Goal: Task Accomplishment & Management: Manage account settings

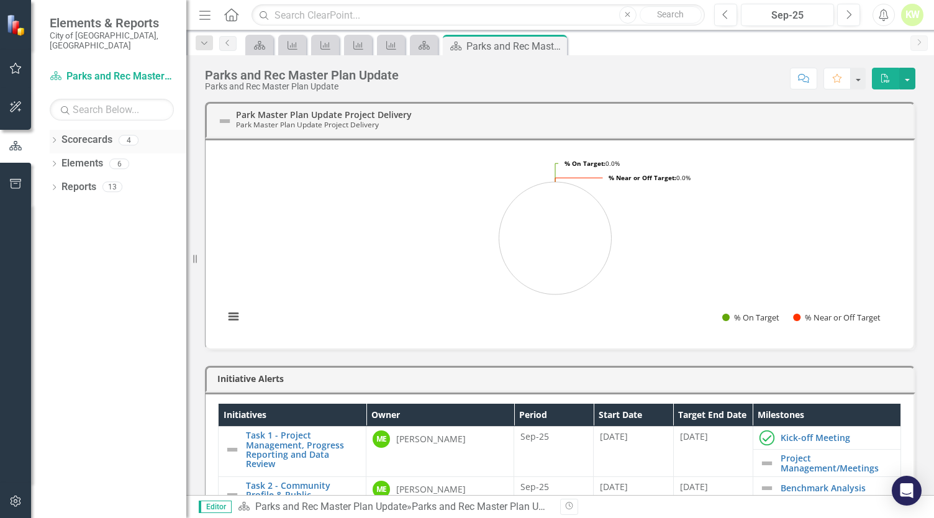
click at [56, 138] on icon "Dropdown" at bounding box center [54, 141] width 9 height 7
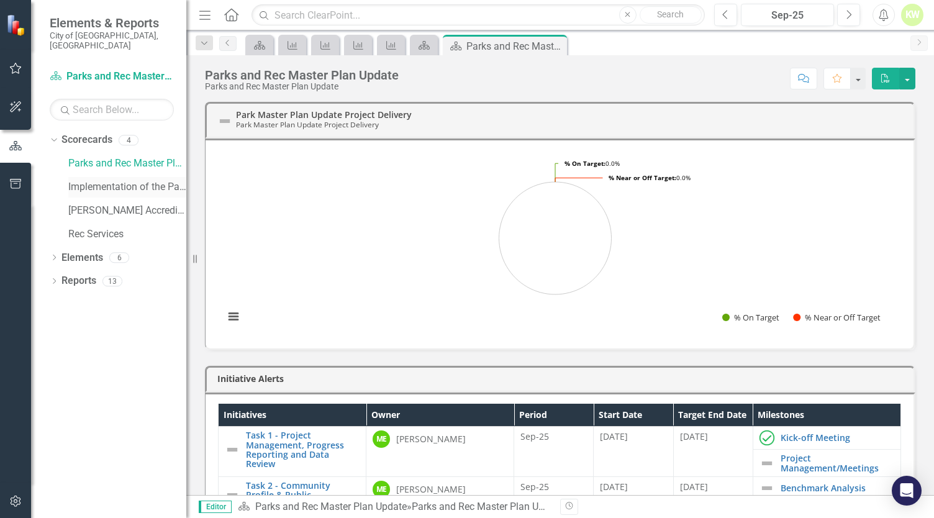
click at [125, 180] on link "Implementation of the Parks and Recreation Master Plan" at bounding box center [127, 187] width 118 height 14
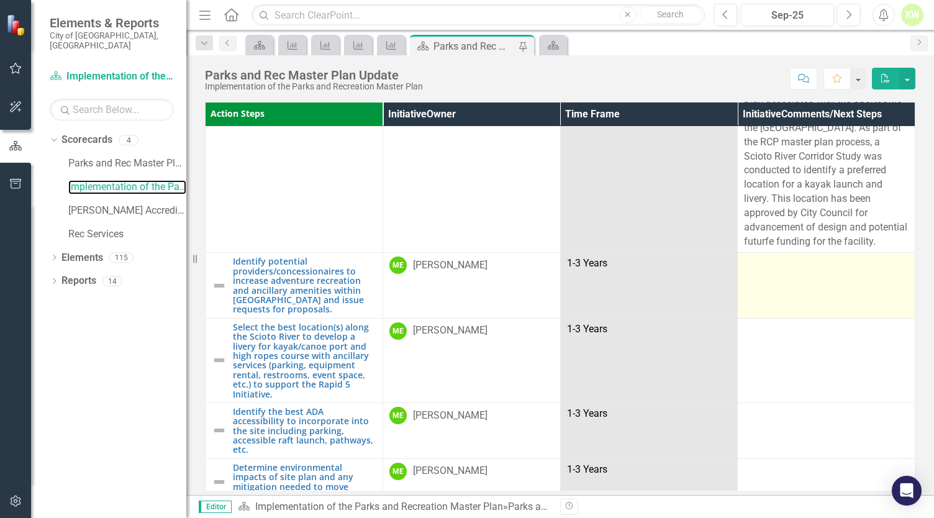
scroll to position [683, 0]
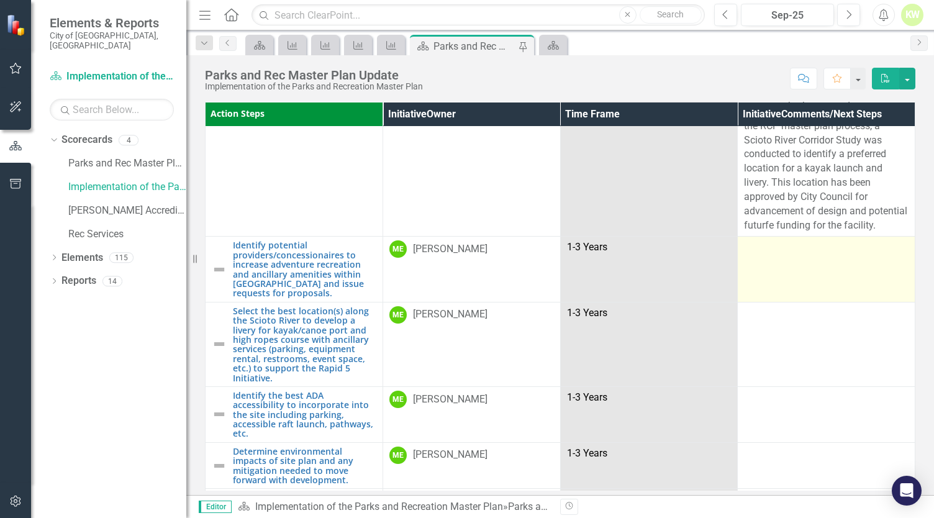
click at [805, 272] on td at bounding box center [826, 269] width 178 height 65
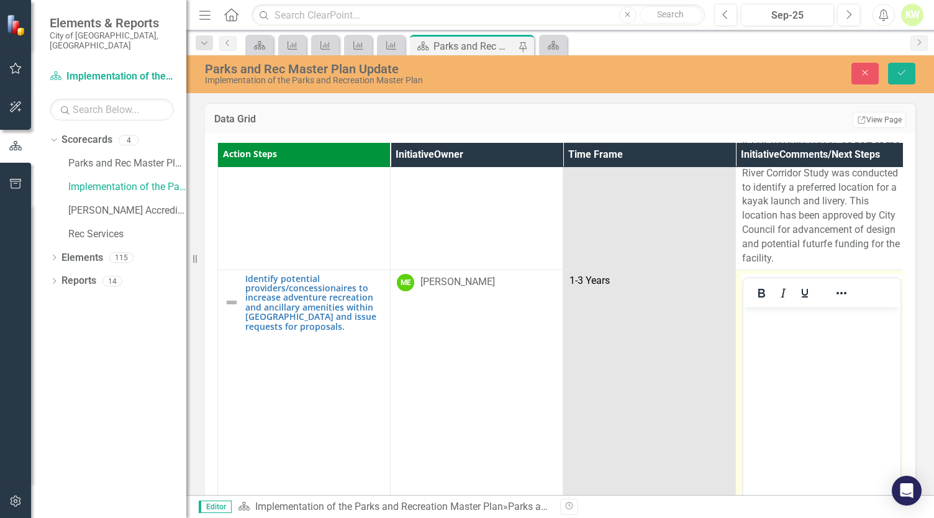
scroll to position [745, 0]
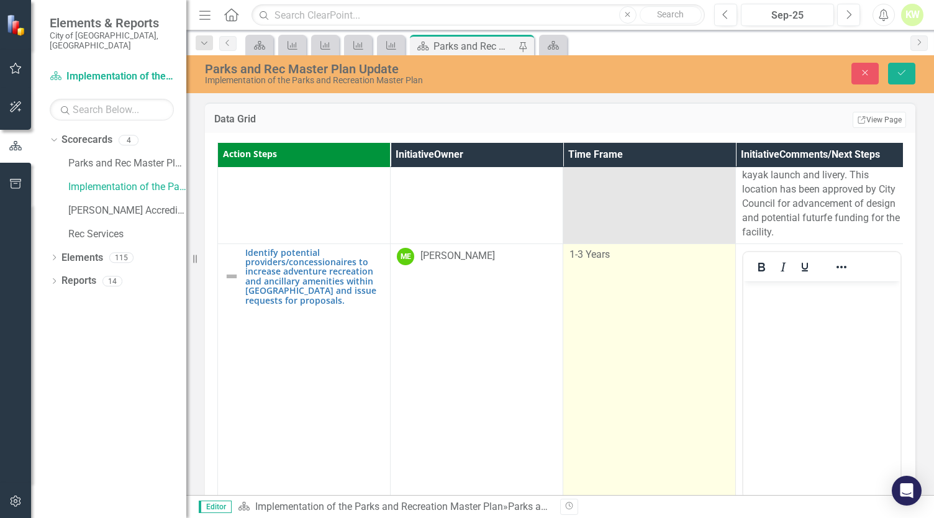
click at [606, 399] on td "1-3 Years" at bounding box center [649, 390] width 173 height 294
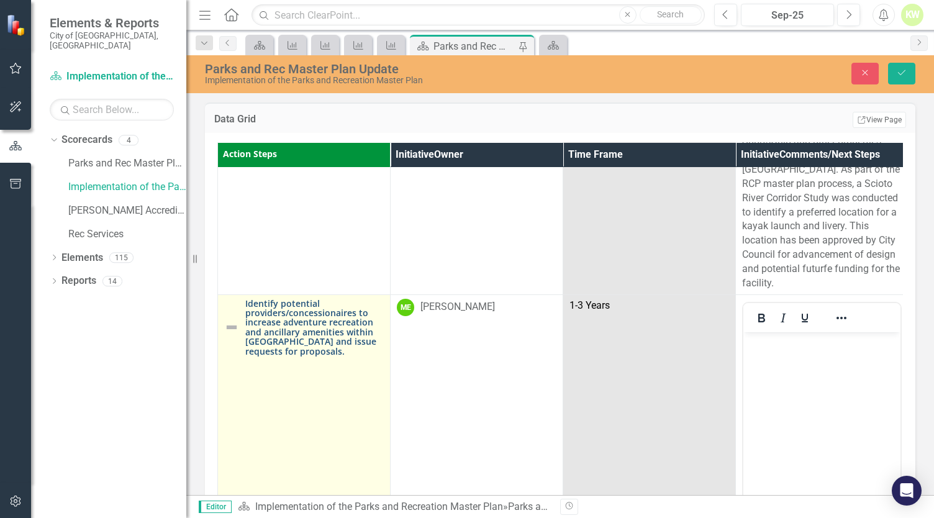
scroll to position [683, 0]
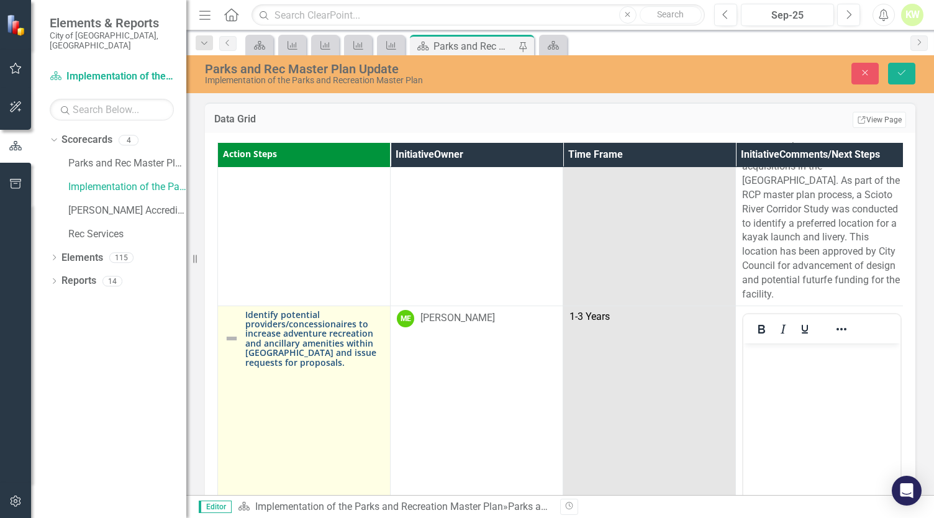
click at [305, 335] on link "Identify potential providers/concessionaires to increase adventure recreation a…" at bounding box center [314, 338] width 138 height 57
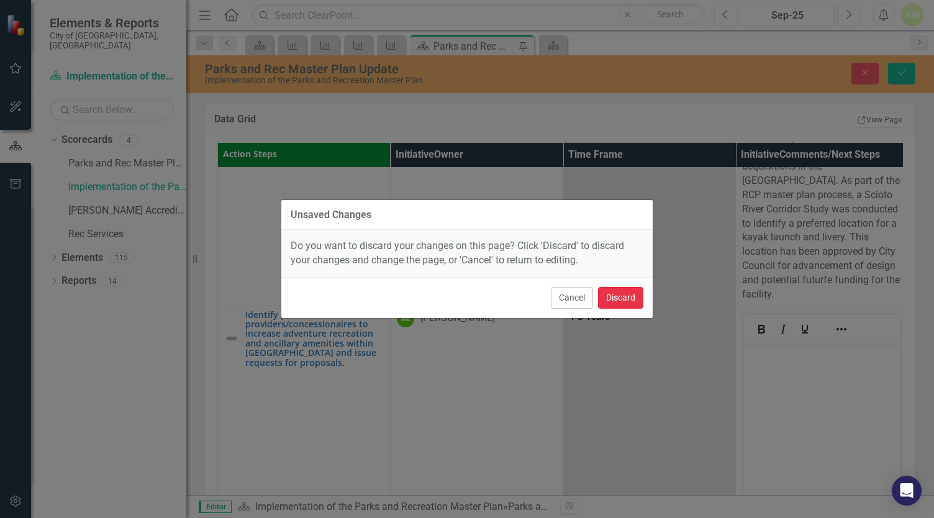
click at [629, 304] on button "Discard" at bounding box center [620, 298] width 45 height 22
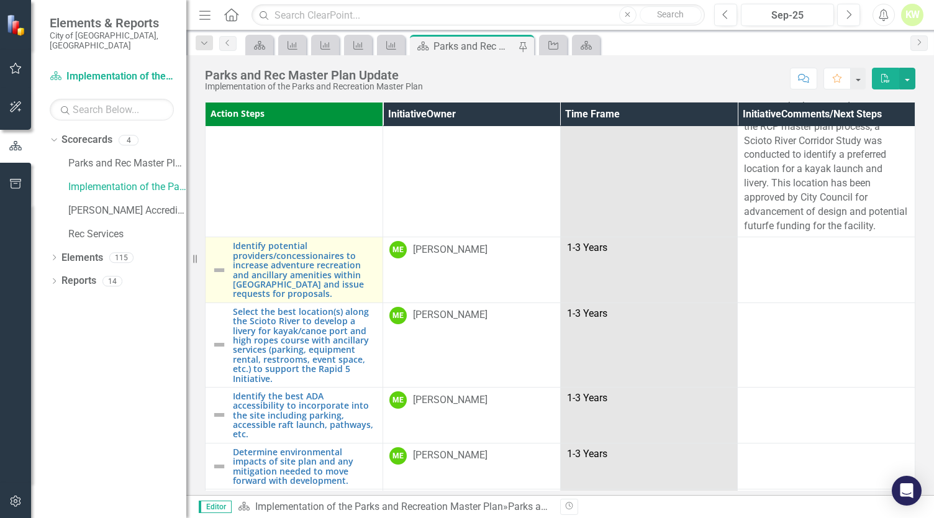
scroll to position [683, 0]
click at [218, 266] on img at bounding box center [219, 269] width 15 height 15
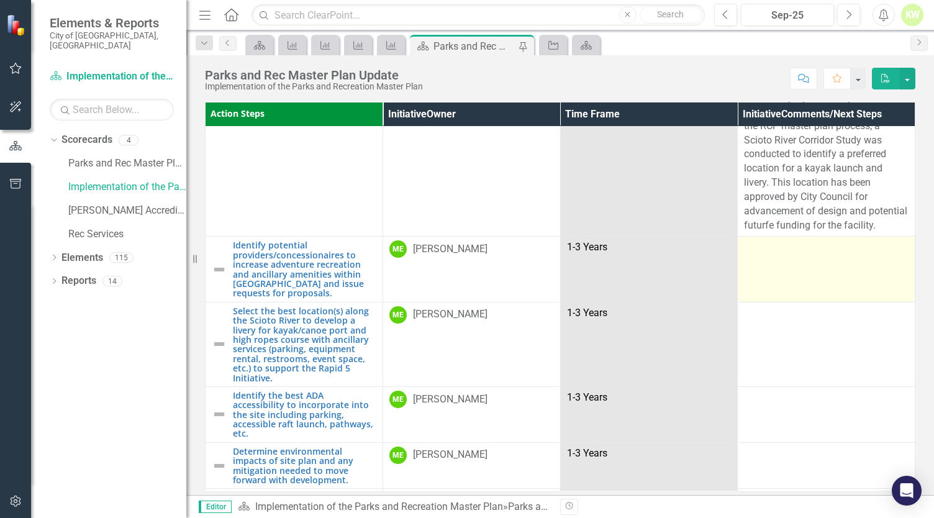
click at [813, 269] on td at bounding box center [826, 269] width 178 height 65
click at [797, 285] on td at bounding box center [826, 269] width 178 height 65
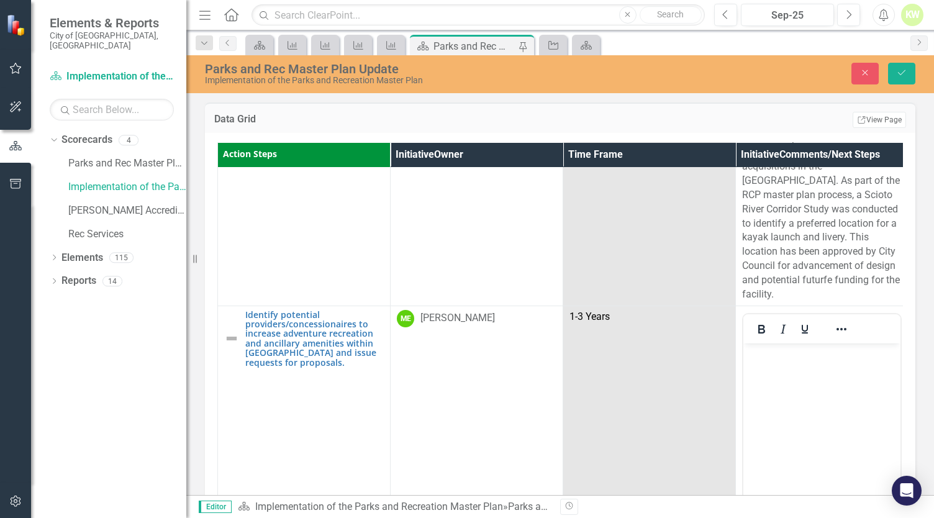
scroll to position [745, 0]
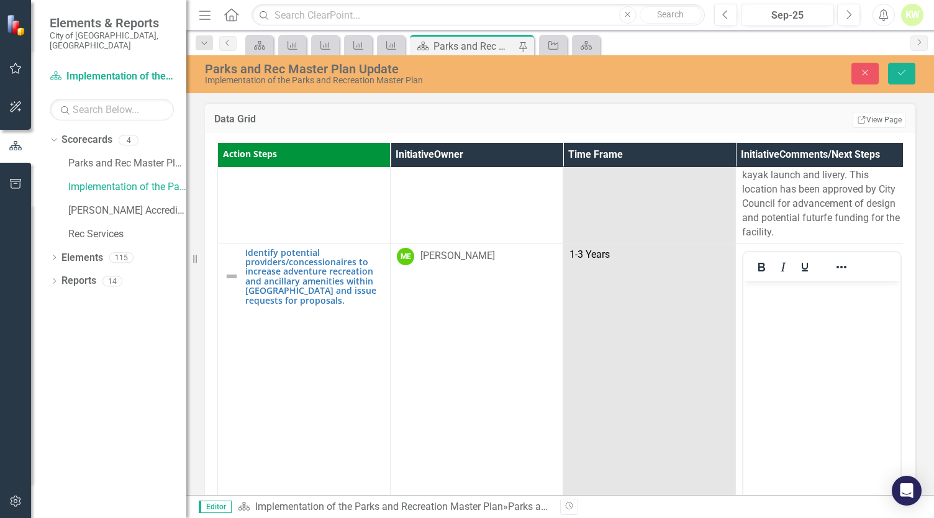
click at [805, 302] on body "Rich Text Area. Press ALT-0 for help." at bounding box center [821, 374] width 157 height 186
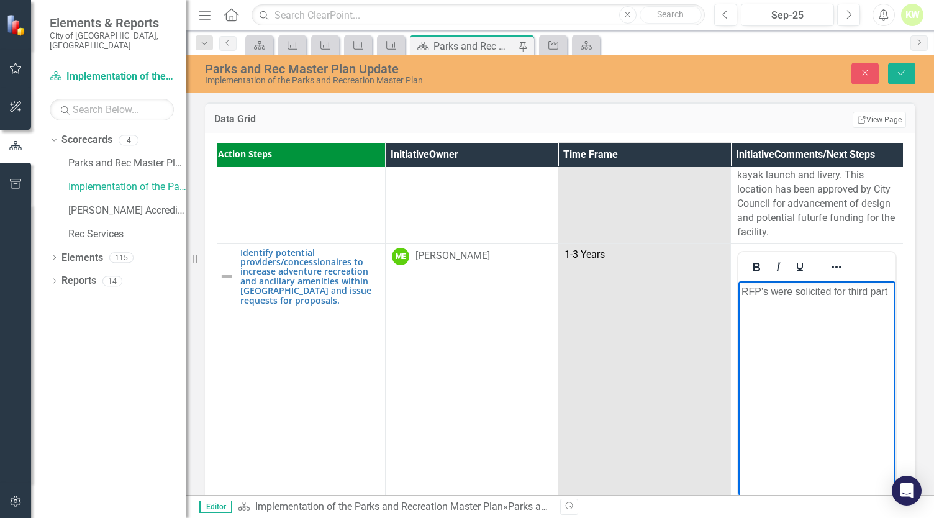
scroll to position [745, 12]
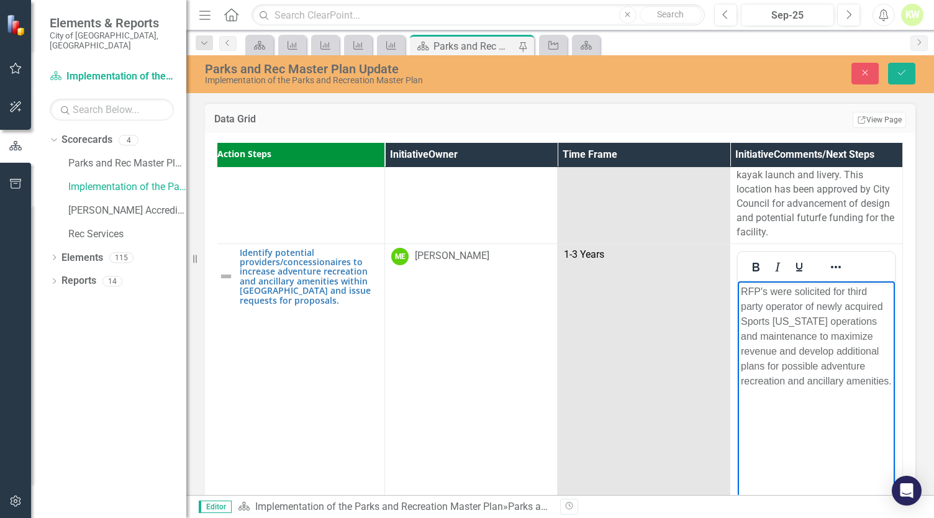
click at [803, 377] on p "RFP's were solicited for third party operator of newly acquired Sports Ohio ope…" at bounding box center [816, 336] width 151 height 104
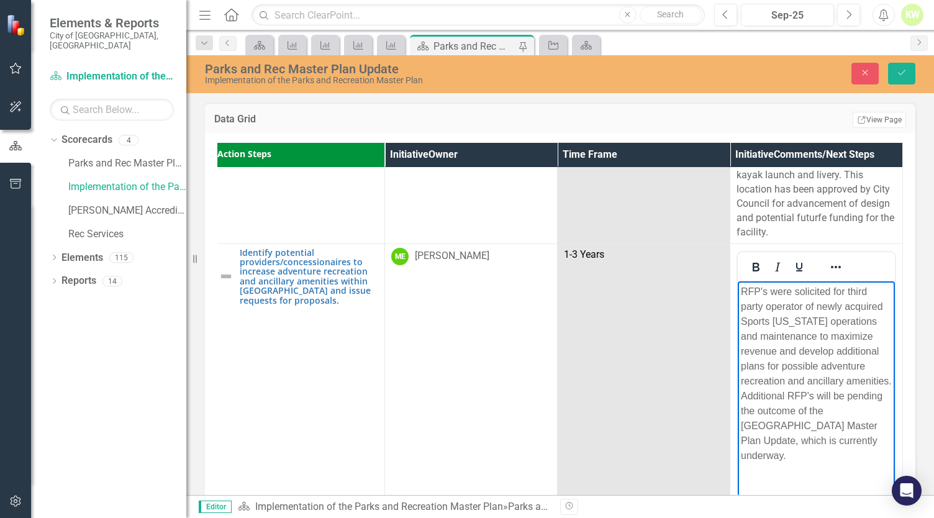
scroll to position [807, 12]
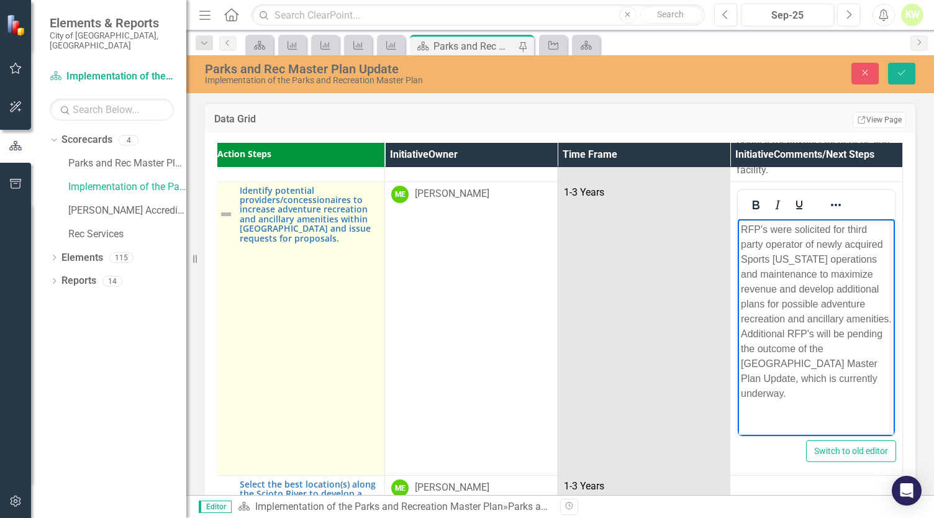
click at [219, 207] on img at bounding box center [226, 214] width 15 height 15
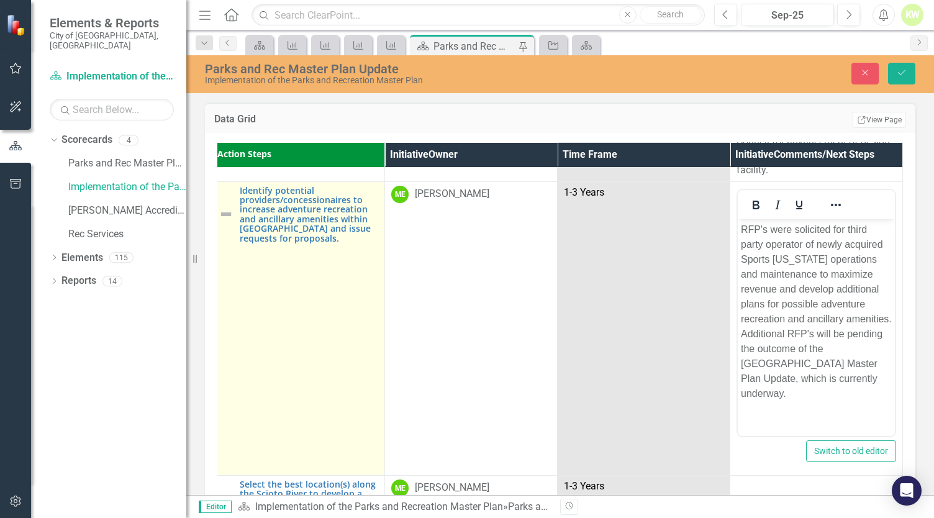
click at [221, 207] on img at bounding box center [226, 214] width 15 height 15
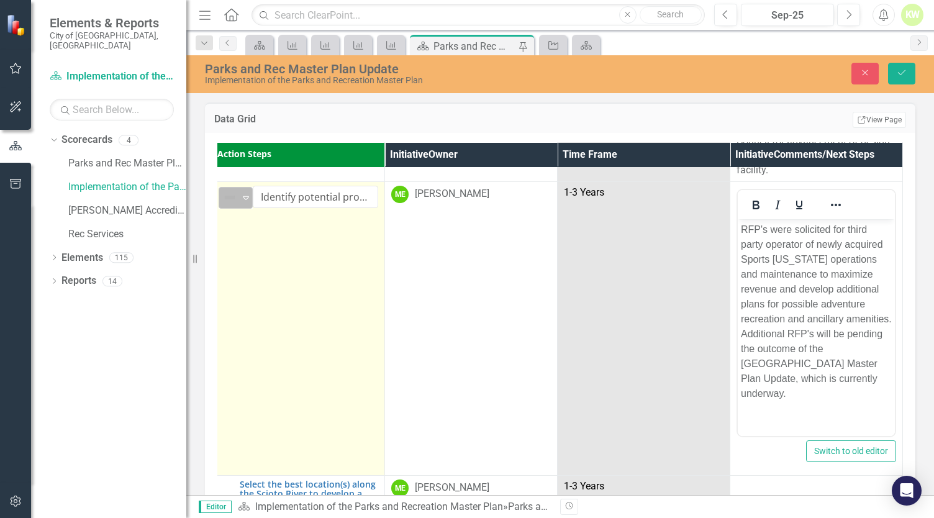
click at [236, 187] on div "Not Defined Expand" at bounding box center [236, 198] width 34 height 22
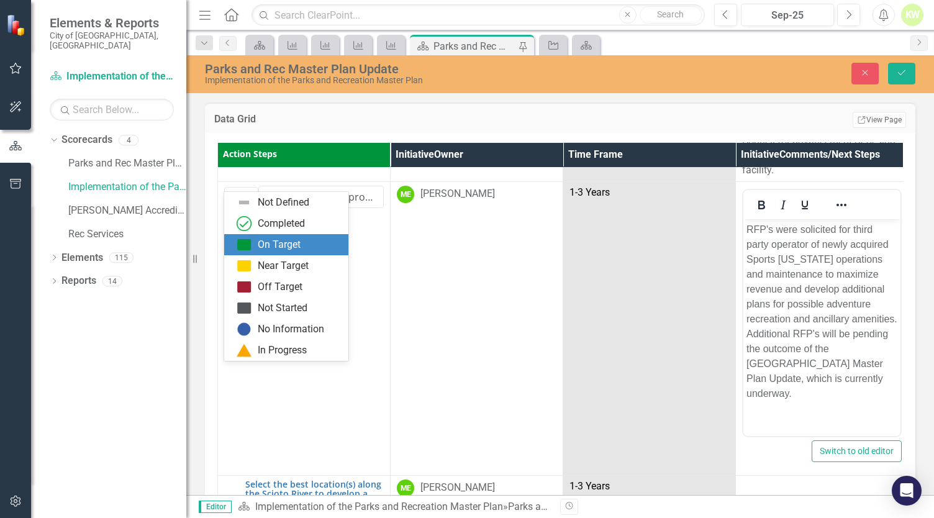
click at [262, 245] on div "On Target" at bounding box center [279, 245] width 43 height 14
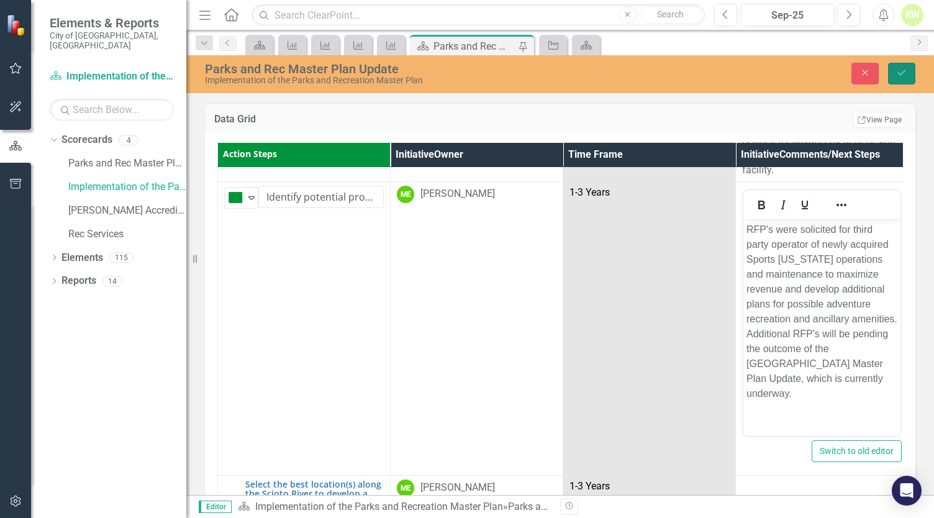
click at [905, 76] on icon "Save" at bounding box center [901, 72] width 11 height 9
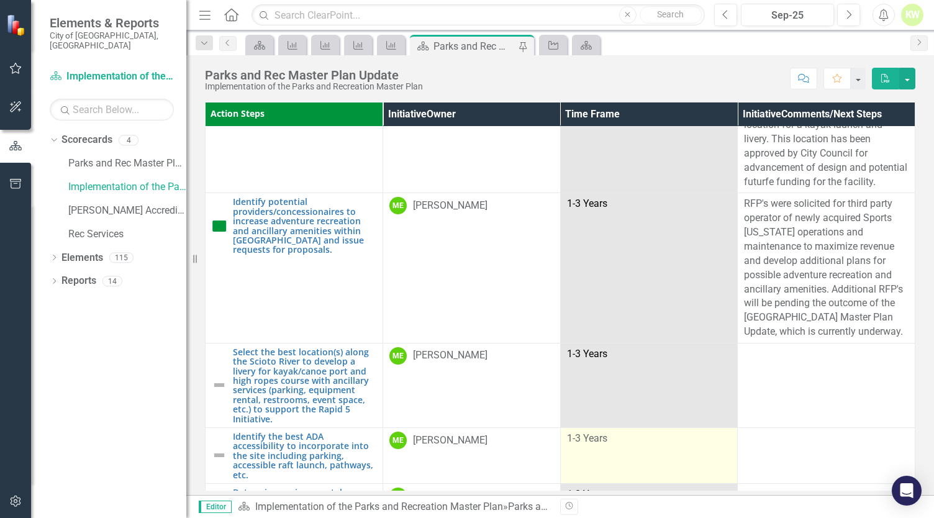
scroll to position [745, 0]
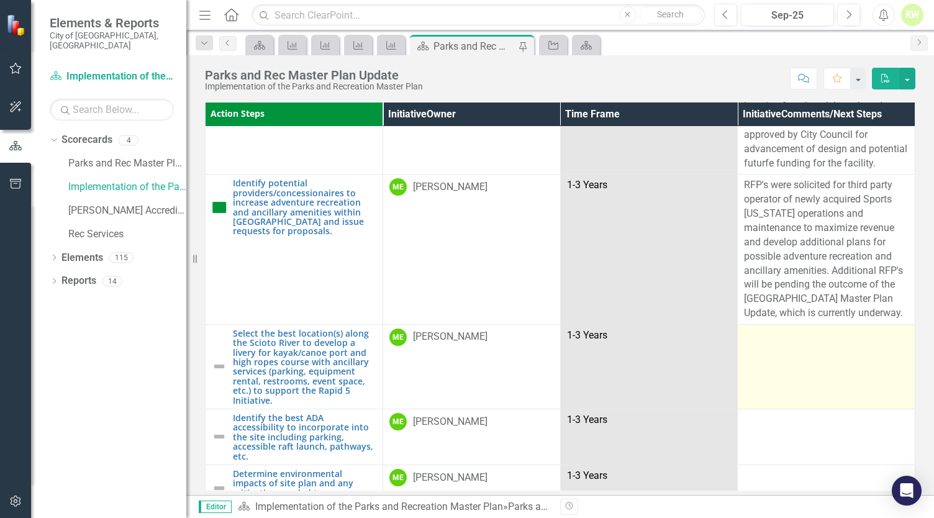
click at [791, 386] on td at bounding box center [826, 366] width 178 height 84
click at [791, 387] on td at bounding box center [826, 366] width 178 height 84
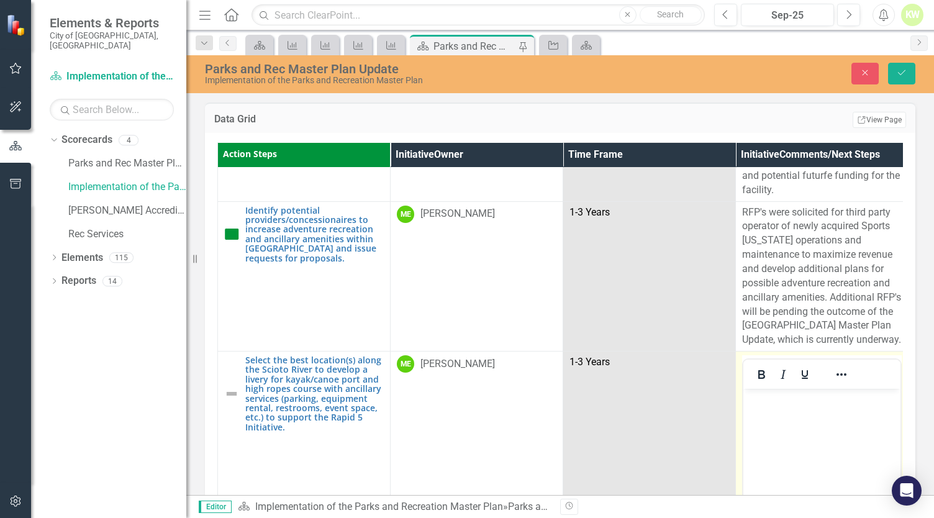
scroll to position [807, 0]
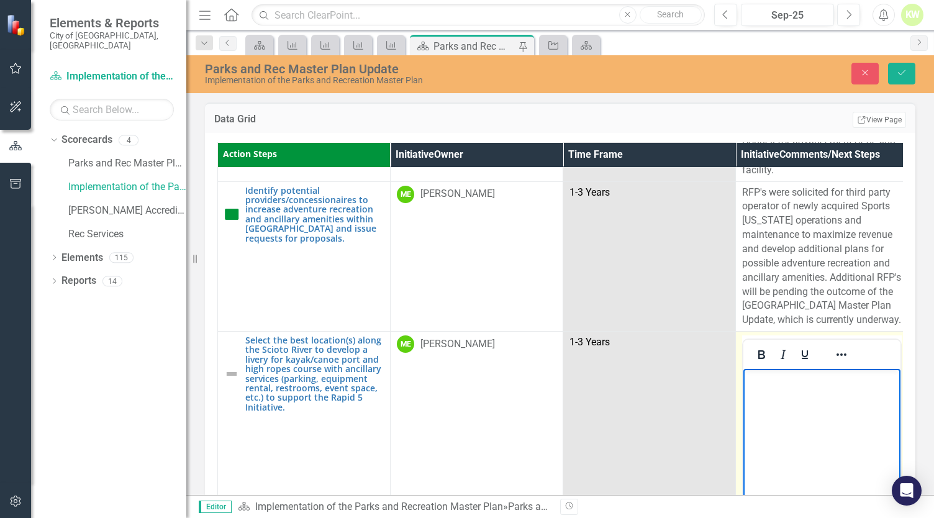
click at [790, 389] on body "Rich Text Area. Press ALT-0 for help." at bounding box center [821, 462] width 157 height 186
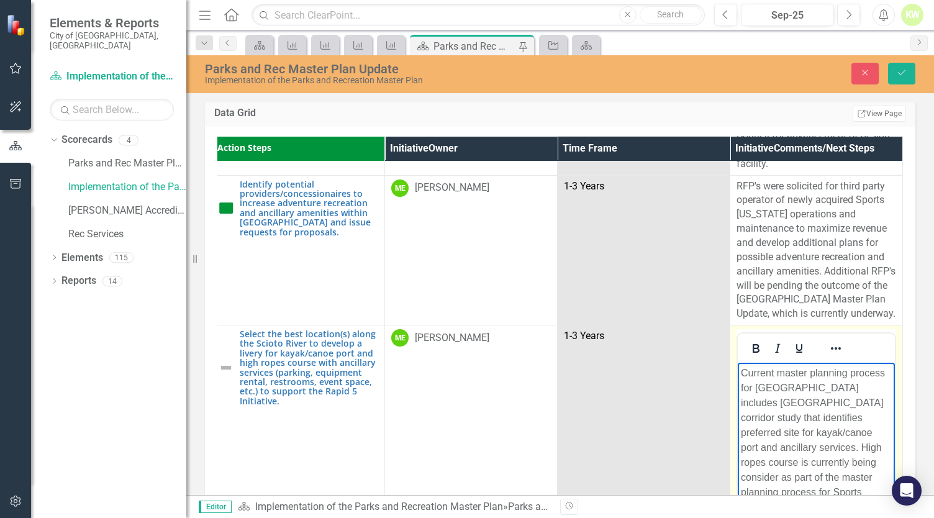
scroll to position [869, 12]
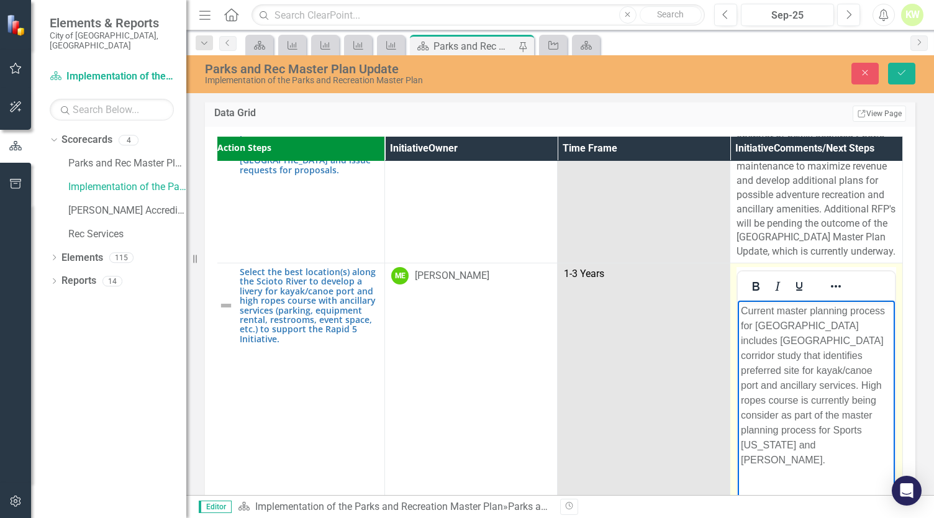
click at [831, 430] on p "Current master planning process for Riverside Crossing Park includes Scioto Riv…" at bounding box center [816, 386] width 151 height 164
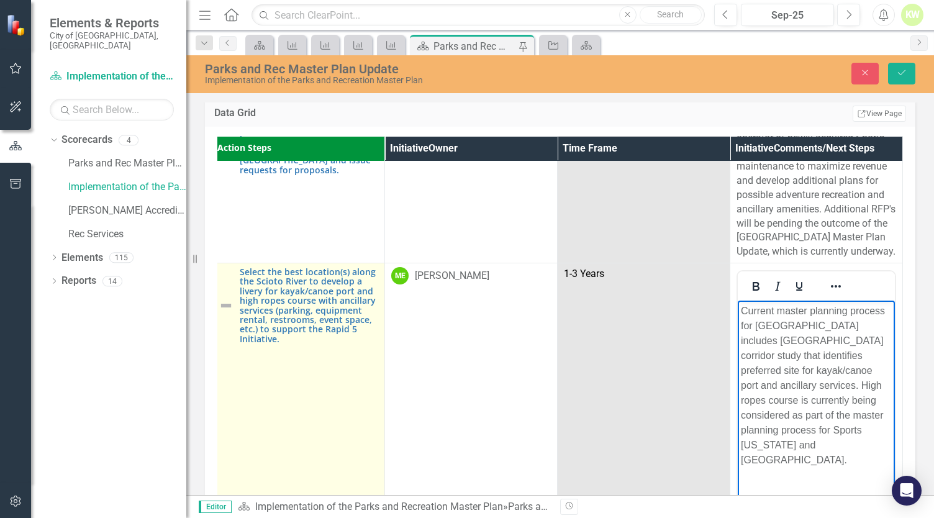
click at [221, 301] on img at bounding box center [226, 305] width 15 height 15
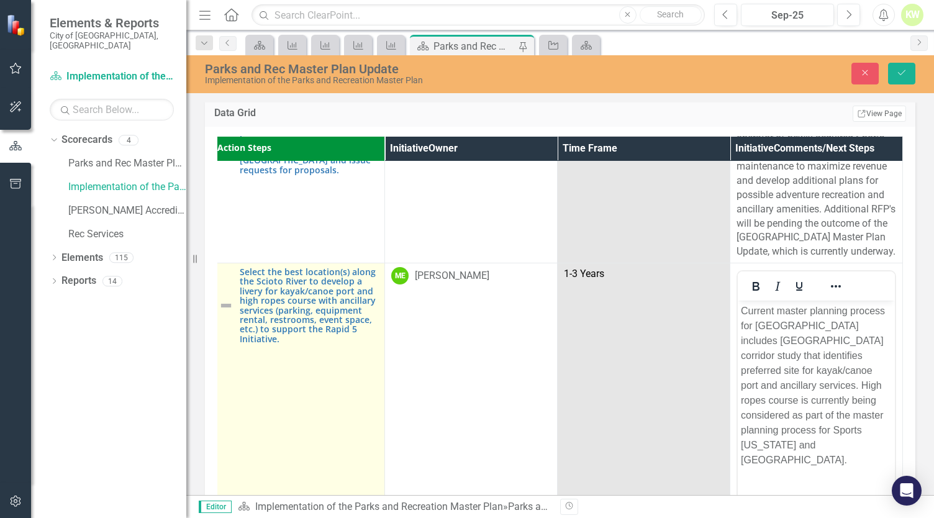
click at [221, 301] on img at bounding box center [226, 305] width 15 height 15
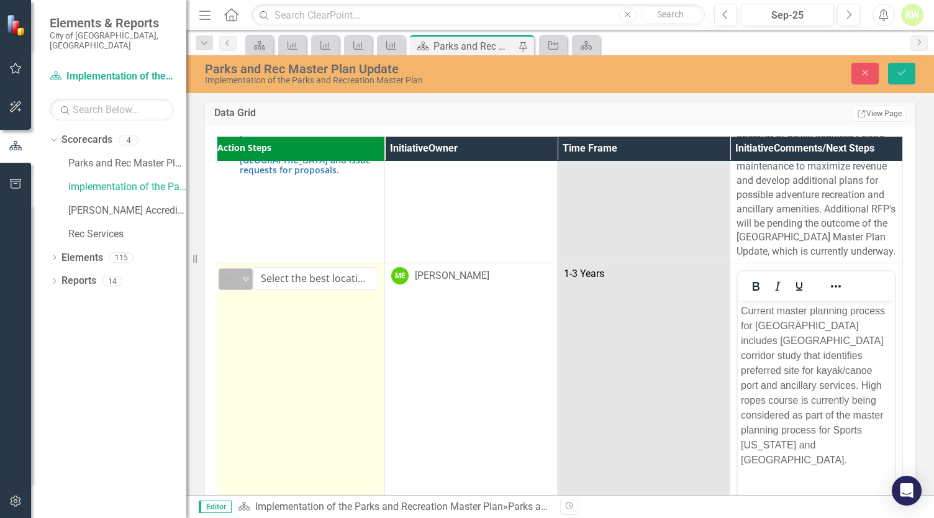
click at [232, 275] on div "Not Defined Expand" at bounding box center [236, 279] width 34 height 22
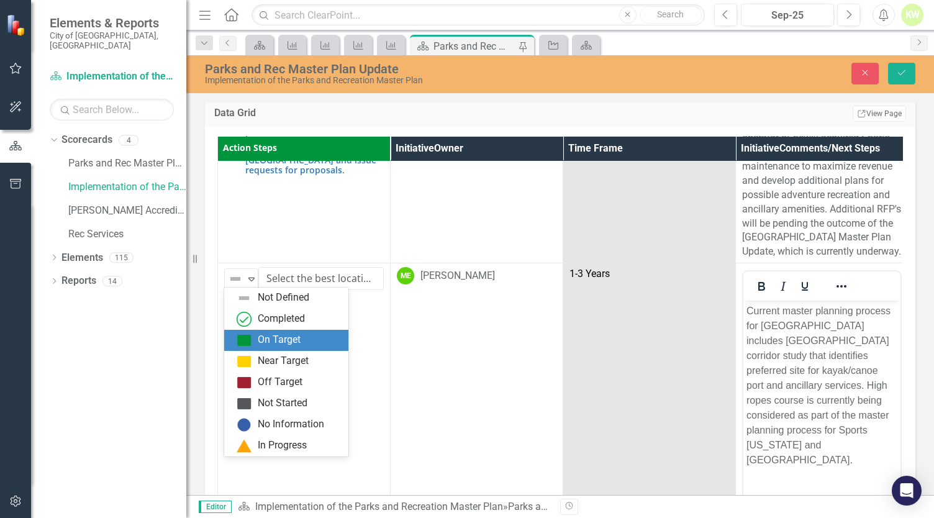
click at [262, 340] on div "On Target" at bounding box center [279, 340] width 43 height 14
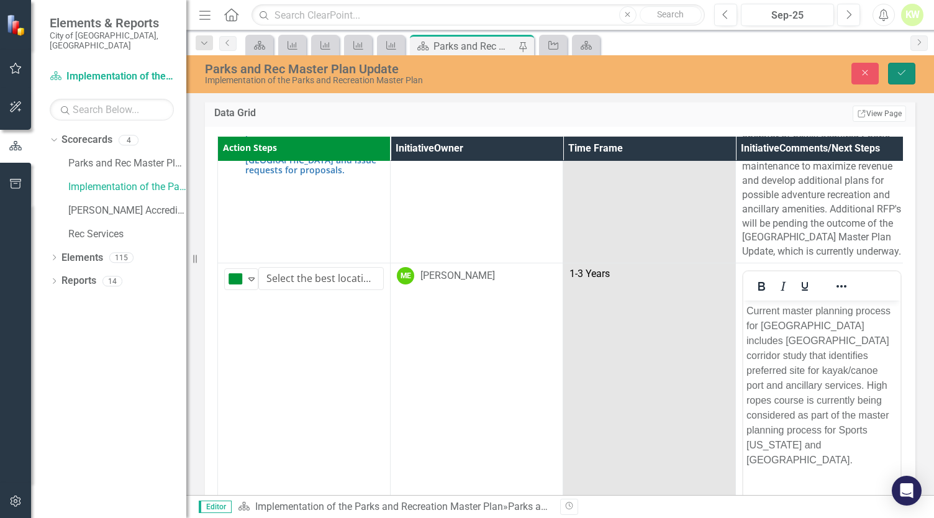
click at [908, 78] on button "Save" at bounding box center [901, 74] width 27 height 22
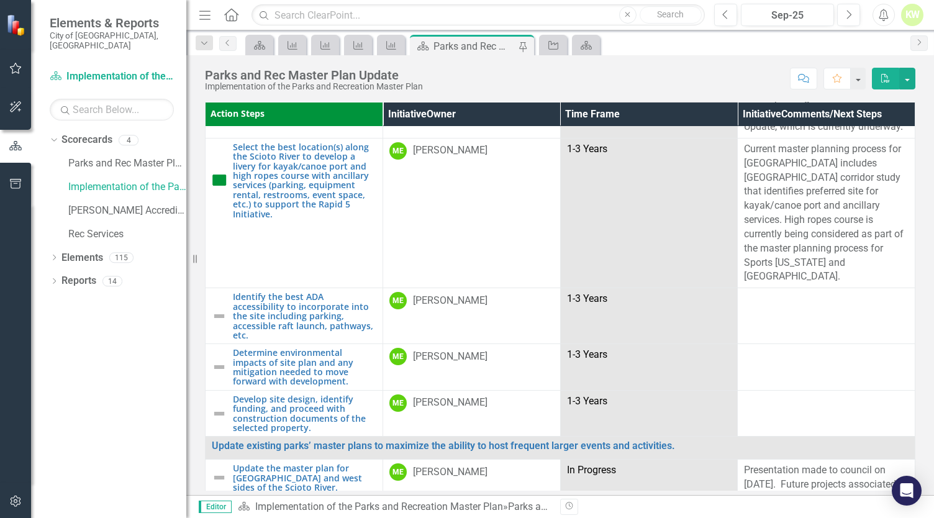
scroll to position [993, 0]
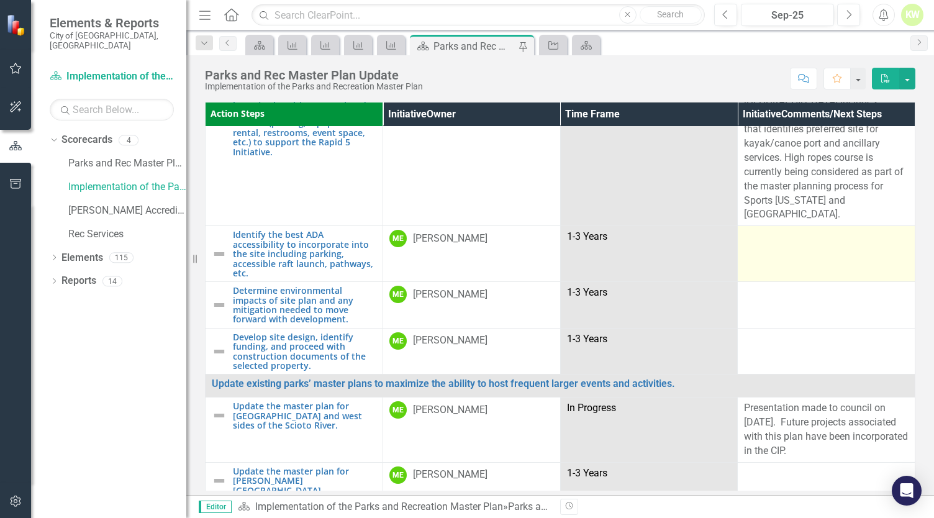
click at [802, 249] on td at bounding box center [826, 254] width 178 height 56
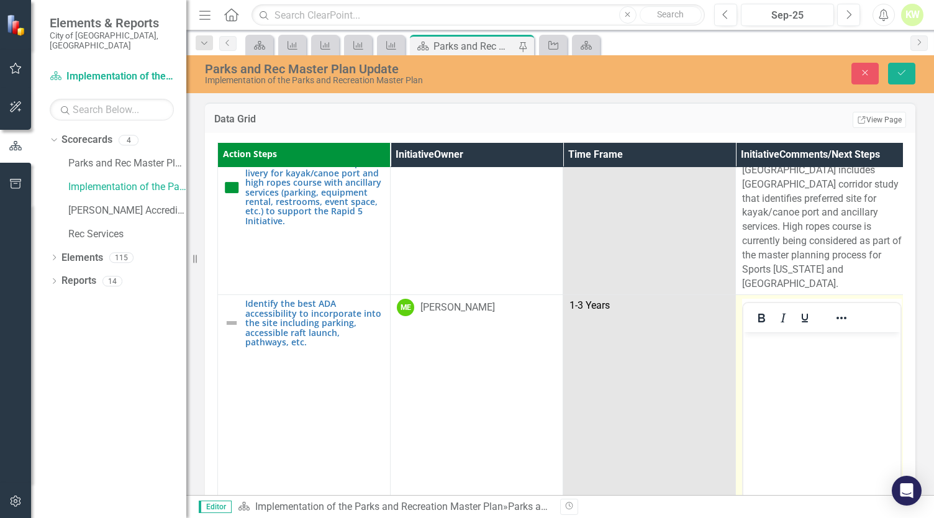
scroll to position [0, 0]
click at [785, 364] on body "Rich Text Area. Press ALT-0 for help." at bounding box center [821, 425] width 157 height 186
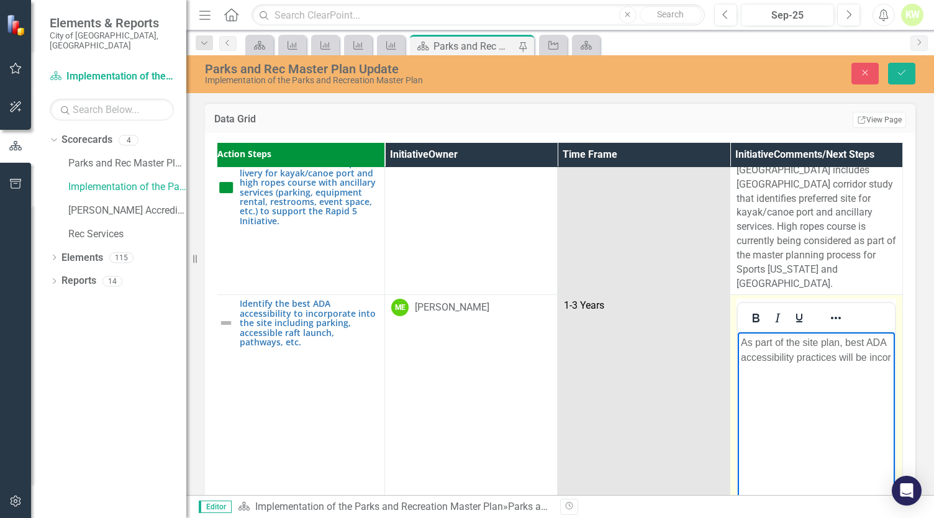
scroll to position [993, 12]
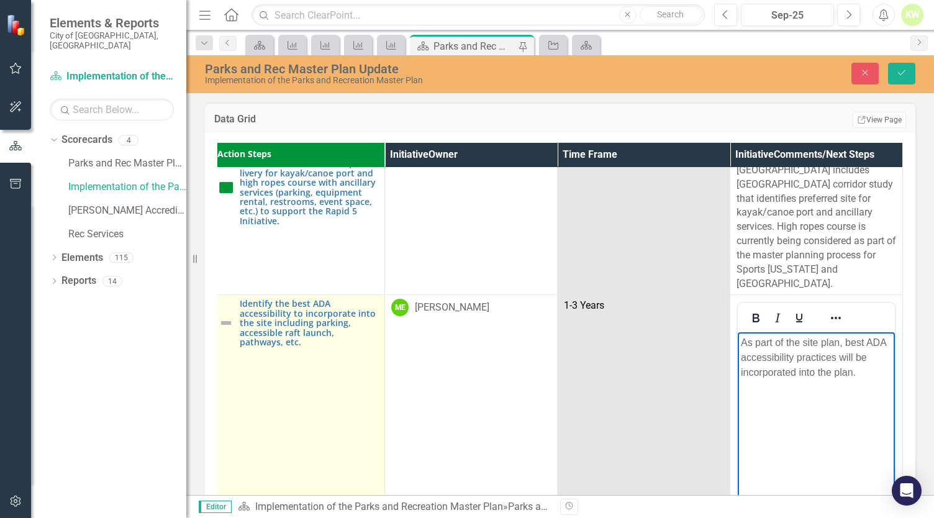
click at [220, 315] on img at bounding box center [226, 322] width 15 height 15
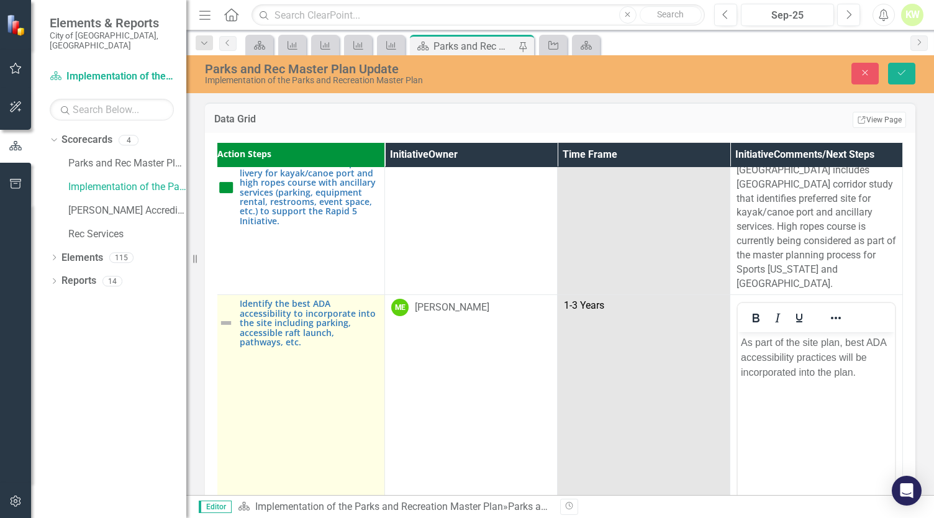
click at [221, 315] on img at bounding box center [226, 322] width 15 height 15
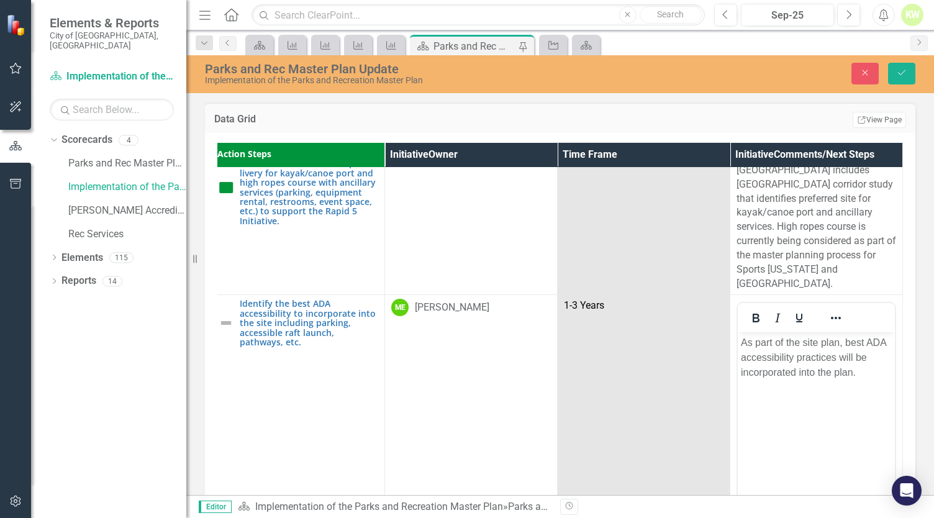
click at [216, 307] on div "Action Steps Initiative Owner Time Frame Initiative Comments/Next Steps Park La…" at bounding box center [560, 353] width 710 height 441
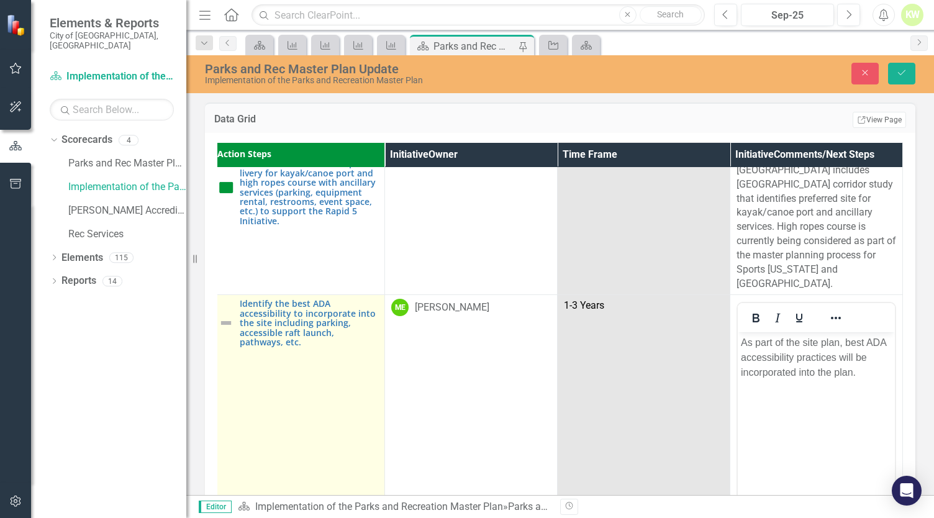
click at [222, 315] on img at bounding box center [226, 322] width 15 height 15
click at [235, 300] on div "Not Defined Expand" at bounding box center [236, 311] width 34 height 22
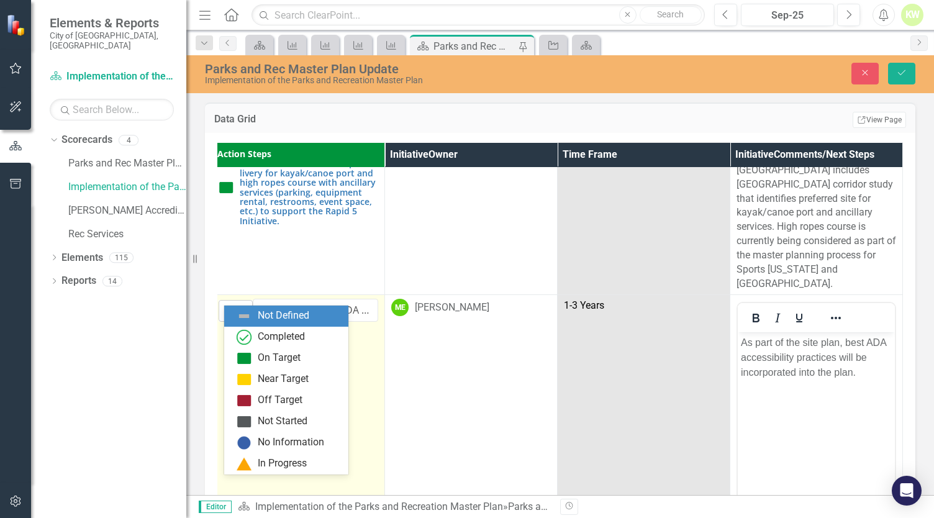
scroll to position [993, 0]
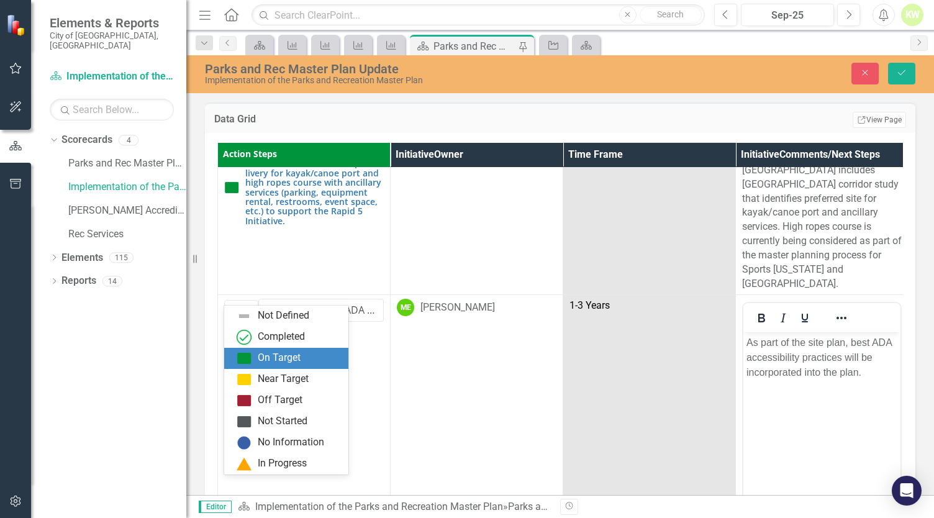
click at [261, 364] on div "On Target" at bounding box center [279, 358] width 43 height 14
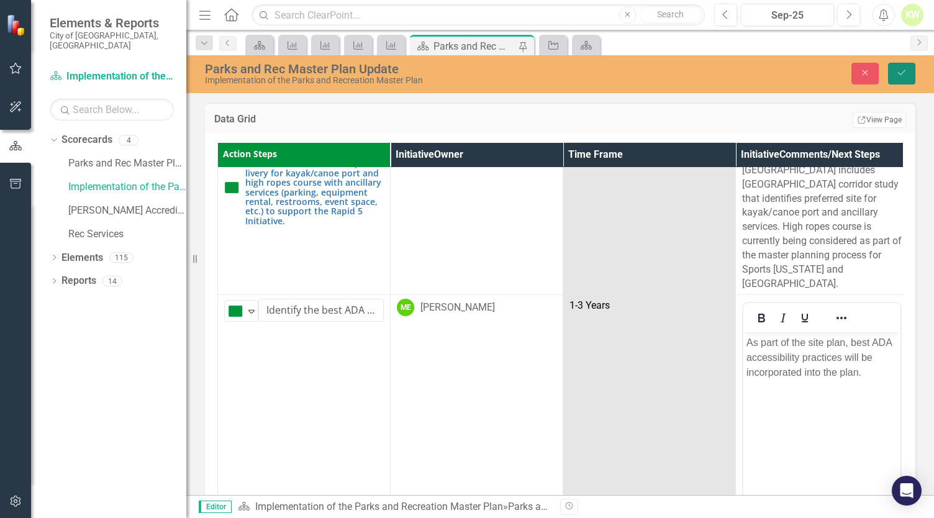
click at [898, 74] on icon "Save" at bounding box center [901, 72] width 11 height 9
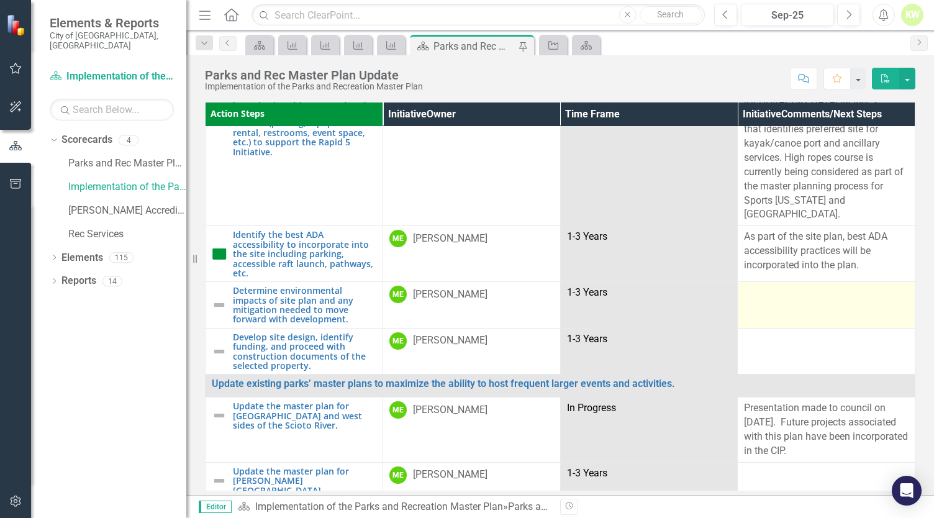
click at [803, 303] on td at bounding box center [826, 305] width 178 height 47
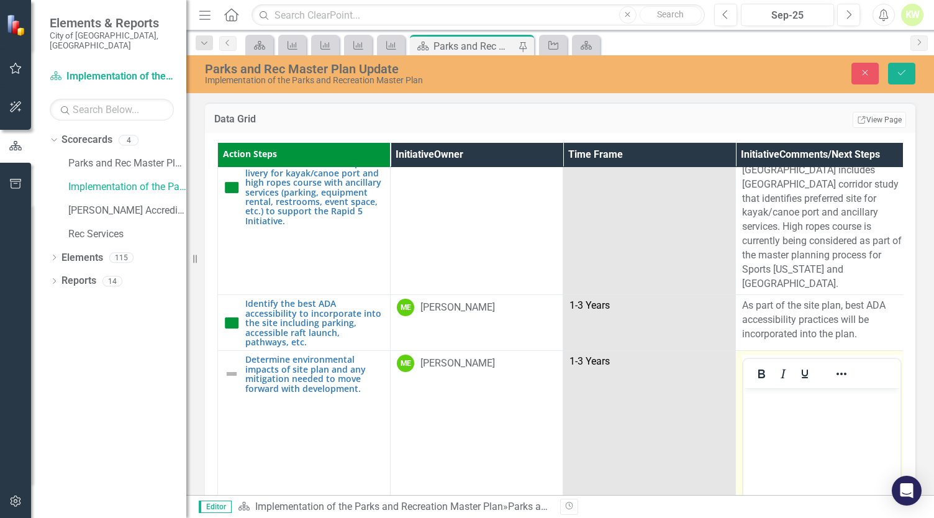
scroll to position [0, 0]
click at [806, 415] on body "Rich Text Area. Press ALT-0 for help." at bounding box center [821, 481] width 157 height 186
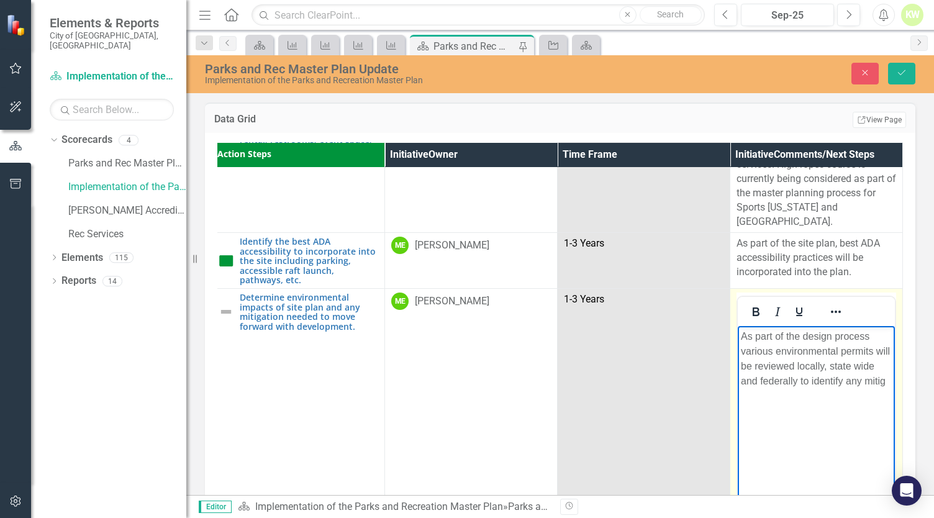
scroll to position [1055, 12]
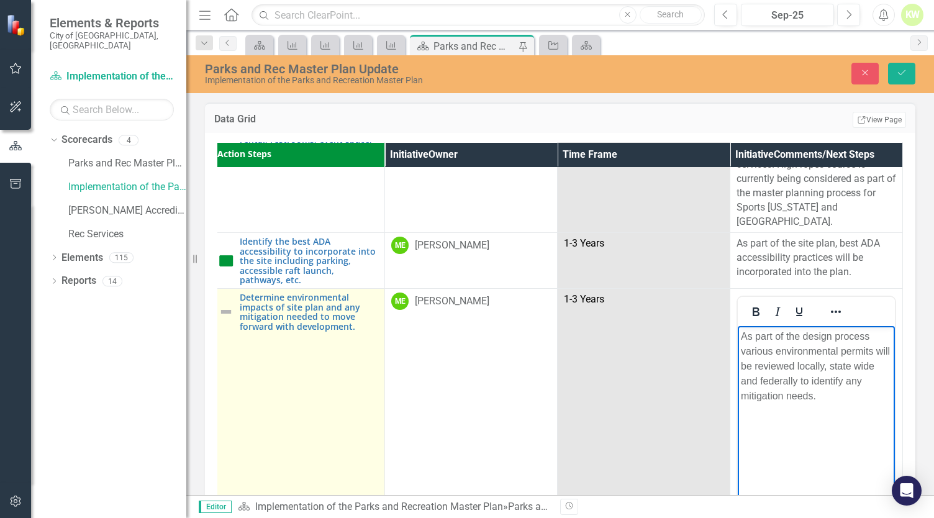
click at [222, 304] on img at bounding box center [226, 311] width 15 height 15
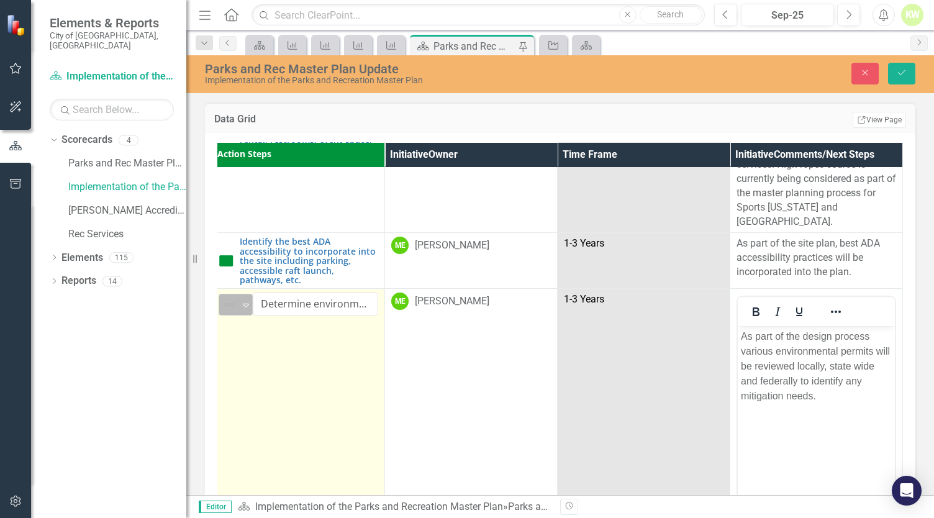
click at [241, 294] on div "Not Defined Expand" at bounding box center [236, 305] width 34 height 22
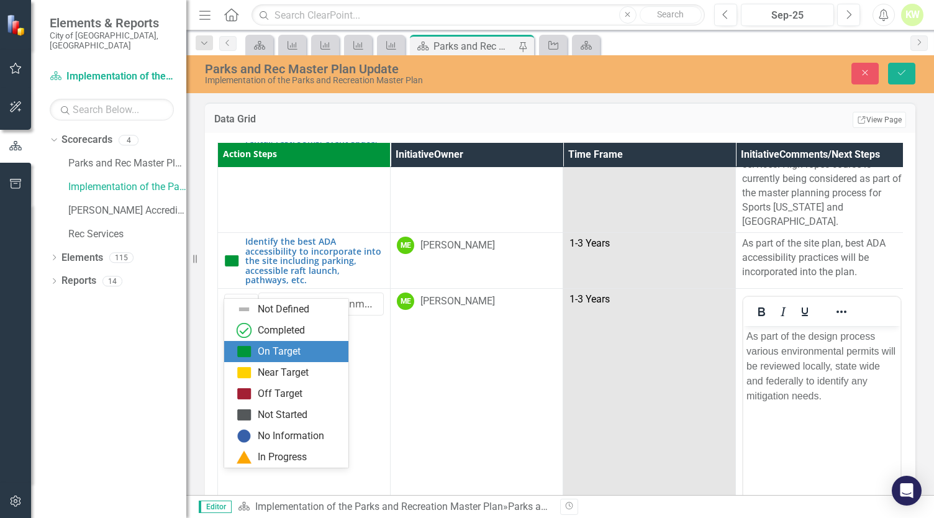
click at [258, 351] on div "On Target" at bounding box center [279, 352] width 43 height 14
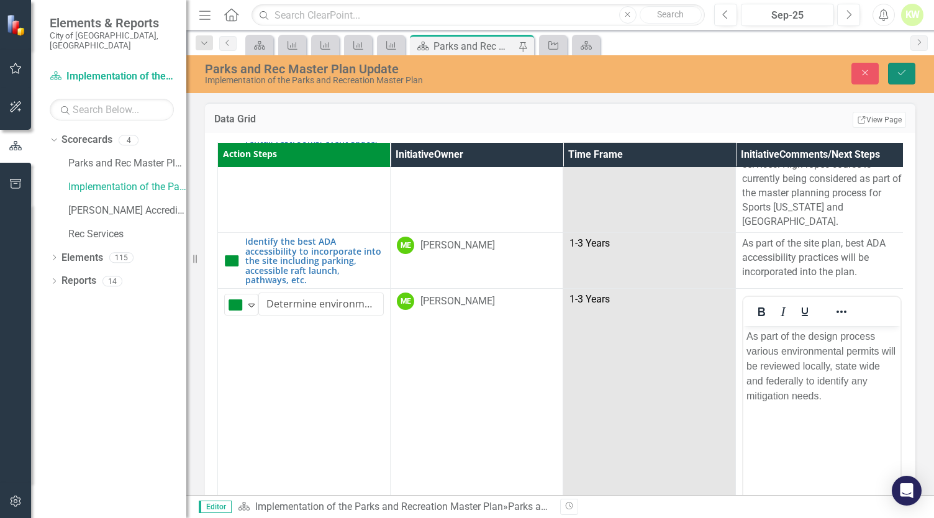
click at [896, 74] on icon "Save" at bounding box center [901, 72] width 11 height 9
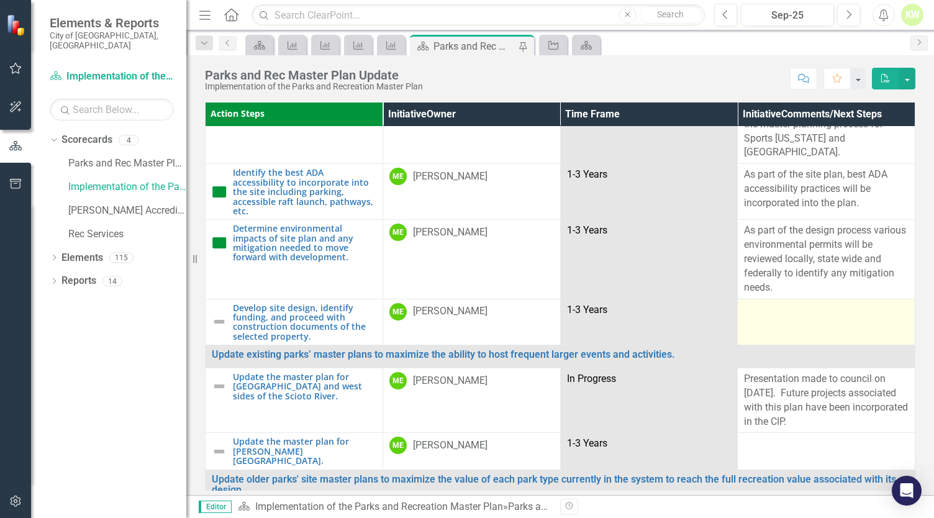
click at [795, 318] on td at bounding box center [826, 322] width 178 height 47
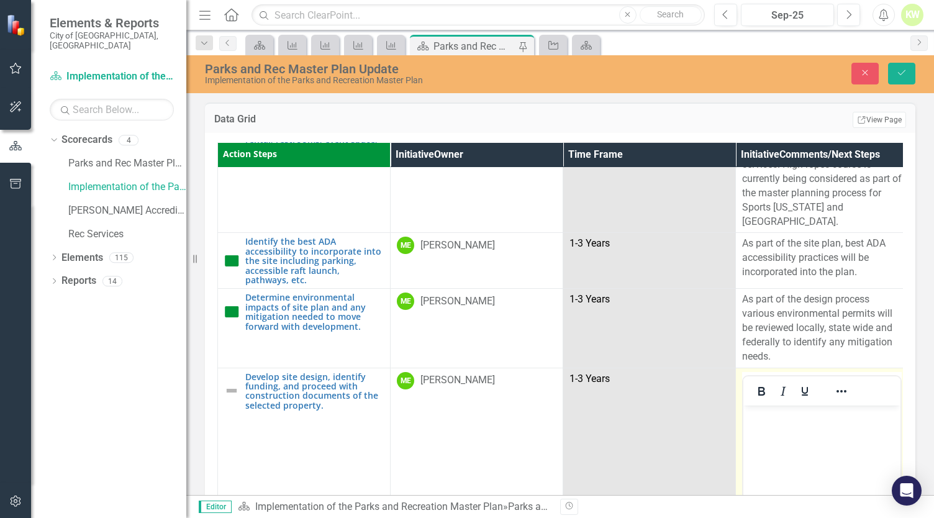
scroll to position [0, 0]
click at [802, 447] on body "Rich Text Area. Press ALT-0 for help." at bounding box center [821, 498] width 157 height 186
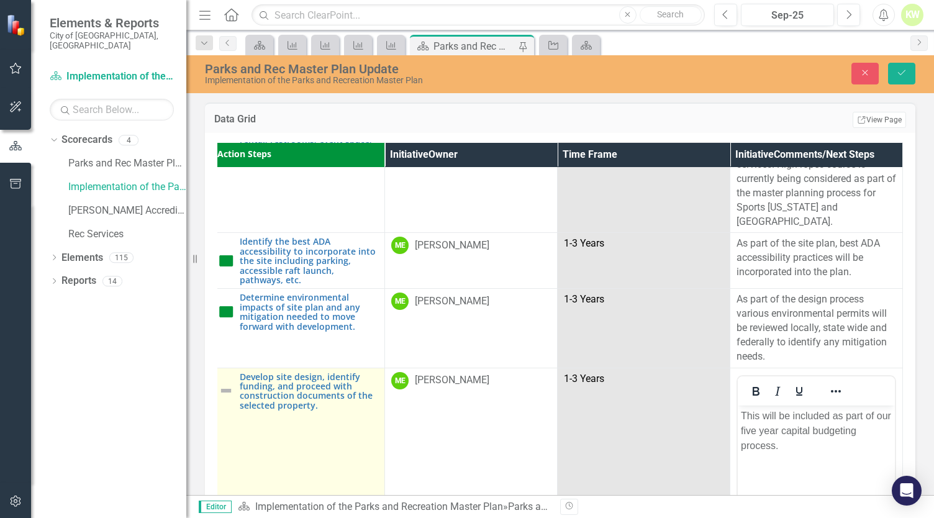
click at [222, 383] on img at bounding box center [226, 390] width 15 height 15
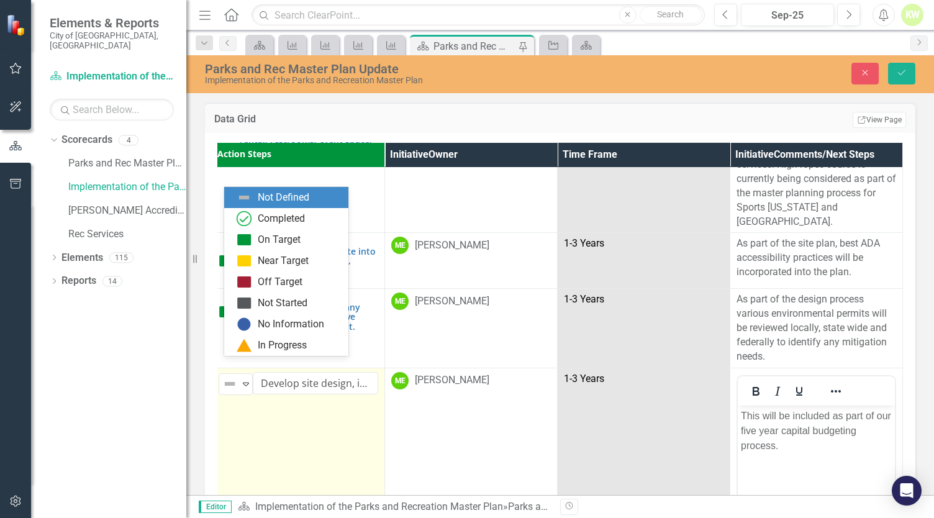
click at [222, 373] on td "8 results available. Use Up and Down to choose options, press Enter to select t…" at bounding box center [298, 514] width 173 height 294
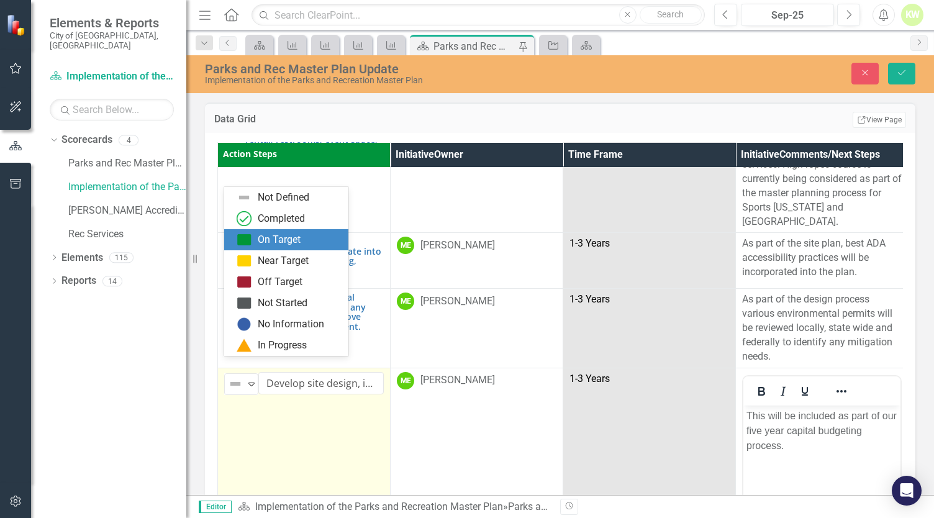
click at [292, 243] on div "On Target" at bounding box center [279, 240] width 43 height 14
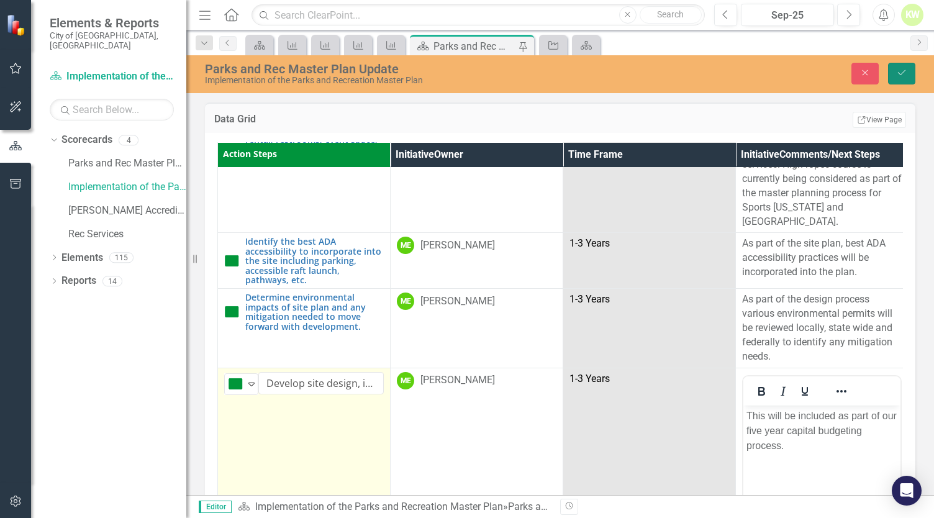
click at [903, 65] on button "Save" at bounding box center [901, 74] width 27 height 22
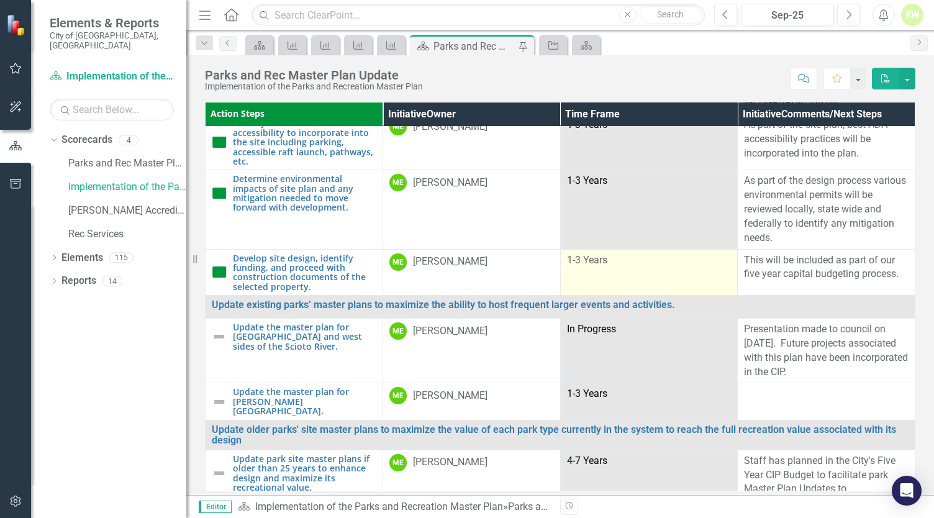
scroll to position [1117, 0]
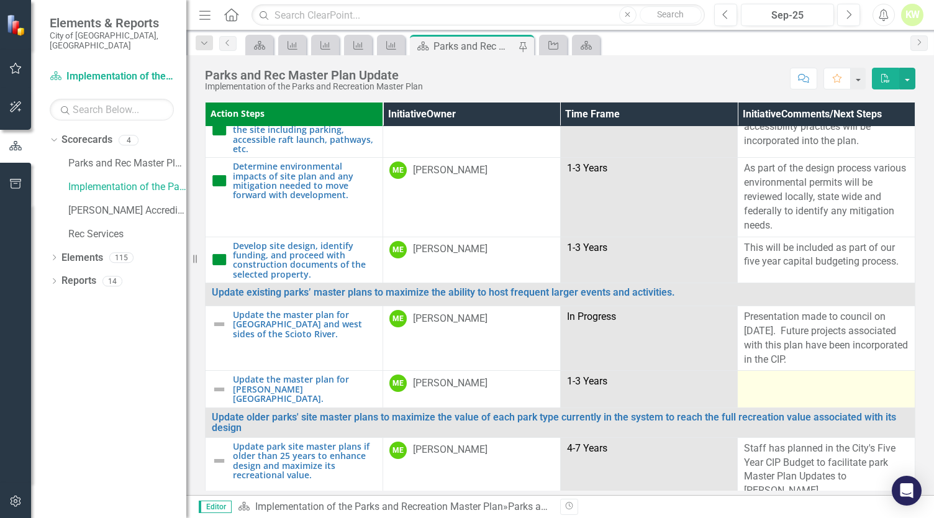
click at [790, 385] on div at bounding box center [826, 381] width 165 height 15
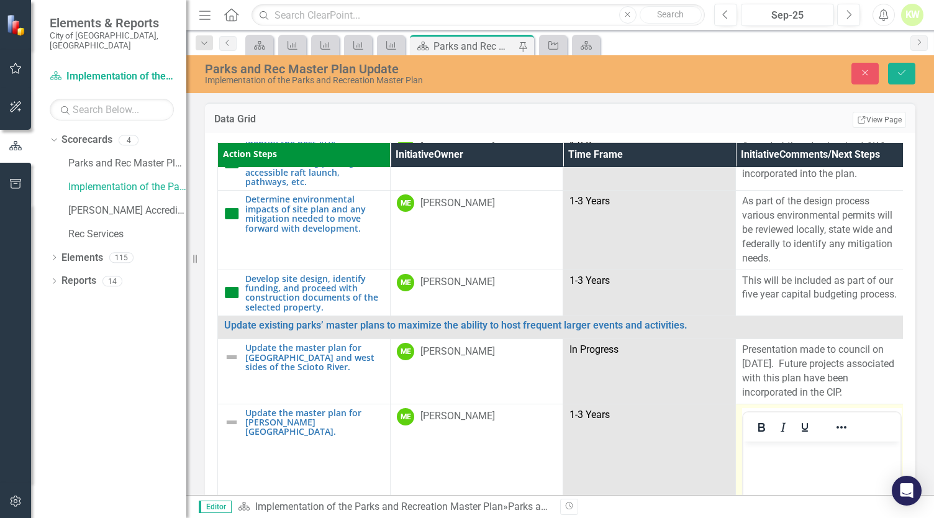
scroll to position [1179, 0]
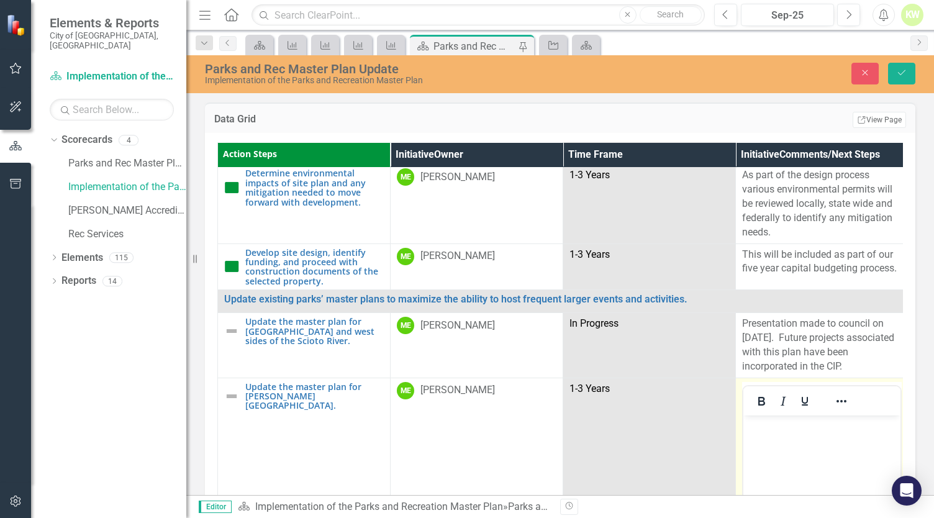
click at [785, 432] on p "Rich Text Area. Press ALT-0 for help." at bounding box center [821, 425] width 151 height 15
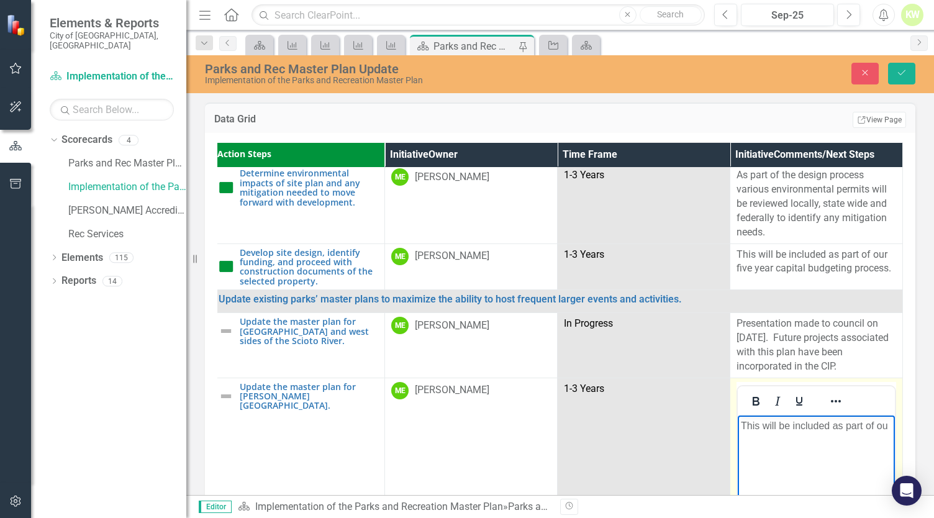
scroll to position [1179, 12]
click at [906, 71] on icon "Save" at bounding box center [901, 72] width 11 height 9
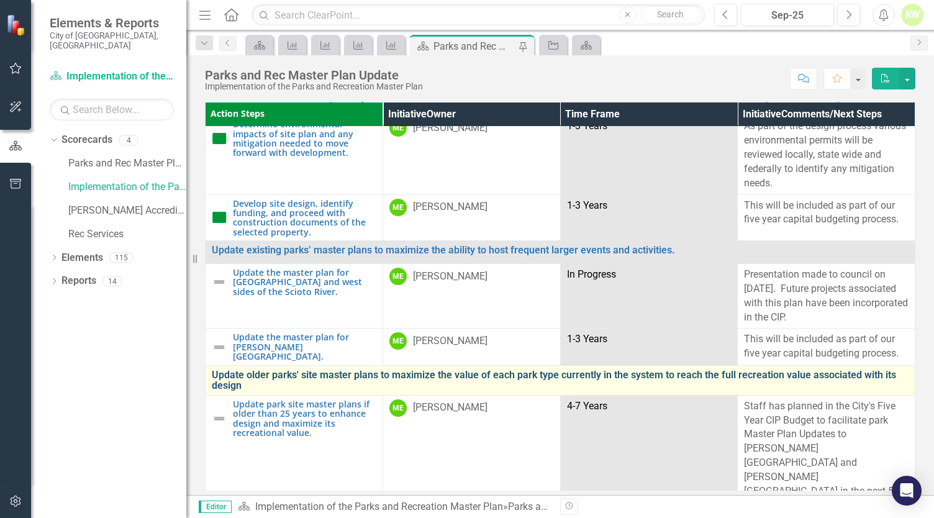
scroll to position [1179, 0]
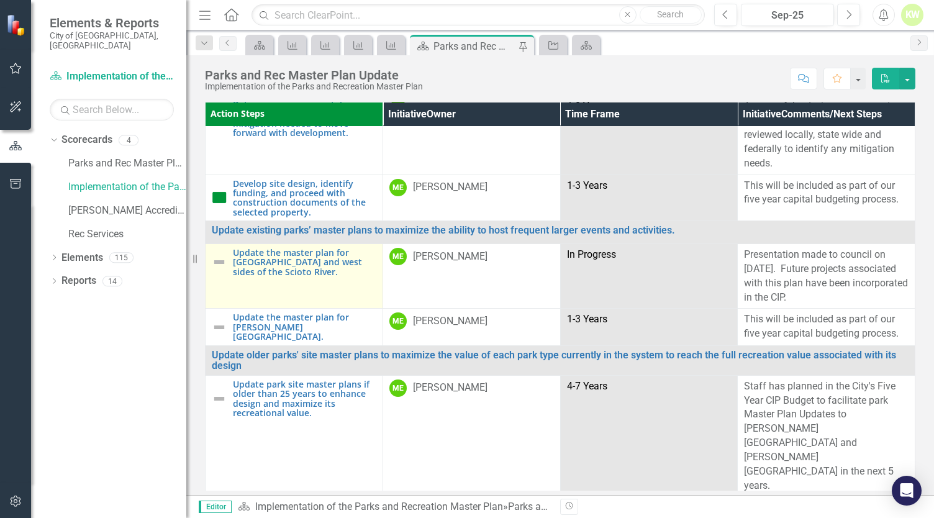
click at [225, 258] on img at bounding box center [219, 262] width 15 height 15
click at [221, 260] on img at bounding box center [219, 262] width 15 height 15
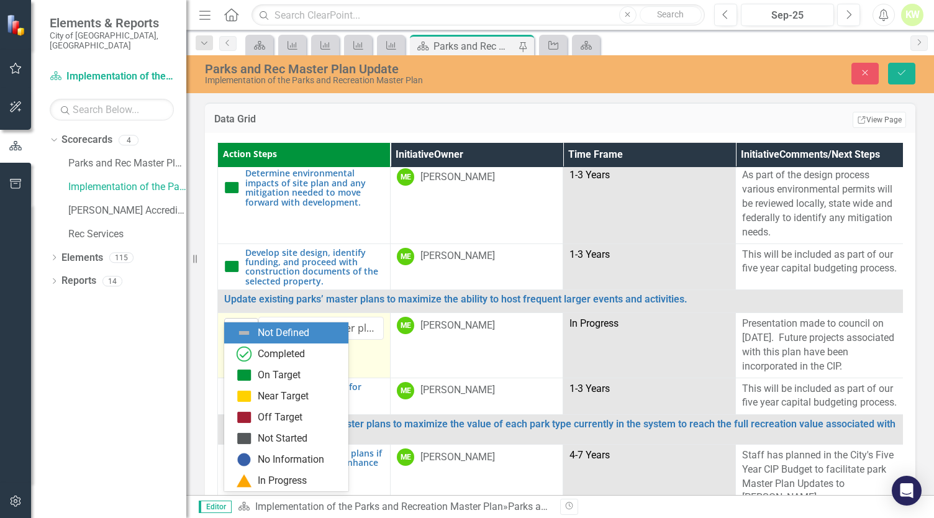
click at [245, 320] on div "Not Defined" at bounding box center [236, 328] width 19 height 17
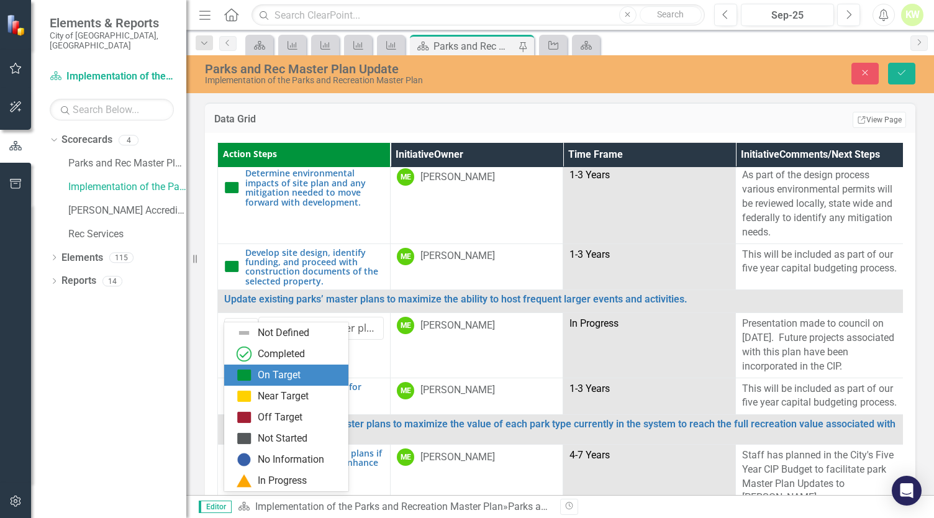
click at [250, 372] on img at bounding box center [244, 374] width 15 height 15
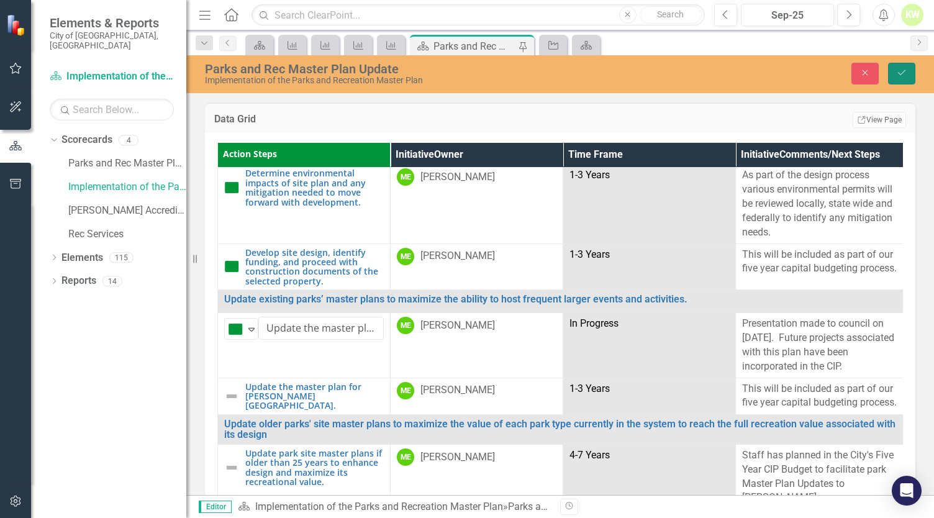
click at [900, 71] on icon "Save" at bounding box center [901, 72] width 11 height 9
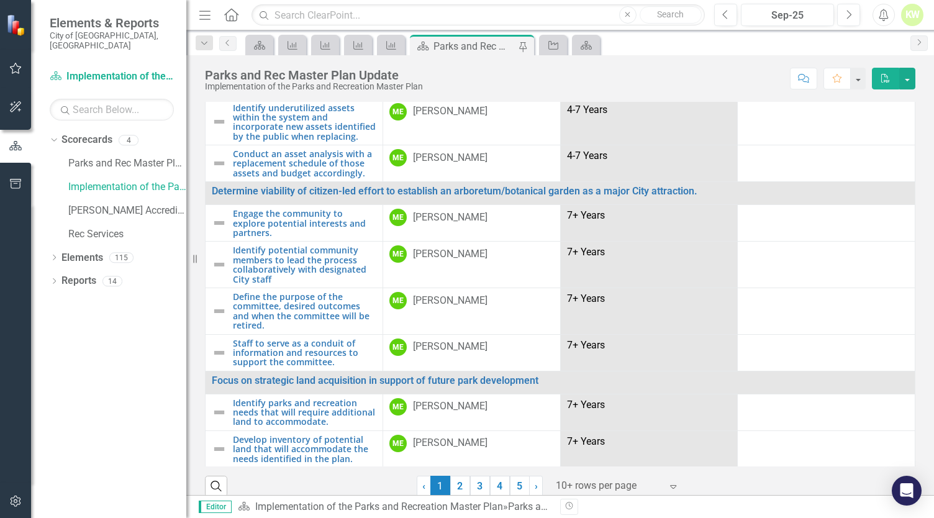
scroll to position [37, 0]
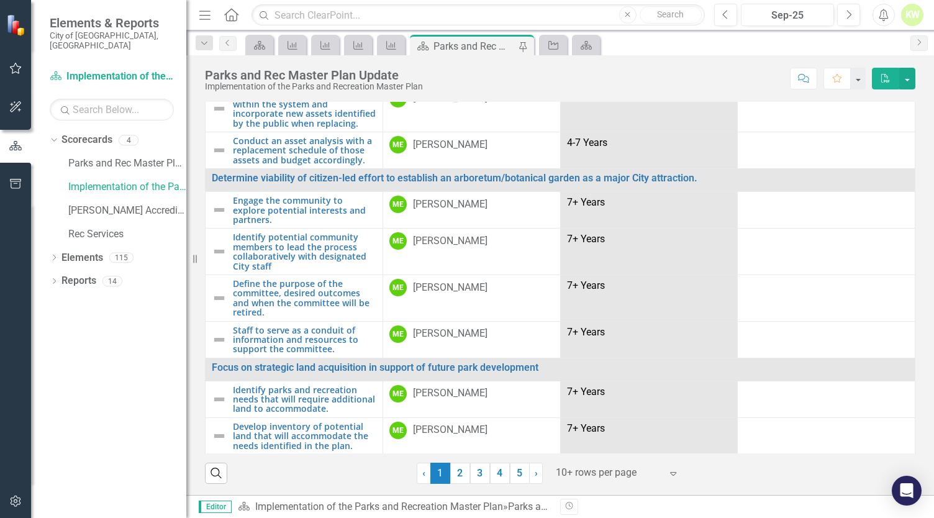
click at [623, 474] on div at bounding box center [609, 472] width 106 height 17
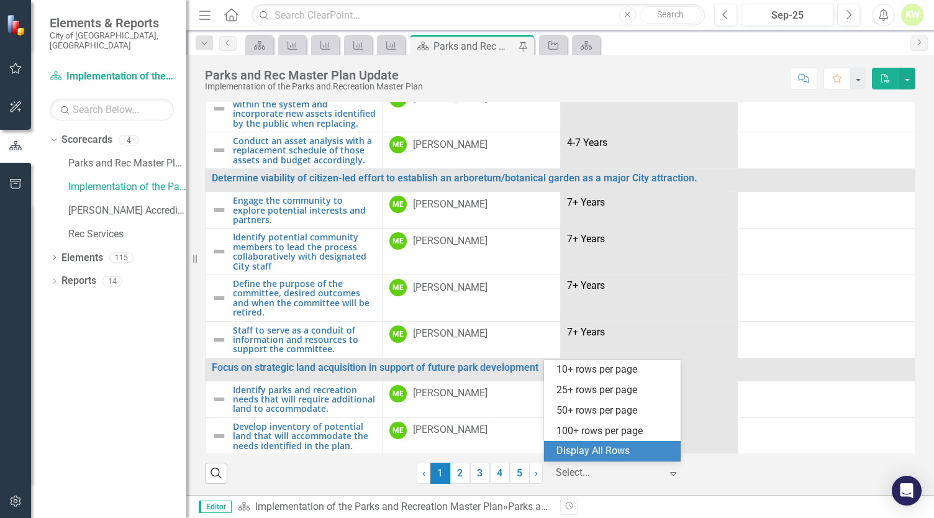
click at [634, 449] on div "Display All Rows" at bounding box center [614, 451] width 117 height 14
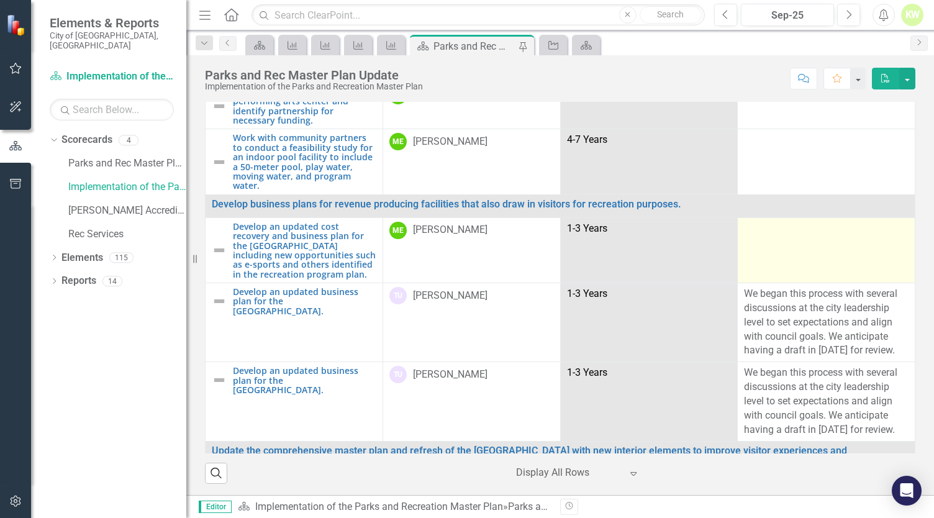
scroll to position [2230, 0]
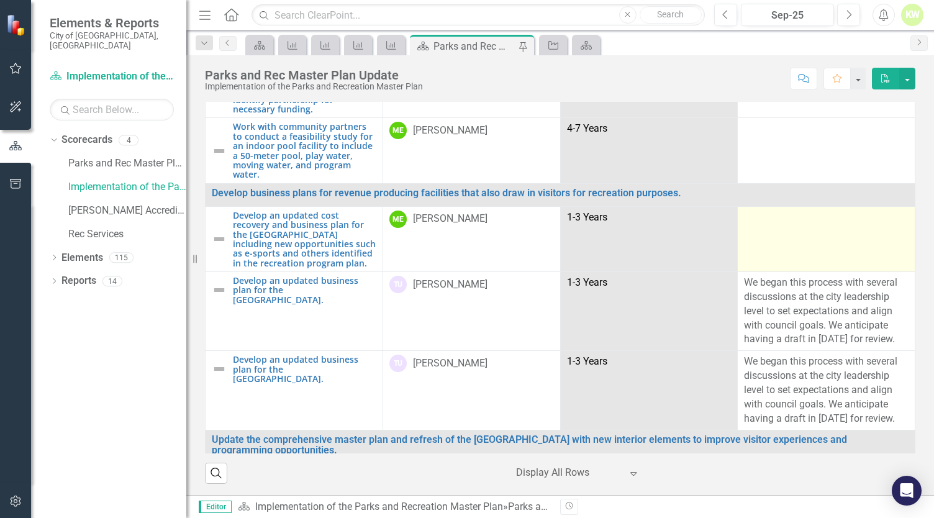
click at [808, 209] on td at bounding box center [826, 238] width 178 height 65
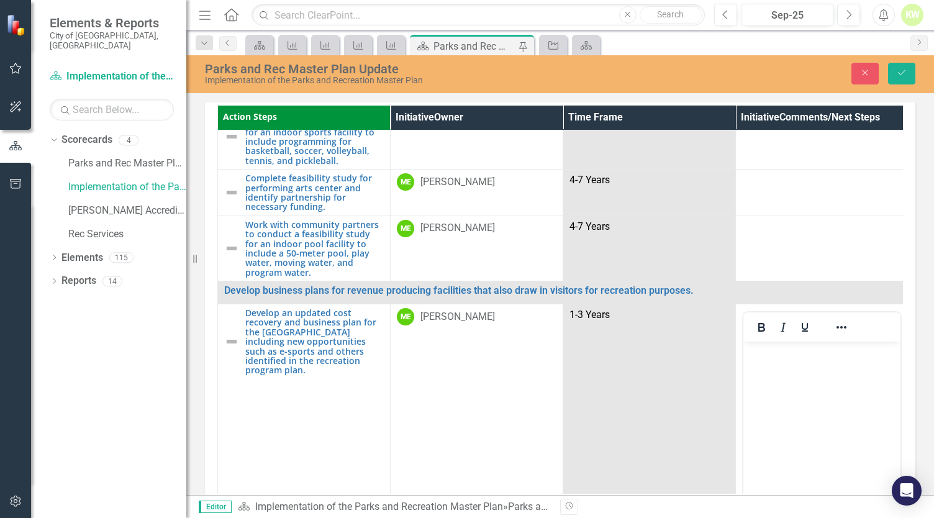
scroll to position [0, 0]
click at [778, 363] on body "Rich Text Area. Press ALT-0 for help." at bounding box center [821, 434] width 157 height 186
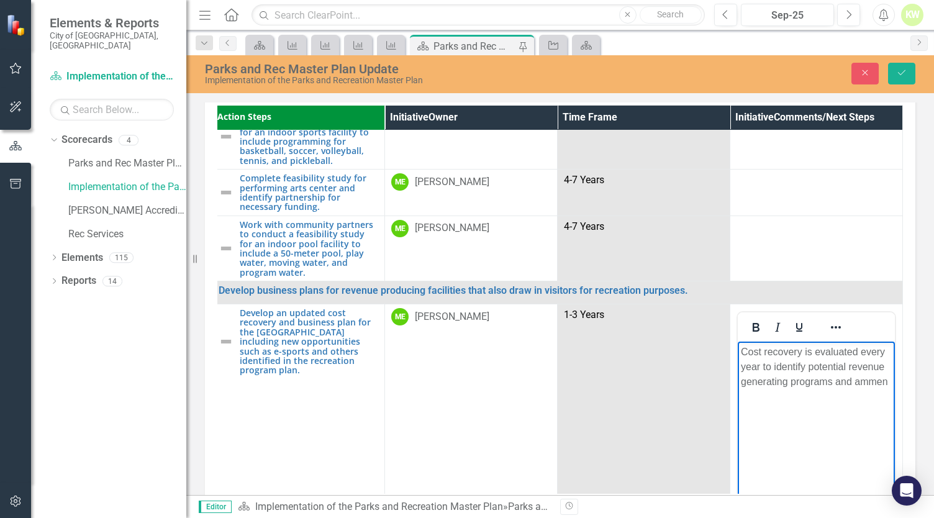
scroll to position [2230, 11]
click at [807, 367] on p "Cost recovery is evaluated every year to identify potential revenue generating …" at bounding box center [816, 375] width 151 height 60
click at [828, 384] on p "Cost recovery is evaluated every year to identify new and improves existing rev…" at bounding box center [816, 375] width 151 height 60
click at [875, 397] on p "Cost recovery is evaluated every year to identify new and improve existing reve…" at bounding box center [816, 375] width 151 height 60
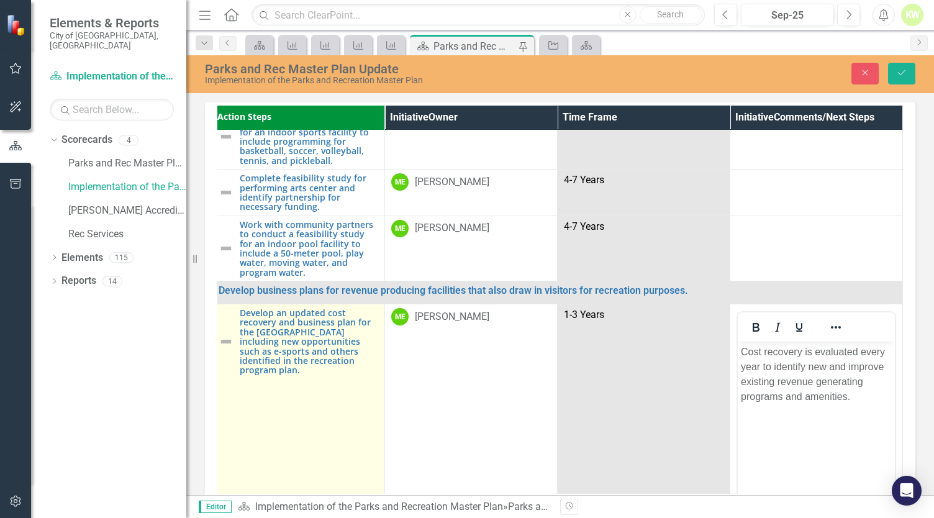
click at [221, 334] on img at bounding box center [226, 341] width 15 height 15
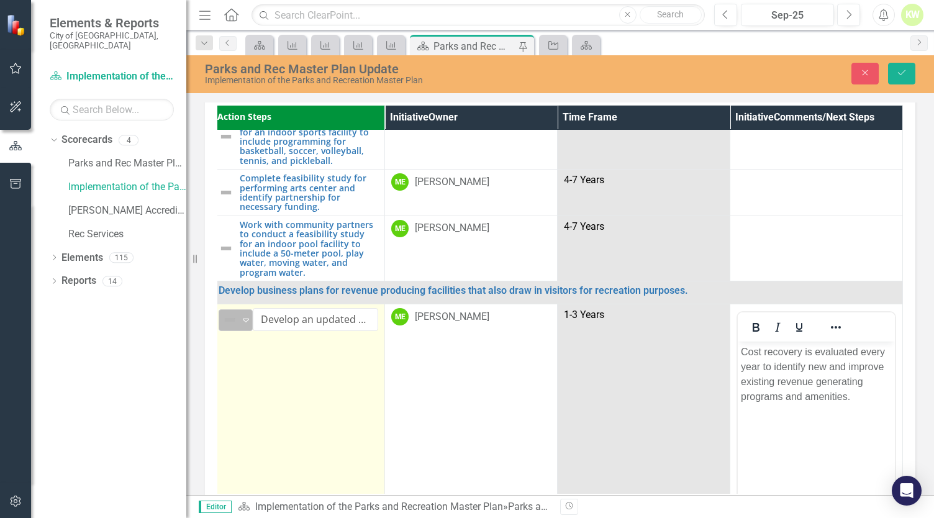
click at [229, 312] on img at bounding box center [229, 319] width 15 height 15
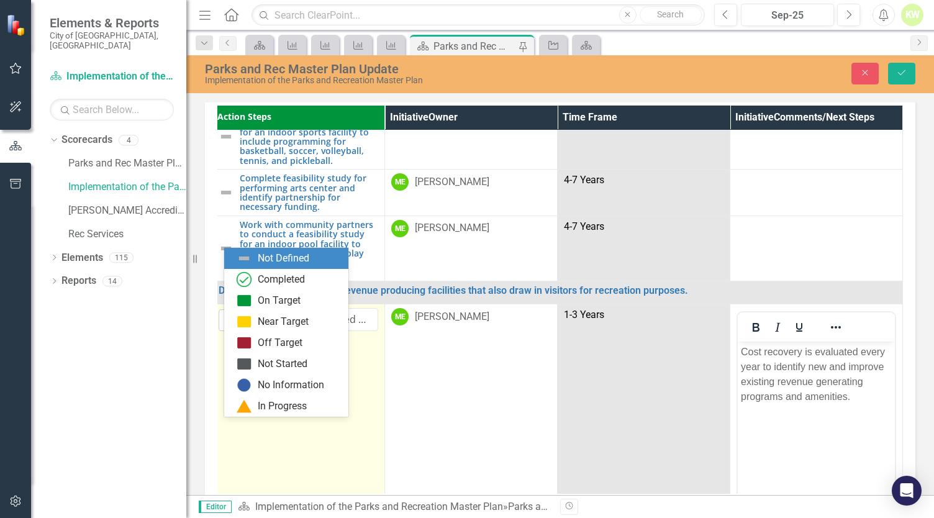
scroll to position [2230, 0]
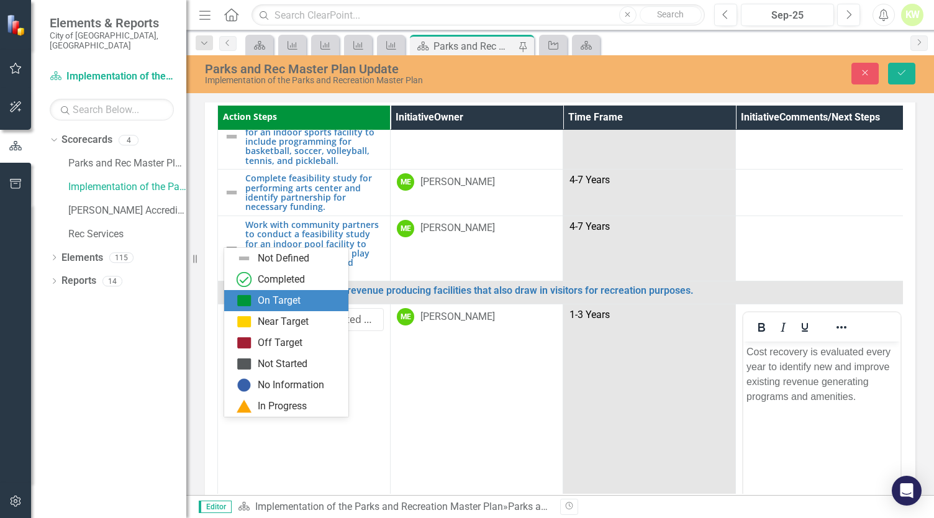
click at [249, 295] on img at bounding box center [244, 300] width 15 height 15
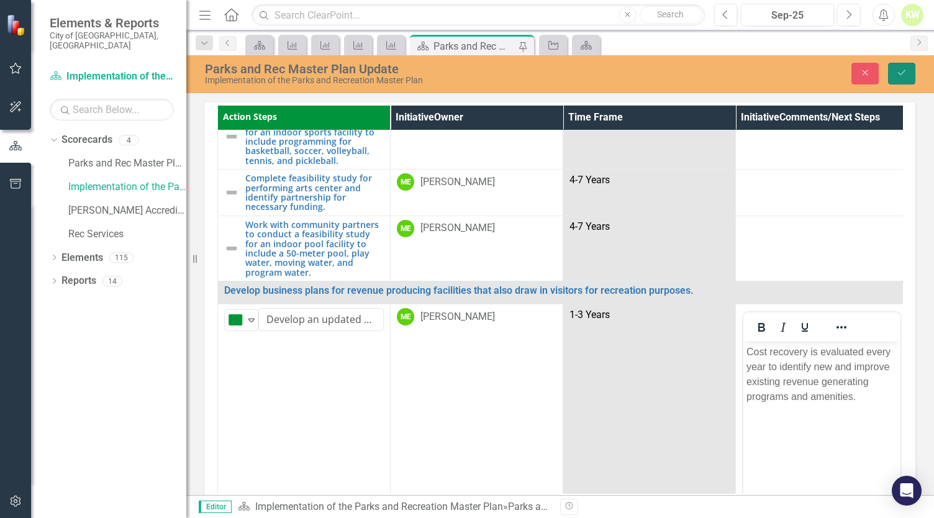
click at [905, 74] on icon "Save" at bounding box center [901, 72] width 11 height 9
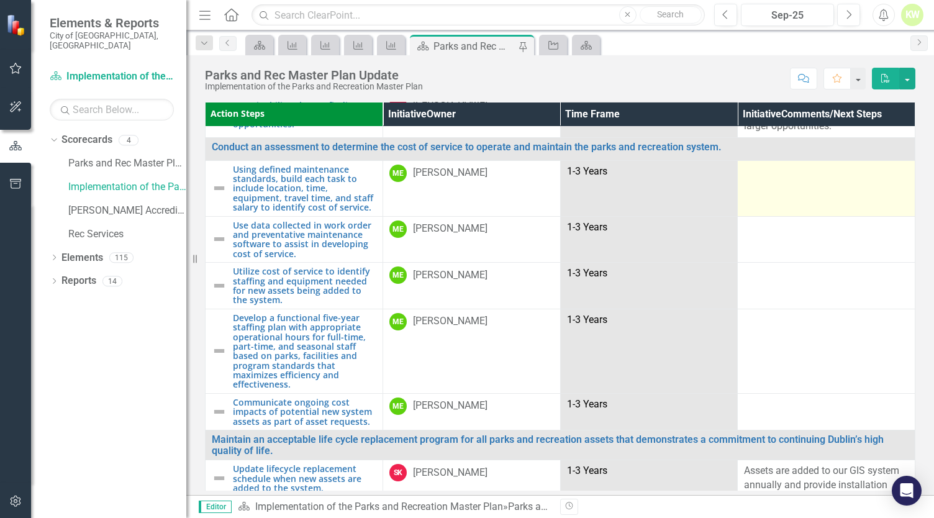
scroll to position [5525, 0]
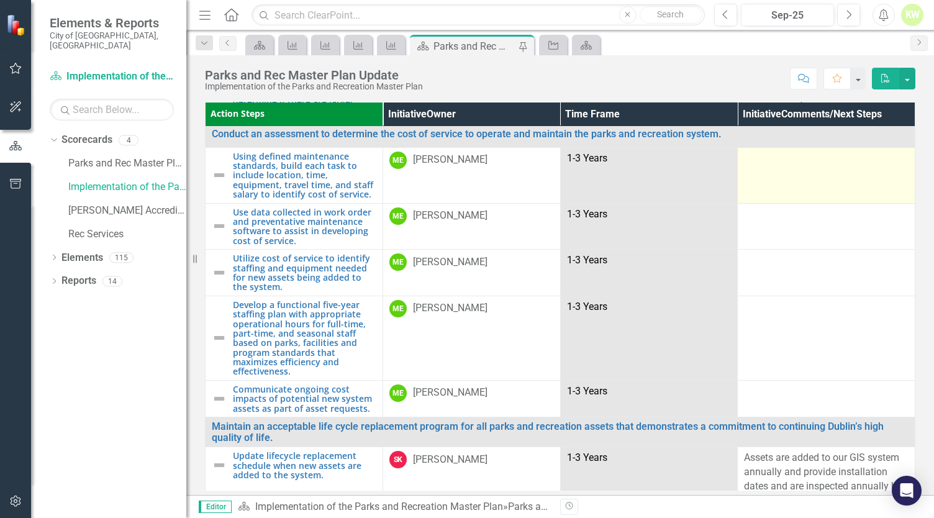
click at [792, 203] on td at bounding box center [826, 175] width 178 height 56
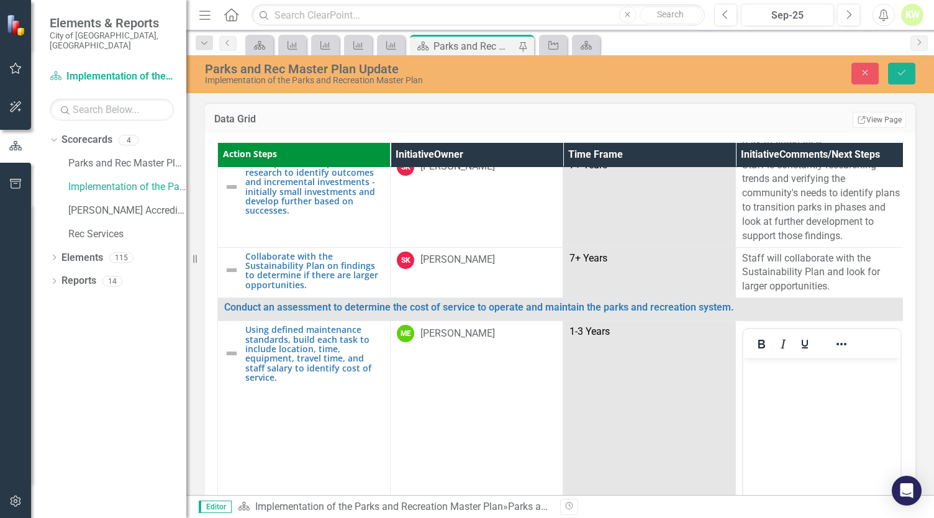
scroll to position [0, 0]
click at [787, 384] on body "Rich Text Area. Press ALT-0 for help." at bounding box center [821, 451] width 157 height 186
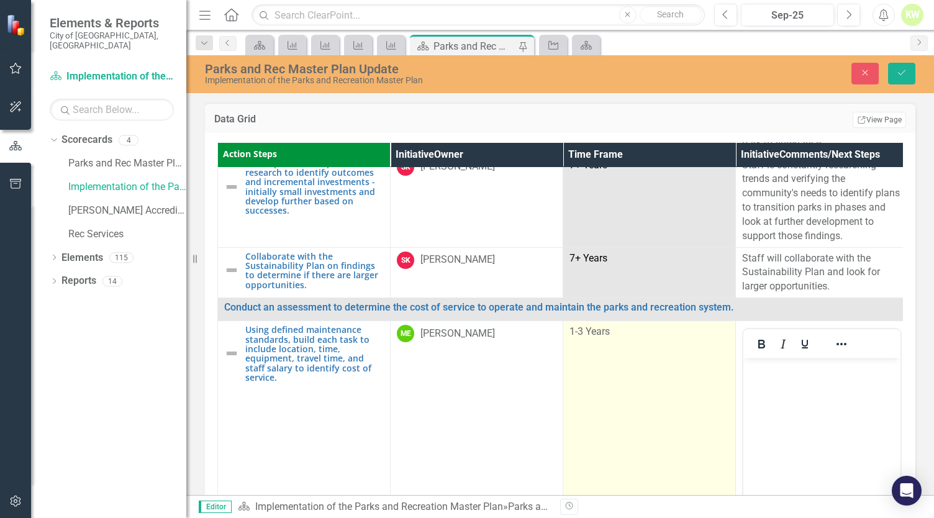
click at [688, 349] on td "1-3 Years" at bounding box center [649, 468] width 173 height 294
click at [681, 357] on td "1-3 Years" at bounding box center [649, 468] width 173 height 294
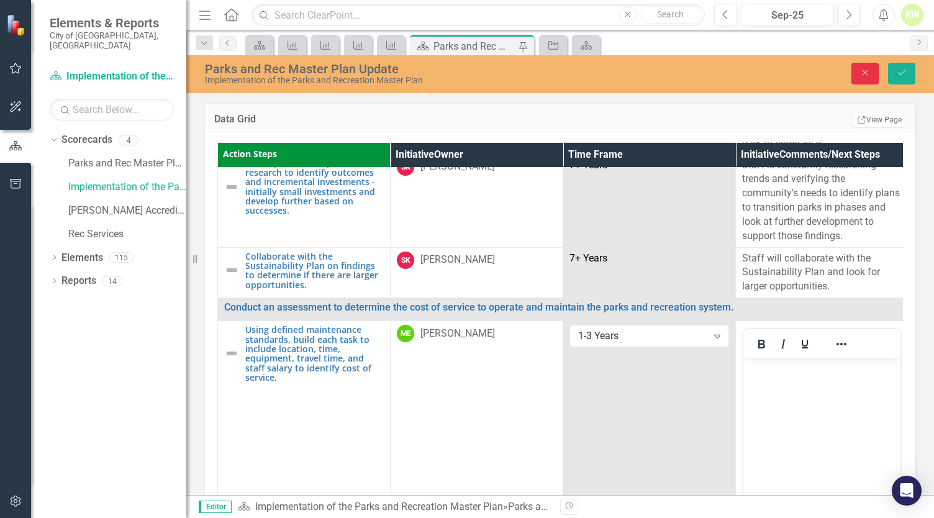
drag, startPoint x: 124, startPoint y: 140, endPoint x: 886, endPoint y: 223, distance: 767.4
click at [868, 78] on button "Close" at bounding box center [864, 74] width 27 height 22
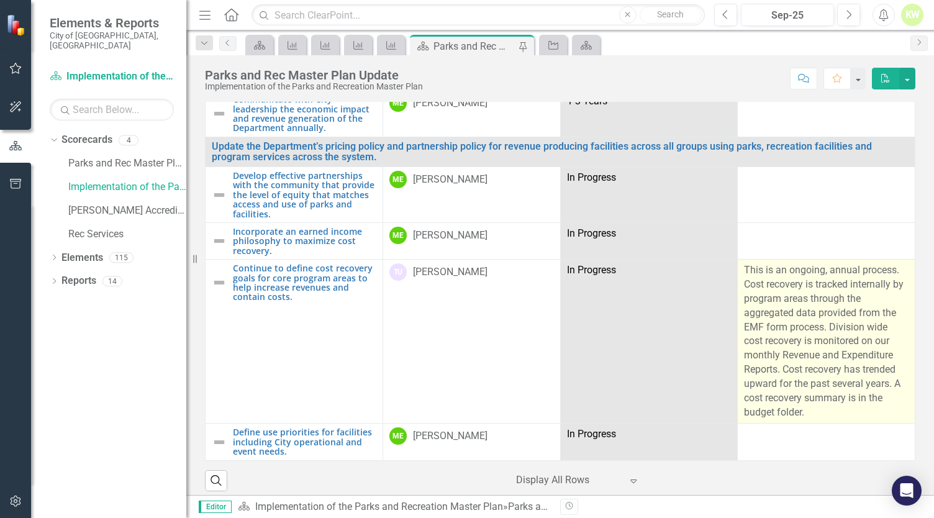
scroll to position [37, 0]
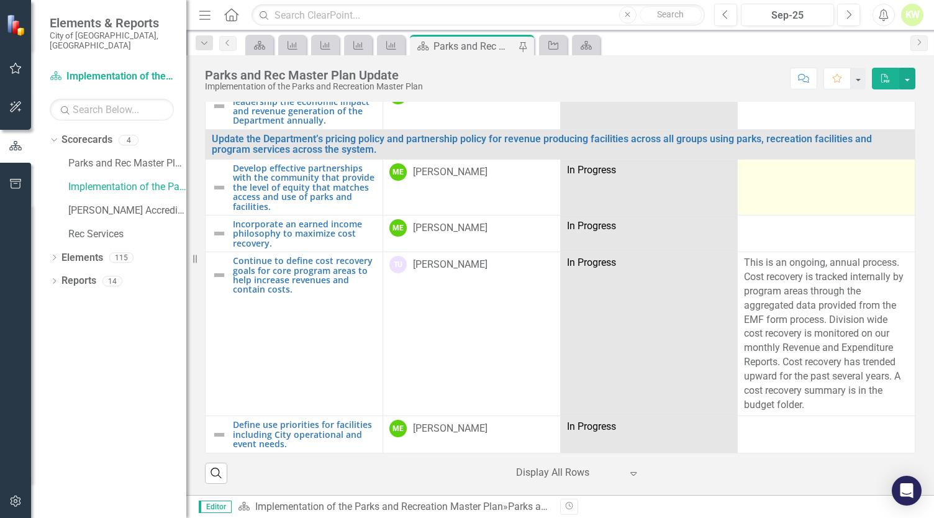
click at [764, 197] on td at bounding box center [826, 188] width 178 height 56
click at [764, 202] on td at bounding box center [826, 188] width 178 height 56
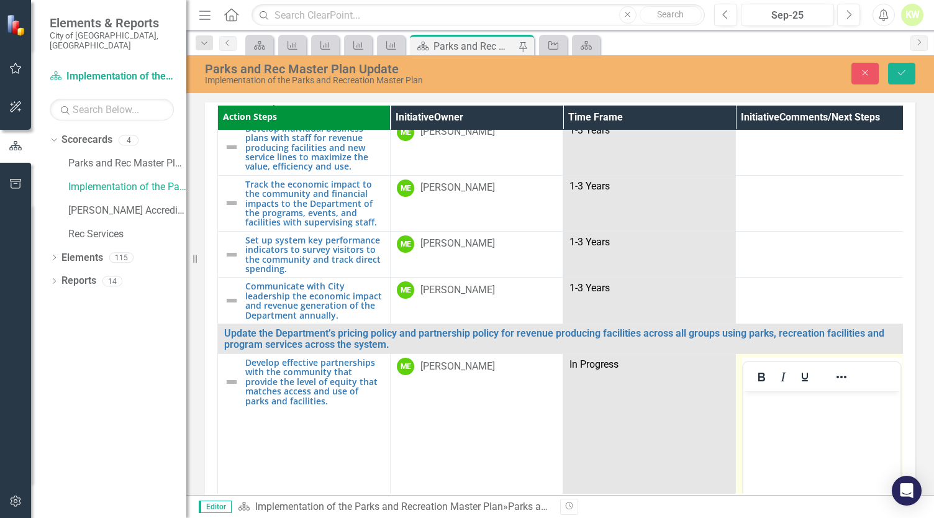
scroll to position [0, 0]
click at [782, 412] on body "Rich Text Area. Press ALT-0 for help." at bounding box center [821, 484] width 157 height 186
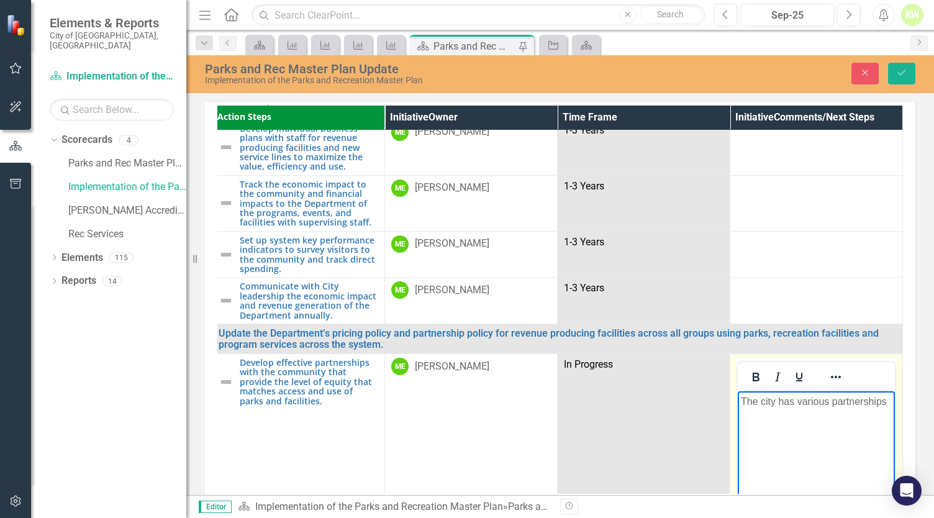
scroll to position [7280, 12]
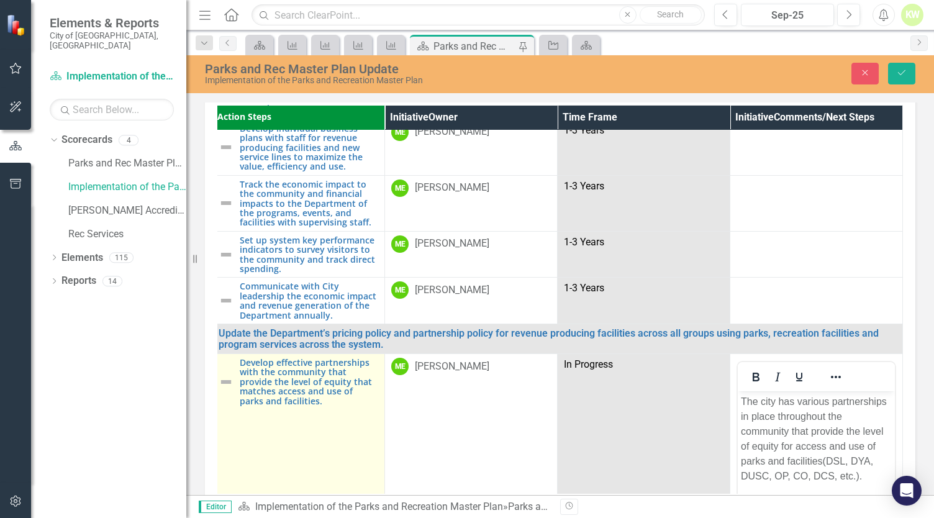
click at [220, 374] on img at bounding box center [226, 381] width 15 height 15
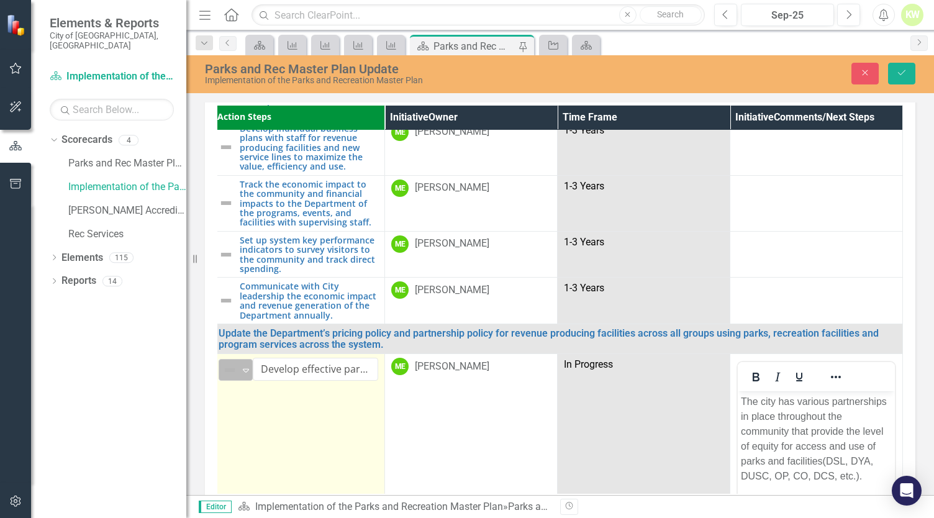
click at [229, 363] on img at bounding box center [229, 370] width 15 height 15
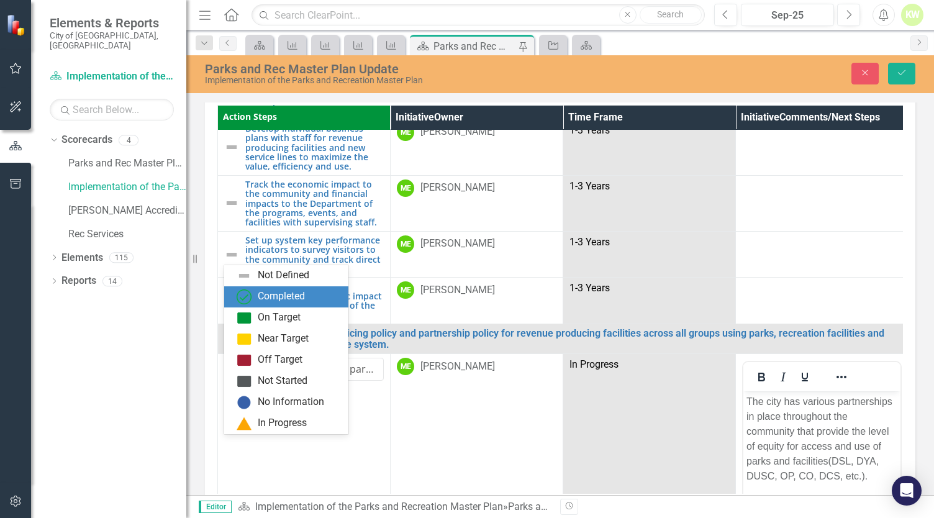
click at [262, 294] on div "Completed" at bounding box center [281, 296] width 47 height 14
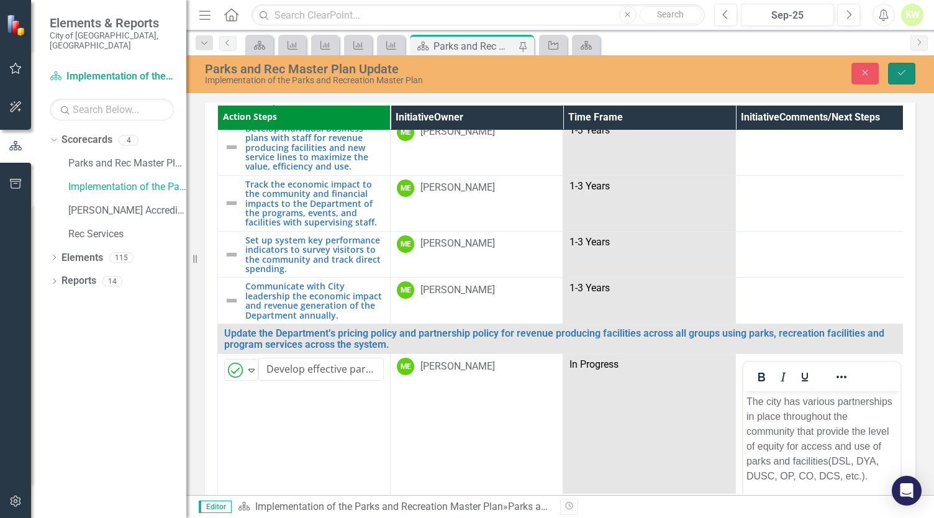
click at [898, 75] on icon "Save" at bounding box center [901, 72] width 11 height 9
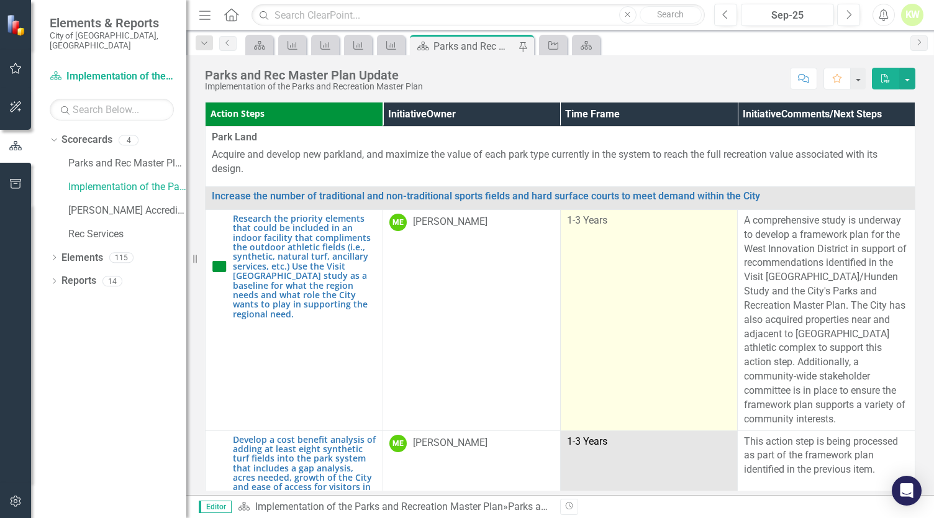
scroll to position [7318, 0]
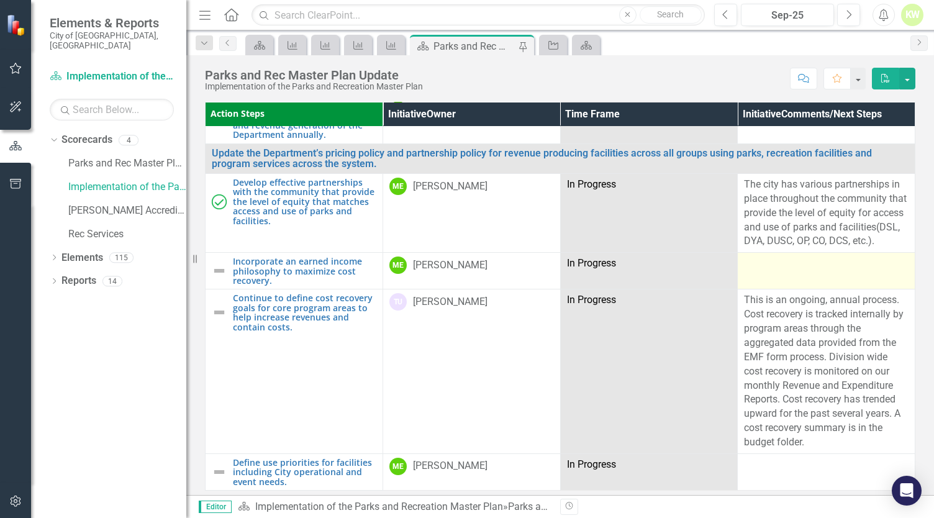
click at [759, 276] on td at bounding box center [826, 271] width 178 height 37
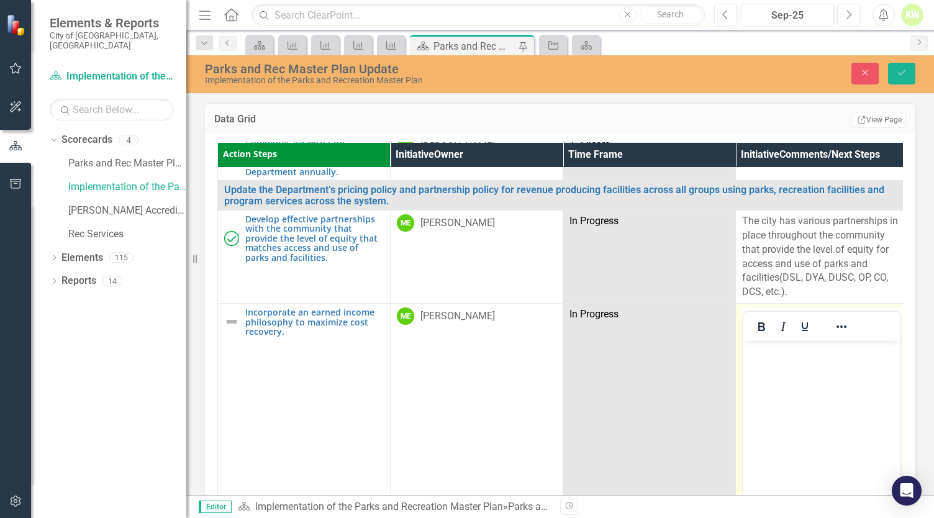
scroll to position [7442, 0]
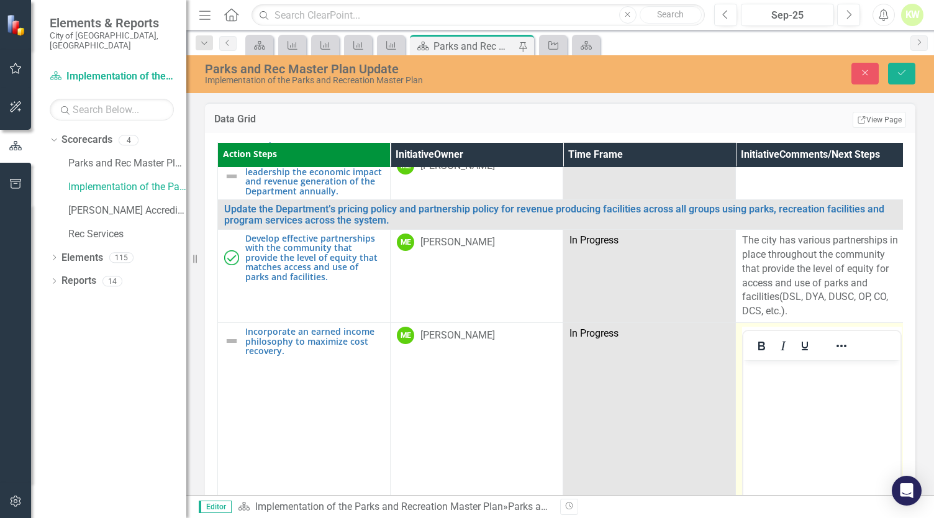
click at [772, 384] on body "Rich Text Area. Press ALT-0 for help." at bounding box center [821, 453] width 157 height 186
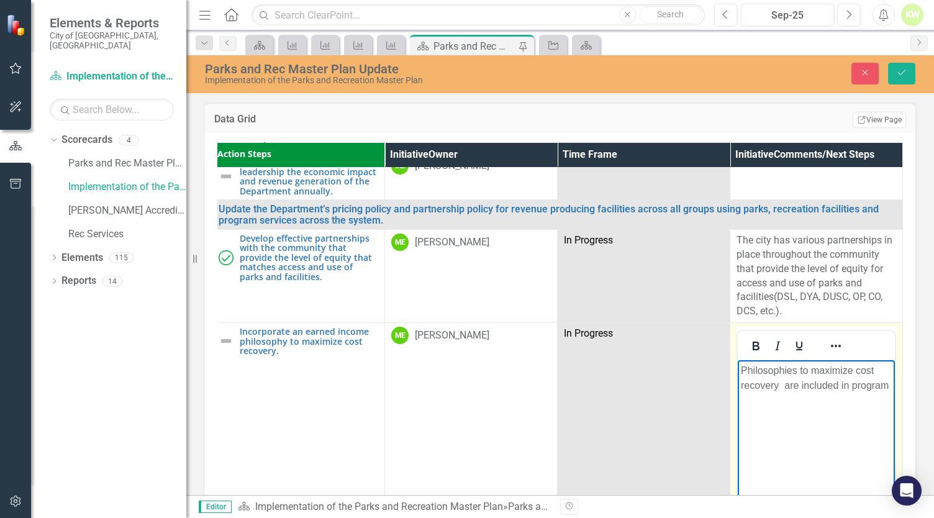
scroll to position [7442, 12]
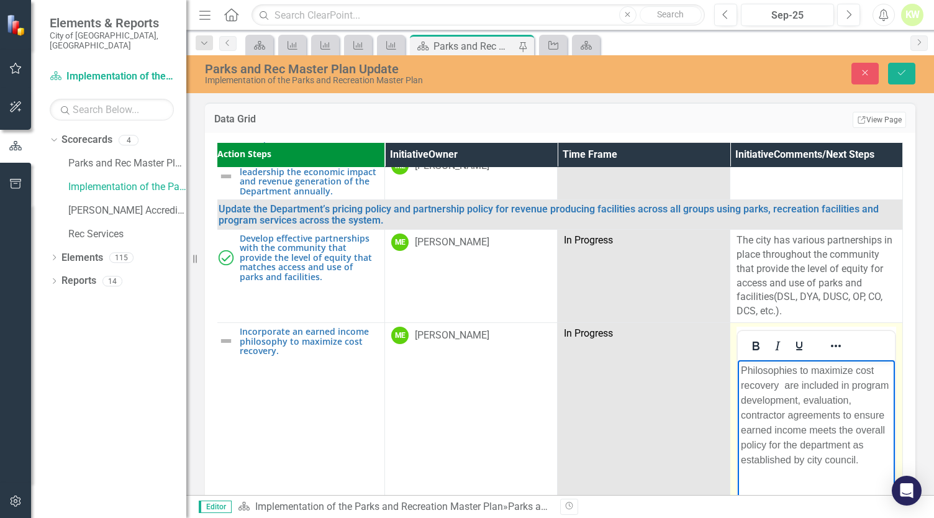
click at [852, 404] on p "Philosophies to maximize cost recovery are included in program development, eva…" at bounding box center [816, 415] width 151 height 104
click at [867, 468] on body "Philosophies to maximize cost recovery are included in program development, eva…" at bounding box center [815, 453] width 157 height 186
click at [785, 388] on p "Philosophies to maximize cost recovery are included in program development, eva…" at bounding box center [816, 415] width 151 height 104
click at [812, 517] on body "Philosophies to maximize cost recovery are included in program development, eva…" at bounding box center [815, 453] width 157 height 186
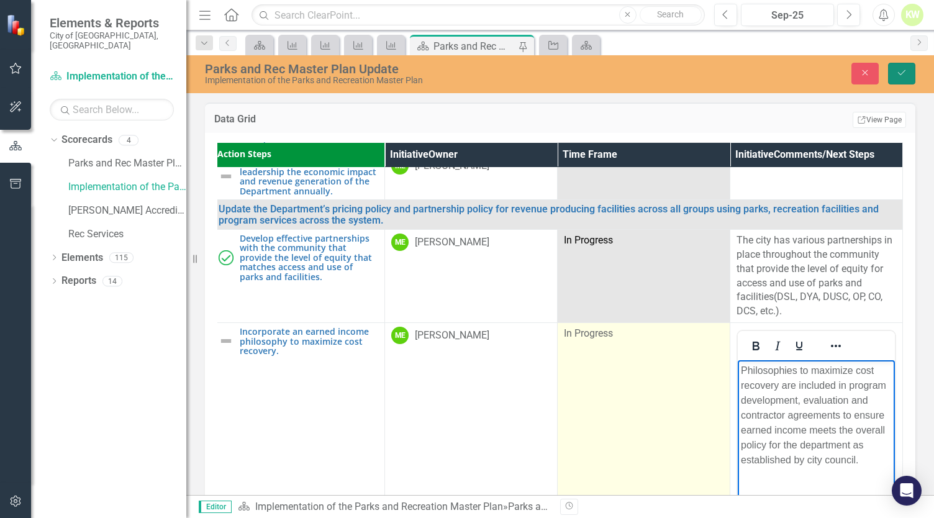
drag, startPoint x: 901, startPoint y: 75, endPoint x: 561, endPoint y: 275, distance: 394.0
click at [901, 75] on icon "Save" at bounding box center [901, 72] width 11 height 9
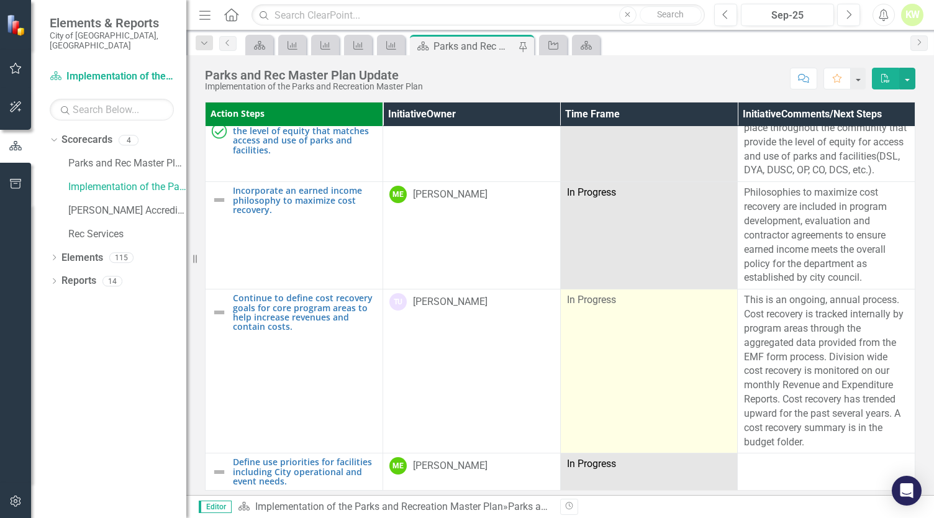
scroll to position [37, 0]
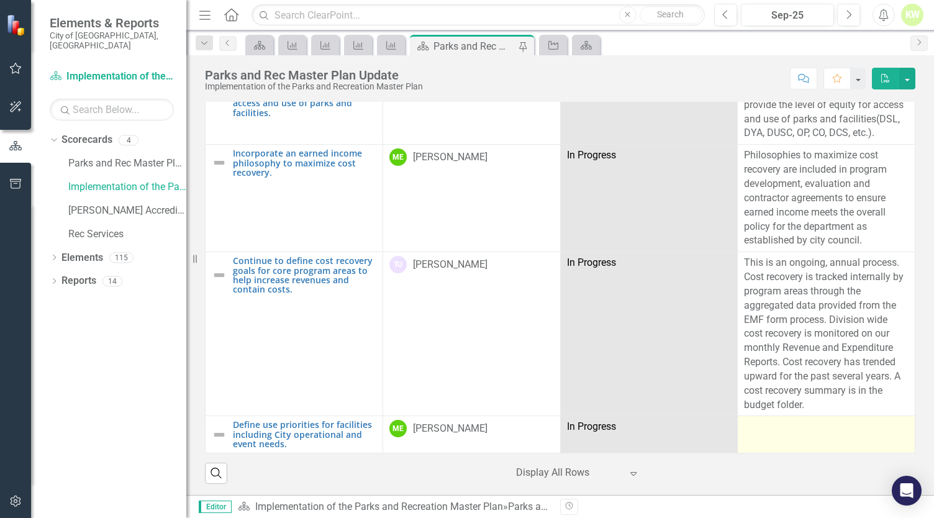
click at [807, 440] on td at bounding box center [826, 434] width 178 height 37
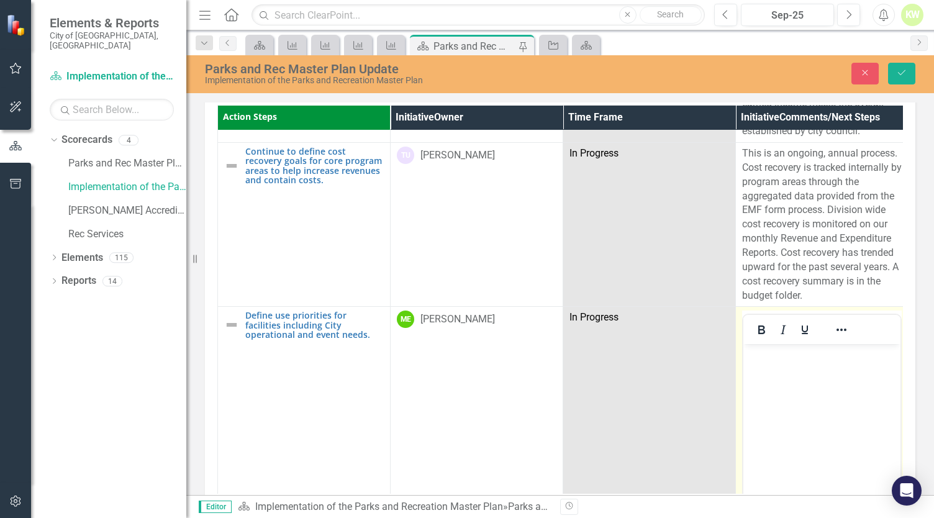
scroll to position [89, 0]
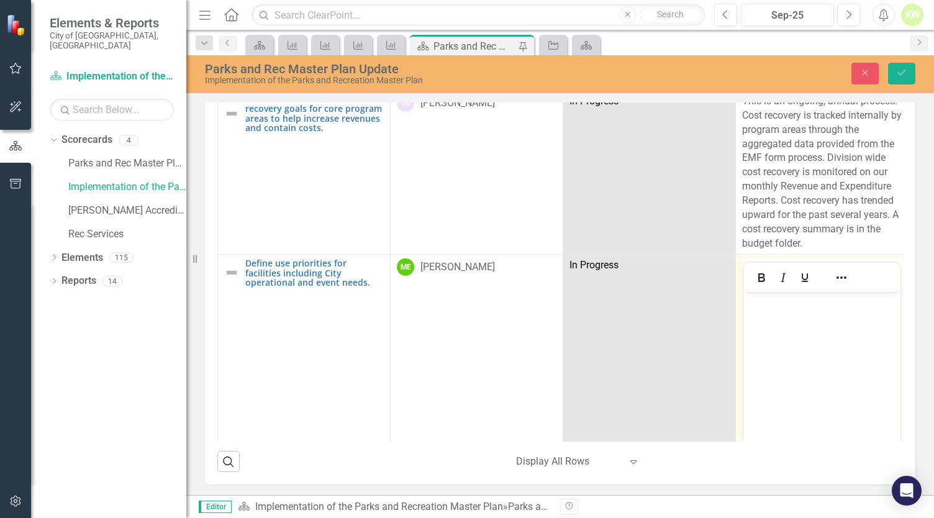
click at [773, 313] on body "Rich Text Area. Press ALT-0 for help." at bounding box center [821, 385] width 157 height 186
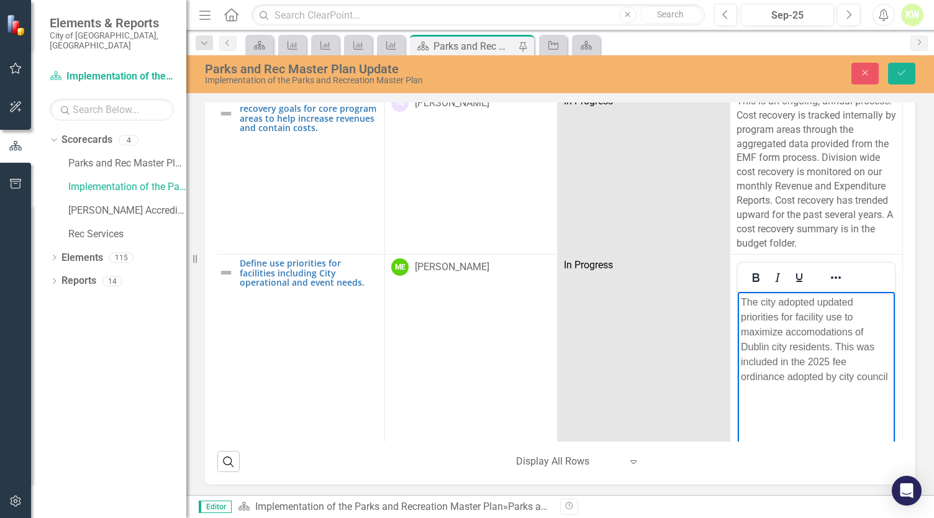
scroll to position [7692, 11]
click at [818, 332] on p "The city adopted updated priorities for facility use to maximize accomodations …" at bounding box center [816, 339] width 151 height 89
click at [855, 412] on body "The city adopted updated priorities for facility use to maximize accommodations…" at bounding box center [815, 385] width 157 height 186
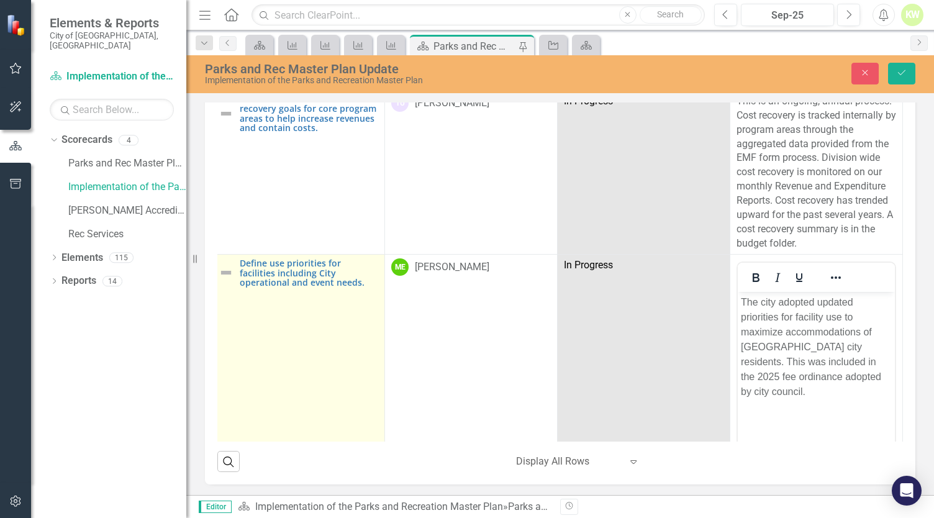
click at [221, 265] on img at bounding box center [226, 272] width 15 height 15
click at [222, 255] on td "Not Defined Expand Define use priorities for facilities including City operatio…" at bounding box center [298, 402] width 173 height 294
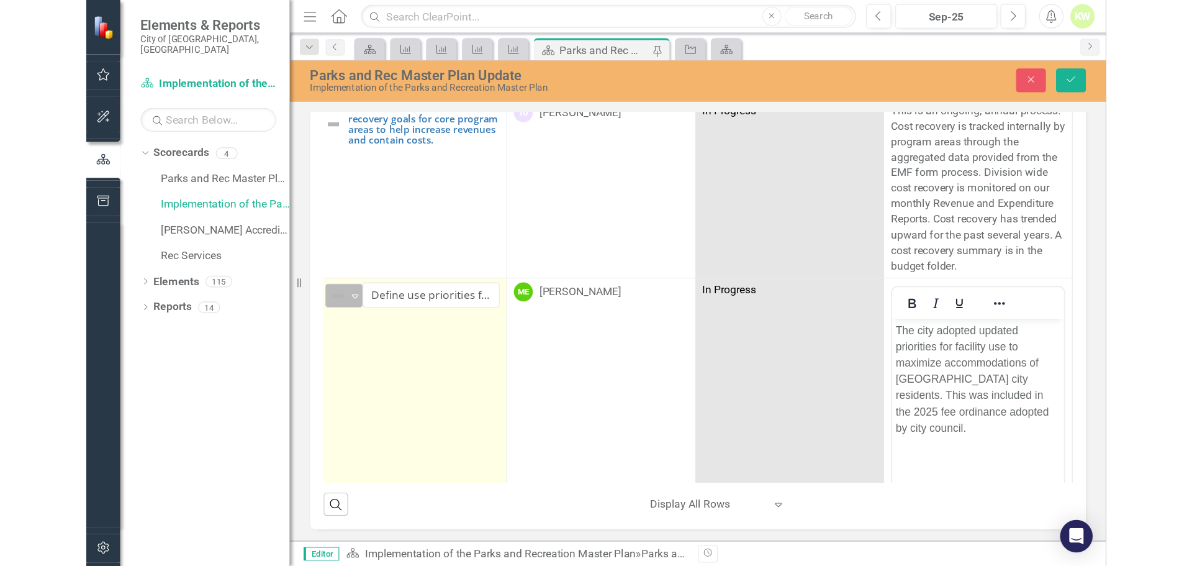
scroll to position [7692, 0]
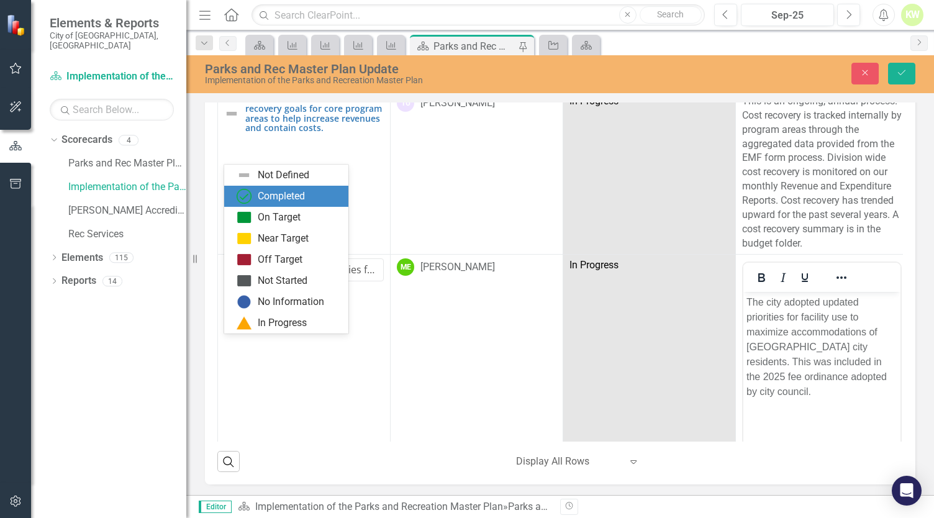
click at [262, 194] on div "Completed" at bounding box center [281, 196] width 47 height 14
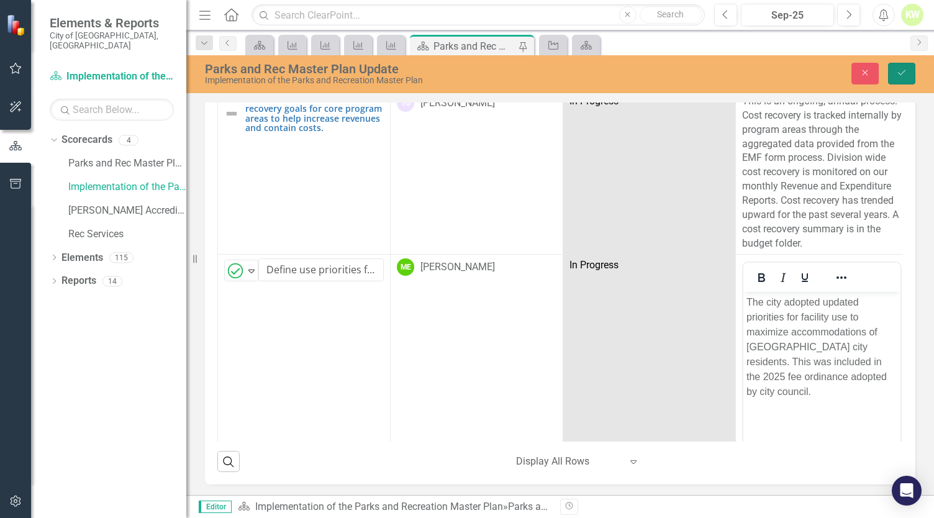
click at [904, 75] on icon "Save" at bounding box center [901, 72] width 11 height 9
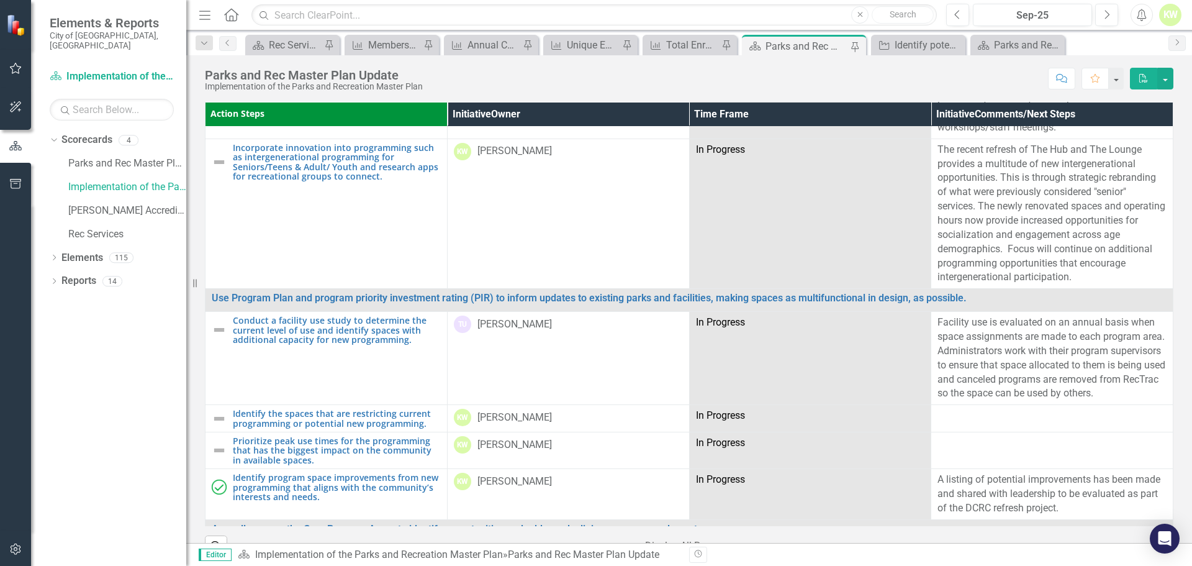
scroll to position [2918, 0]
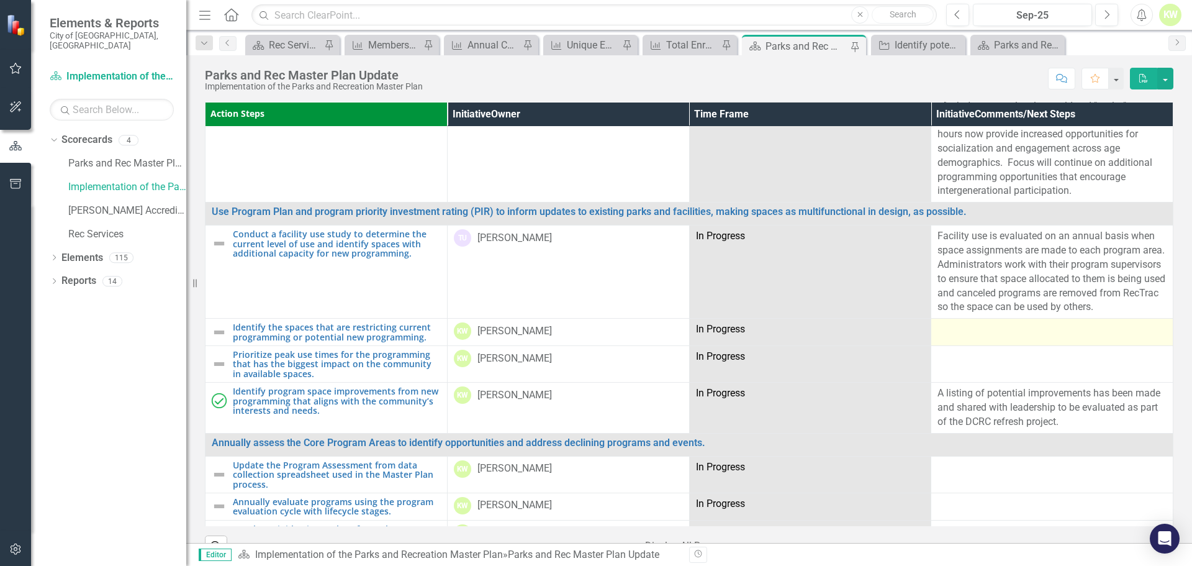
click at [933, 337] on div at bounding box center [1051, 329] width 229 height 15
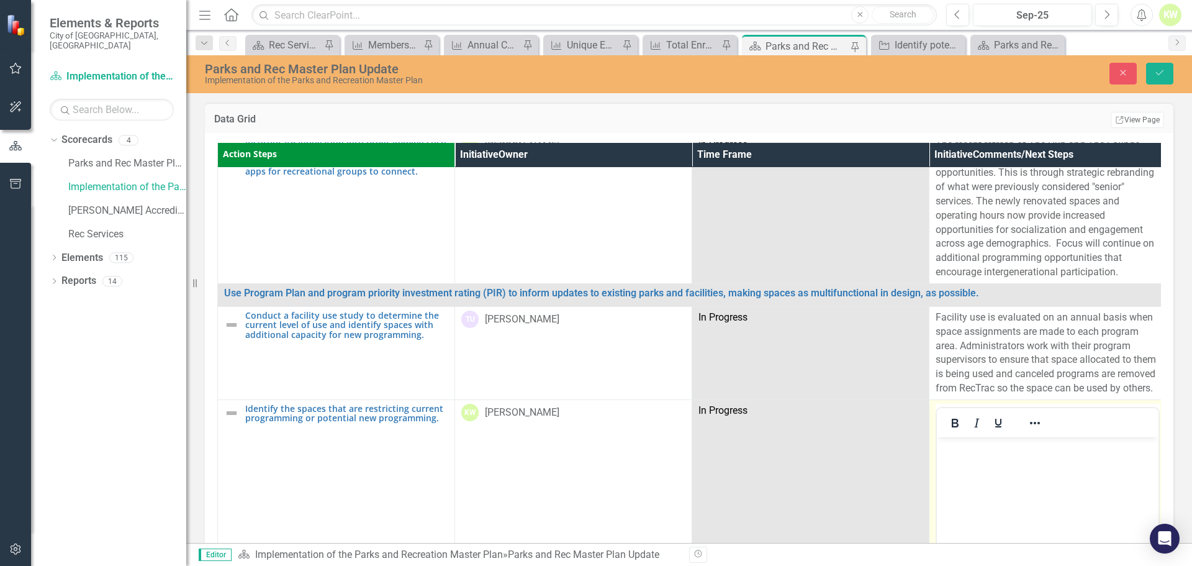
scroll to position [0, 0]
click at [933, 447] on p "Rich Text Area. Press ALT-0 for help." at bounding box center [1047, 447] width 215 height 15
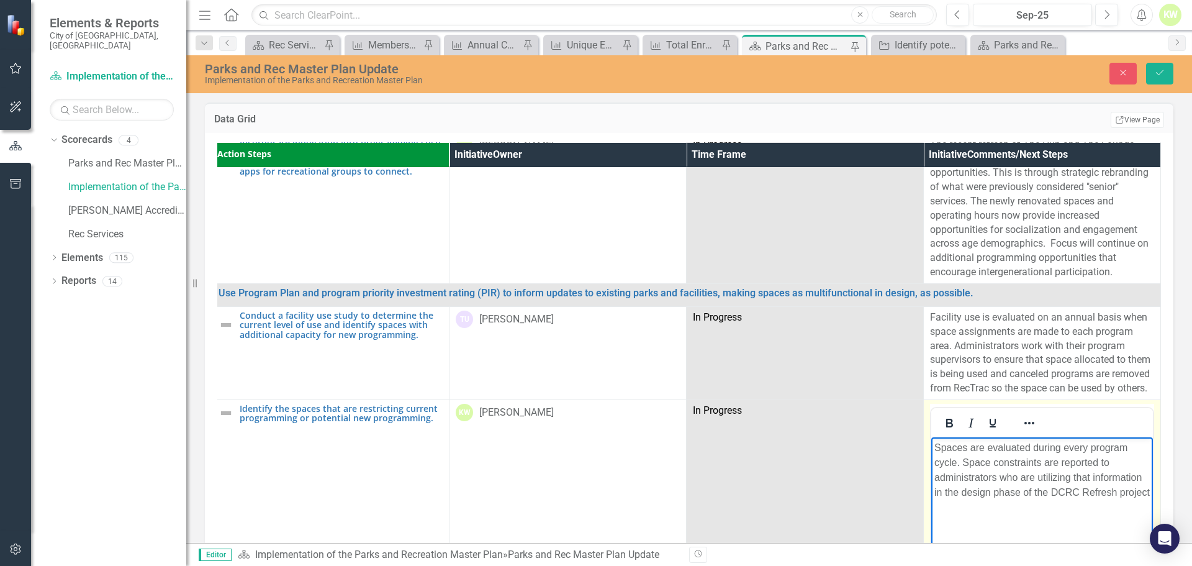
scroll to position [2918, 13]
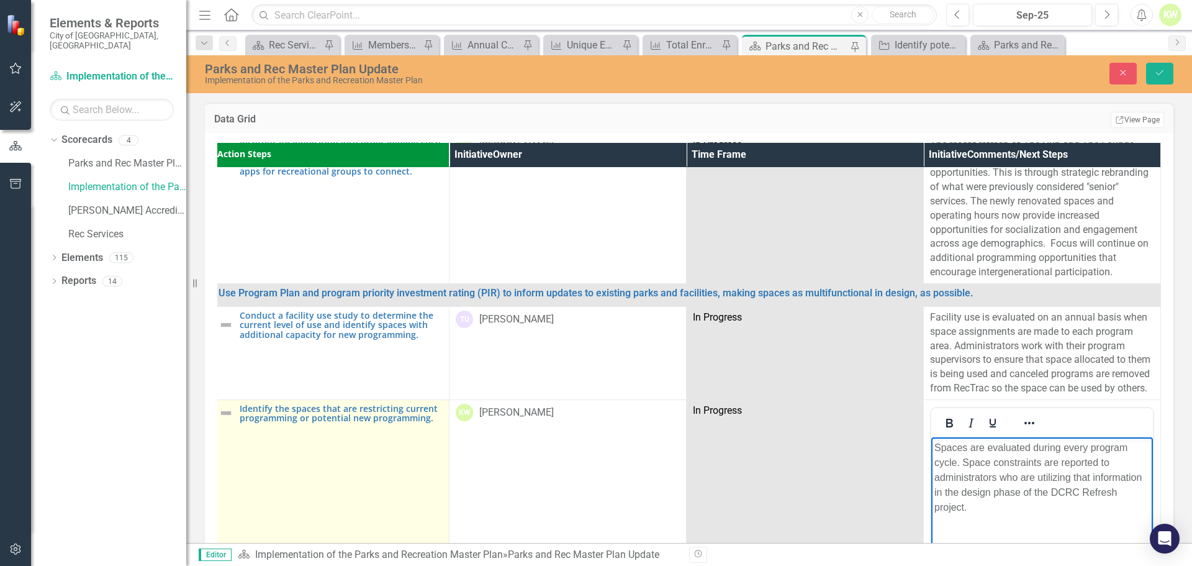
click at [219, 405] on img at bounding box center [226, 412] width 15 height 15
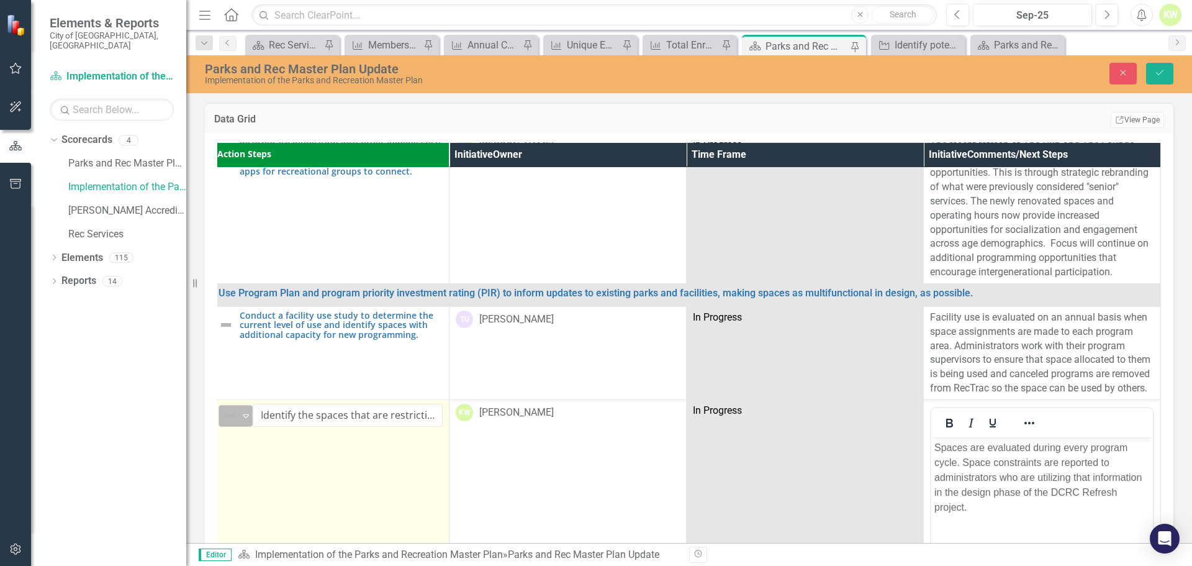
scroll to position [2918, 0]
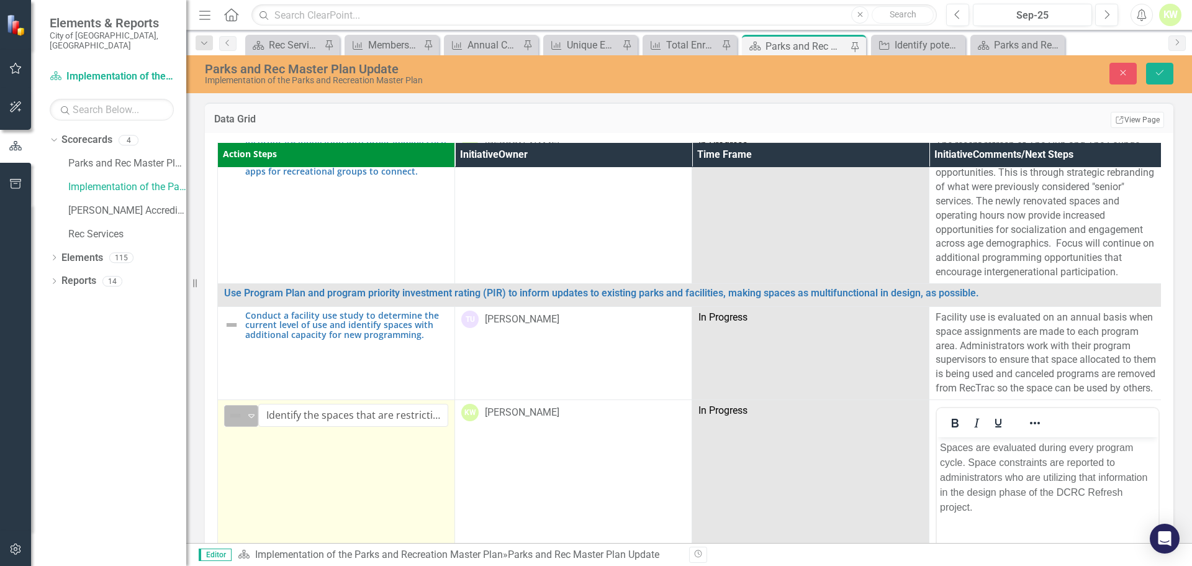
click at [223, 400] on td "Not Defined Expand Identify the spaces that are restricting current programming…" at bounding box center [336, 547] width 237 height 294
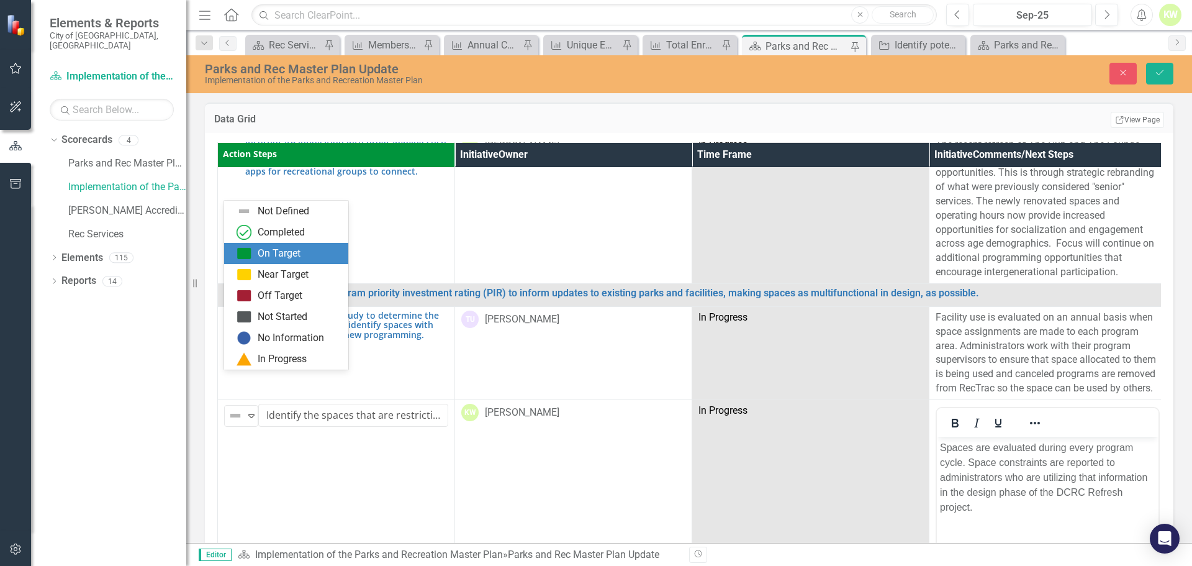
click at [269, 247] on div "On Target" at bounding box center [279, 253] width 43 height 14
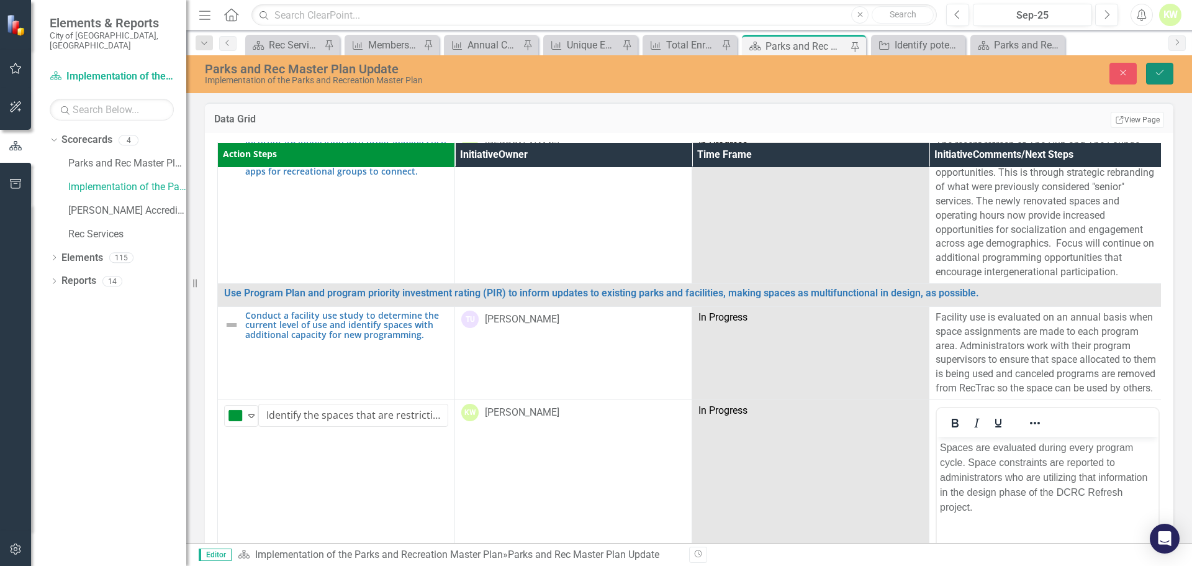
click at [933, 71] on icon "Save" at bounding box center [1159, 72] width 11 height 9
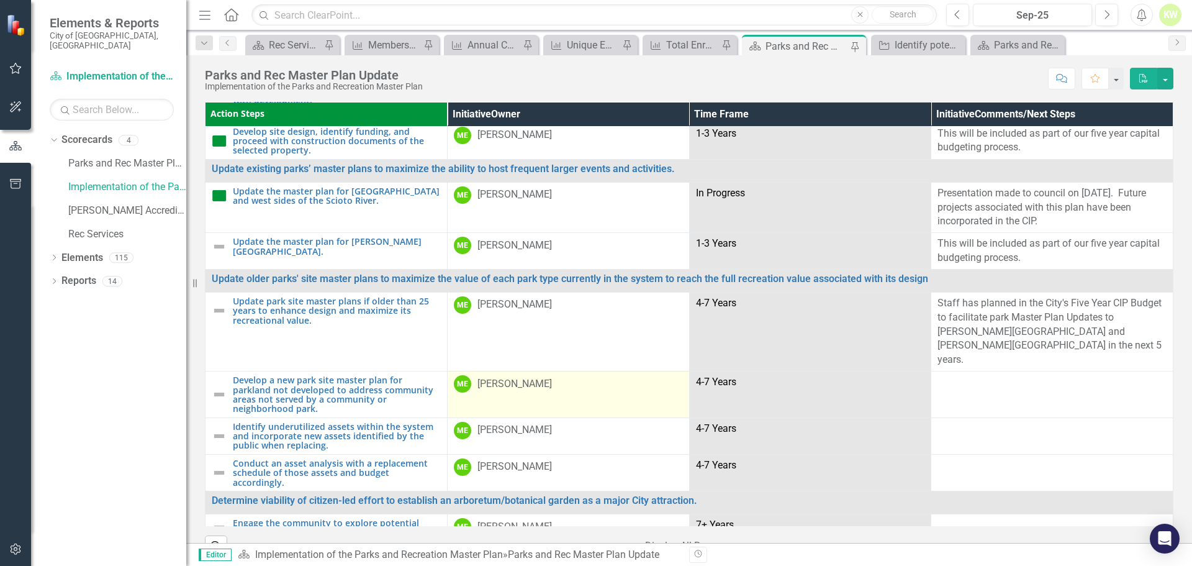
scroll to position [869, 0]
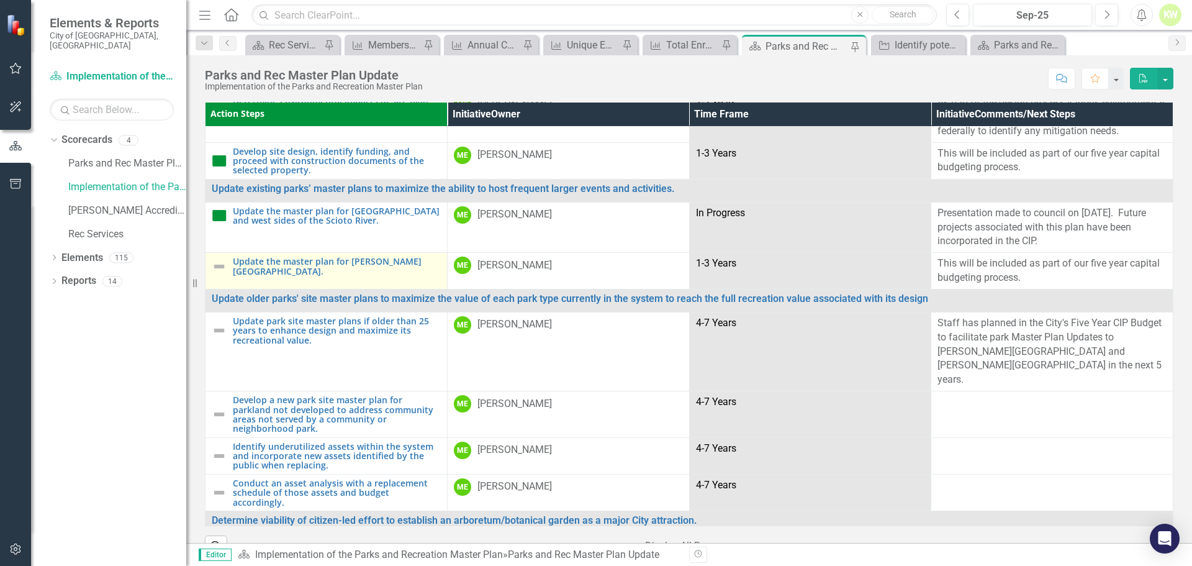
click at [220, 274] on img at bounding box center [219, 266] width 15 height 15
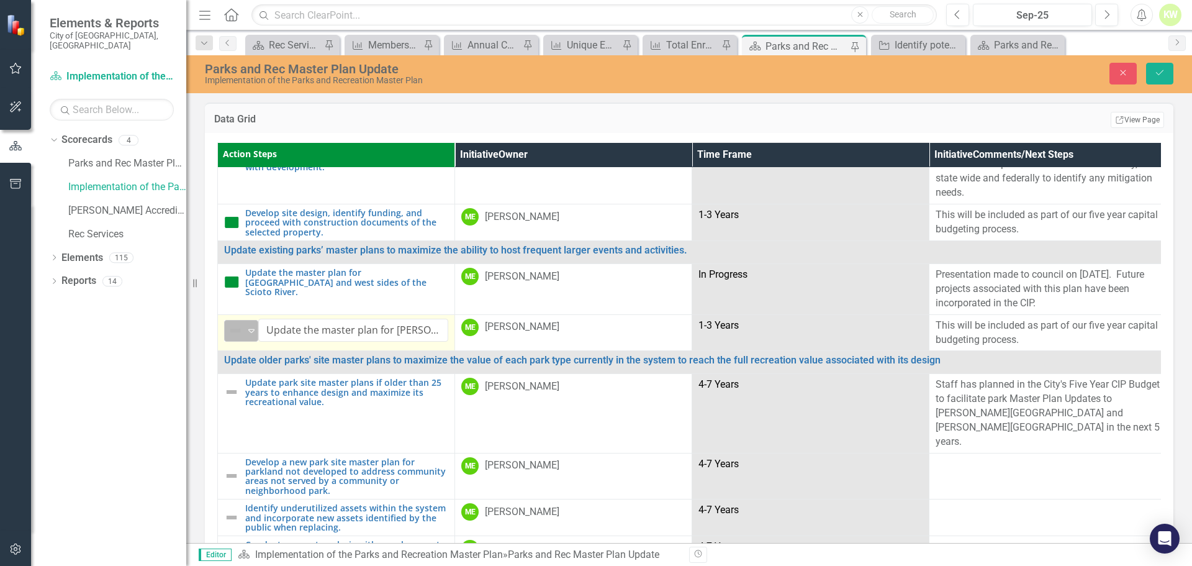
click at [244, 322] on div "Not Defined" at bounding box center [236, 330] width 19 height 17
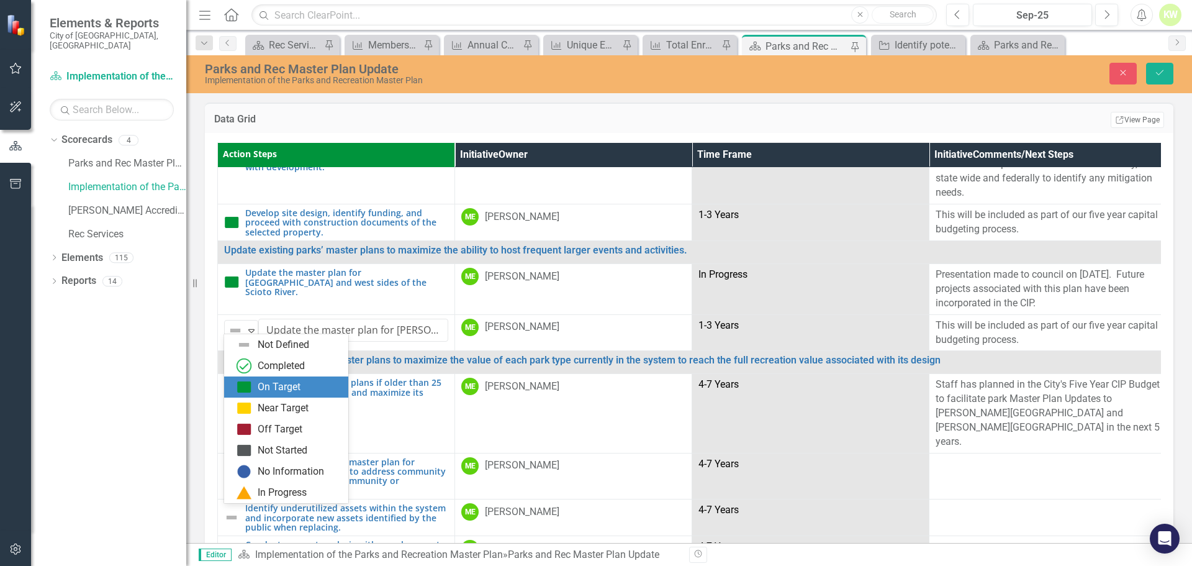
click at [251, 376] on div "On Target" at bounding box center [286, 386] width 124 height 21
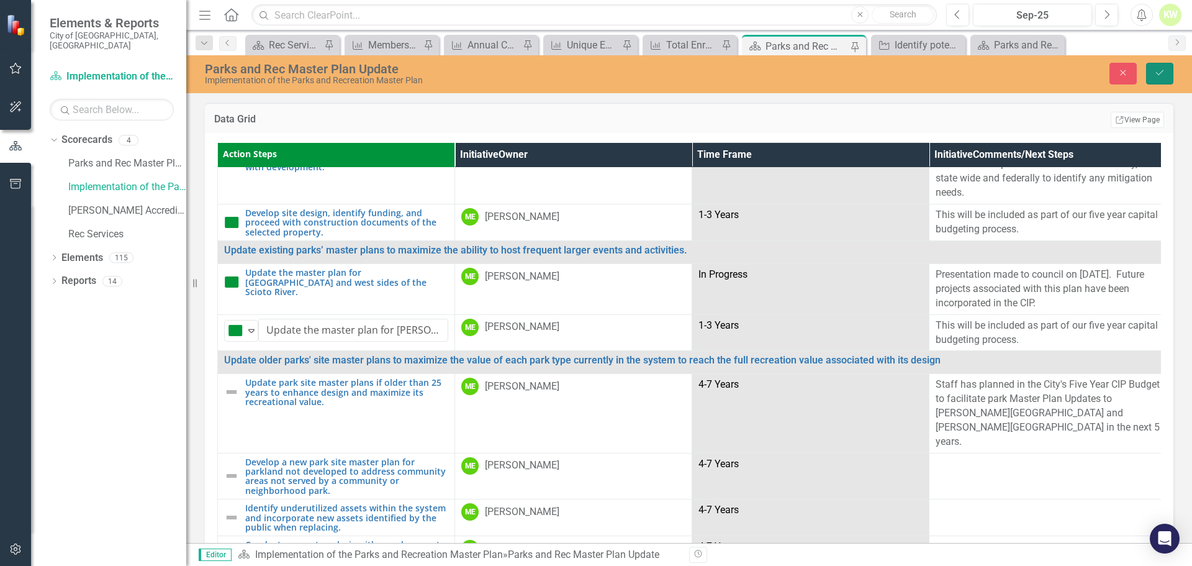
click at [933, 78] on button "Save" at bounding box center [1159, 74] width 27 height 22
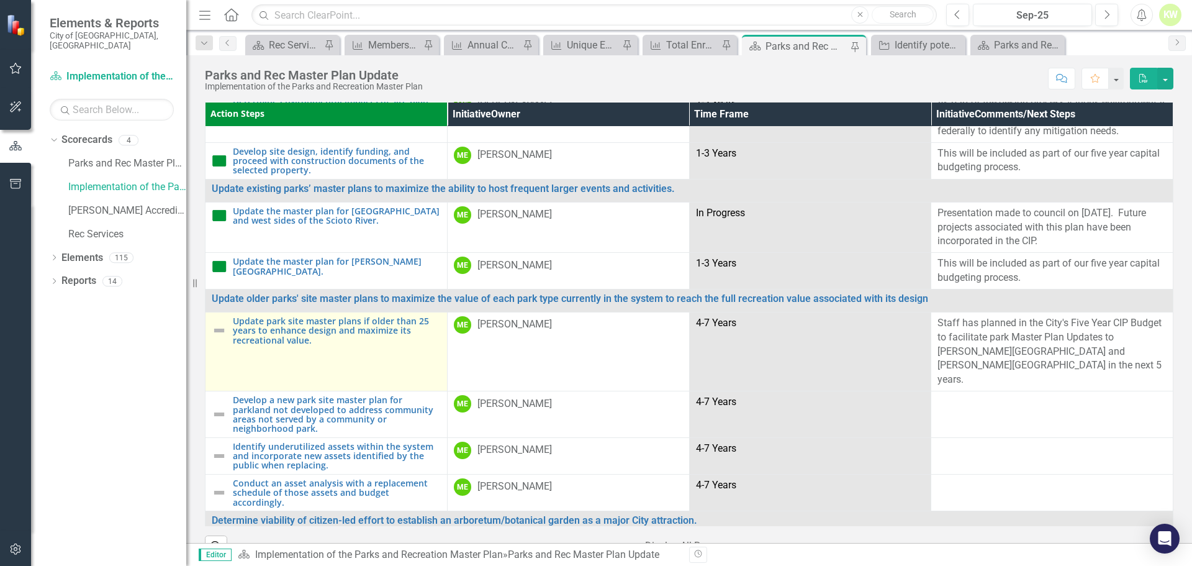
click at [219, 338] on img at bounding box center [219, 330] width 15 height 15
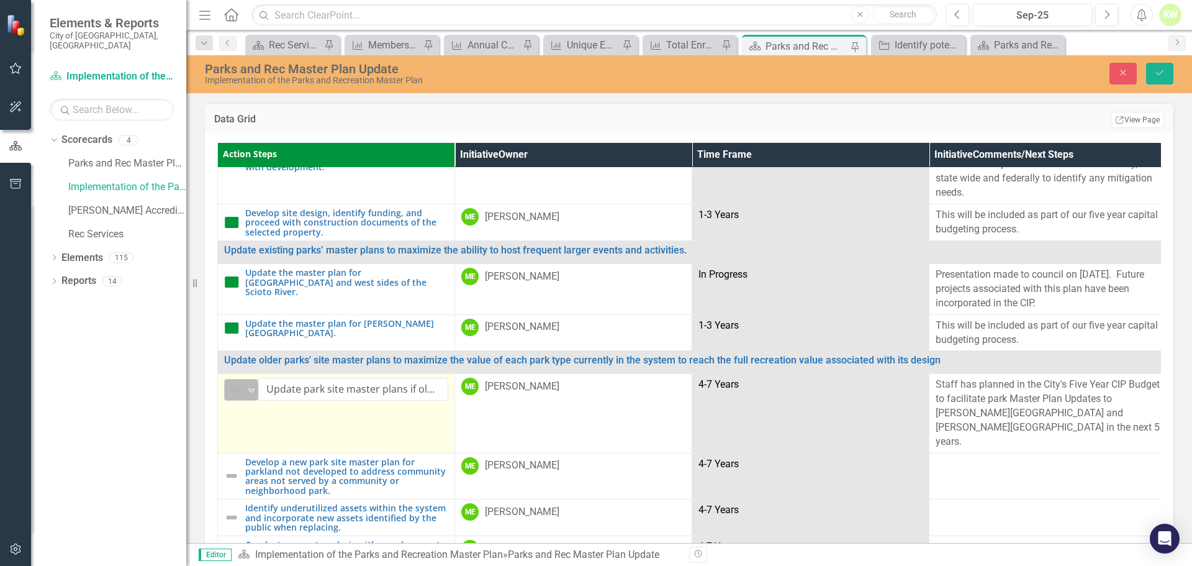
click at [237, 389] on img at bounding box center [235, 389] width 15 height 15
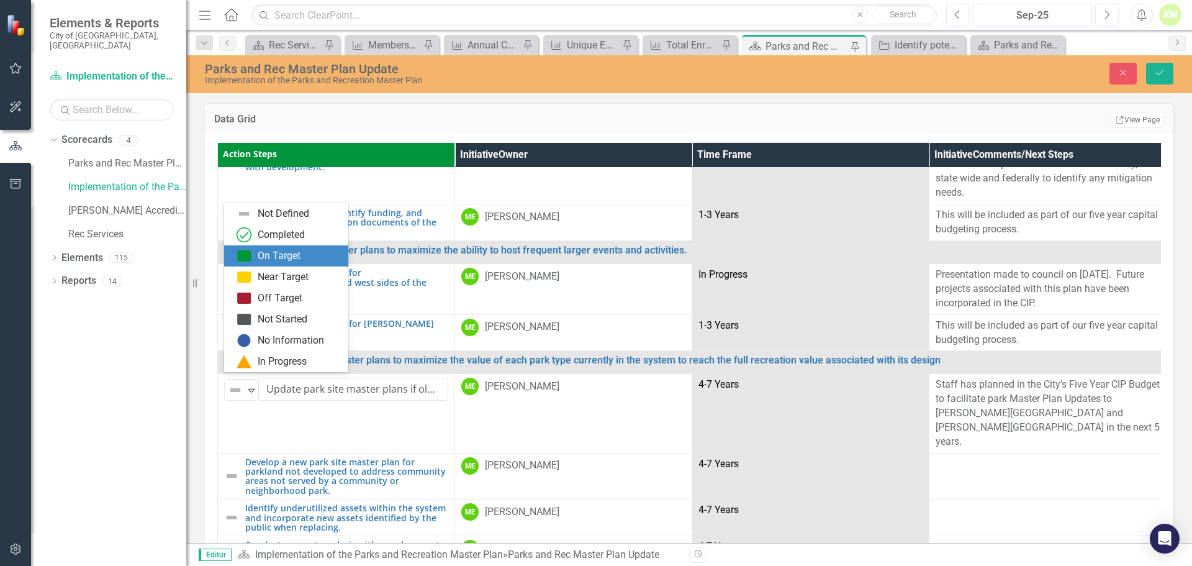
click at [265, 261] on div "On Target" at bounding box center [279, 256] width 43 height 14
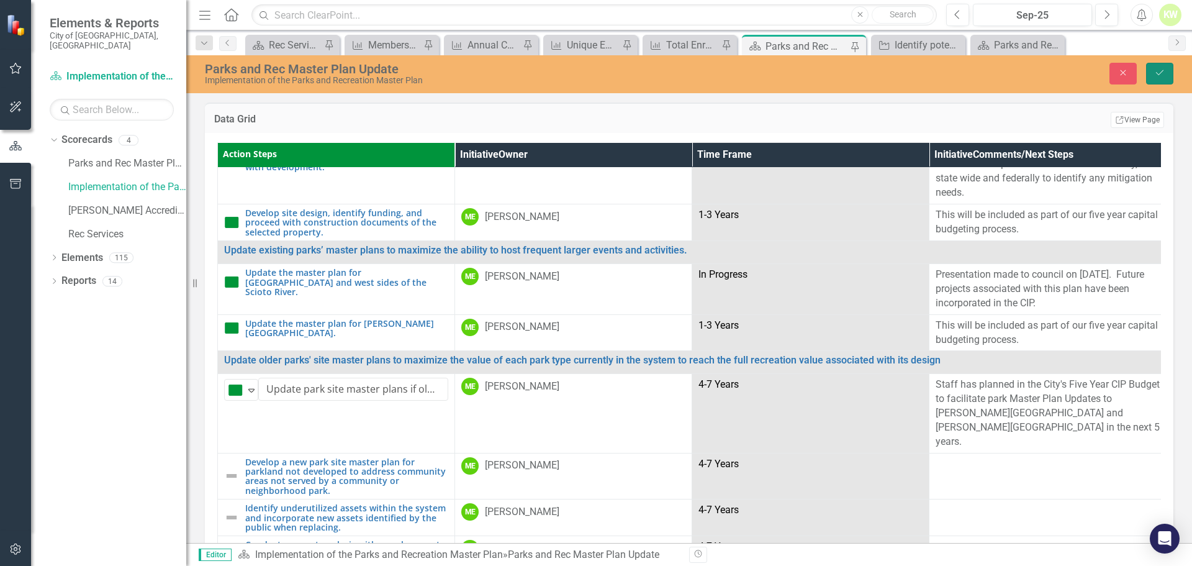
click at [933, 79] on button "Save" at bounding box center [1159, 74] width 27 height 22
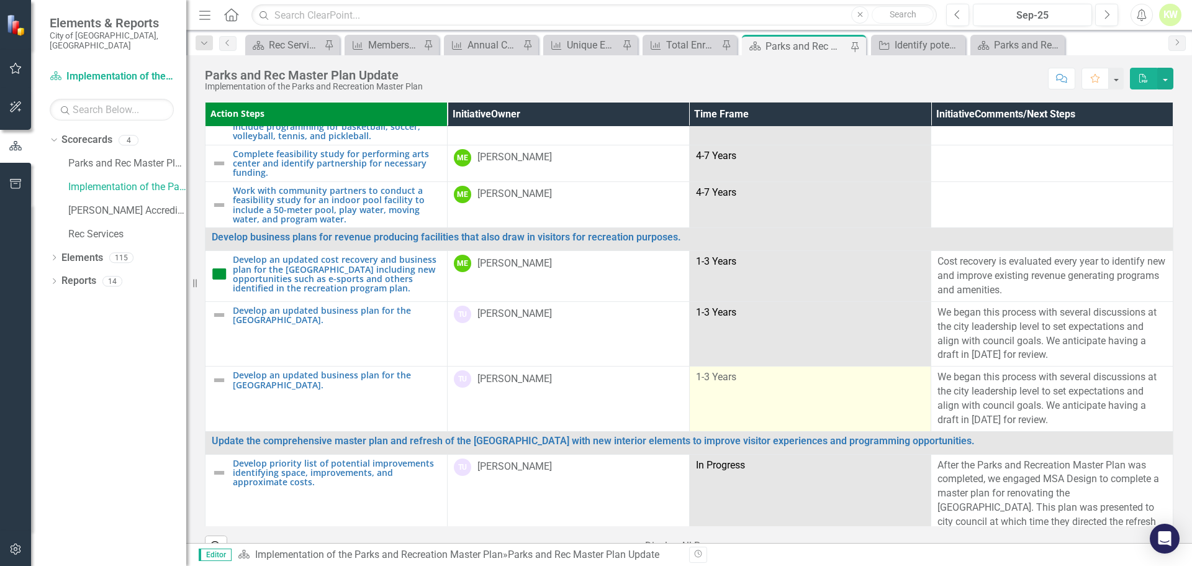
scroll to position [1676, 0]
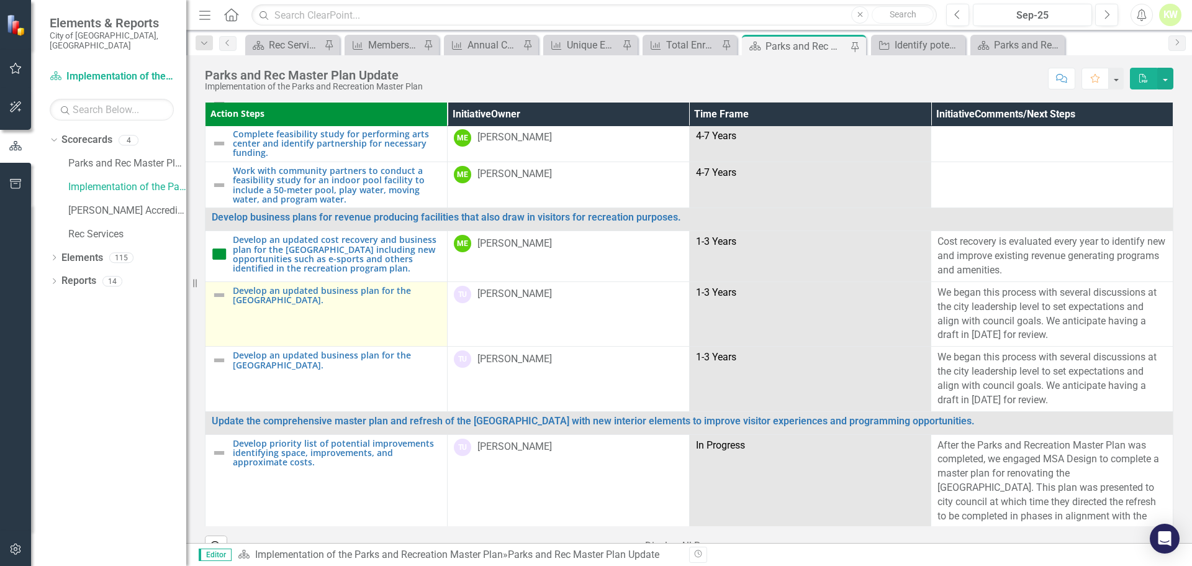
click at [219, 302] on img at bounding box center [219, 294] width 15 height 15
click at [220, 302] on img at bounding box center [219, 294] width 15 height 15
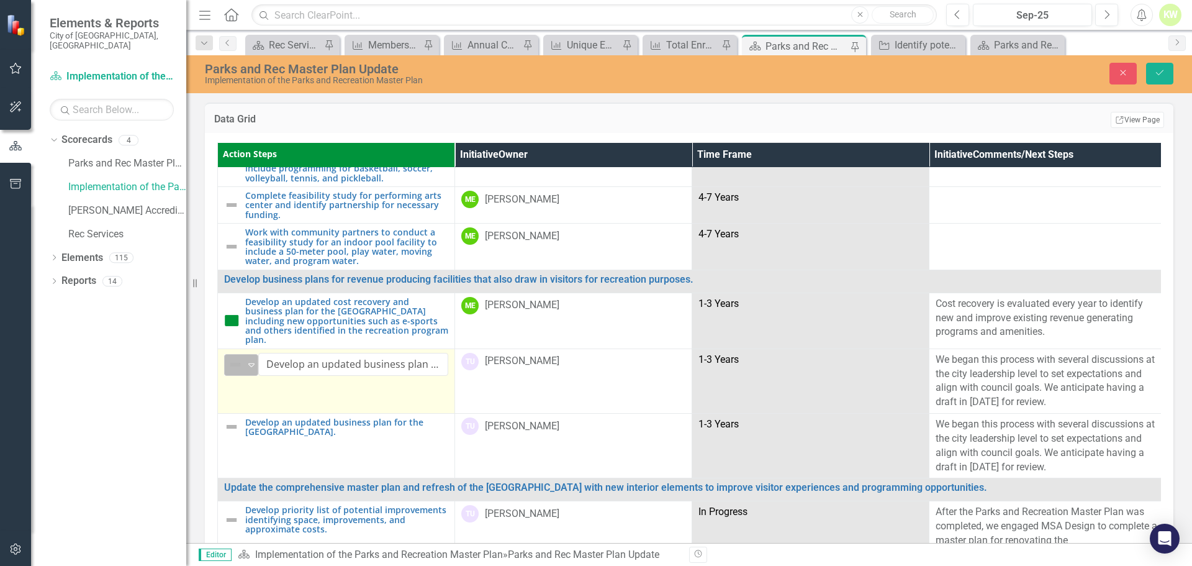
click at [232, 357] on img at bounding box center [235, 364] width 15 height 15
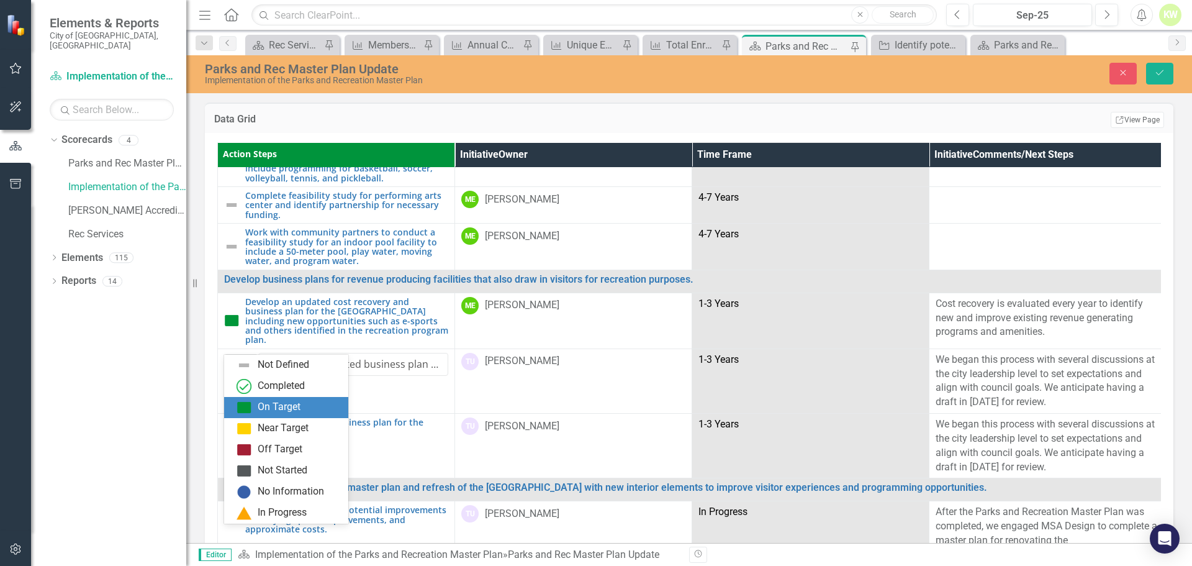
click at [248, 410] on img at bounding box center [244, 407] width 15 height 15
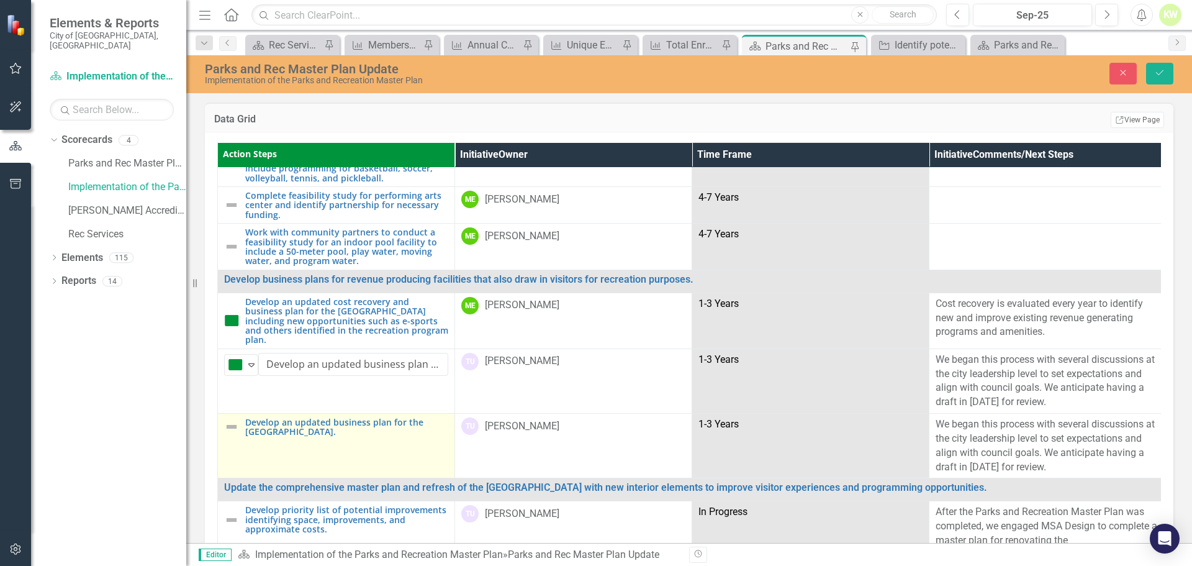
click at [235, 419] on img at bounding box center [231, 426] width 15 height 15
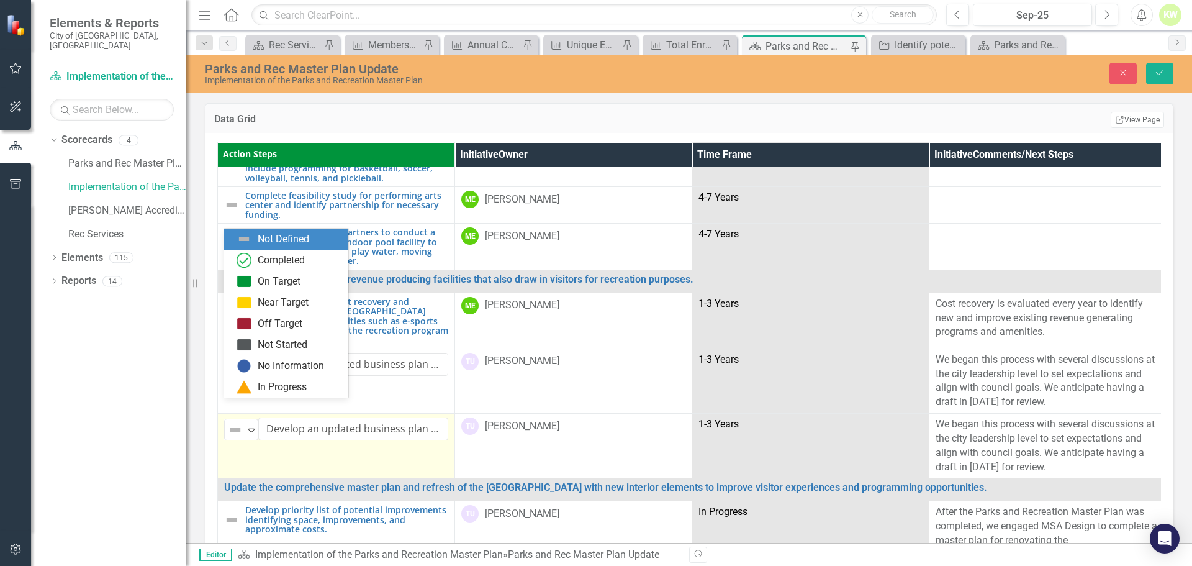
click at [235, 422] on img at bounding box center [235, 429] width 15 height 15
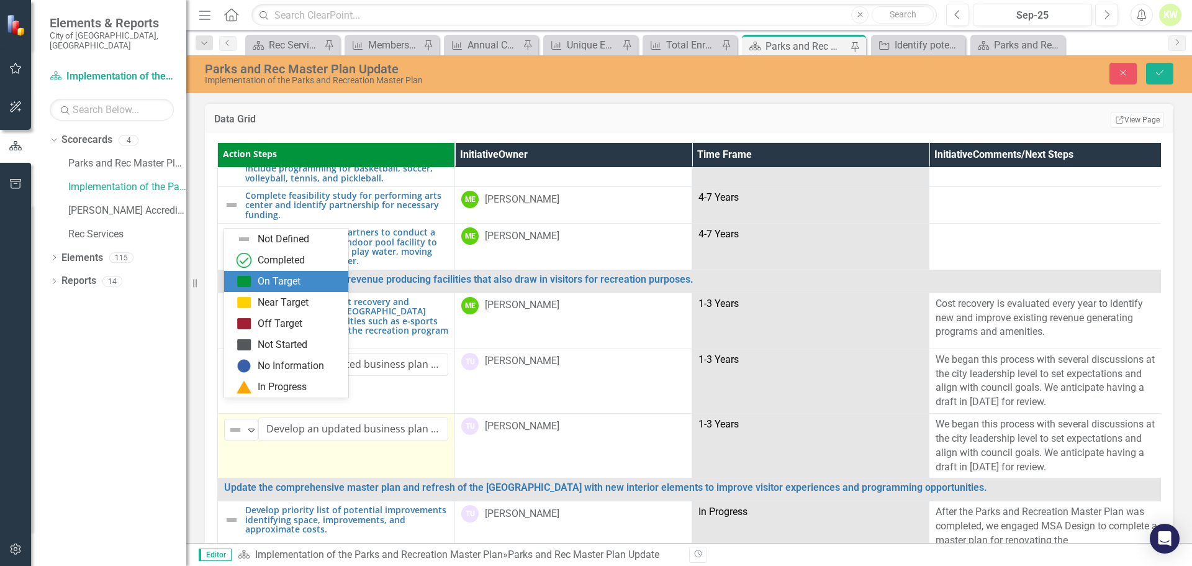
click at [257, 284] on div "On Target" at bounding box center [289, 281] width 104 height 15
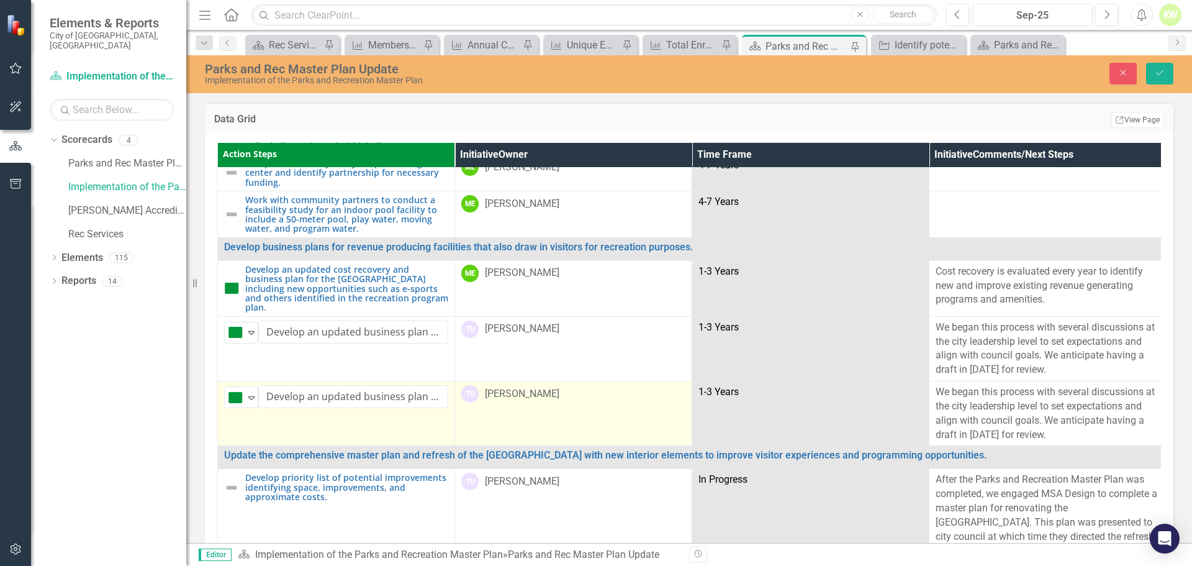
scroll to position [1738, 0]
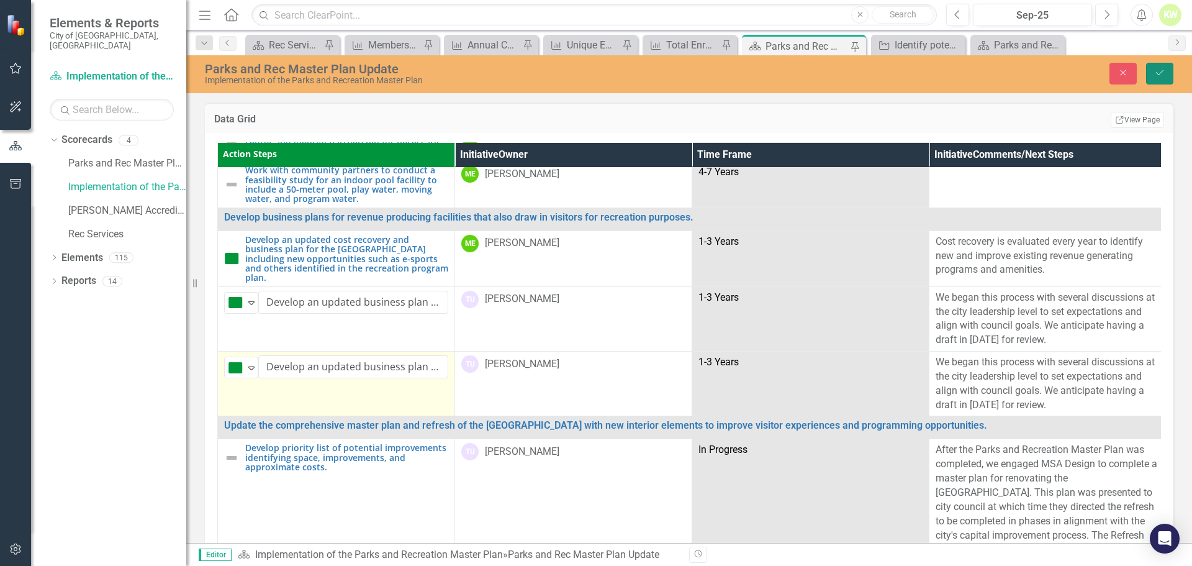
click at [933, 73] on icon "Save" at bounding box center [1159, 72] width 11 height 9
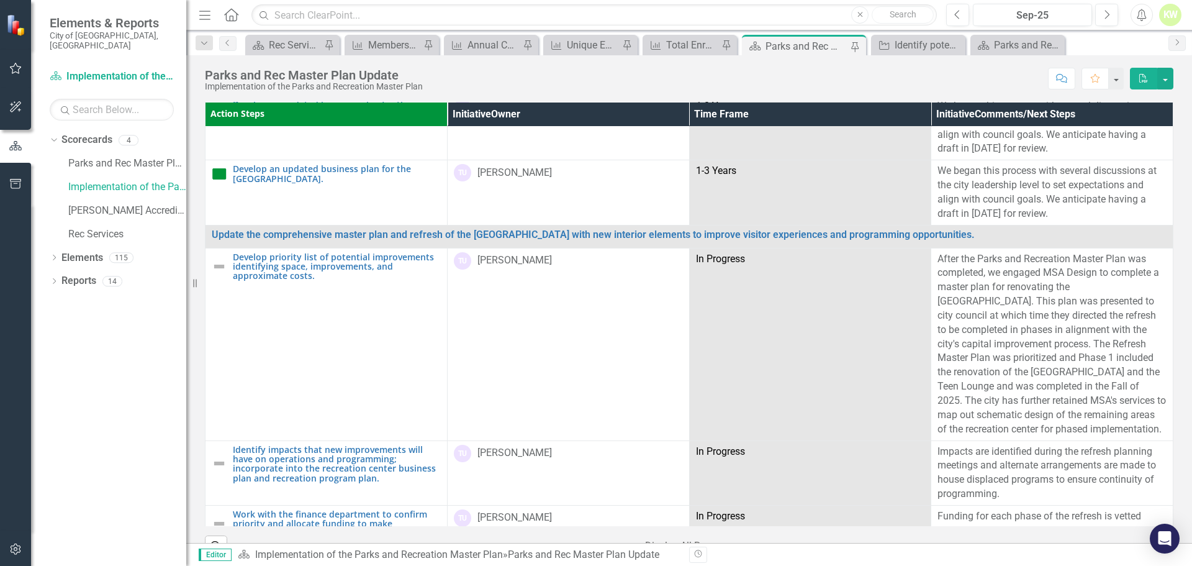
scroll to position [1924, 0]
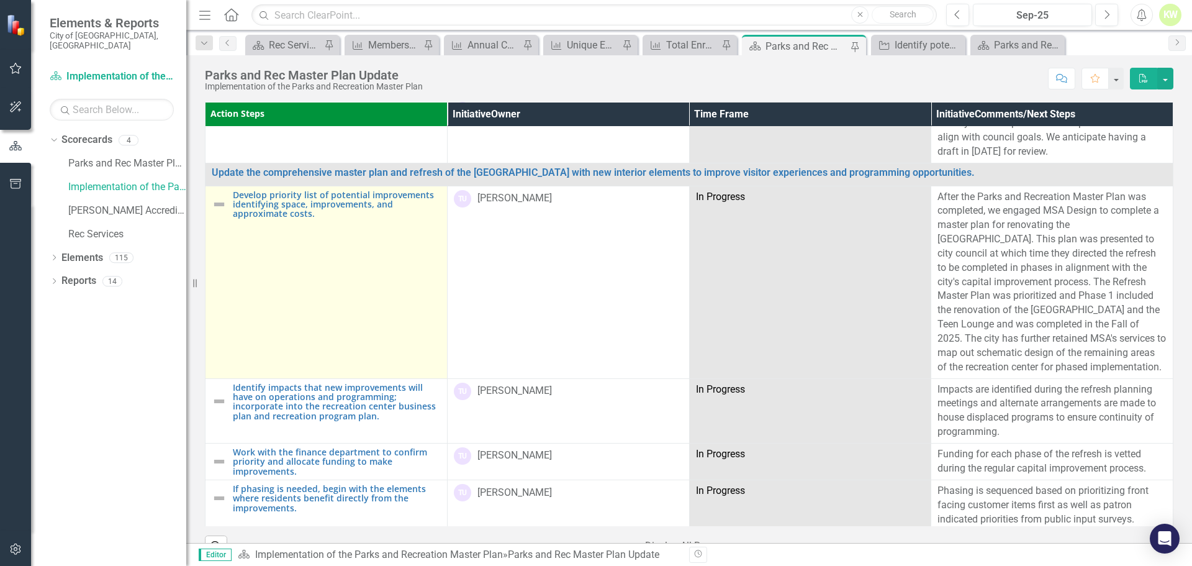
click at [214, 211] on img at bounding box center [219, 204] width 15 height 15
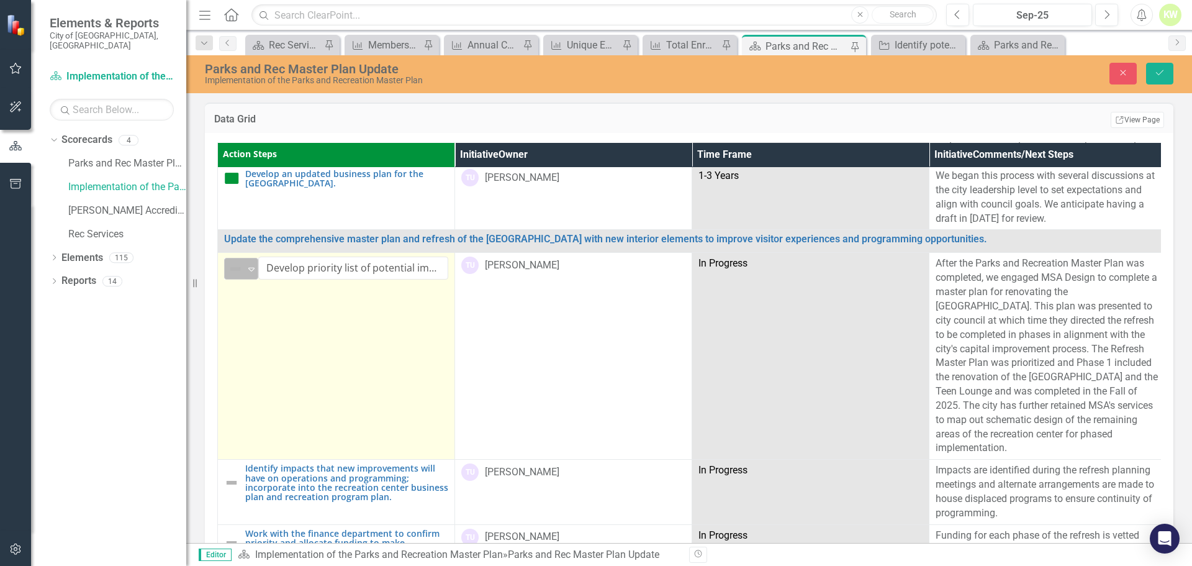
click at [234, 261] on img at bounding box center [235, 268] width 15 height 15
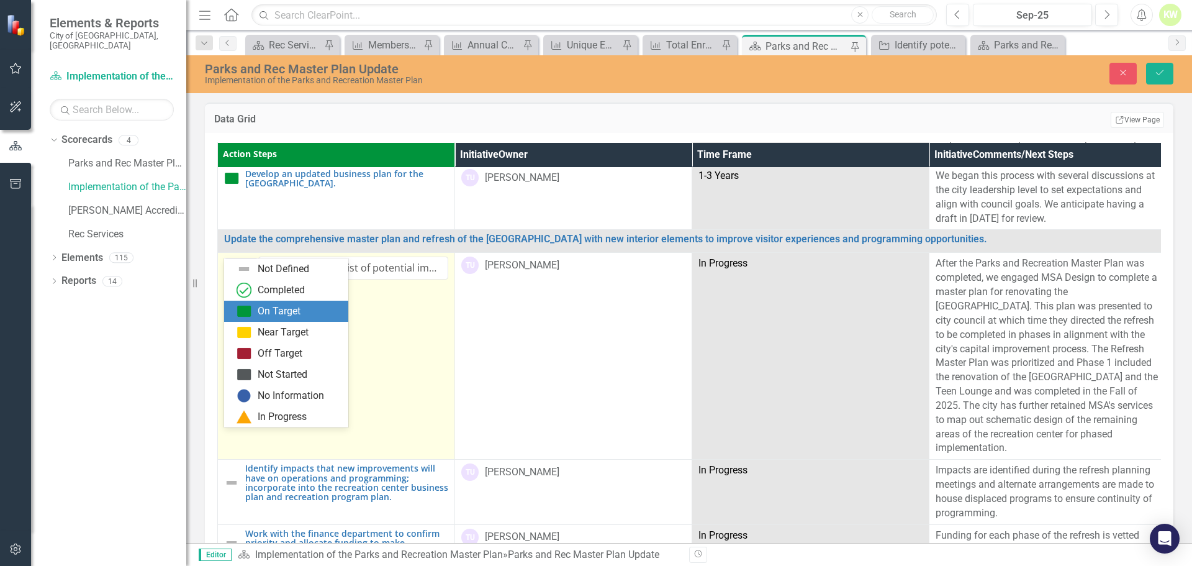
click at [251, 316] on div "On Target" at bounding box center [289, 311] width 104 height 15
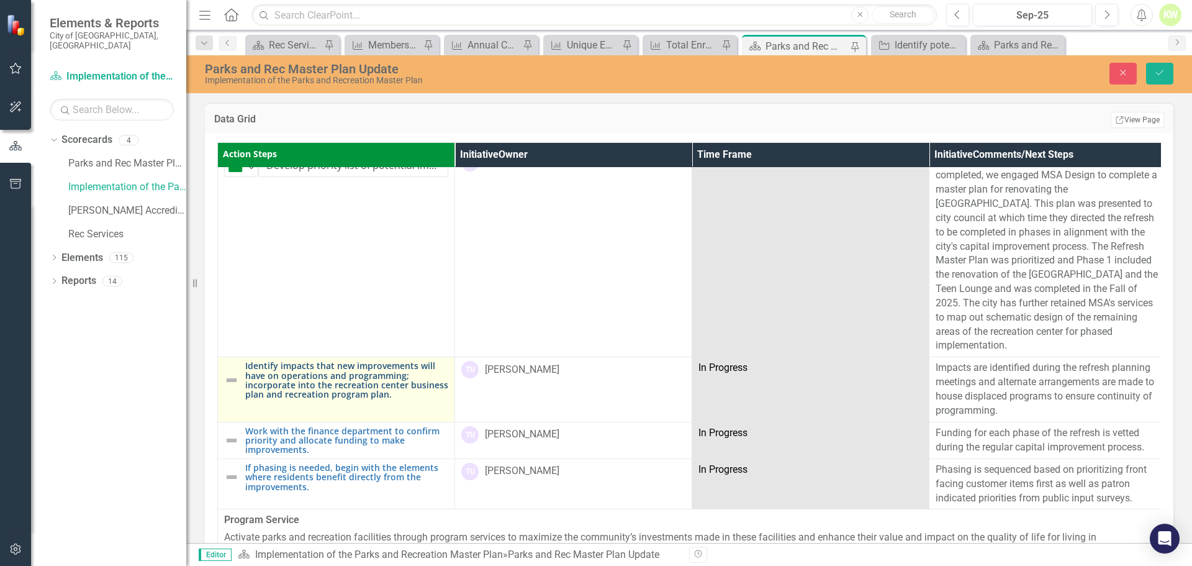
scroll to position [2049, 0]
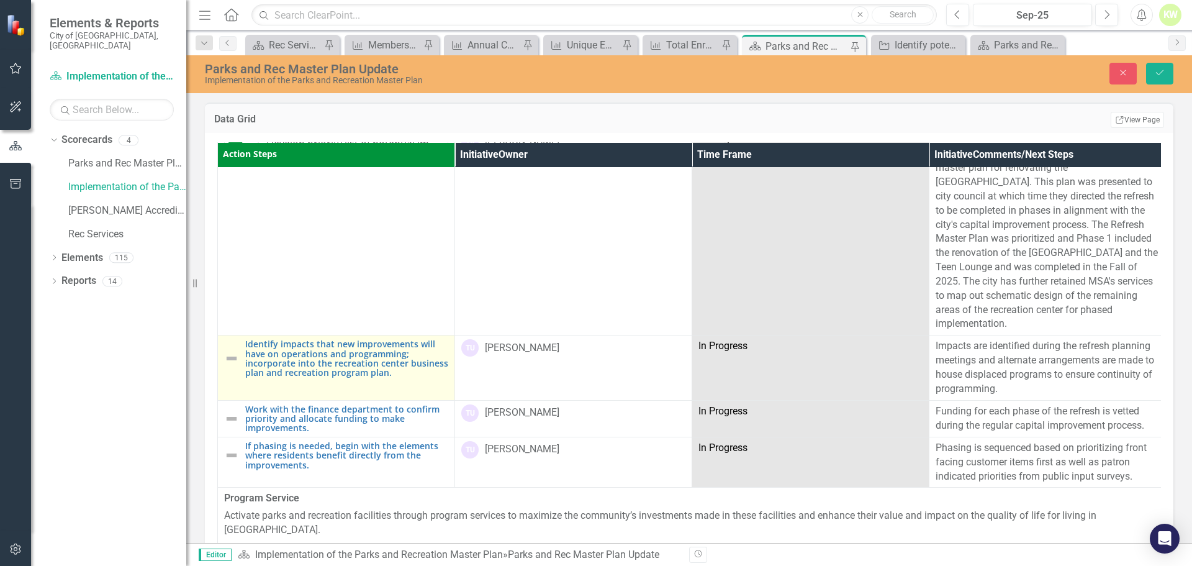
click at [231, 351] on img at bounding box center [231, 358] width 15 height 15
click at [231, 343] on div "Not Defined" at bounding box center [236, 351] width 19 height 17
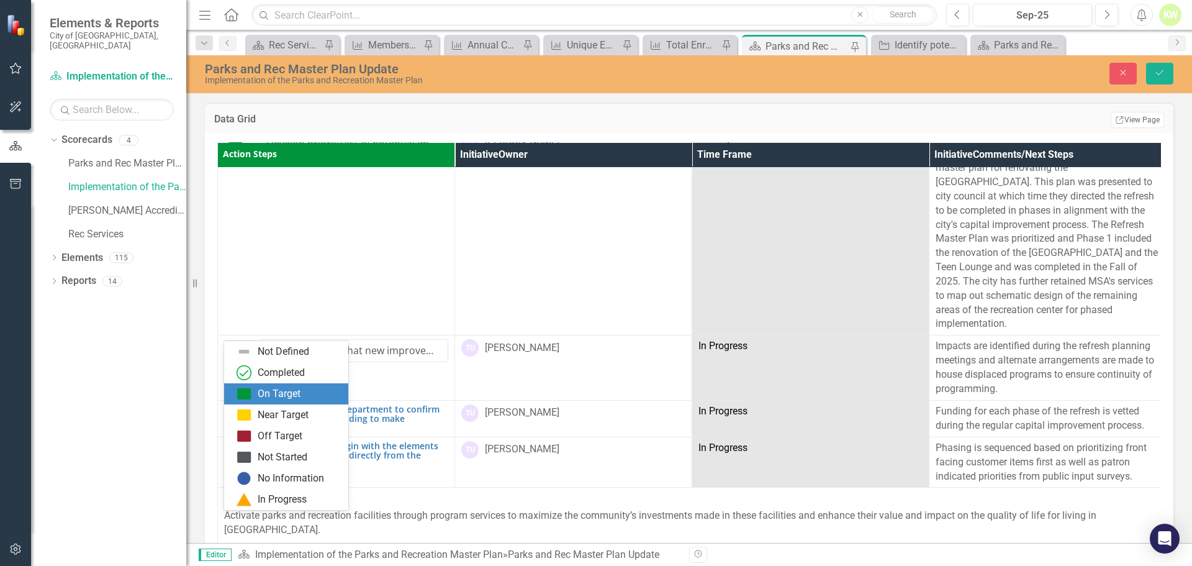
click at [238, 391] on img at bounding box center [244, 393] width 15 height 15
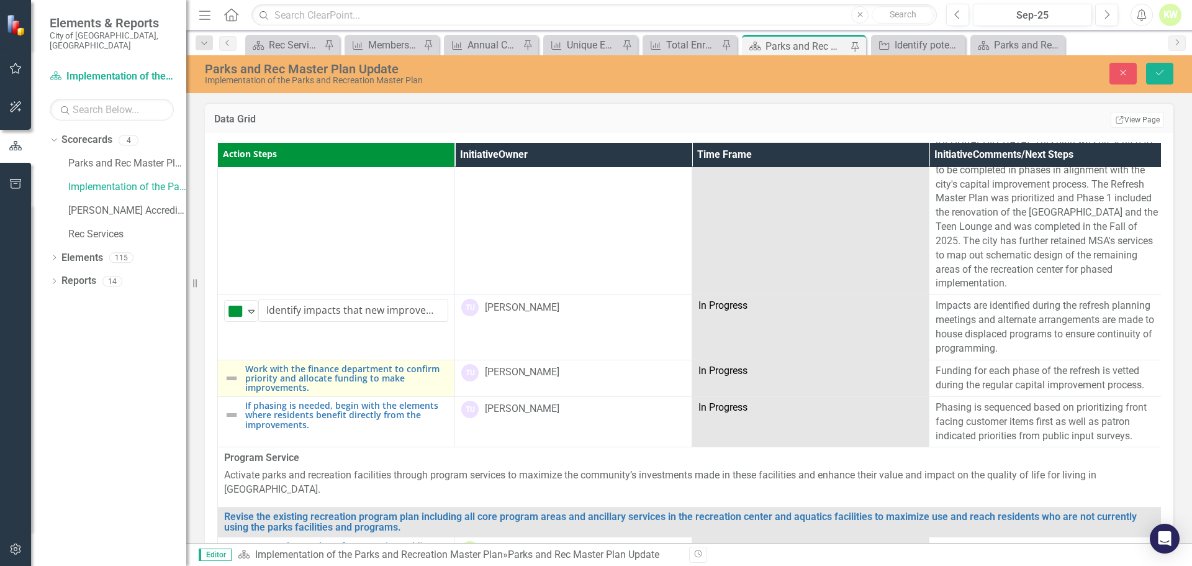
scroll to position [2111, 0]
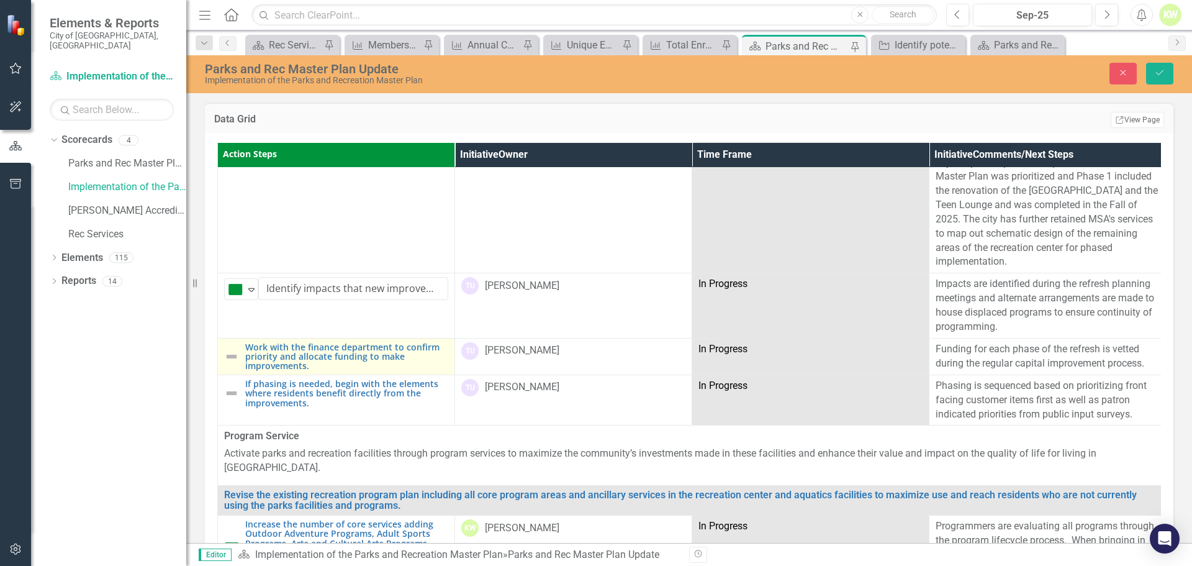
click at [232, 349] on img at bounding box center [231, 356] width 15 height 15
click at [232, 346] on img at bounding box center [235, 353] width 15 height 15
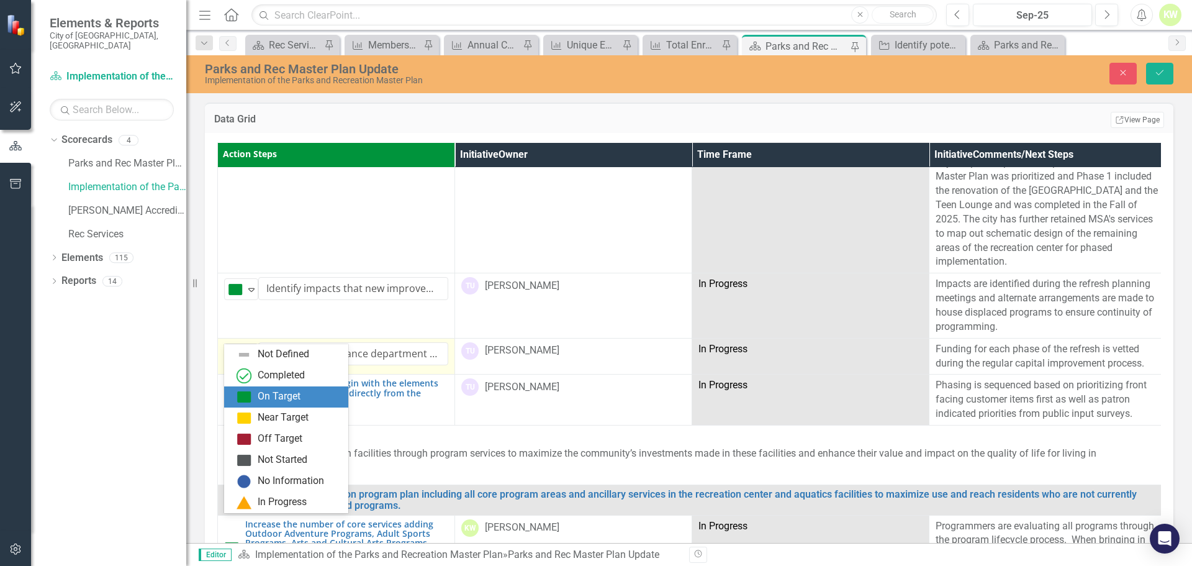
click at [235, 397] on div "On Target" at bounding box center [286, 396] width 124 height 21
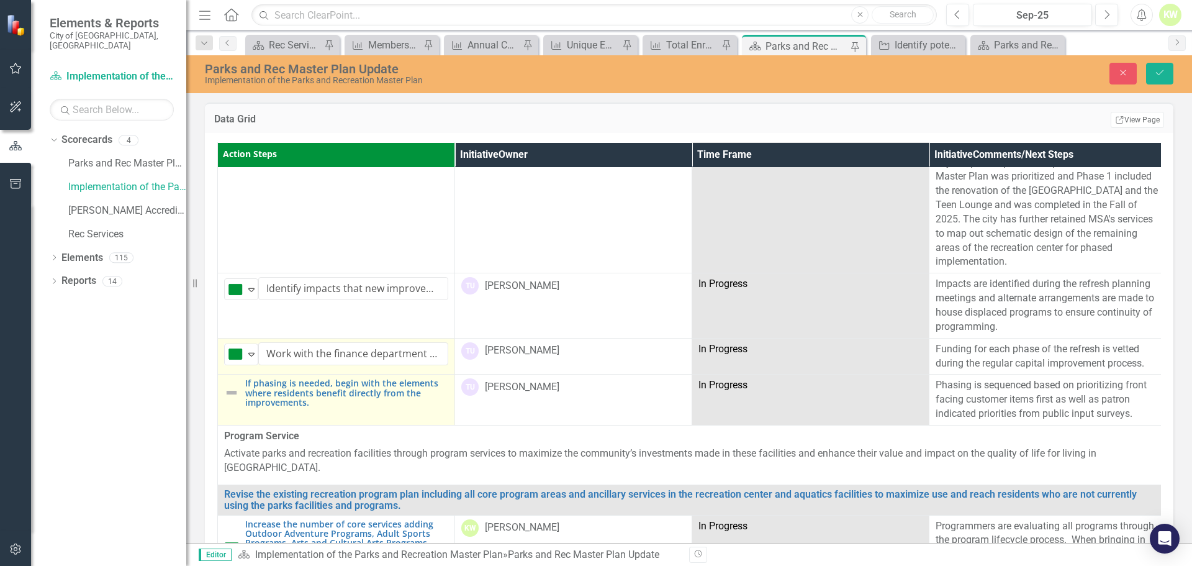
click at [233, 385] on img at bounding box center [231, 392] width 15 height 15
click at [233, 383] on img at bounding box center [235, 390] width 15 height 15
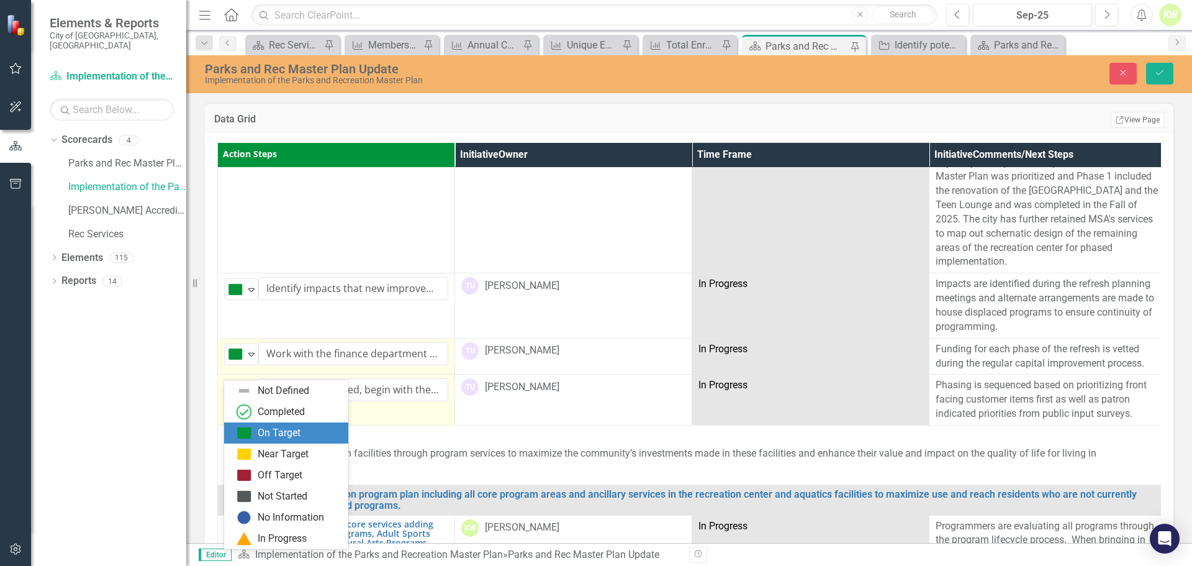
click at [242, 426] on img at bounding box center [244, 432] width 15 height 15
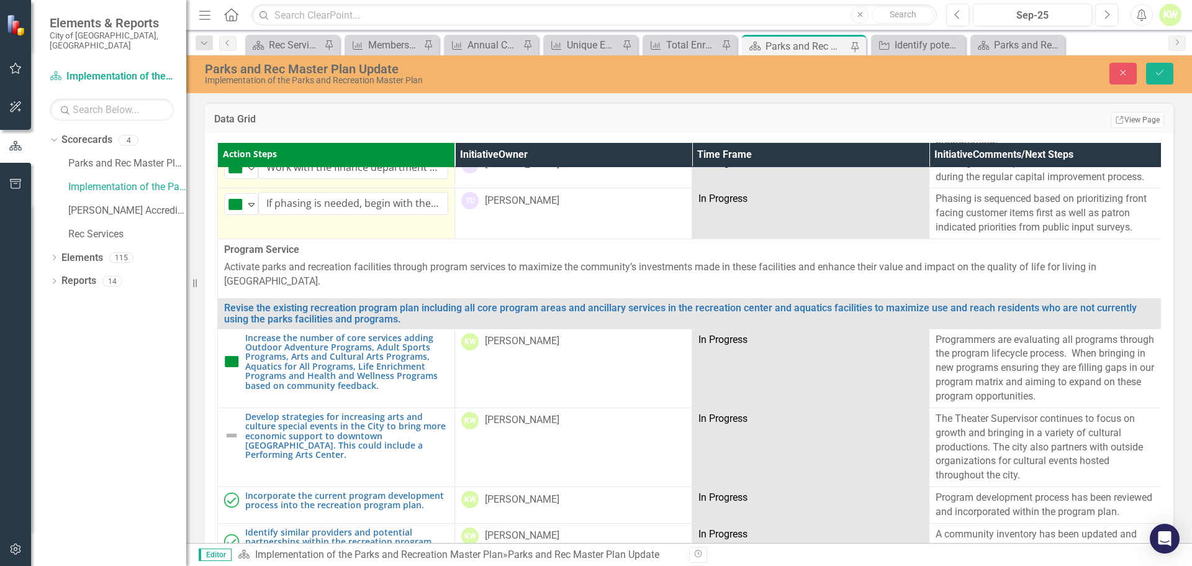
scroll to position [2359, 0]
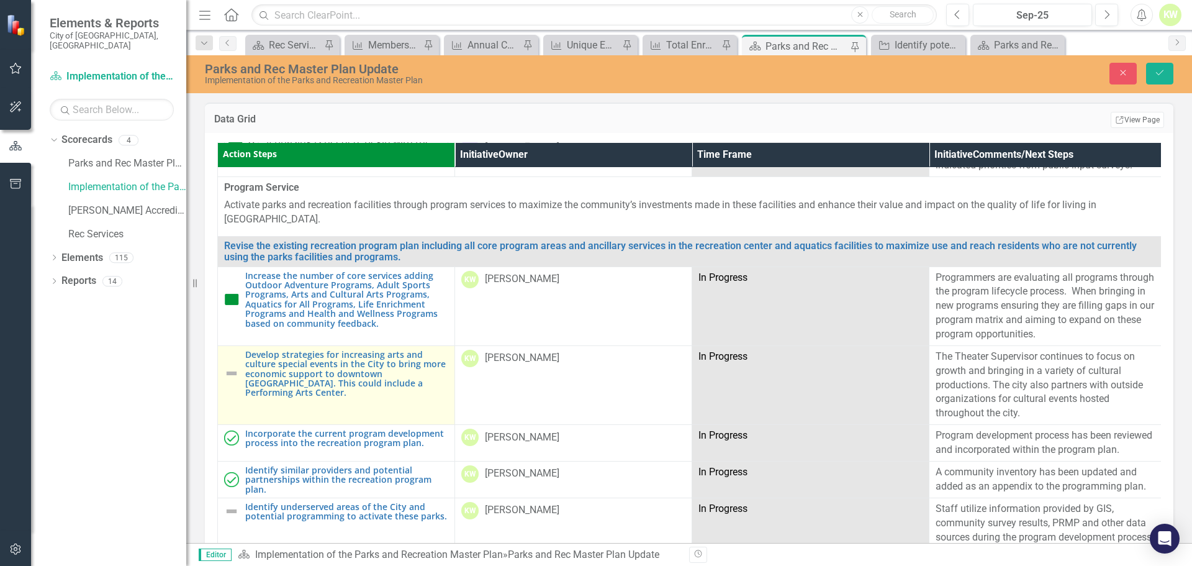
click at [233, 366] on img at bounding box center [231, 373] width 15 height 15
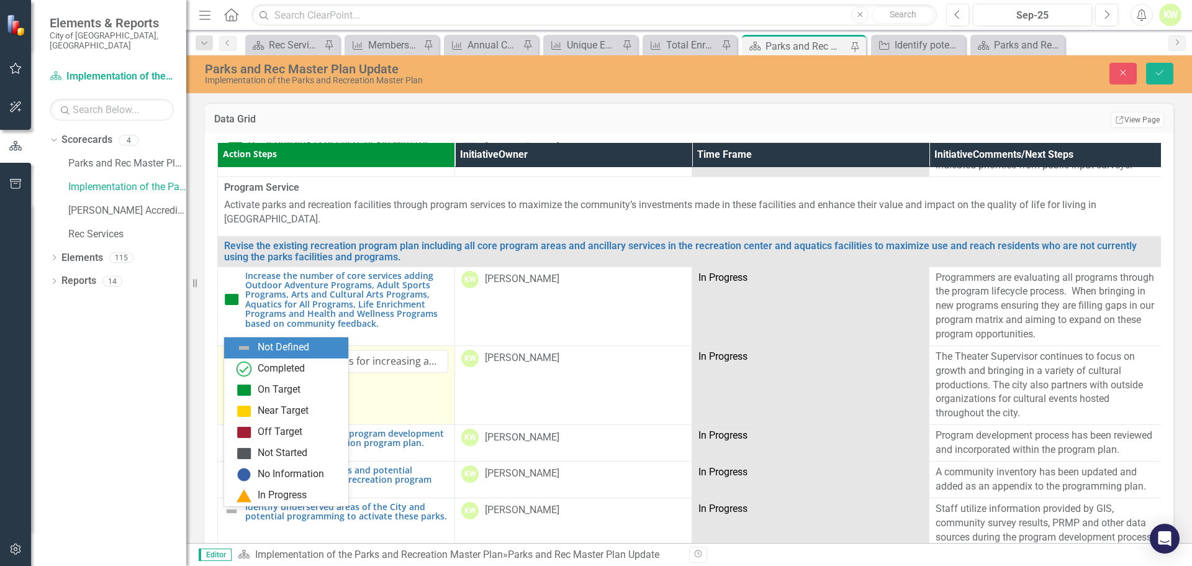
click at [233, 353] on div "Not Defined" at bounding box center [236, 361] width 19 height 17
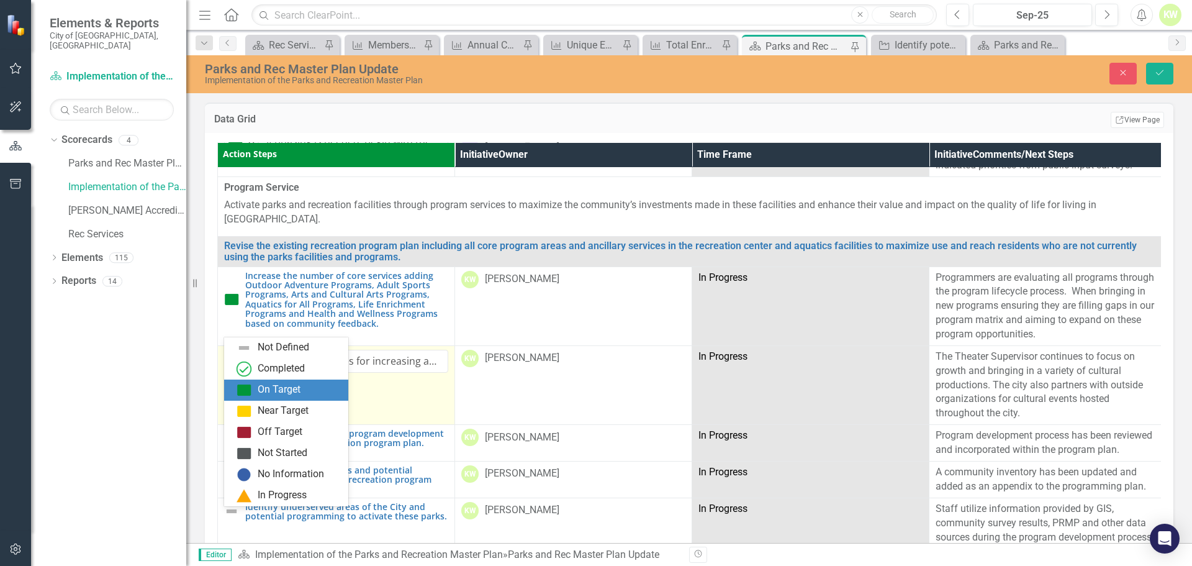
click at [237, 392] on img at bounding box center [244, 389] width 15 height 15
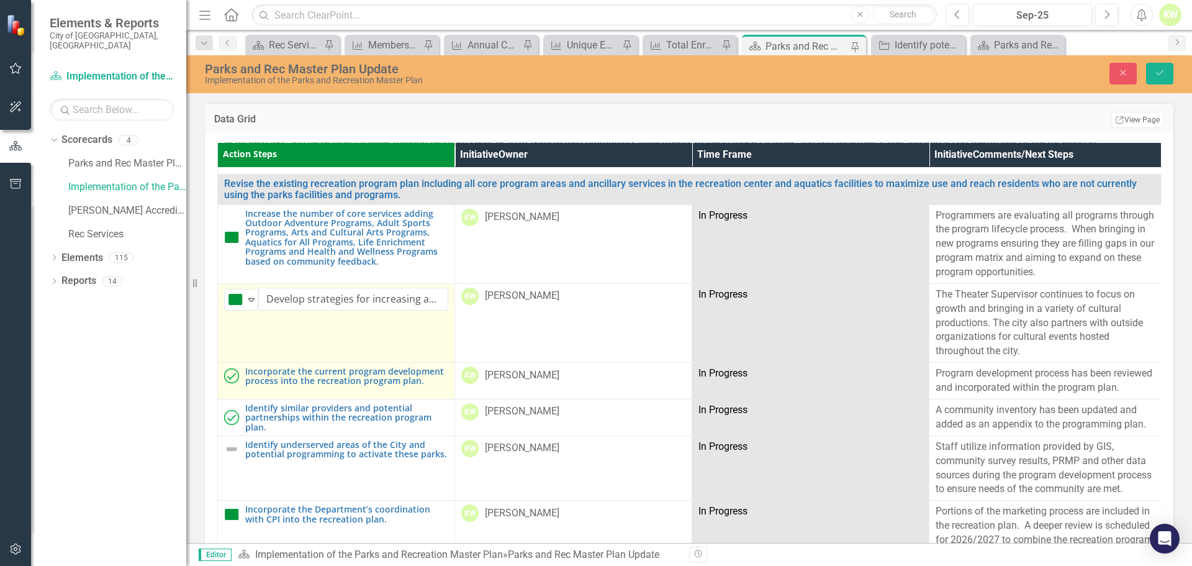
scroll to position [2483, 0]
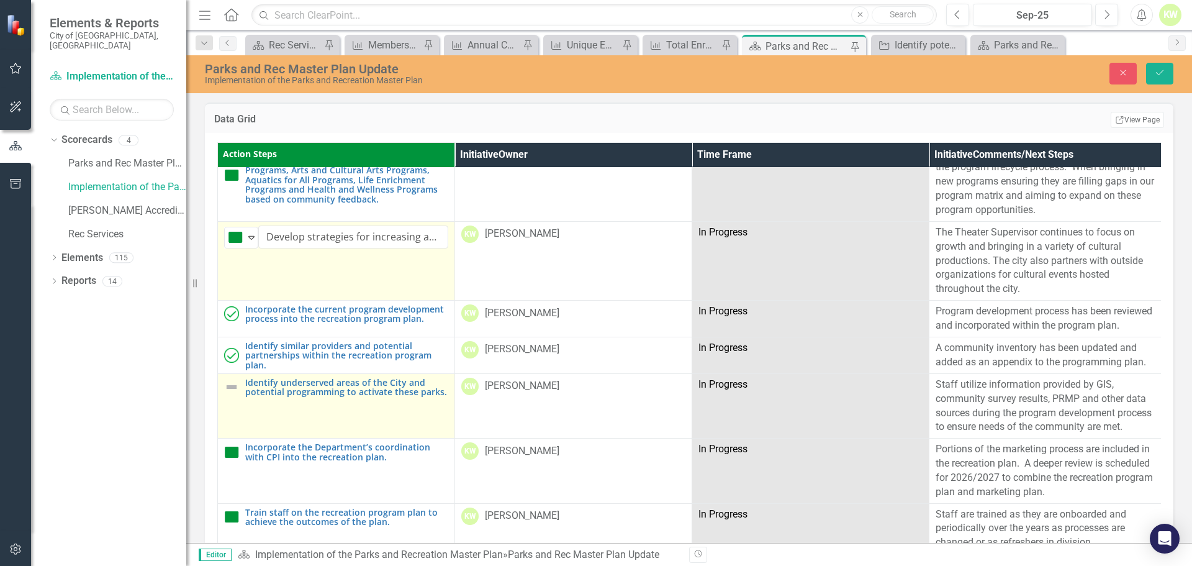
click at [228, 379] on img at bounding box center [231, 386] width 15 height 15
click at [228, 382] on img at bounding box center [235, 389] width 15 height 15
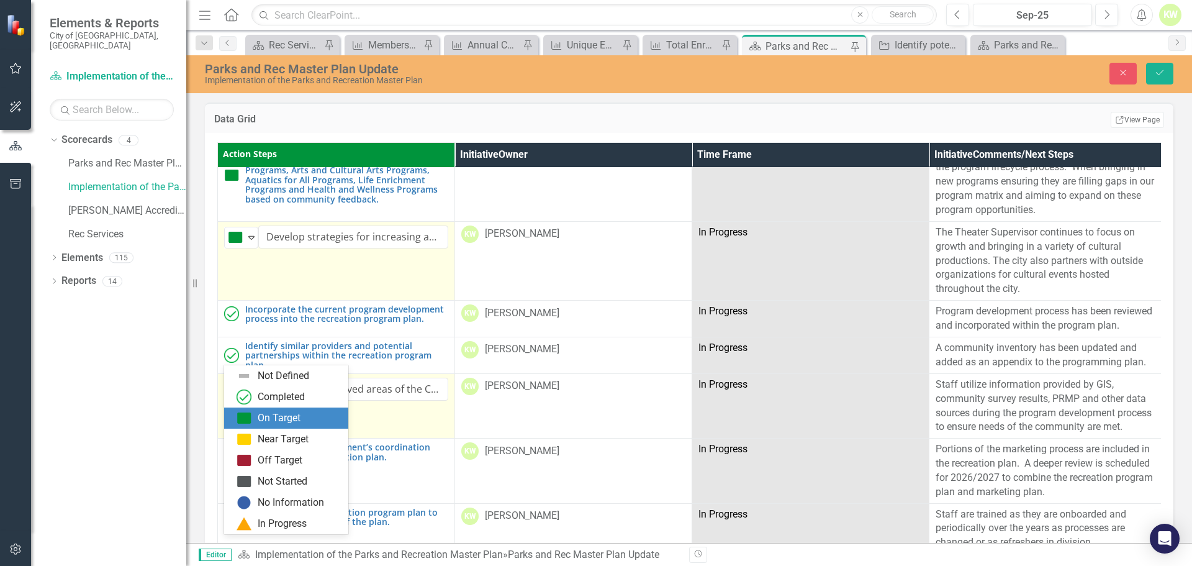
click at [246, 423] on img at bounding box center [244, 417] width 15 height 15
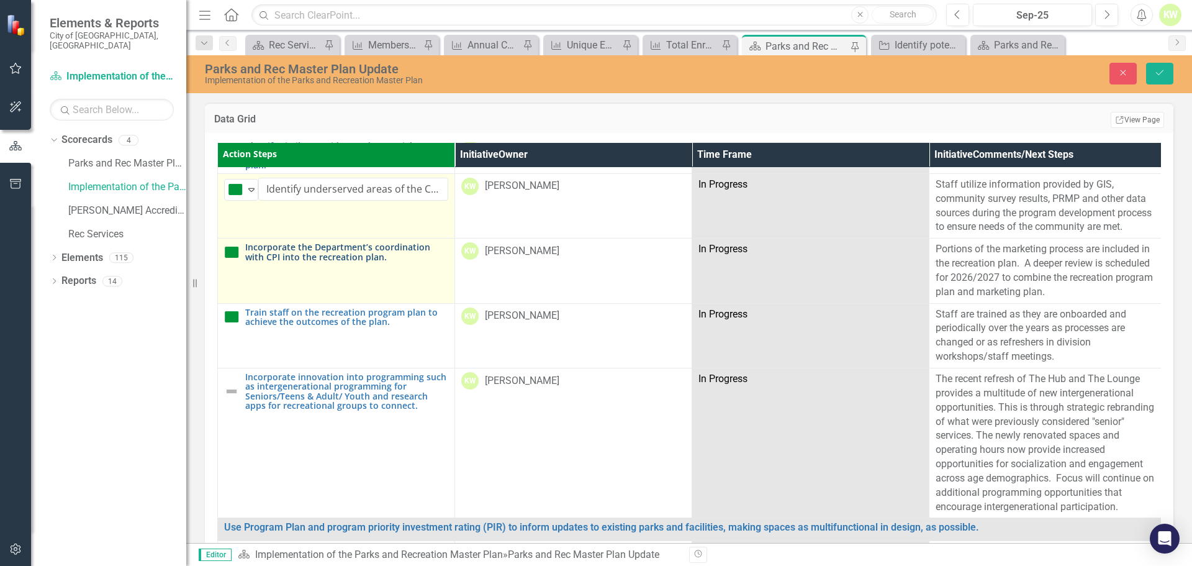
scroll to position [2731, 0]
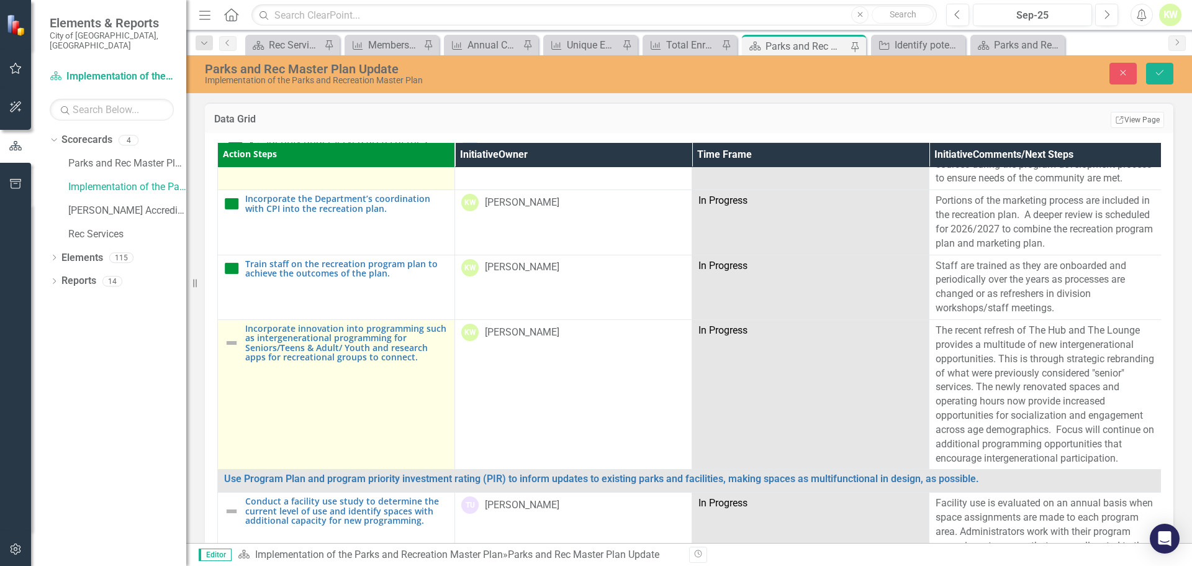
click at [230, 335] on img at bounding box center [231, 342] width 15 height 15
click at [240, 328] on img at bounding box center [235, 335] width 15 height 15
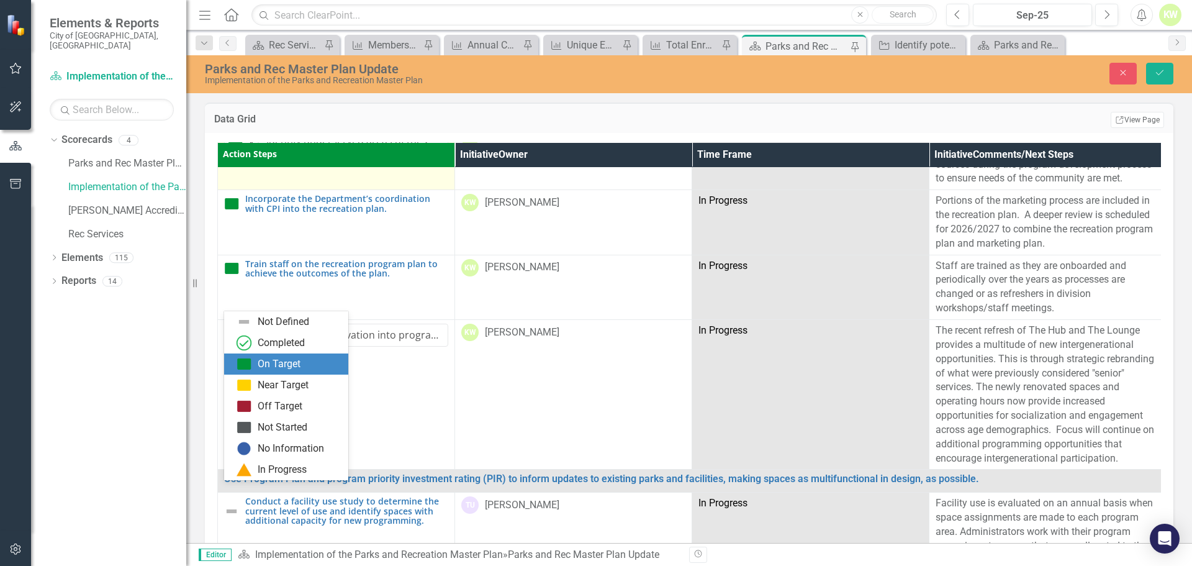
click at [241, 359] on img at bounding box center [244, 363] width 15 height 15
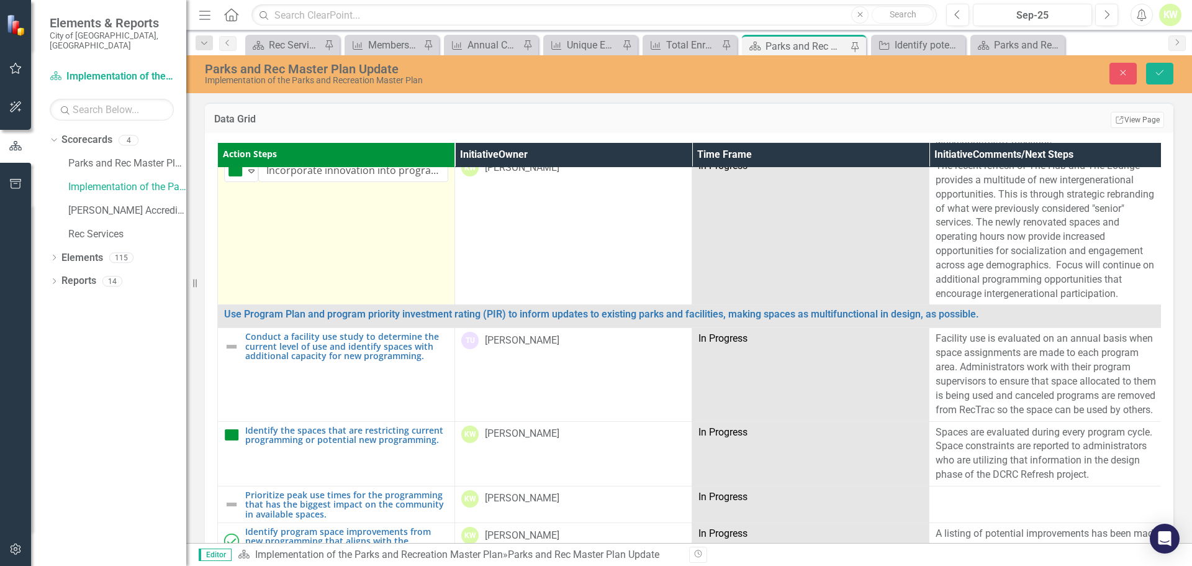
scroll to position [2918, 0]
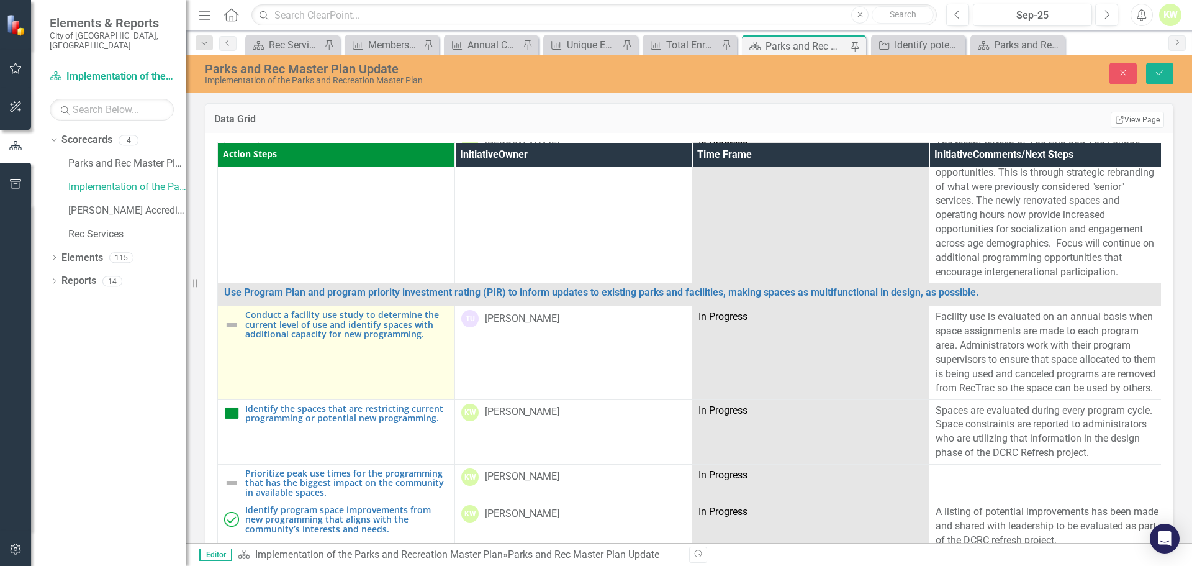
click at [231, 317] on img at bounding box center [231, 324] width 15 height 15
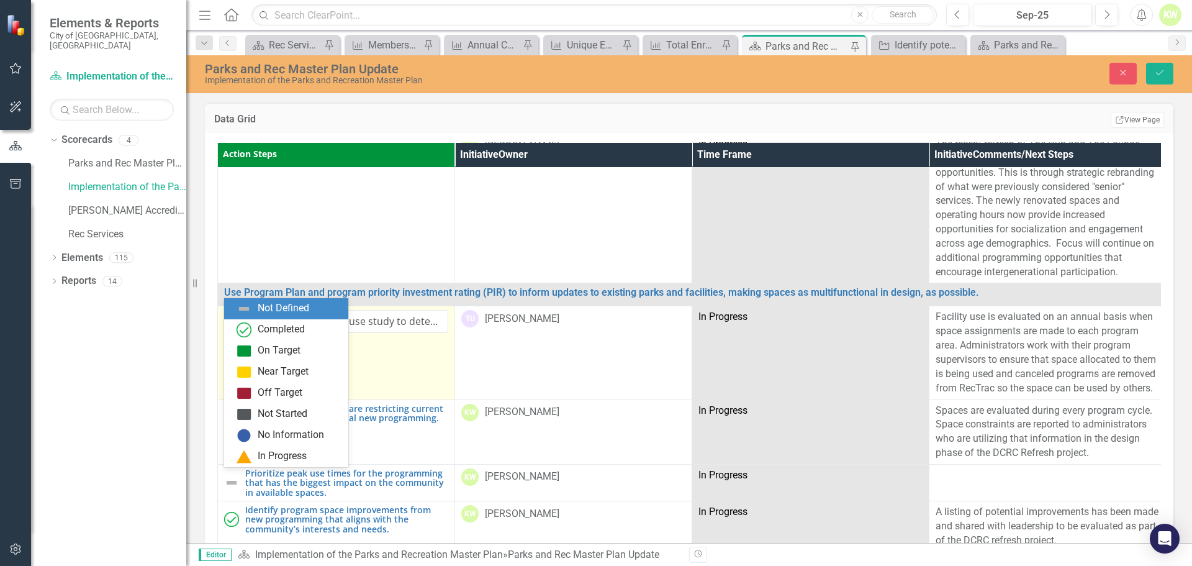
click at [231, 315] on img at bounding box center [235, 322] width 15 height 15
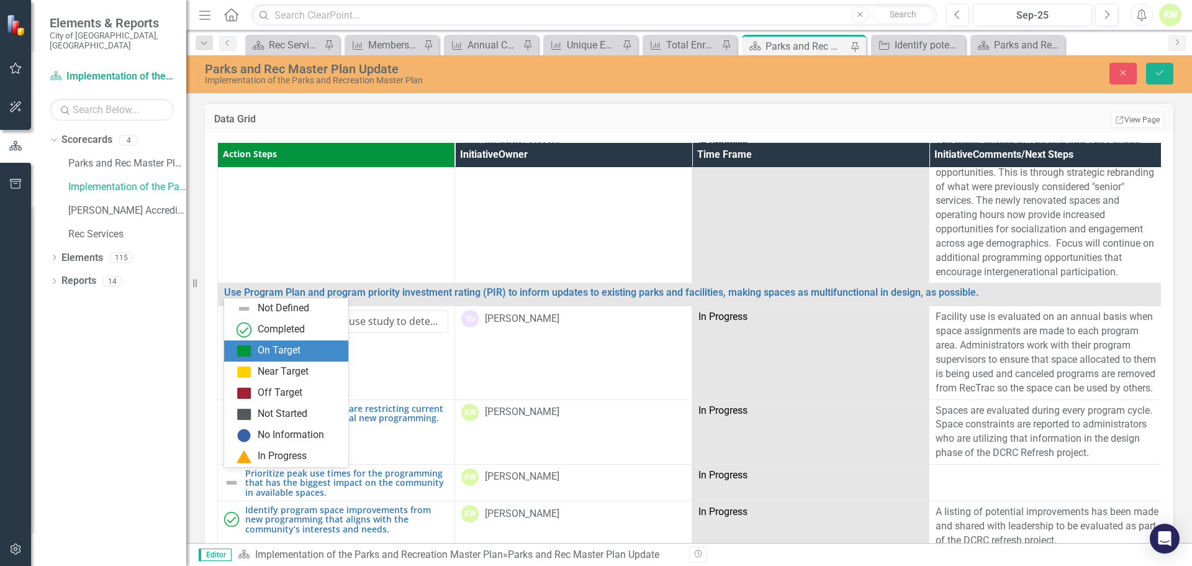
click at [241, 348] on img at bounding box center [244, 350] width 15 height 15
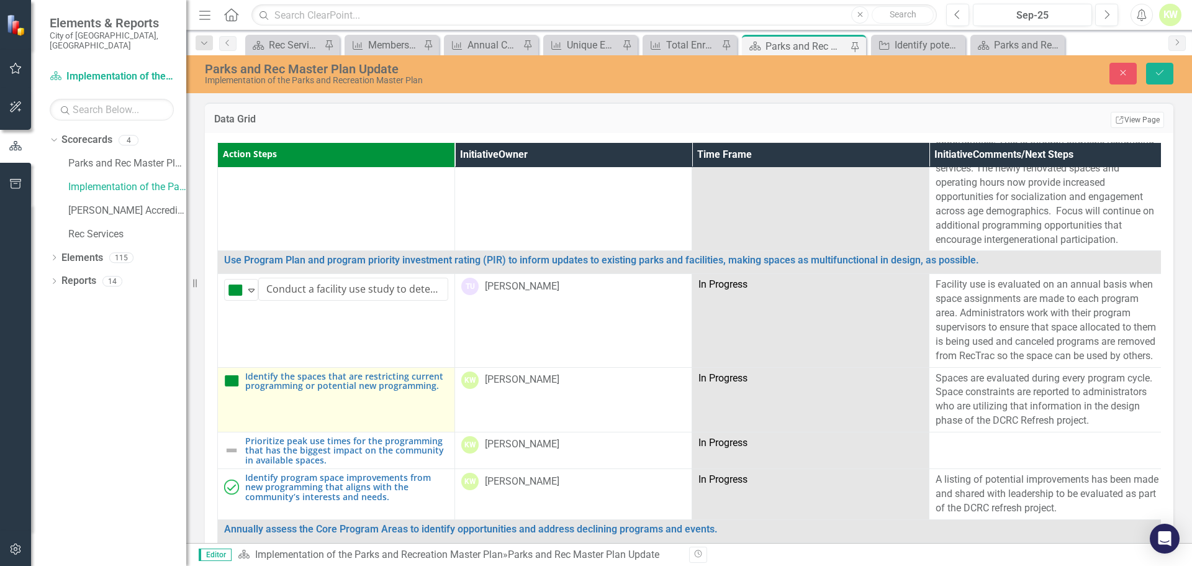
scroll to position [2980, 0]
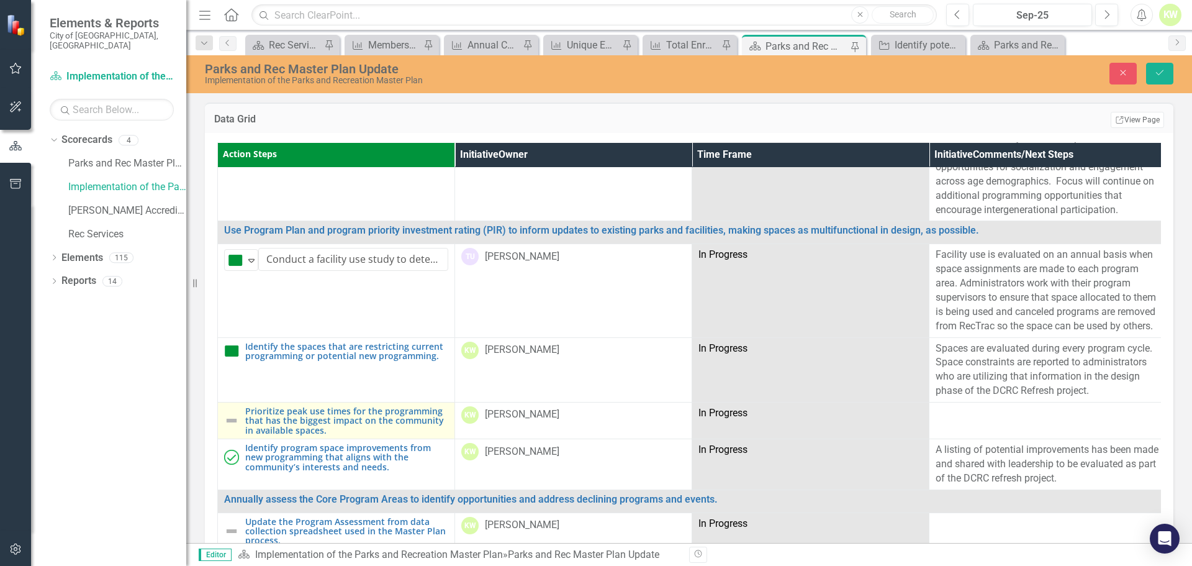
click at [228, 413] on img at bounding box center [231, 420] width 15 height 15
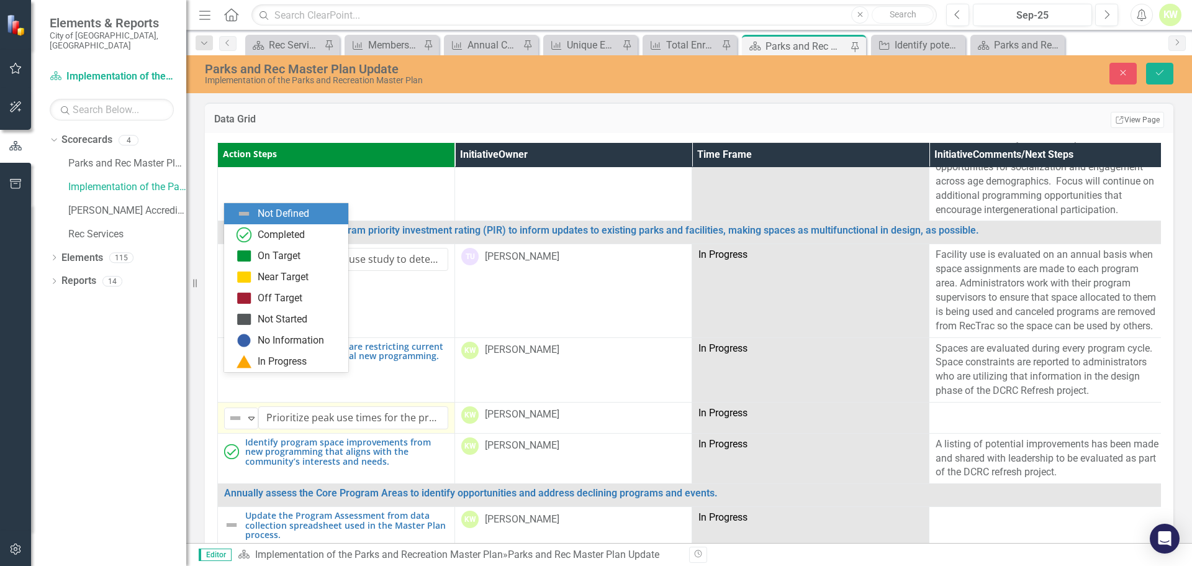
click at [228, 410] on img at bounding box center [235, 417] width 15 height 15
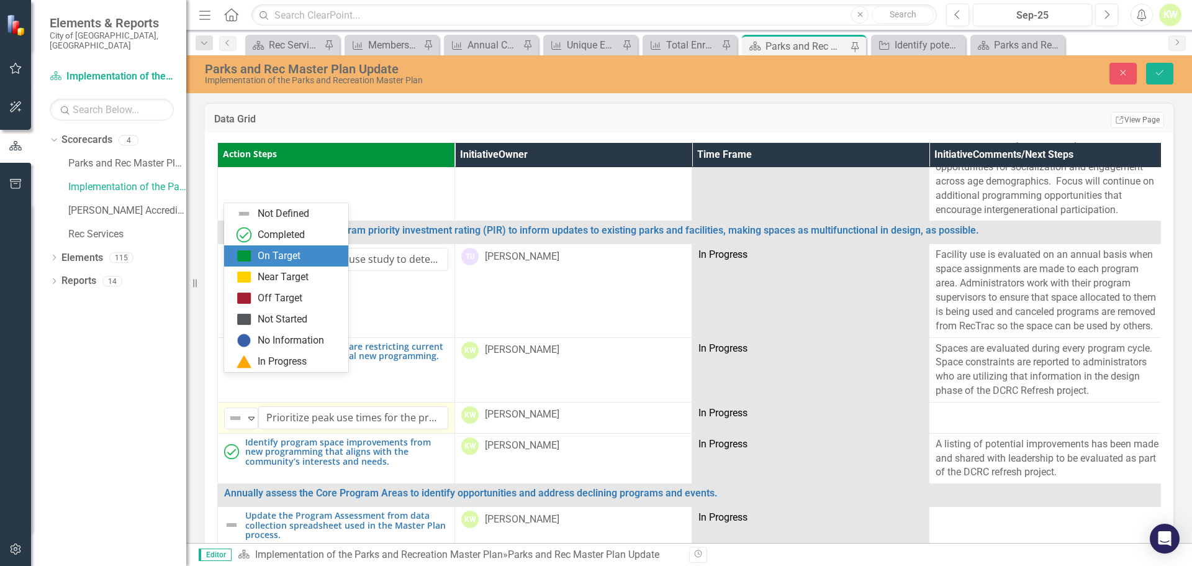
click at [260, 258] on div "On Target" at bounding box center [279, 256] width 43 height 14
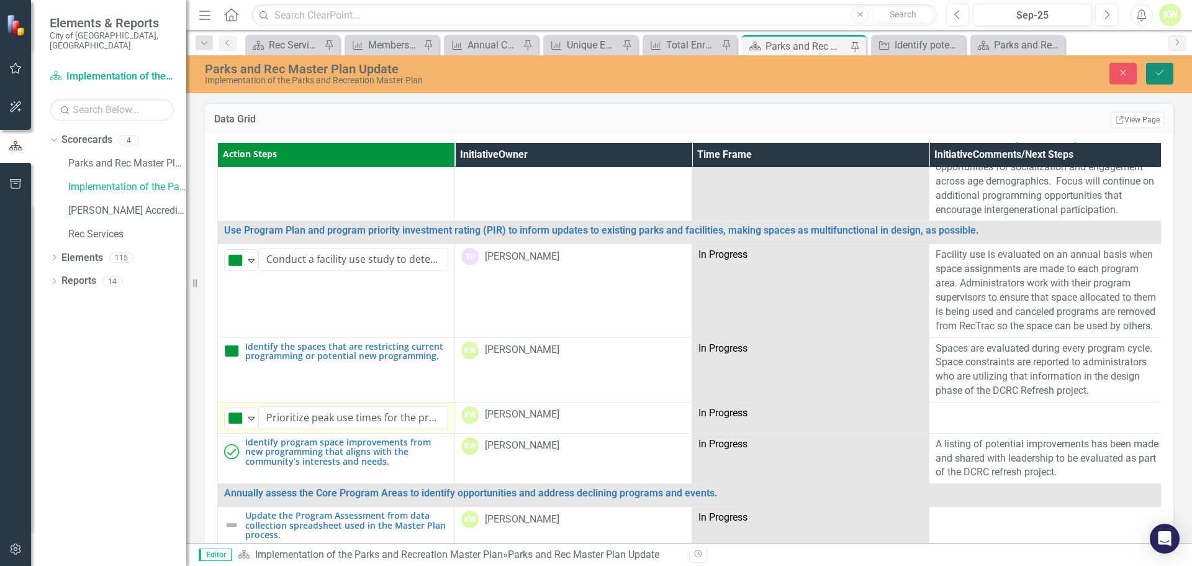
drag, startPoint x: 1155, startPoint y: 76, endPoint x: 1165, endPoint y: 148, distance: 72.0
click at [933, 76] on icon "Save" at bounding box center [1159, 72] width 11 height 9
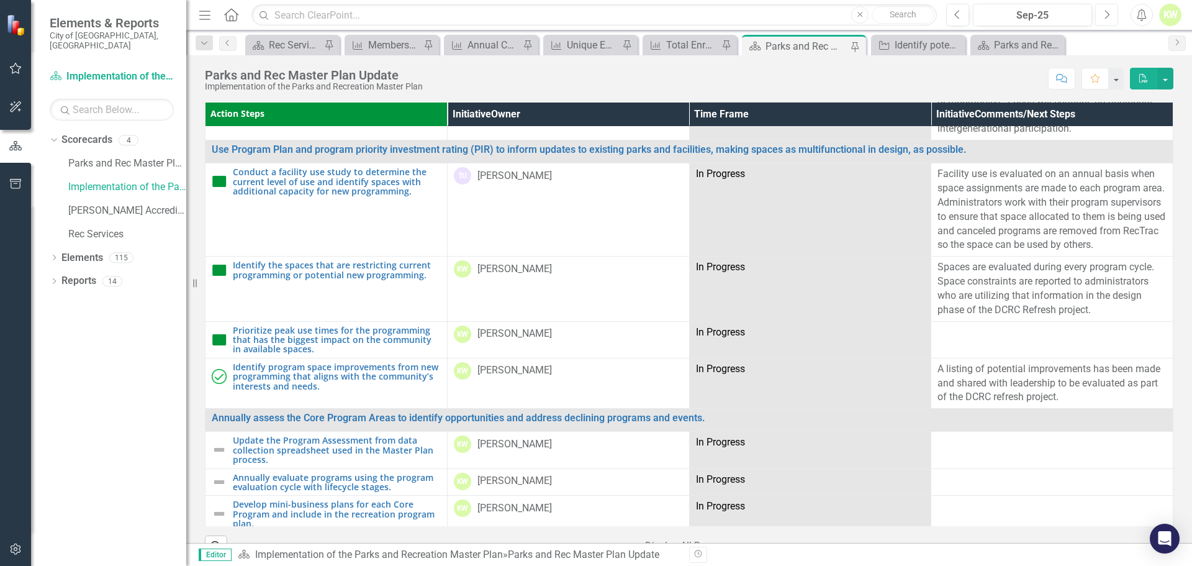
click at [933, 14] on icon "Next" at bounding box center [1106, 14] width 7 height 11
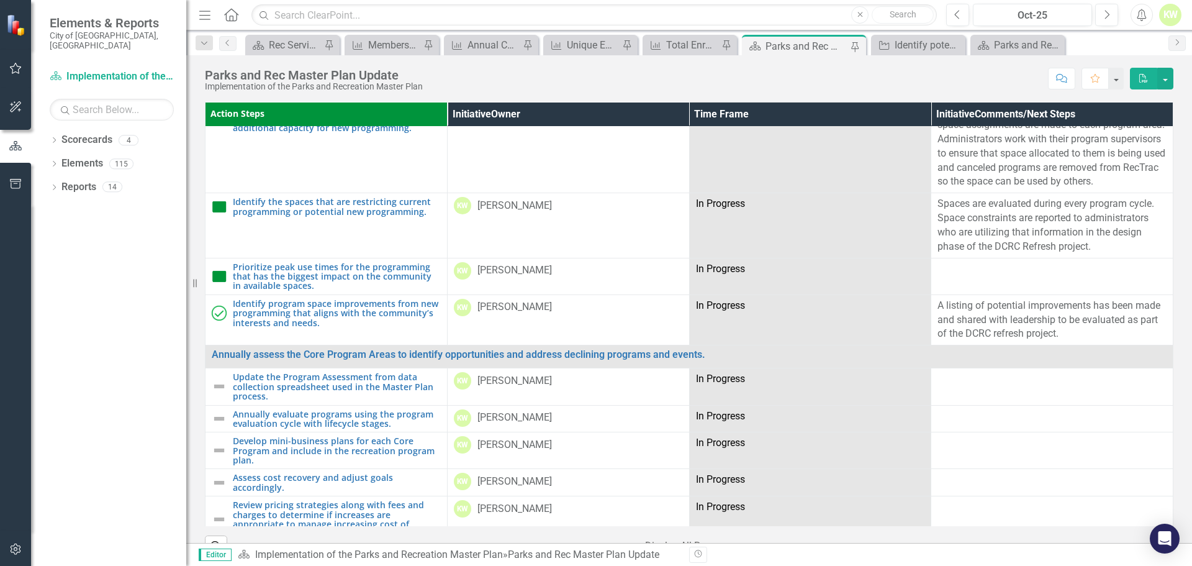
scroll to position [3042, 0]
click at [1012, 286] on td at bounding box center [1052, 277] width 242 height 37
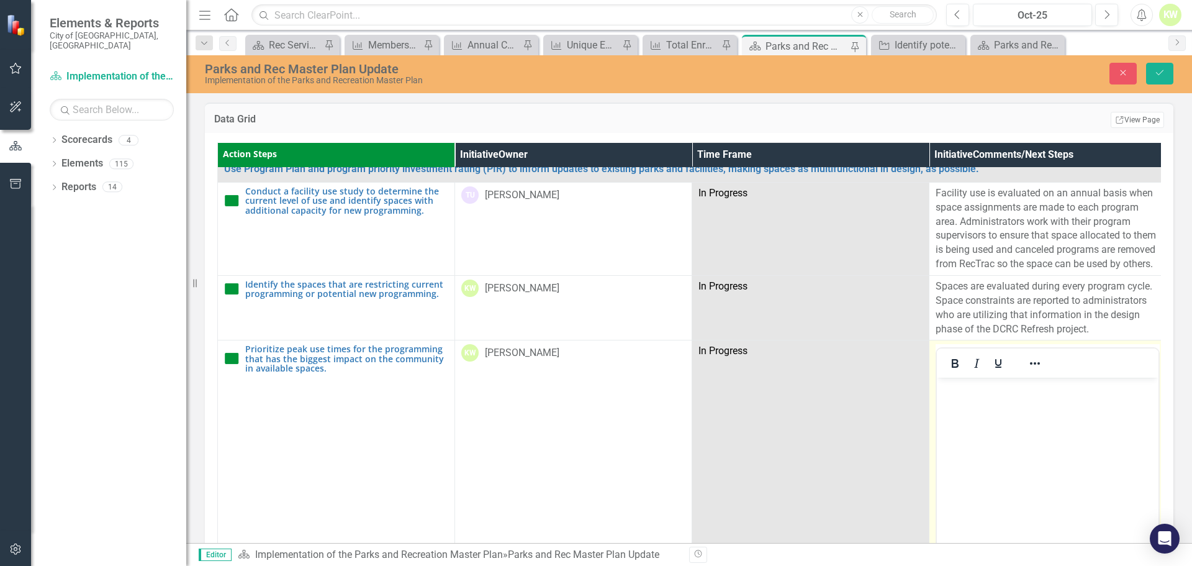
scroll to position [0, 0]
click at [996, 400] on body "Rich Text Area. Press ALT-0 for help." at bounding box center [1048, 470] width 222 height 186
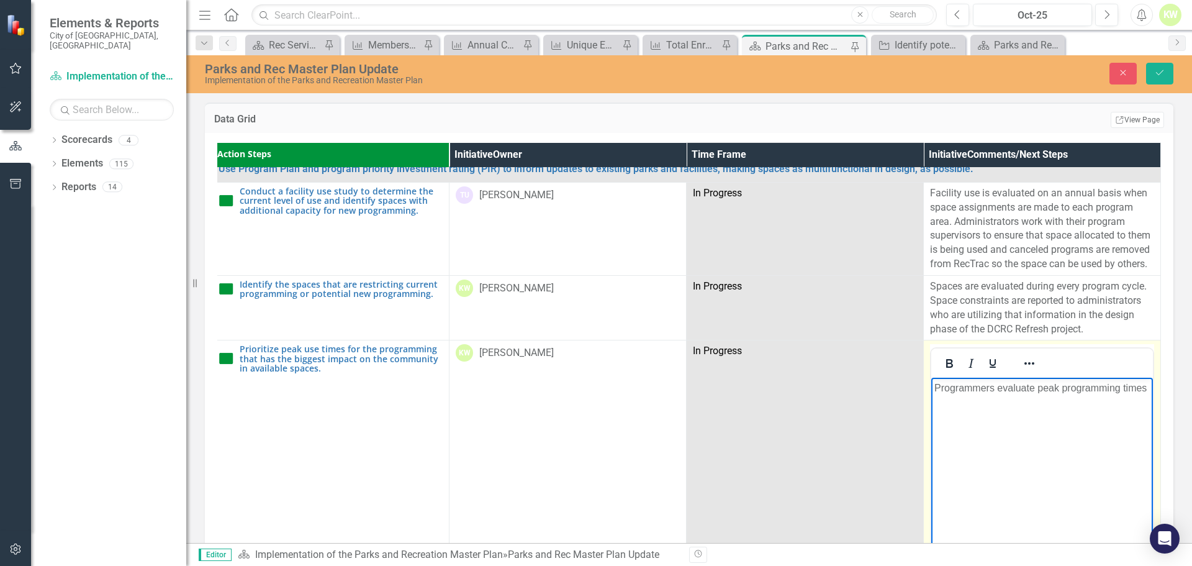
scroll to position [3042, 13]
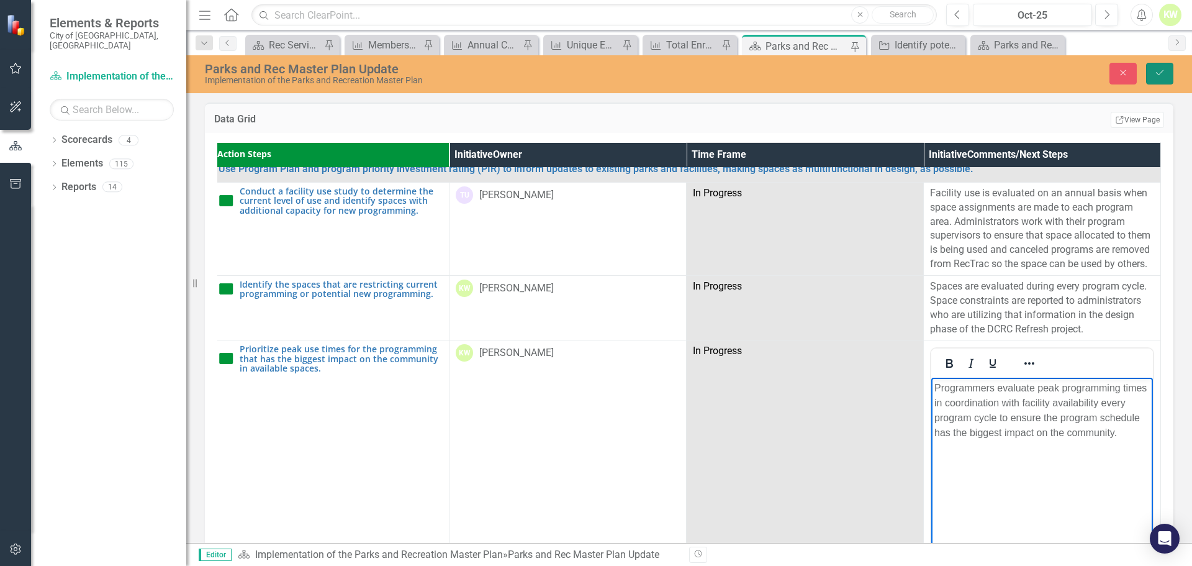
click at [1162, 70] on icon "Save" at bounding box center [1159, 72] width 11 height 9
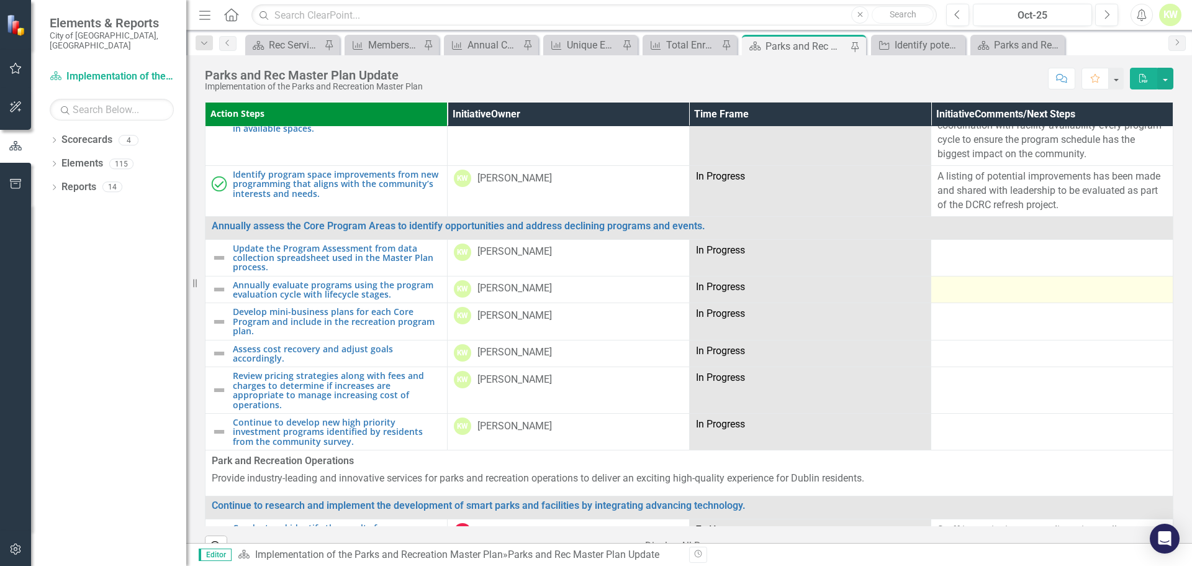
scroll to position [3228, 0]
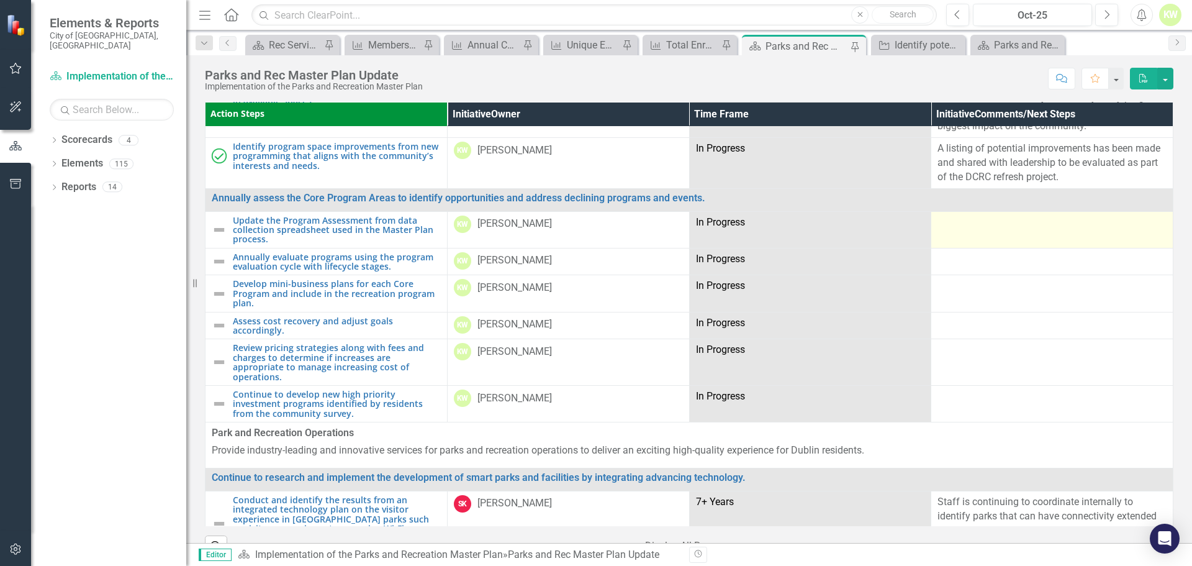
click at [1049, 241] on td at bounding box center [1052, 229] width 242 height 37
click at [971, 238] on td at bounding box center [1052, 229] width 242 height 37
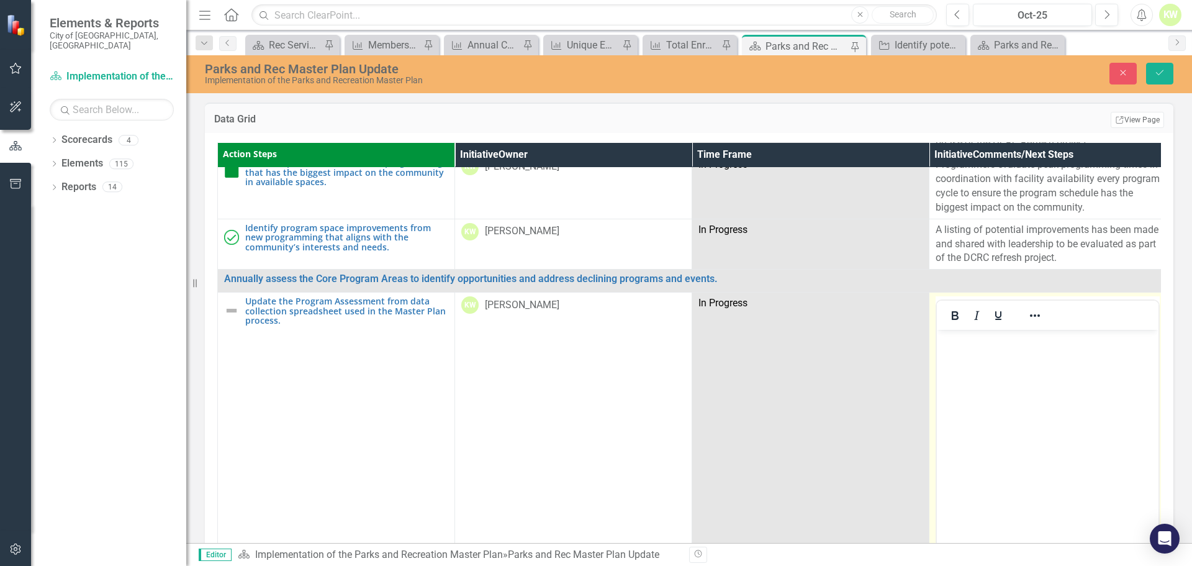
scroll to position [3290, 0]
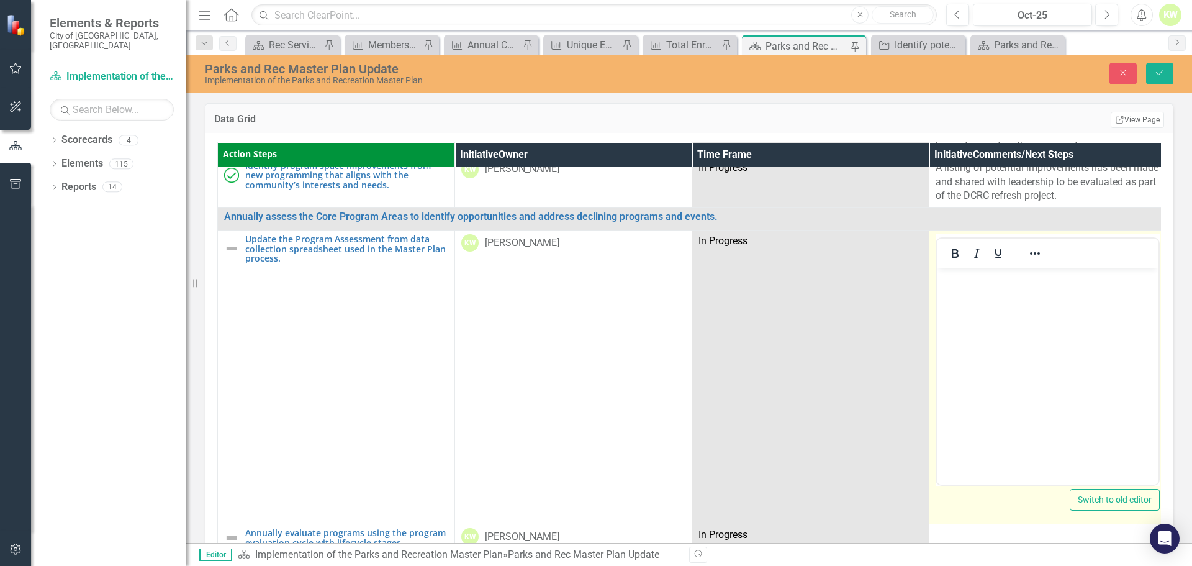
click at [1037, 296] on body "Rich Text Area. Press ALT-0 for help." at bounding box center [1048, 361] width 222 height 186
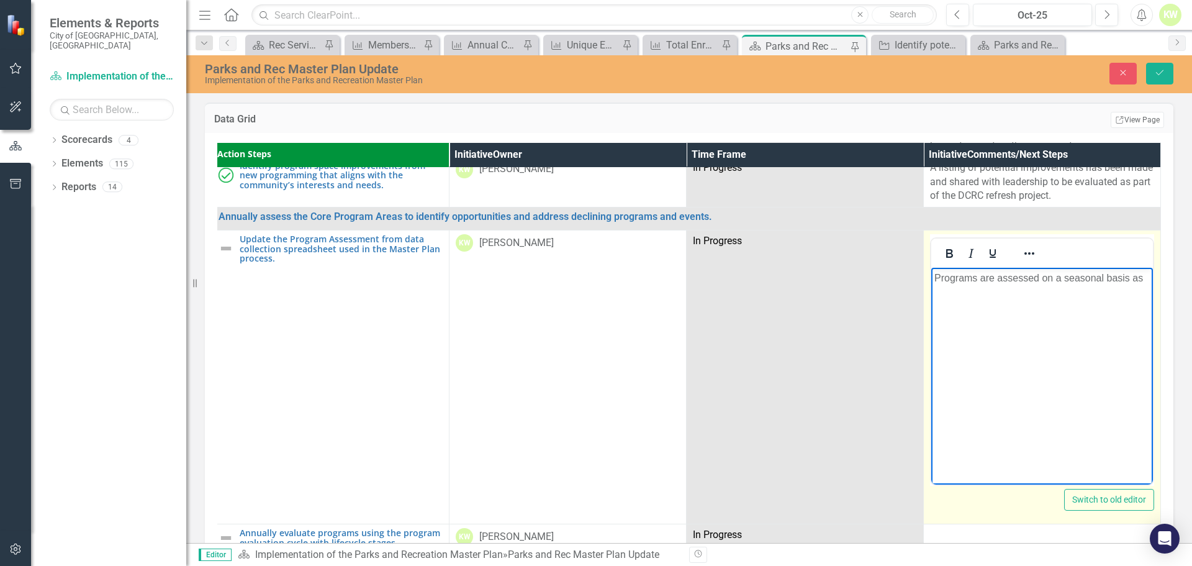
scroll to position [3290, 9]
click at [1057, 305] on p "Programs are assessed on a seasonal basis as programs are both in development a…" at bounding box center [1041, 293] width 215 height 45
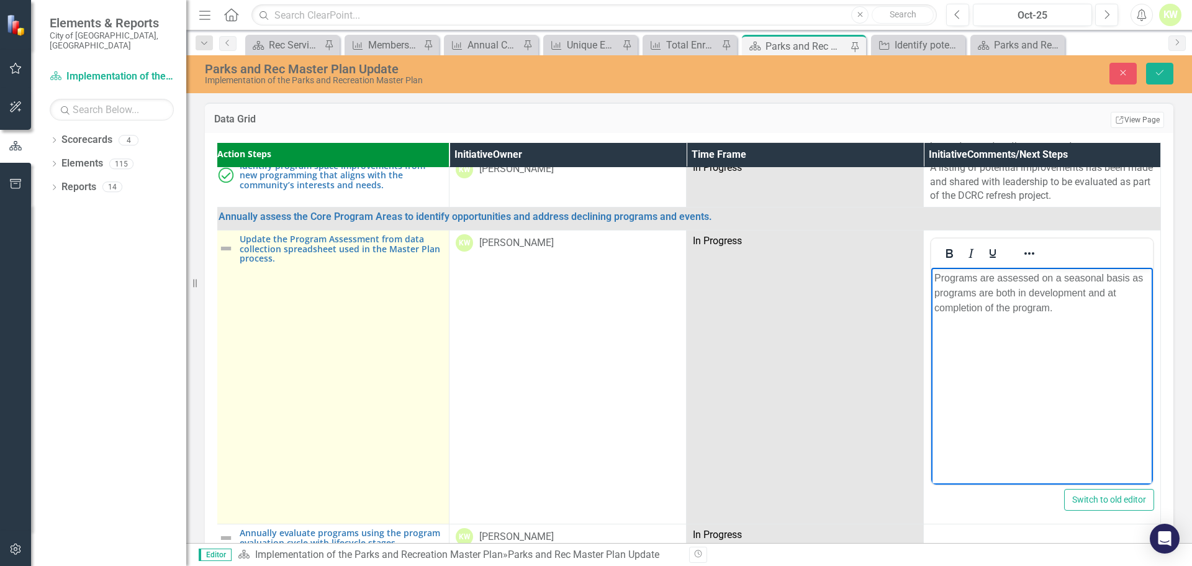
click at [223, 241] on img at bounding box center [226, 248] width 15 height 15
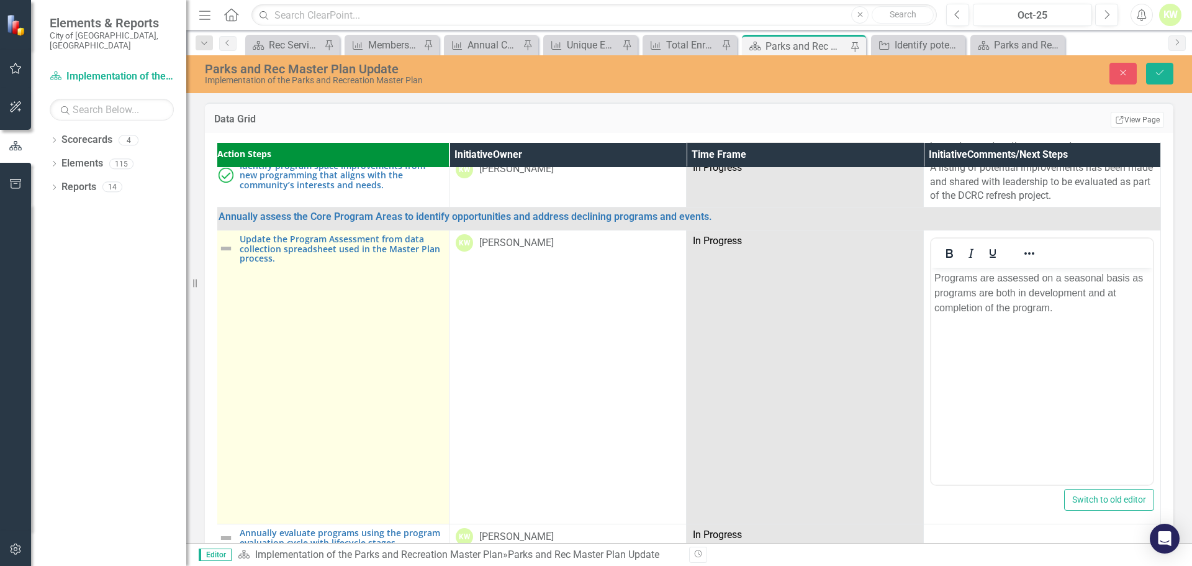
click at [223, 241] on img at bounding box center [226, 248] width 15 height 15
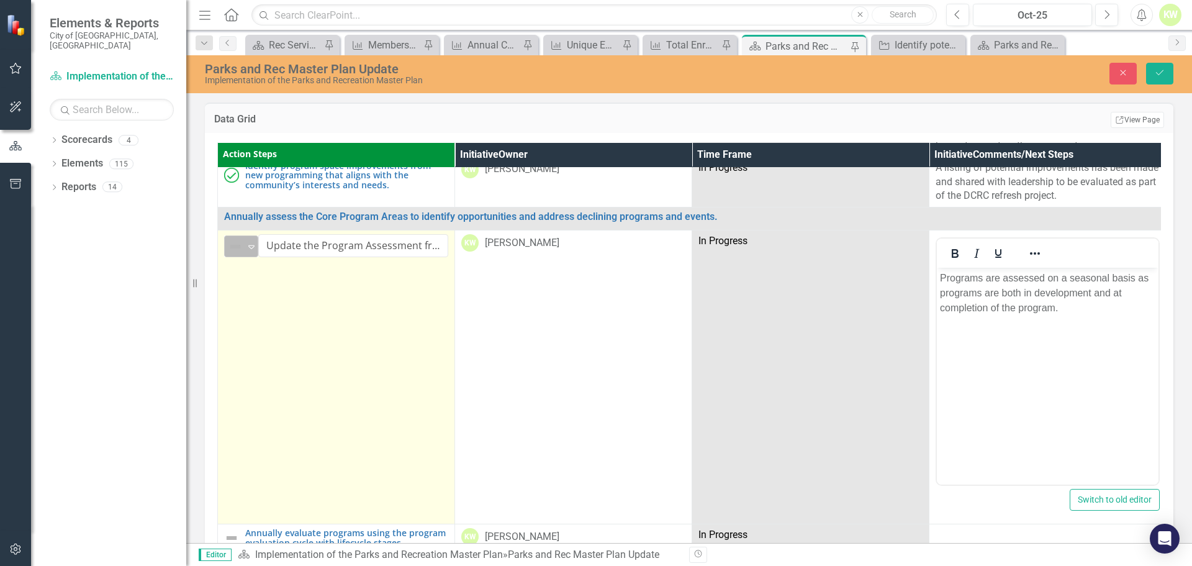
click at [223, 230] on td "Not Defined Expand Update the Program Assessment from data collection spreadshe…" at bounding box center [336, 377] width 237 height 294
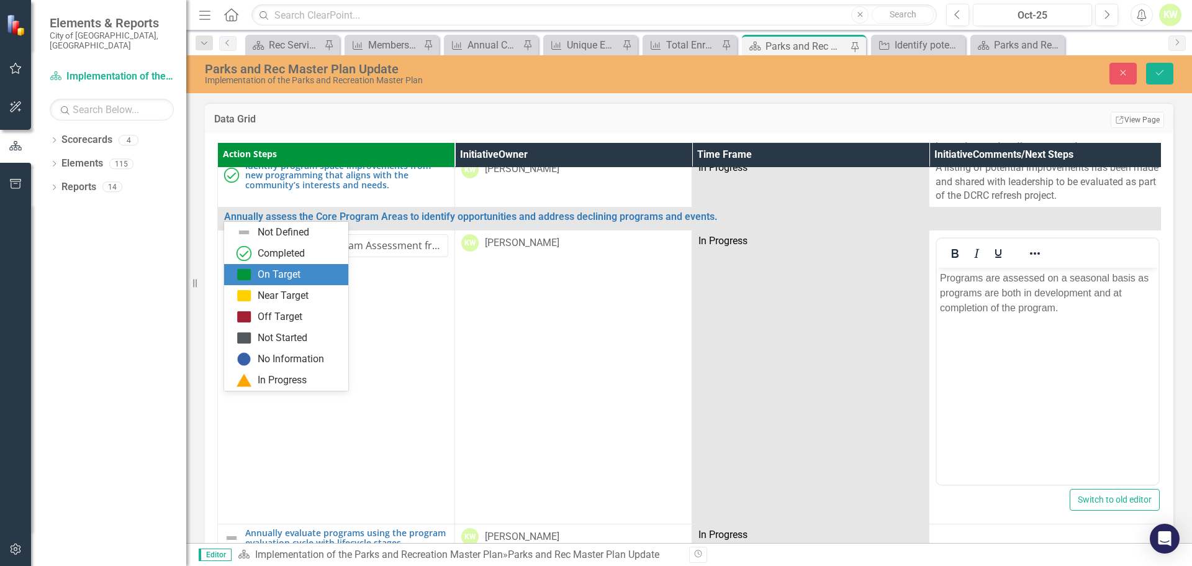
click at [241, 275] on img at bounding box center [244, 274] width 15 height 15
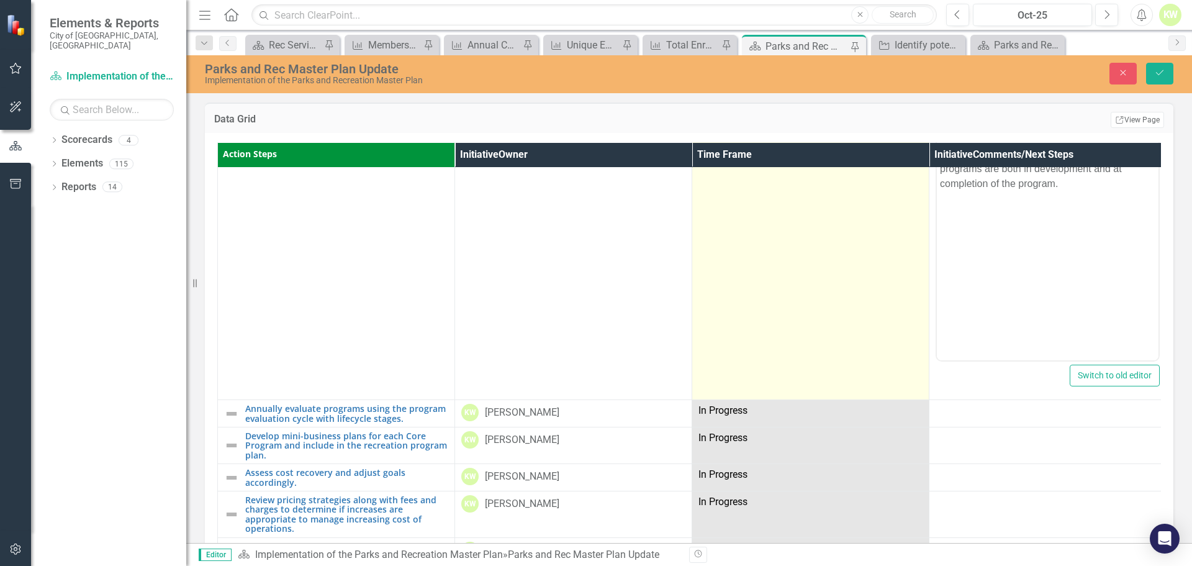
scroll to position [3476, 0]
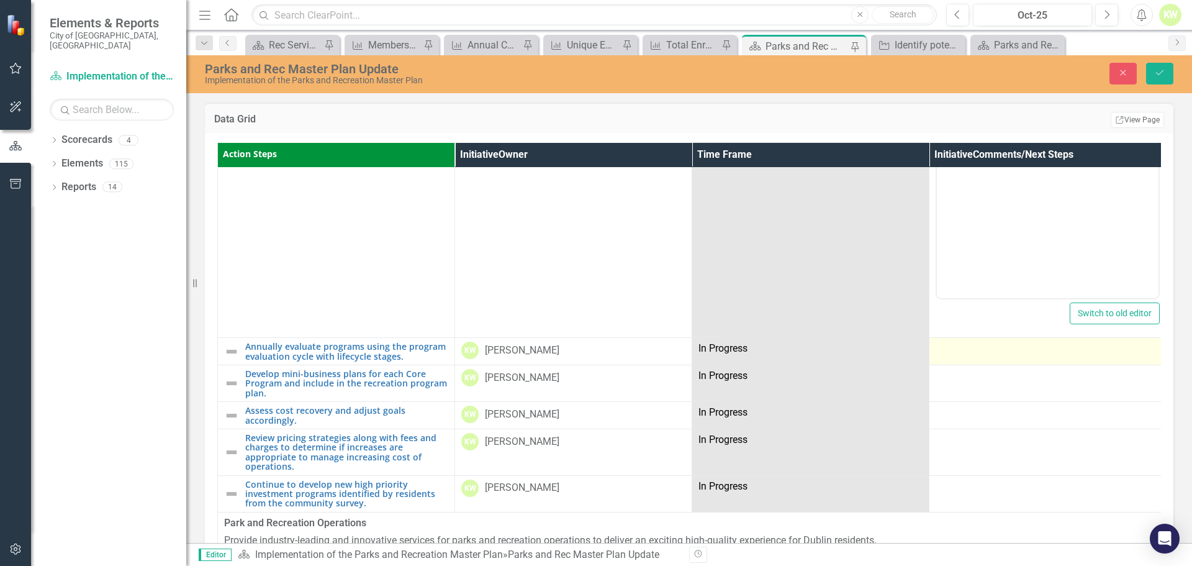
click at [993, 341] on div at bounding box center [1048, 348] width 224 height 15
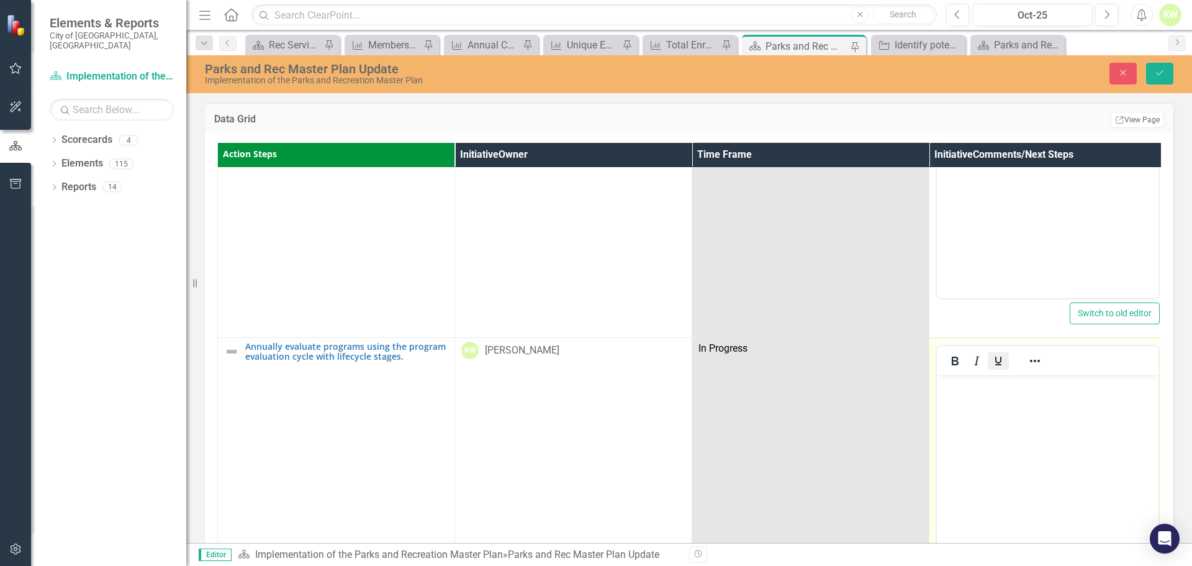
scroll to position [0, 0]
click at [988, 390] on p "Rich Text Area. Press ALT-0 for help." at bounding box center [1047, 385] width 215 height 15
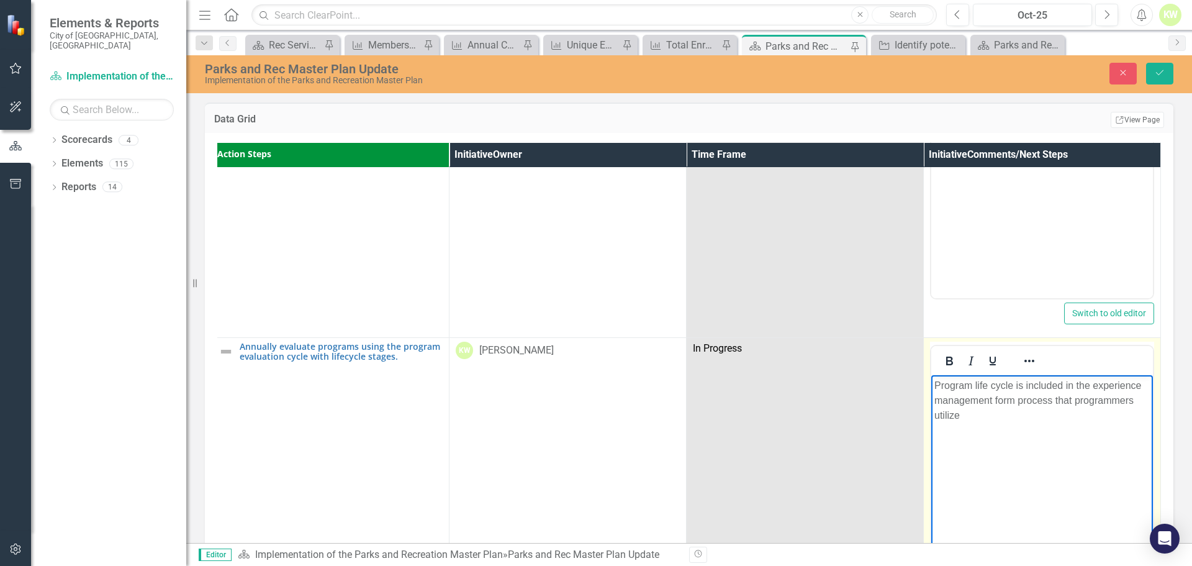
scroll to position [3538, 12]
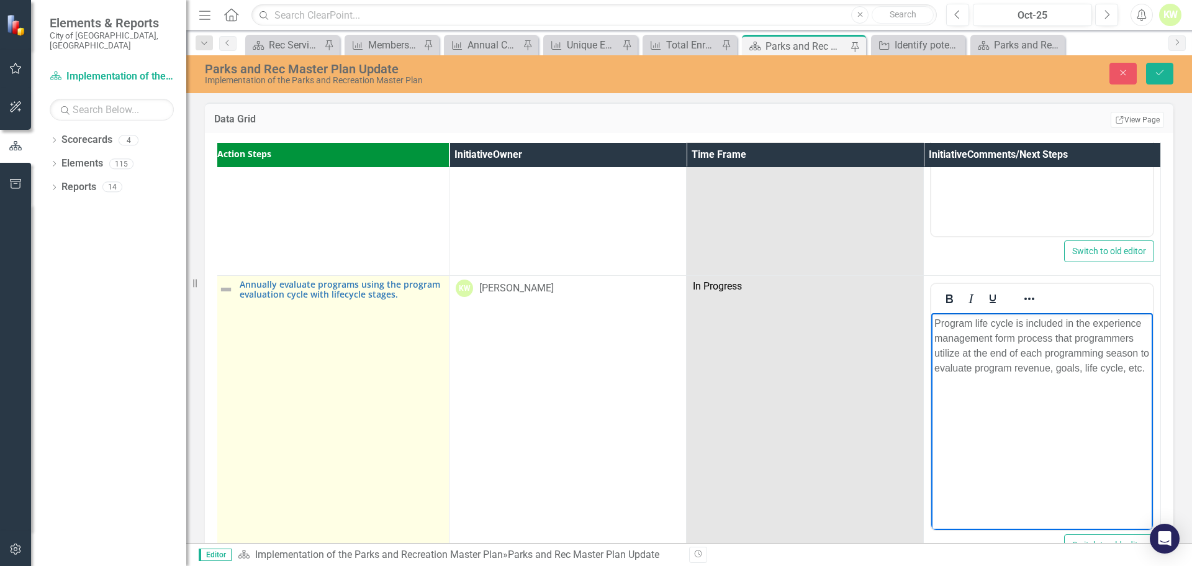
click at [222, 282] on img at bounding box center [226, 289] width 15 height 15
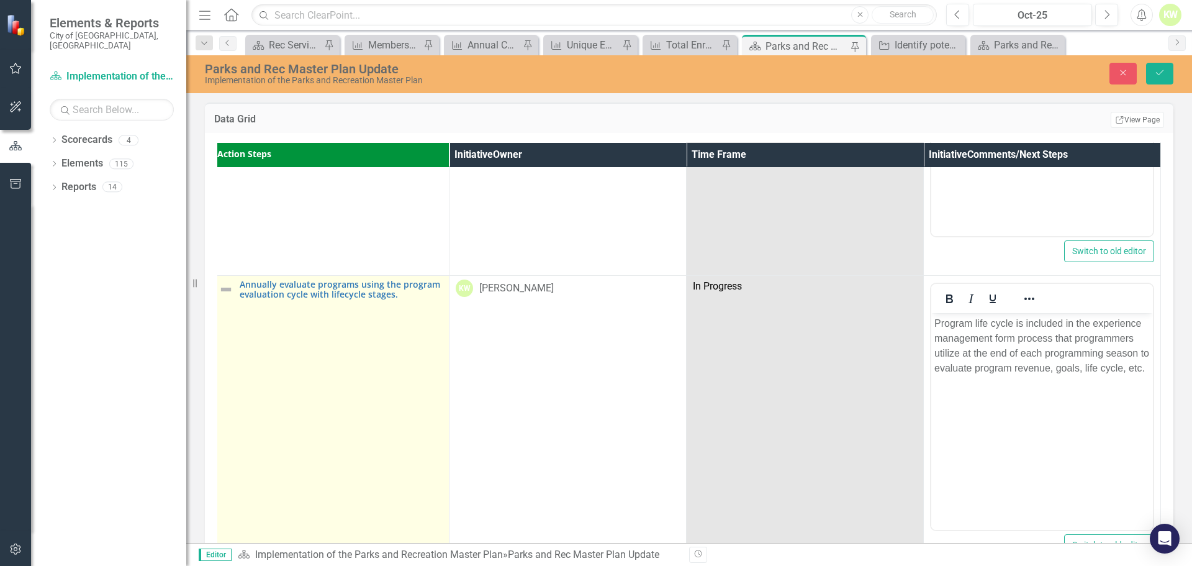
click at [222, 282] on img at bounding box center [226, 289] width 15 height 15
click at [222, 276] on td "Not Defined Expand Annually evaluate programs using the program evaluation cycl…" at bounding box center [330, 423] width 237 height 294
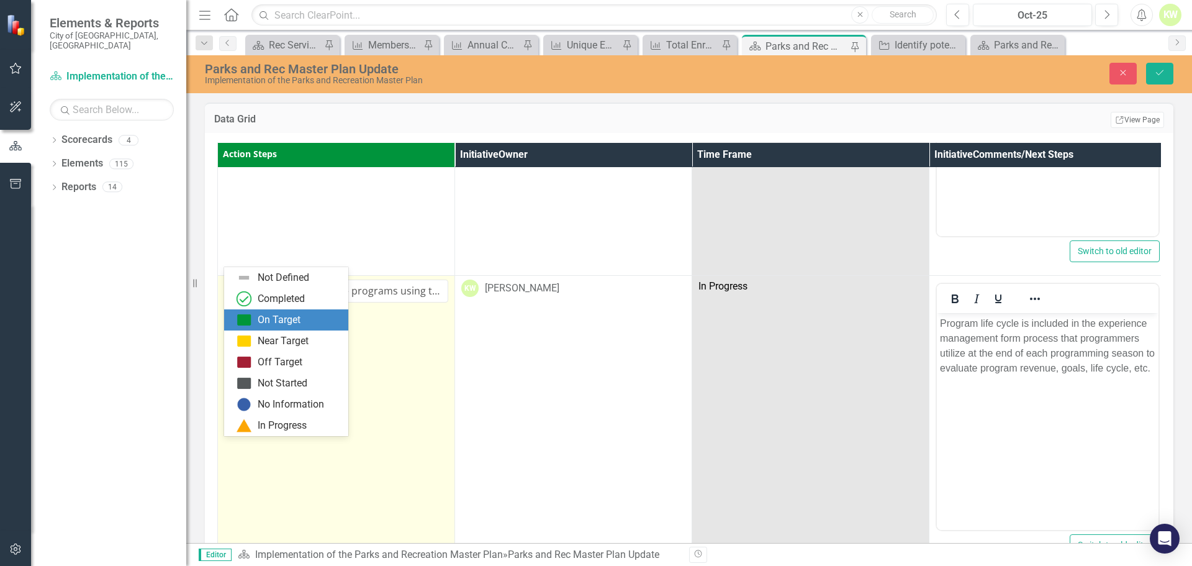
click at [251, 315] on div "On Target" at bounding box center [289, 319] width 104 height 15
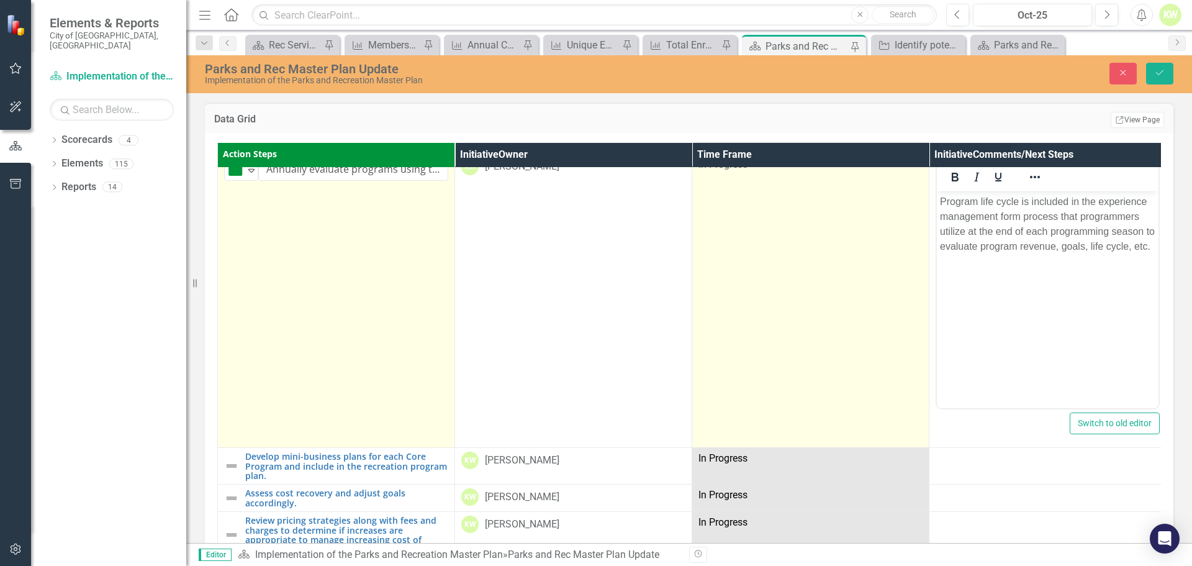
scroll to position [3663, 0]
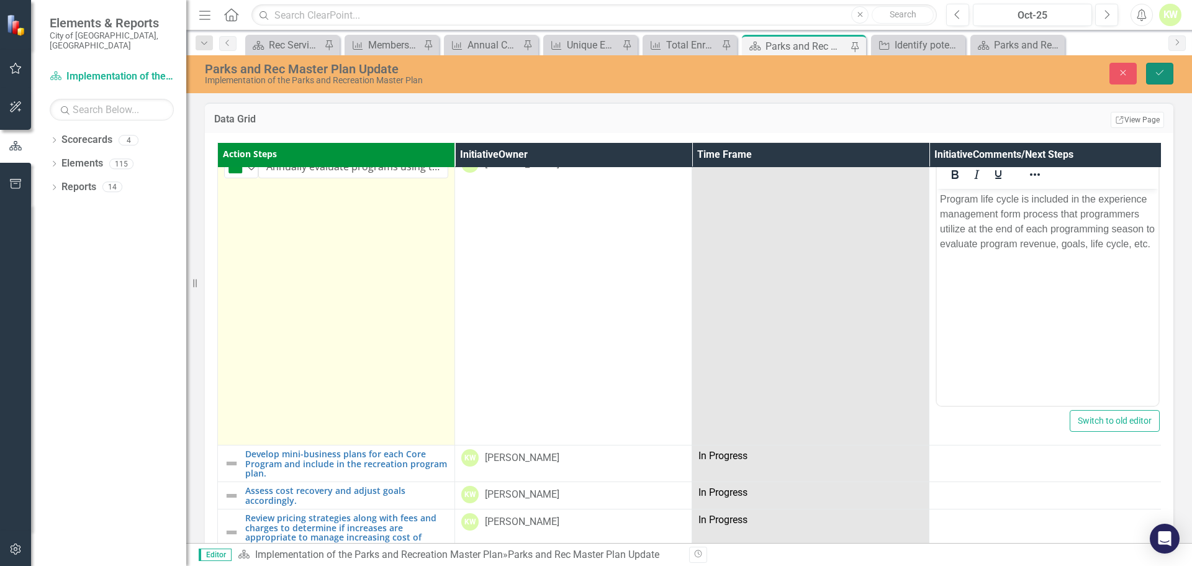
click at [1160, 76] on icon "Save" at bounding box center [1159, 72] width 11 height 9
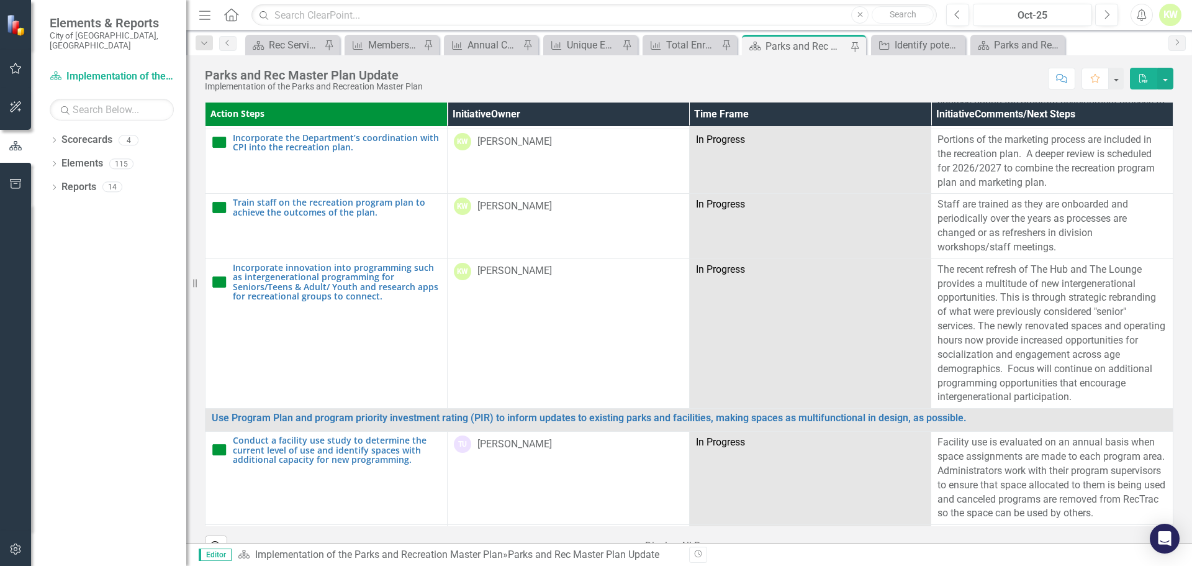
scroll to position [3290, 0]
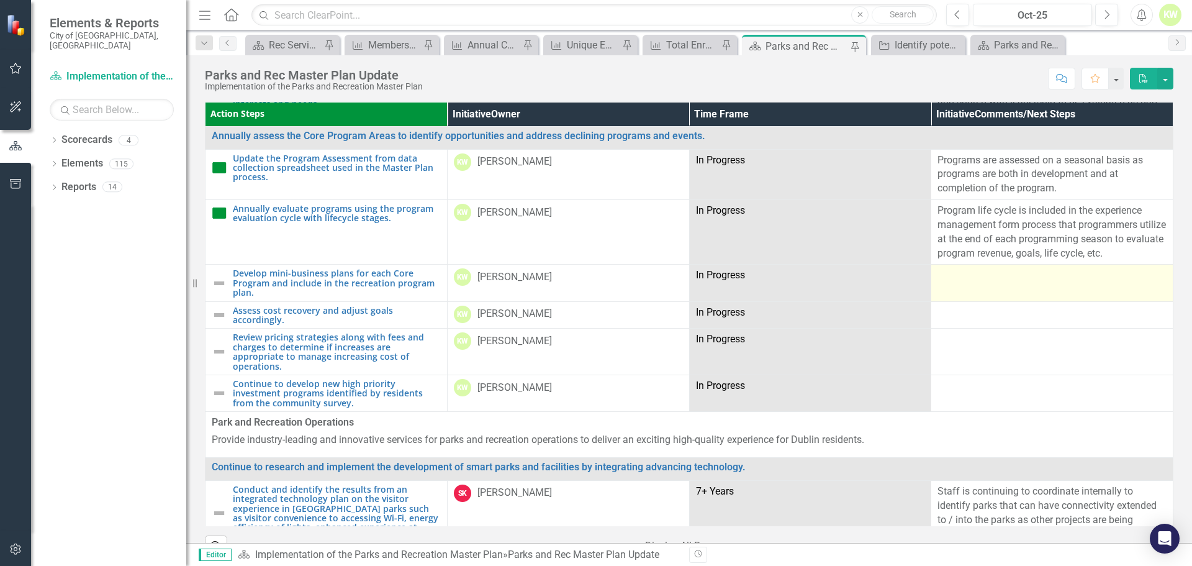
click at [971, 291] on td at bounding box center [1052, 282] width 242 height 37
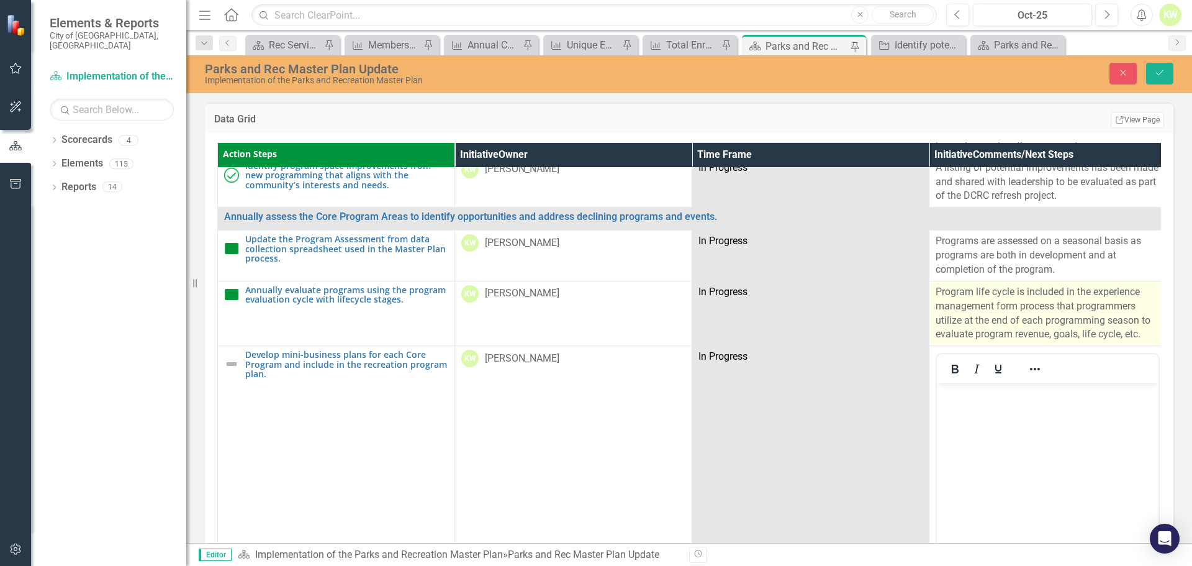
scroll to position [0, 0]
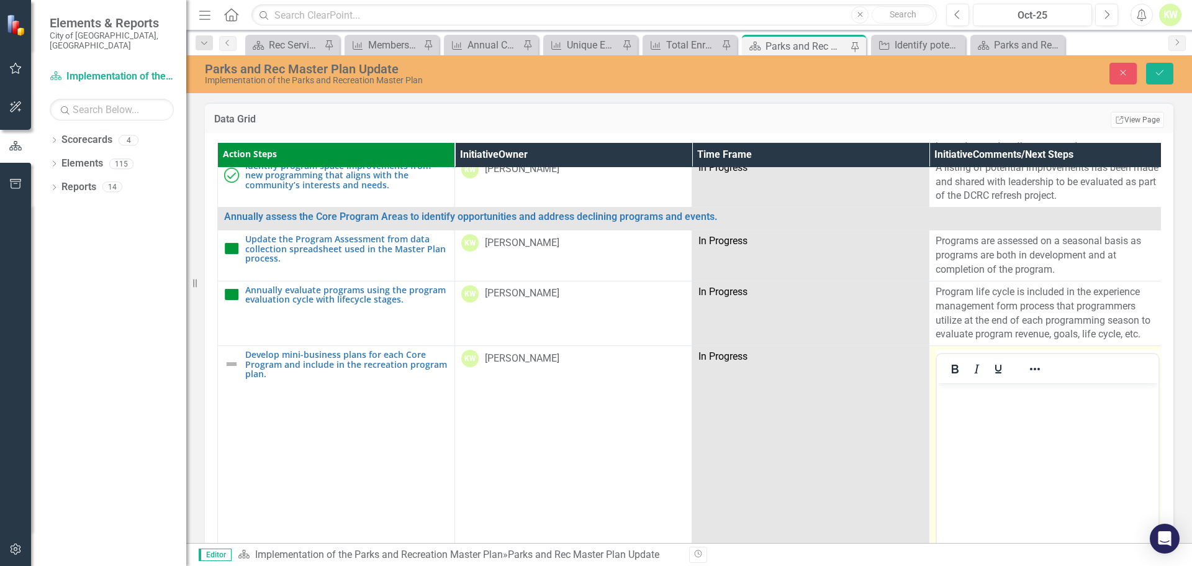
click at [996, 420] on body "Rich Text Area. Press ALT-0 for help." at bounding box center [1048, 476] width 222 height 186
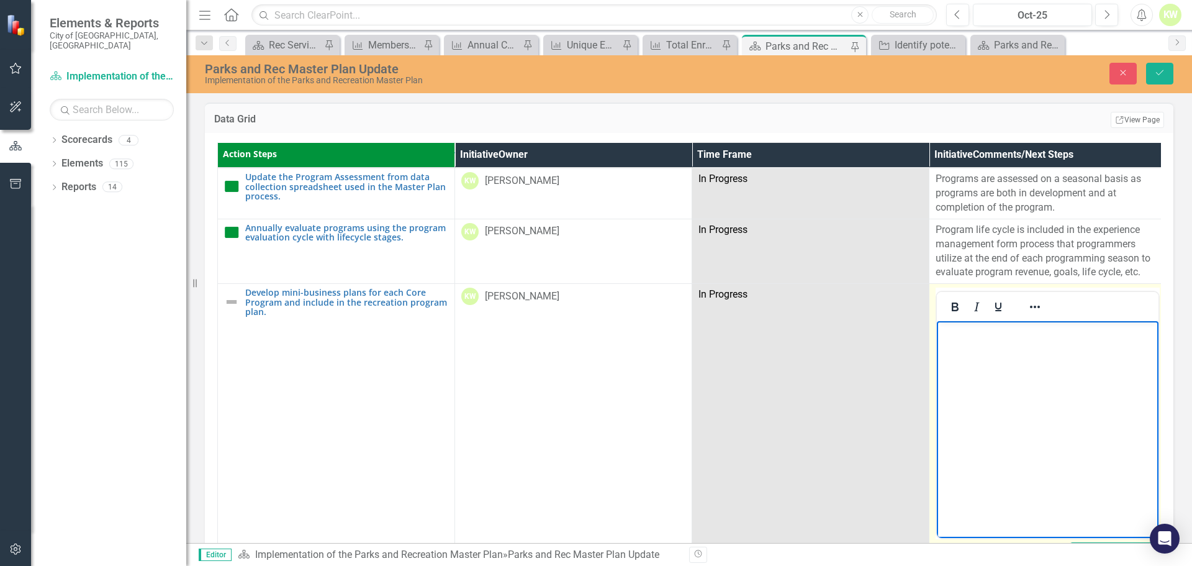
click at [970, 354] on body "Rich Text Area. Press ALT-0 for help." at bounding box center [1048, 414] width 222 height 186
click at [970, 343] on body "Rich Text Area. Press ALT-0 for help." at bounding box center [1048, 414] width 222 height 186
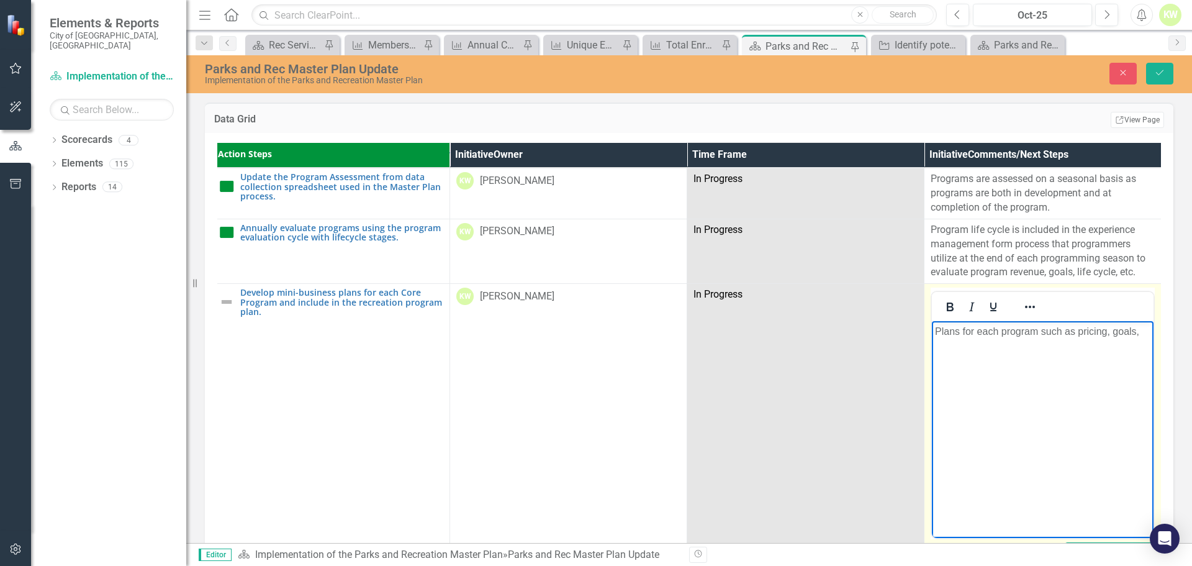
scroll to position [3352, 13]
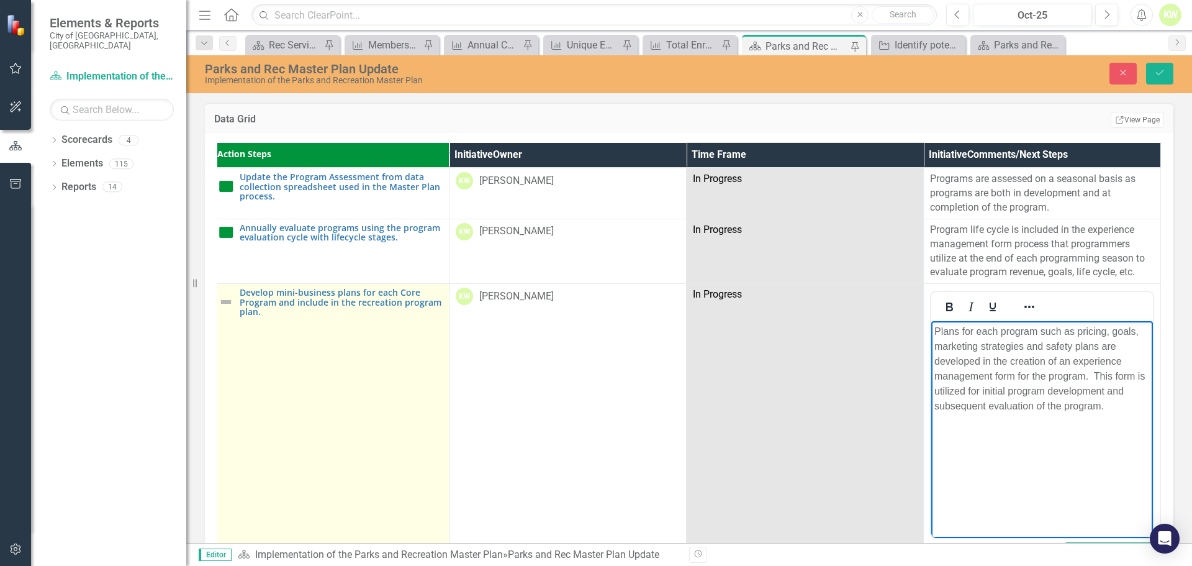
click at [219, 294] on img at bounding box center [226, 301] width 15 height 15
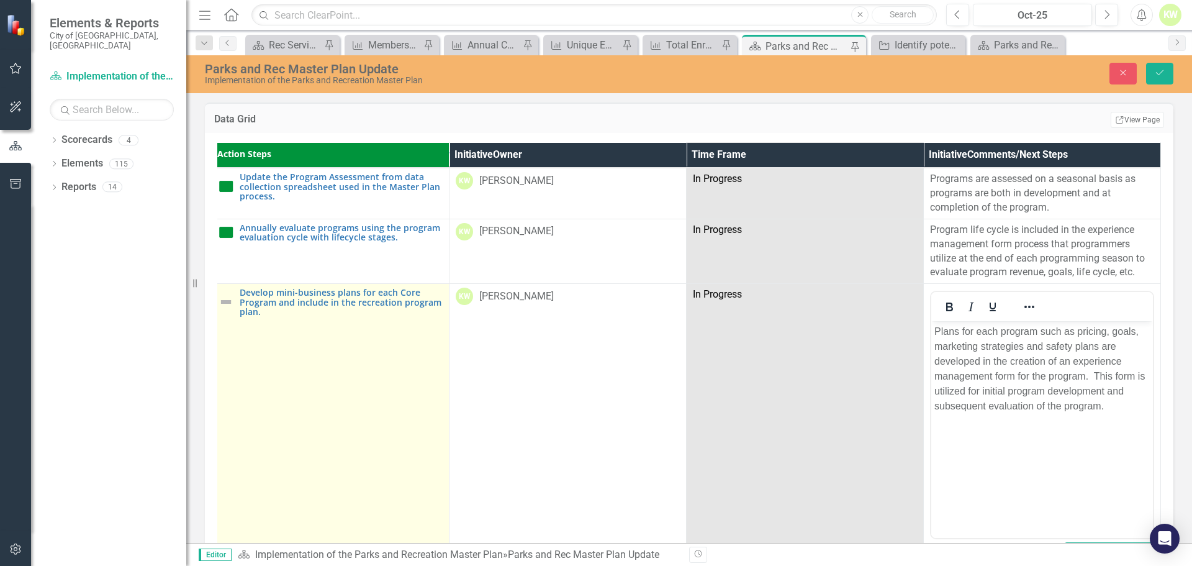
click at [220, 294] on img at bounding box center [226, 301] width 15 height 15
click at [219, 294] on img at bounding box center [226, 301] width 15 height 15
click at [221, 294] on img at bounding box center [226, 301] width 15 height 15
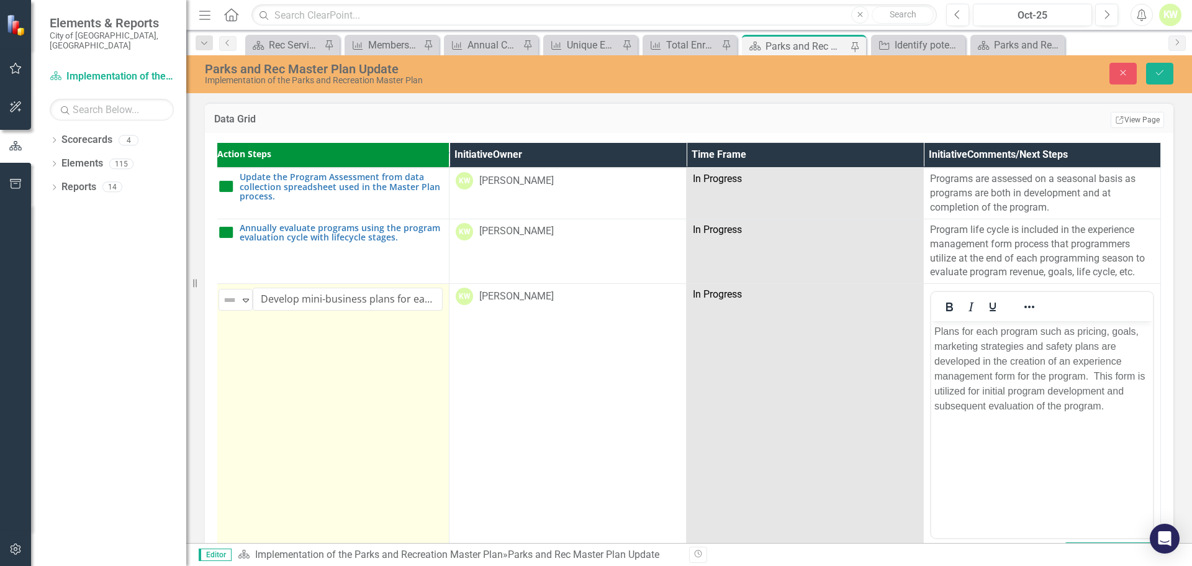
scroll to position [3352, 0]
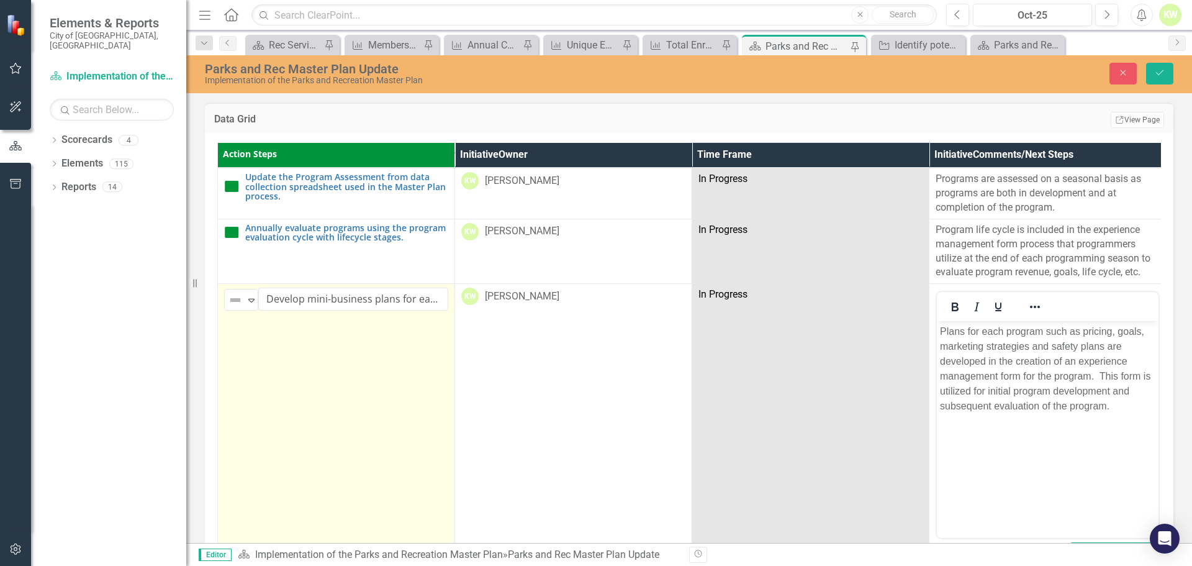
click at [221, 284] on td "Not Defined Expand Develop mini-business plans for each Core Program and includ…" at bounding box center [336, 431] width 237 height 294
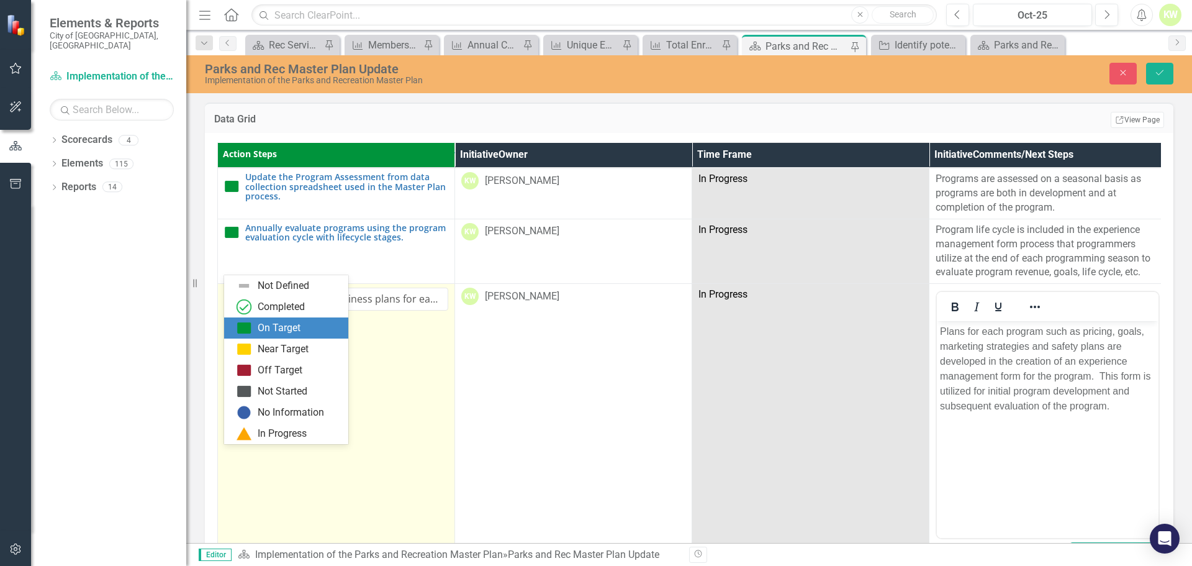
click at [255, 325] on div "On Target" at bounding box center [289, 327] width 104 height 15
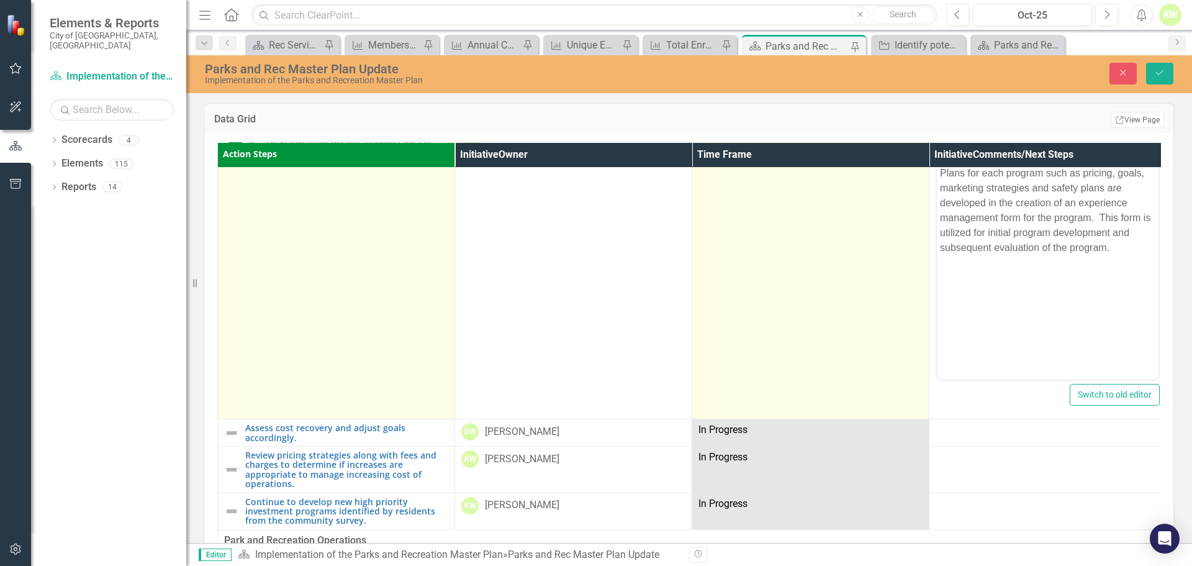
scroll to position [3538, 0]
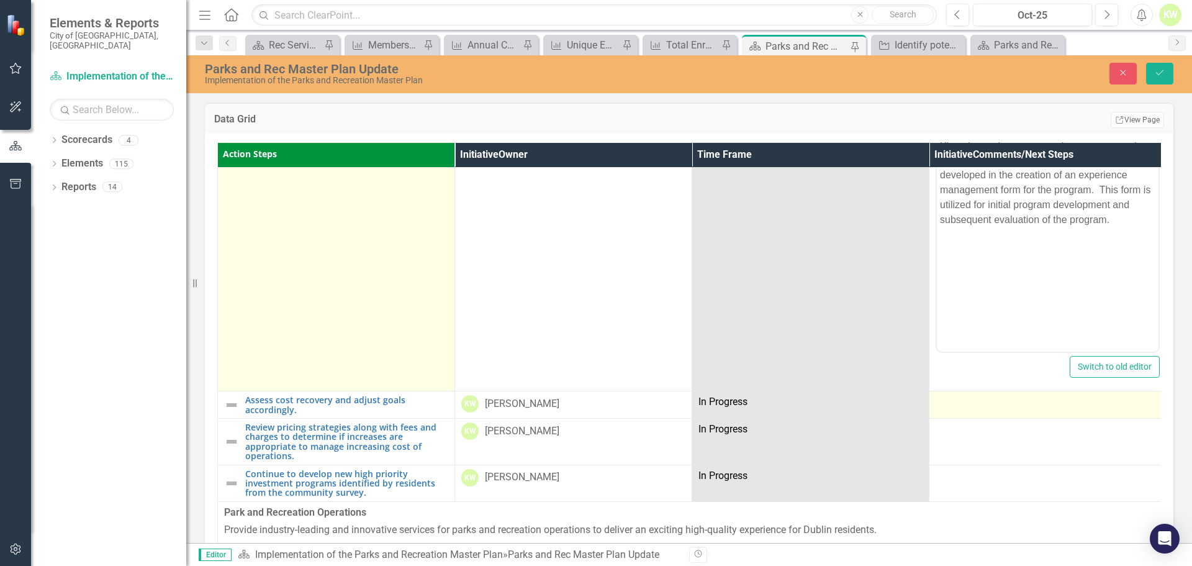
click at [1009, 391] on td at bounding box center [1047, 404] width 237 height 27
click at [1011, 395] on div at bounding box center [1048, 402] width 224 height 15
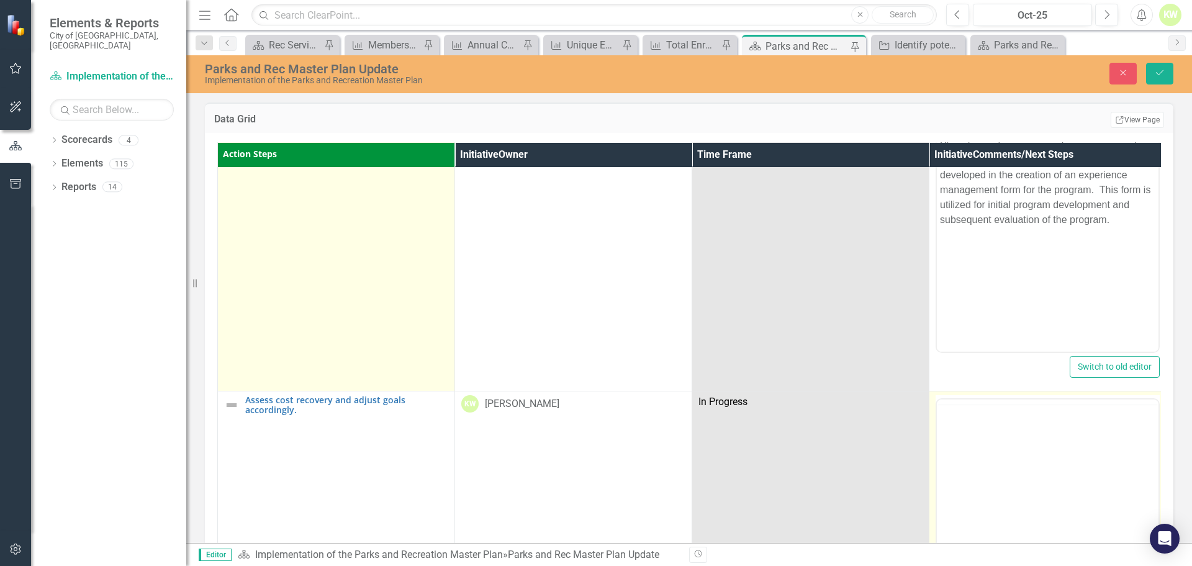
scroll to position [0, 0]
click at [1028, 452] on body "Rich Text Area. Press ALT-0 for help." at bounding box center [1048, 521] width 222 height 186
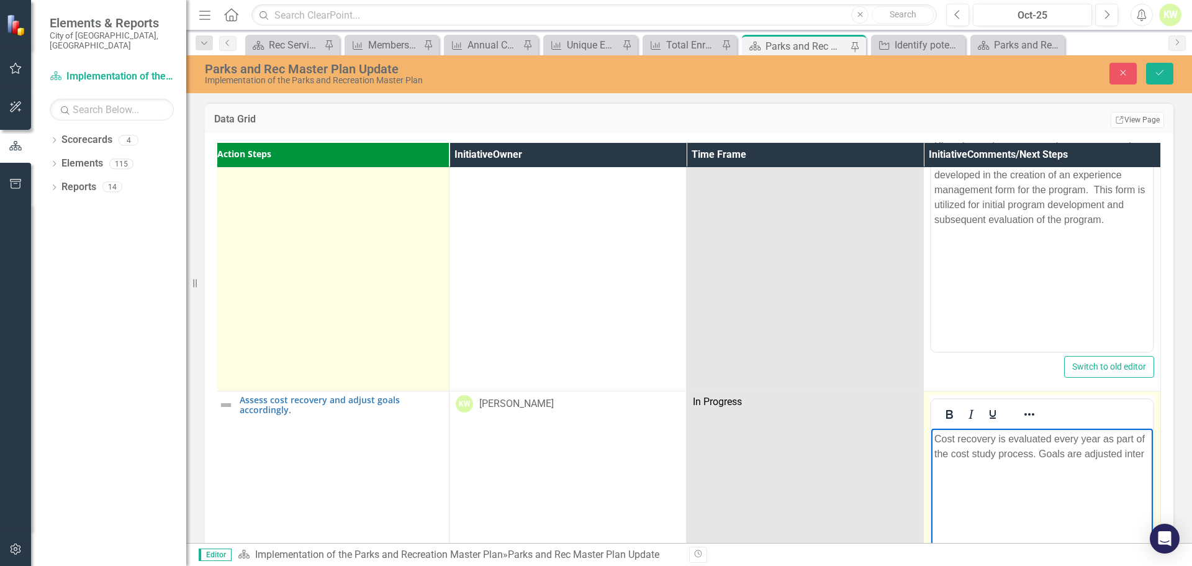
scroll to position [3538, 13]
drag, startPoint x: 1037, startPoint y: 452, endPoint x: 1081, endPoint y: 454, distance: 43.5
click at [1081, 454] on p "Cost recovery is evaluated every year as part of the cost study process. Goals …" at bounding box center [1041, 461] width 215 height 60
click at [1145, 484] on p "Cost recovery is evaluated every year as part of the cost study process. Pricin…" at bounding box center [1041, 461] width 215 height 60
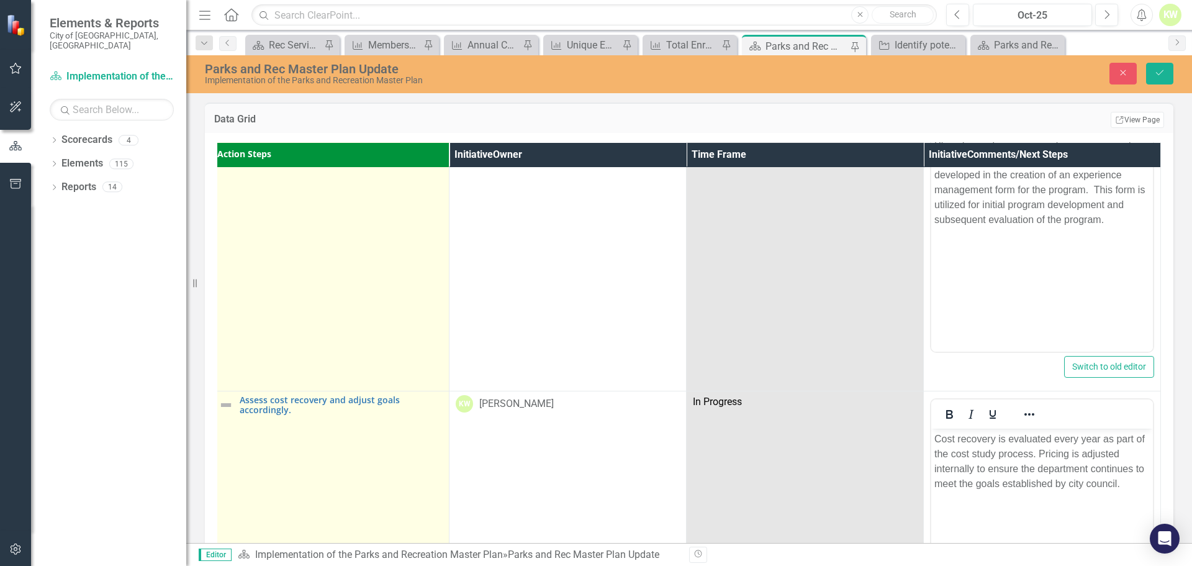
click at [219, 397] on img at bounding box center [226, 404] width 15 height 15
click at [220, 391] on td "Not Defined Expand Assess cost recovery and adjust goals accordingly. Edit Edit…" at bounding box center [330, 538] width 237 height 294
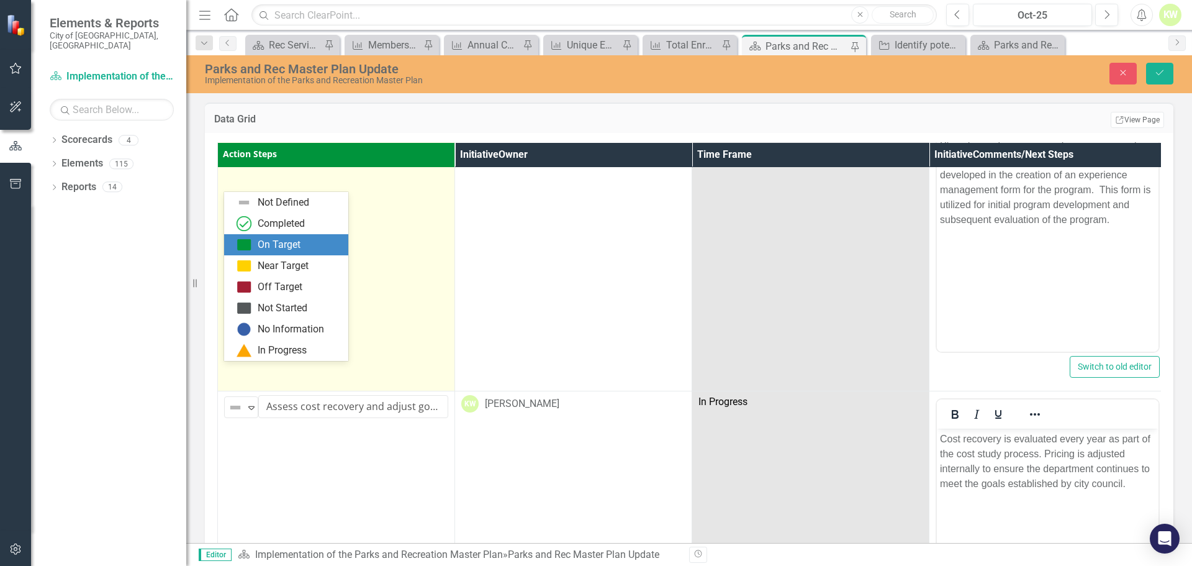
click at [252, 248] on div "On Target" at bounding box center [289, 244] width 104 height 15
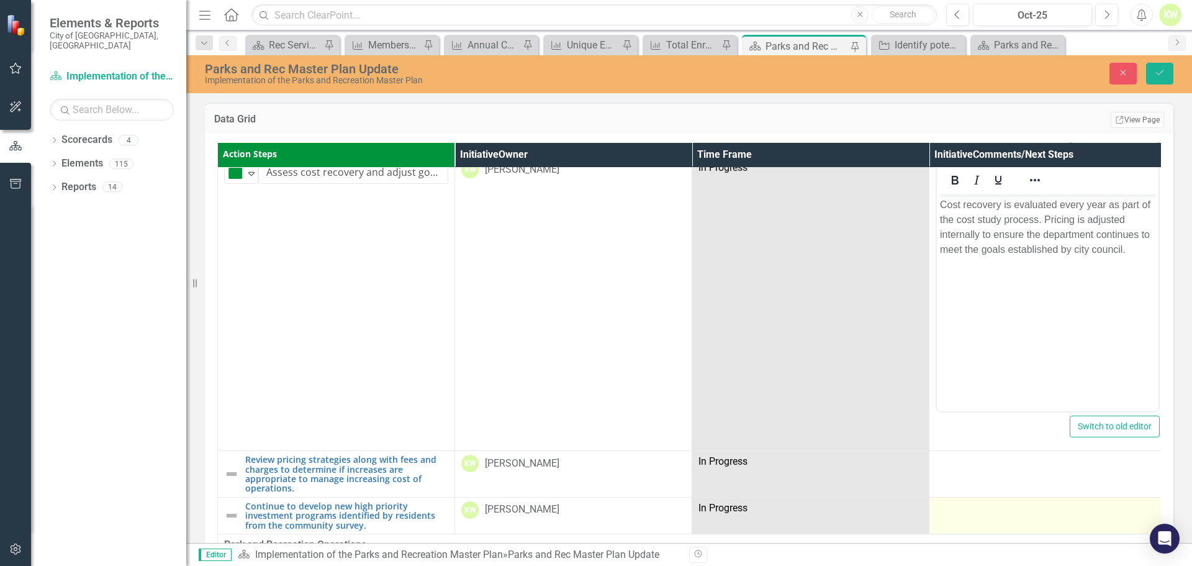
scroll to position [3787, 0]
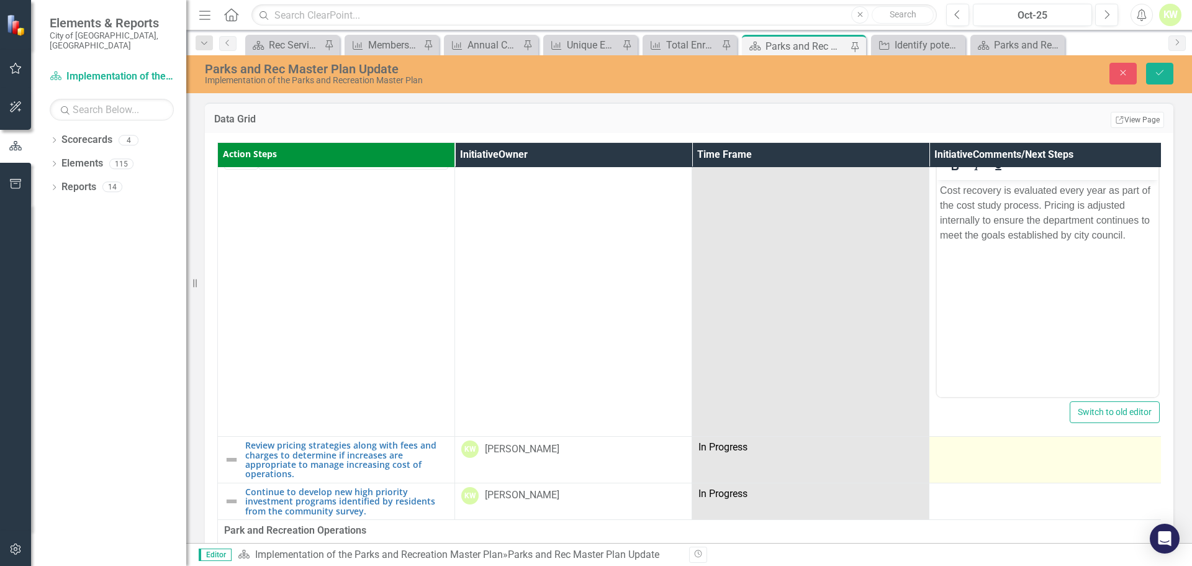
click at [1014, 436] on td at bounding box center [1047, 459] width 237 height 47
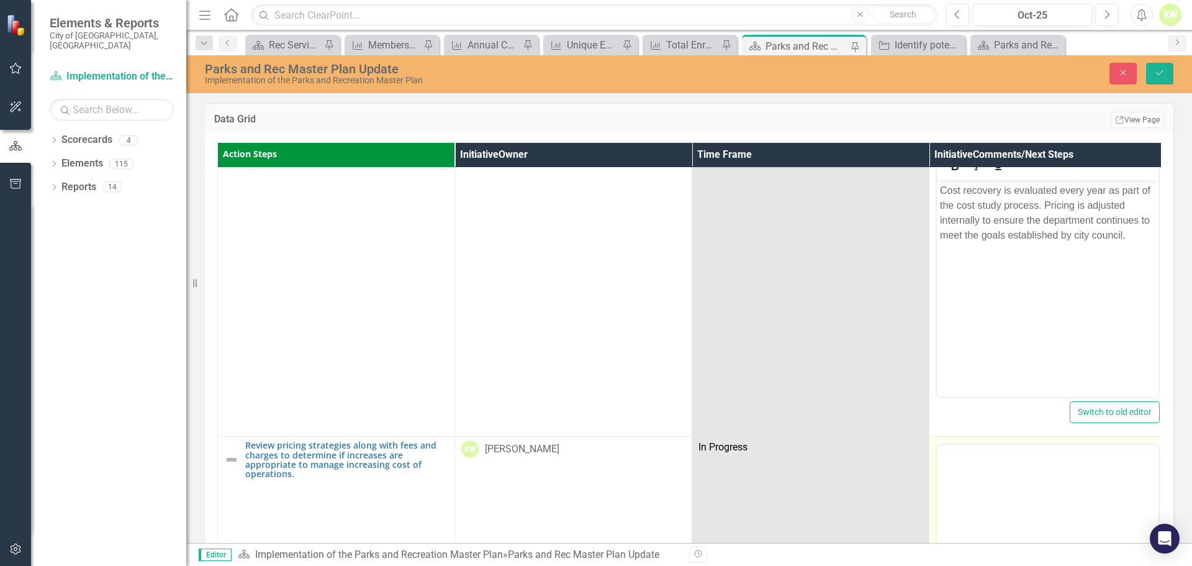
scroll to position [0, 0]
click at [1006, 484] on p "Rich Text Area. Press ALT-0 for help." at bounding box center [1047, 484] width 215 height 15
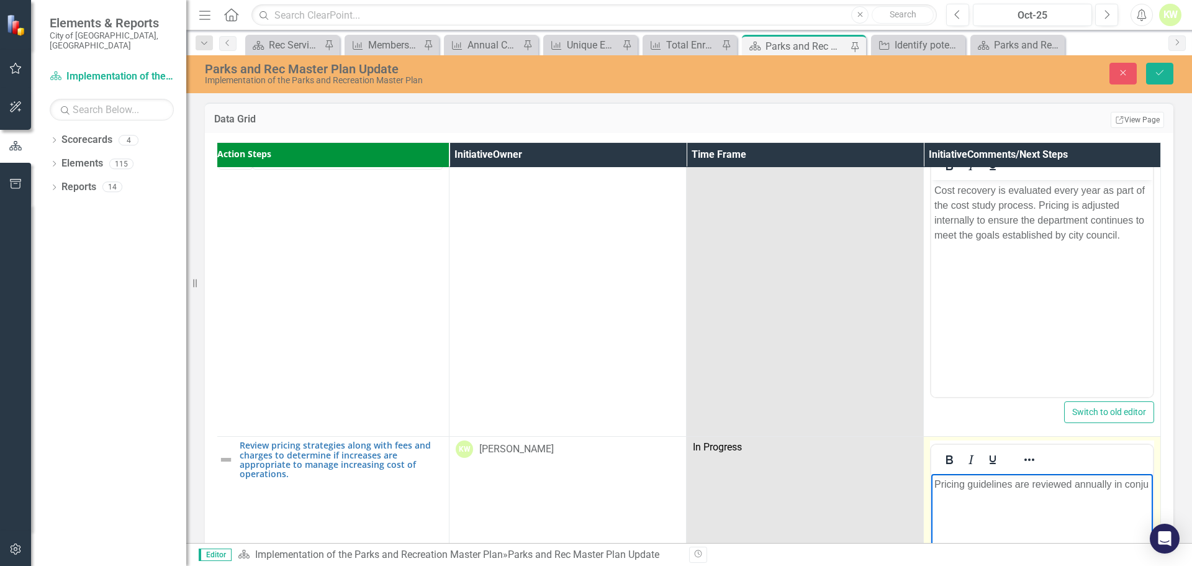
scroll to position [3787, 12]
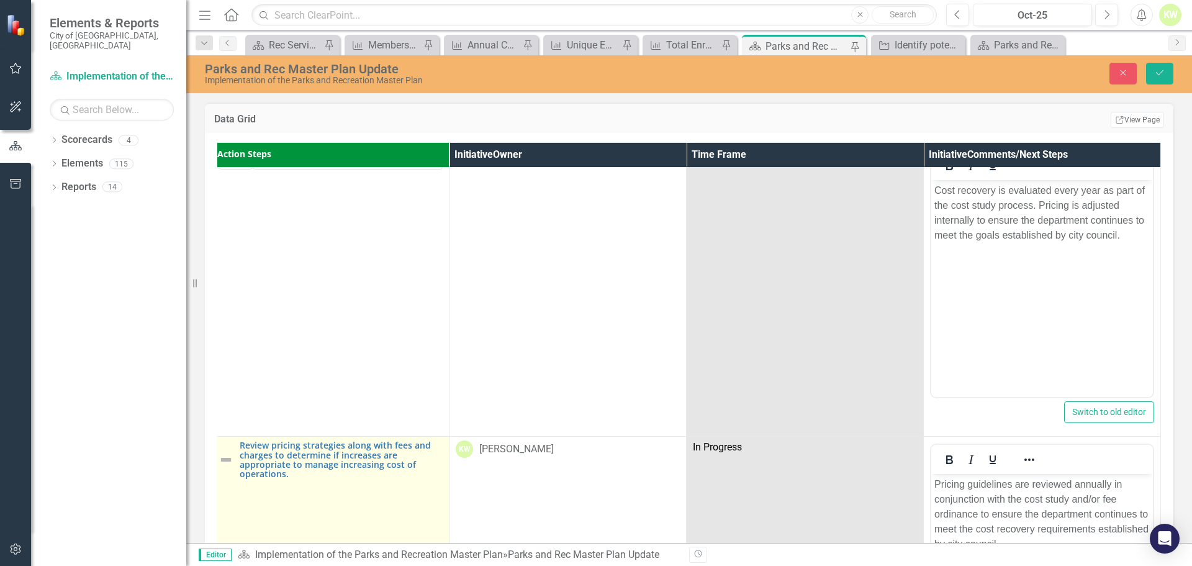
click at [219, 452] on img at bounding box center [226, 459] width 15 height 15
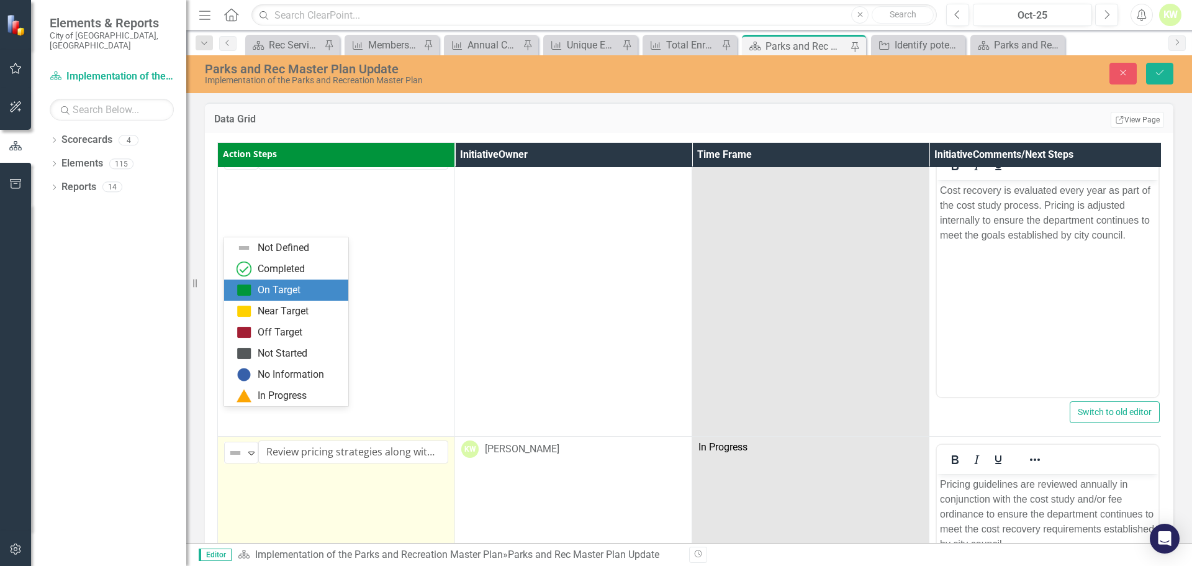
click at [282, 291] on div "On Target" at bounding box center [279, 290] width 43 height 14
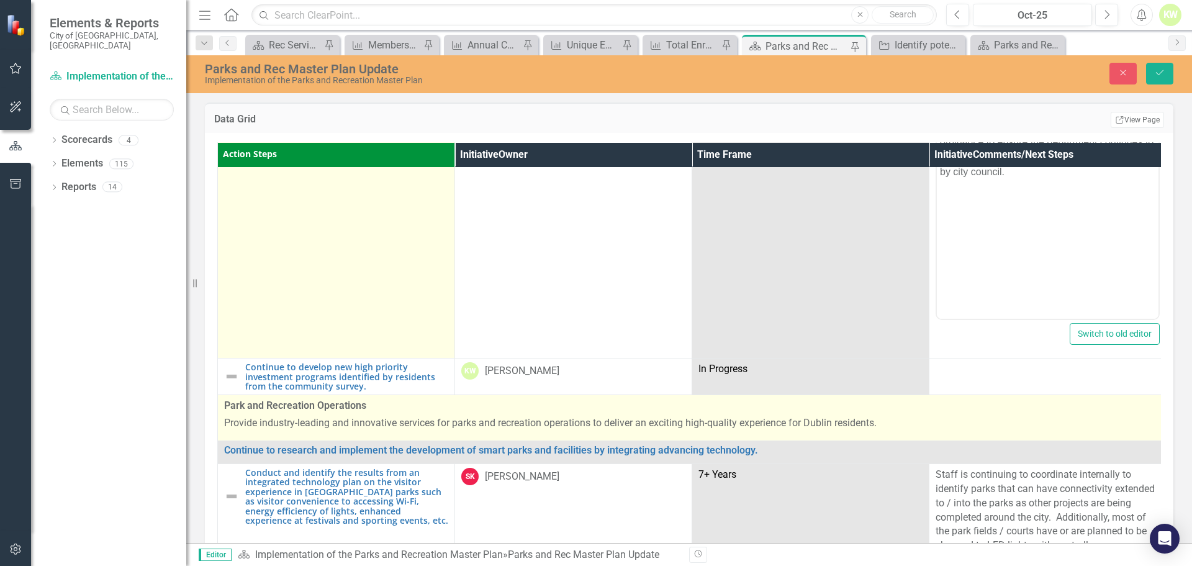
scroll to position [4159, 0]
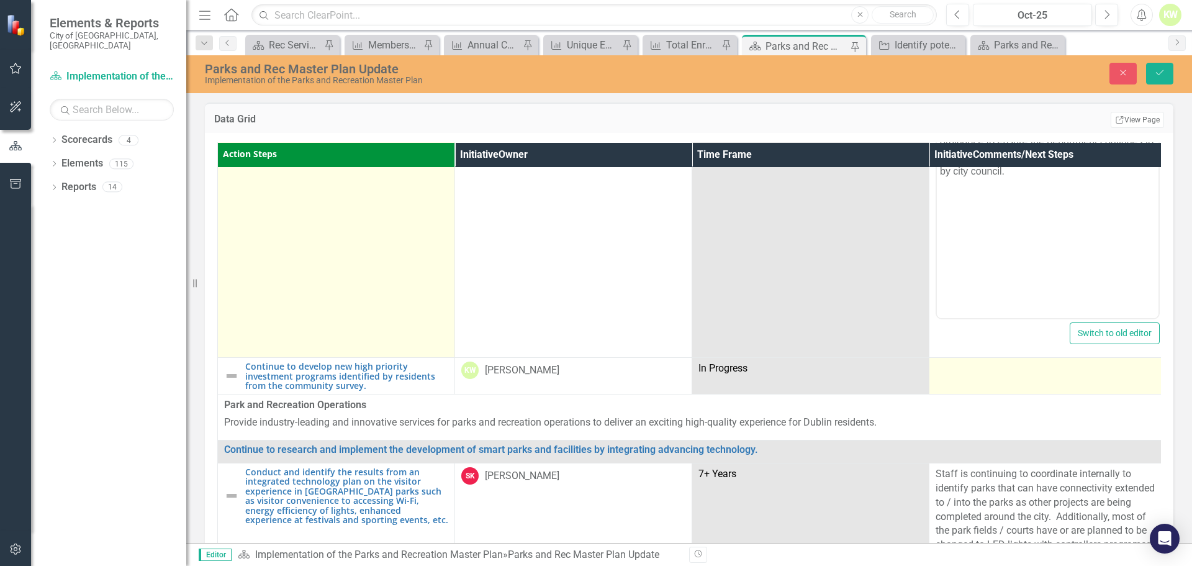
click at [974, 358] on td at bounding box center [1047, 376] width 237 height 37
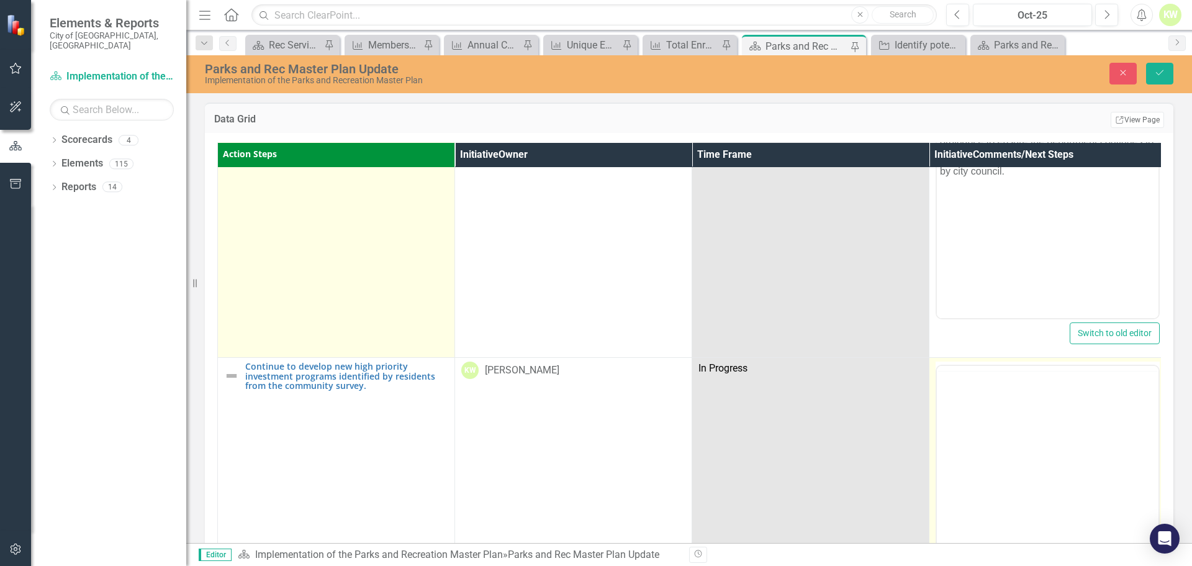
scroll to position [0, 0]
click at [974, 412] on p "Rich Text Area. Press ALT-0 for help." at bounding box center [1047, 405] width 215 height 15
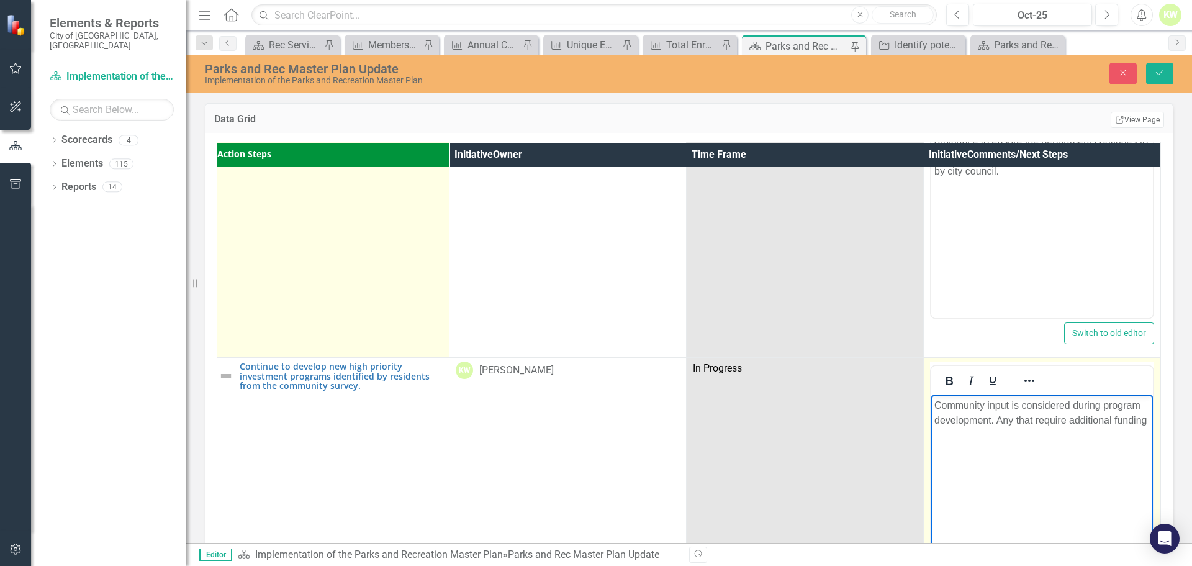
scroll to position [4159, 13]
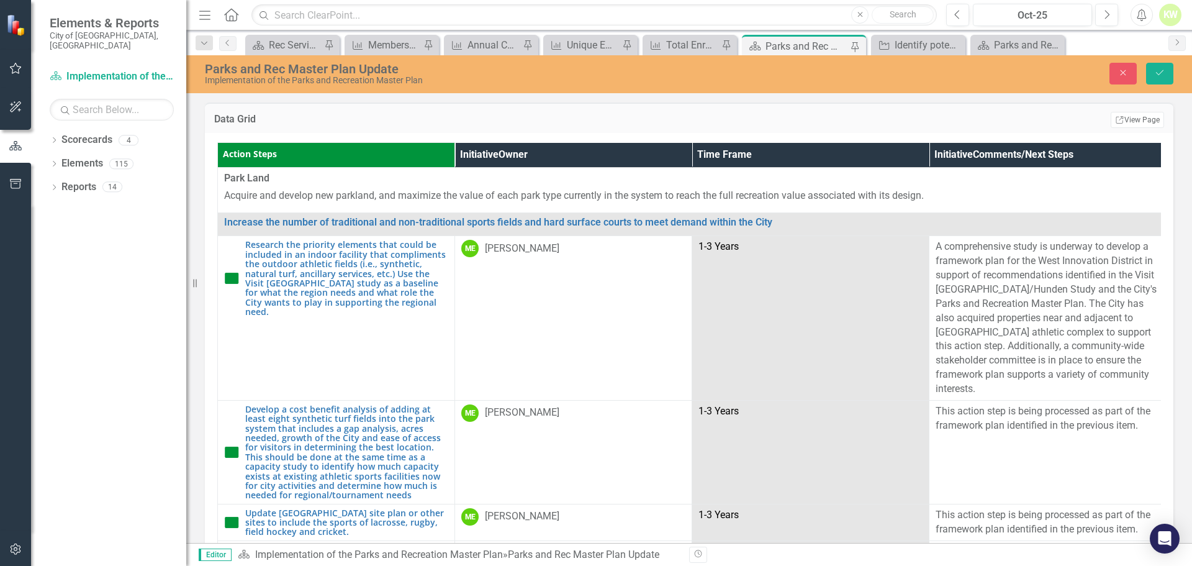
scroll to position [4159, 13]
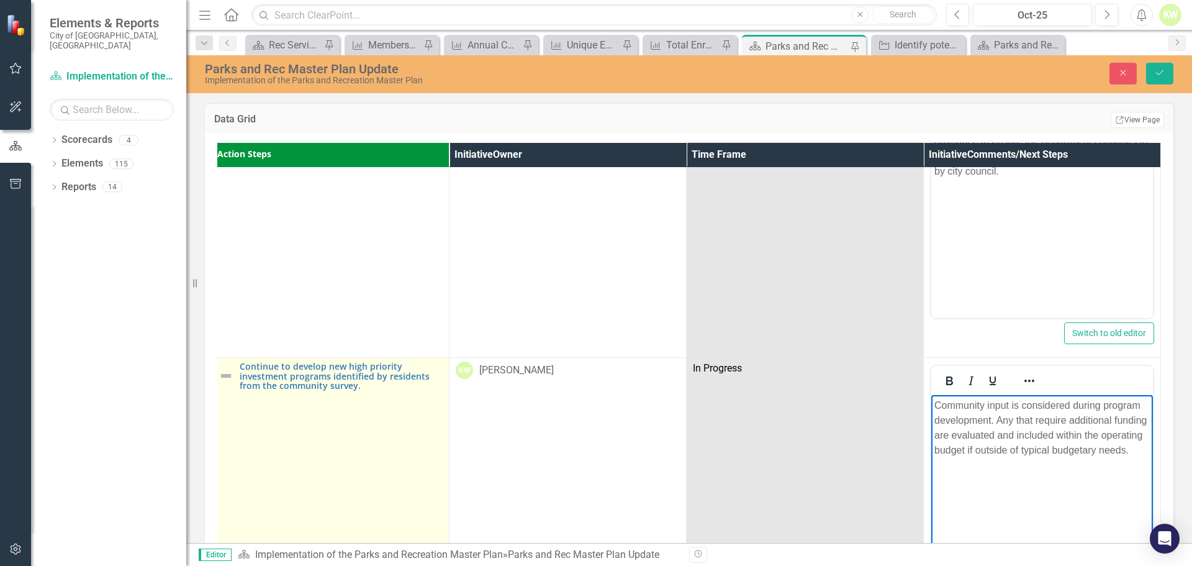
click at [220, 368] on img at bounding box center [226, 375] width 15 height 15
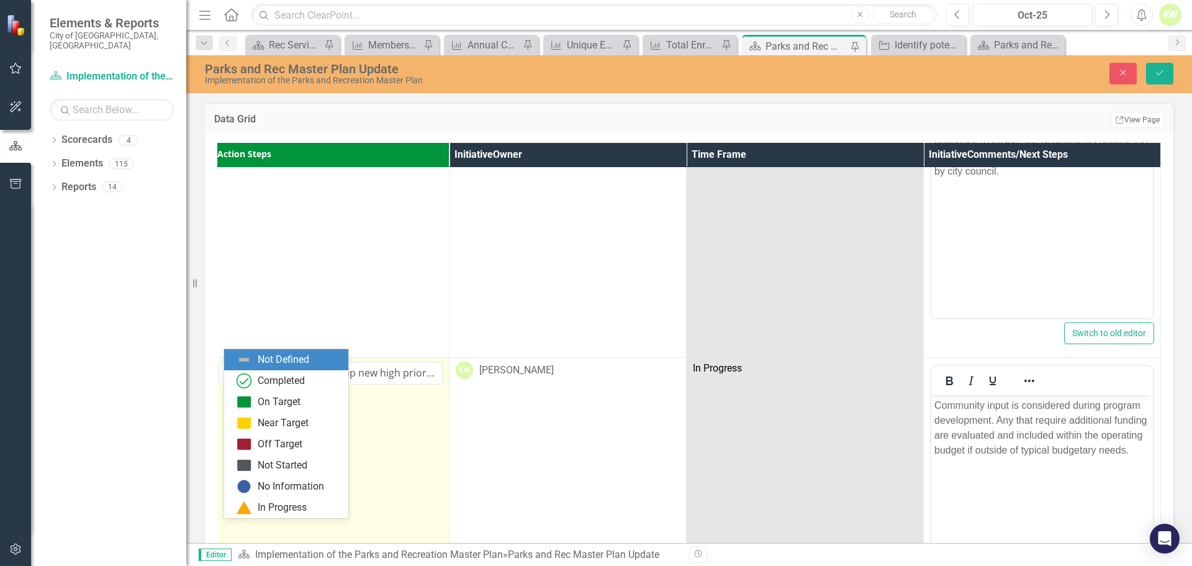
click at [220, 358] on td "8 results available. Use Up and Down to choose options, press Enter to select t…" at bounding box center [330, 505] width 237 height 294
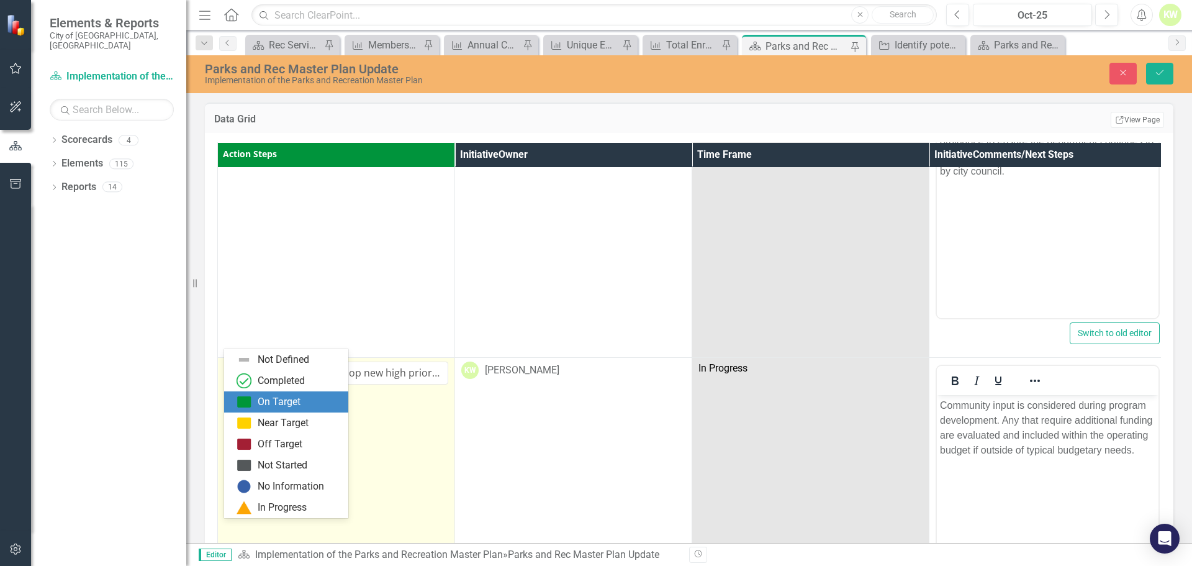
click at [235, 397] on div "On Target" at bounding box center [286, 401] width 124 height 21
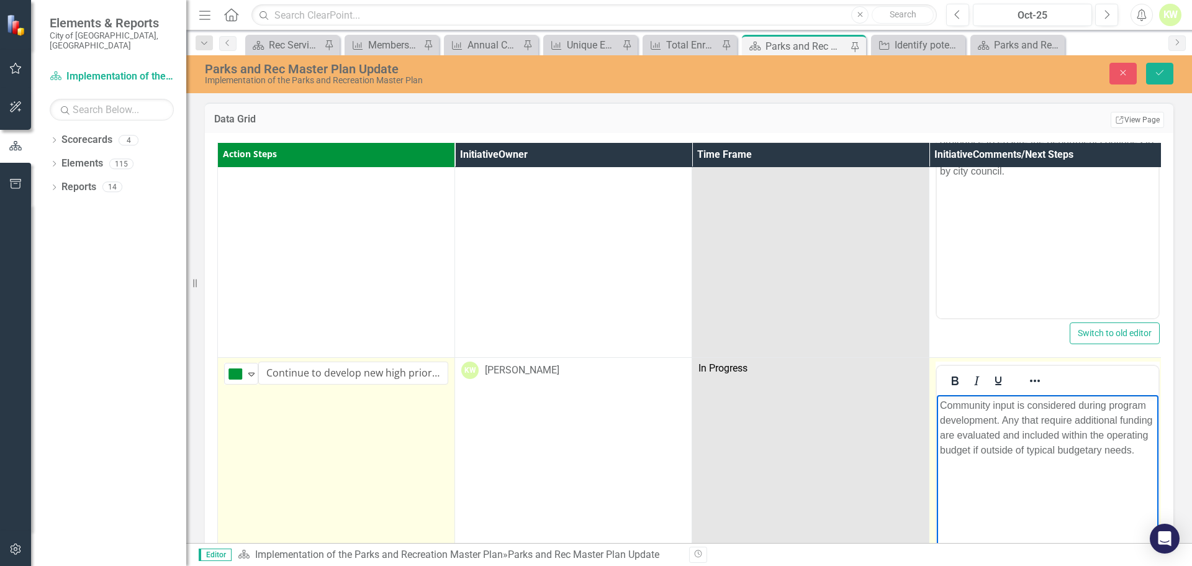
click at [1039, 502] on body "Community input is considered during program development. Any that require addi…" at bounding box center [1048, 488] width 222 height 186
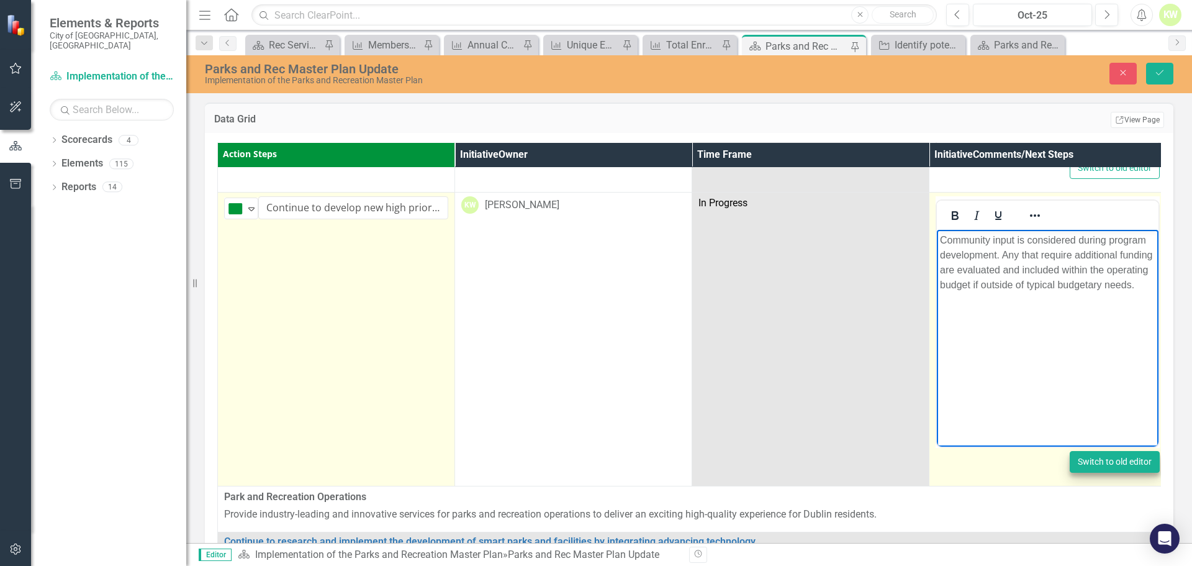
scroll to position [4345, 0]
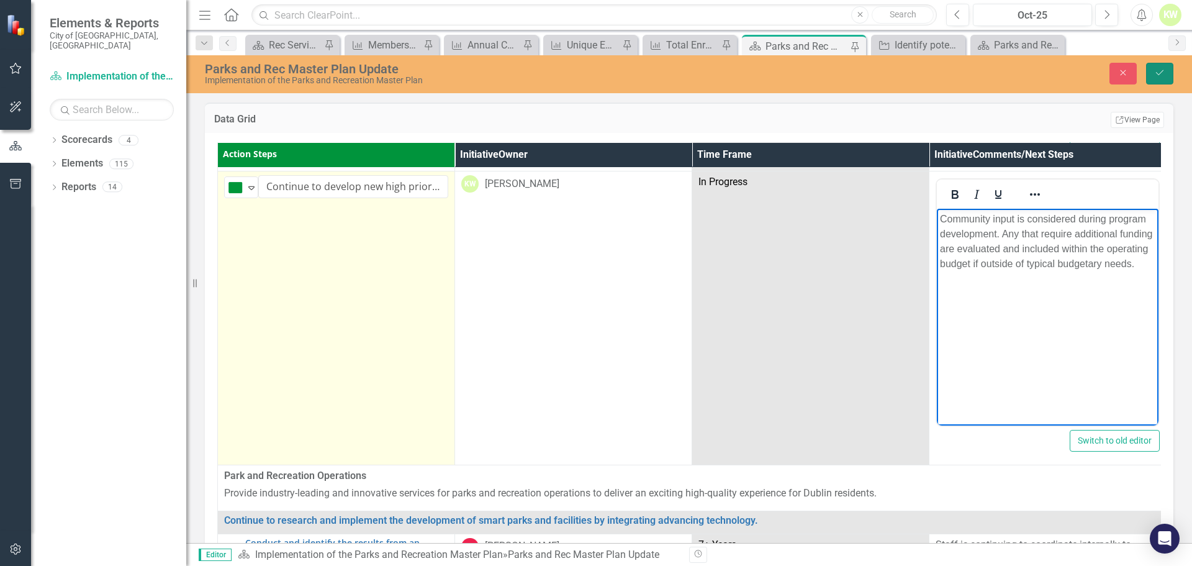
click at [1161, 72] on icon "submit" at bounding box center [1159, 72] width 7 height 5
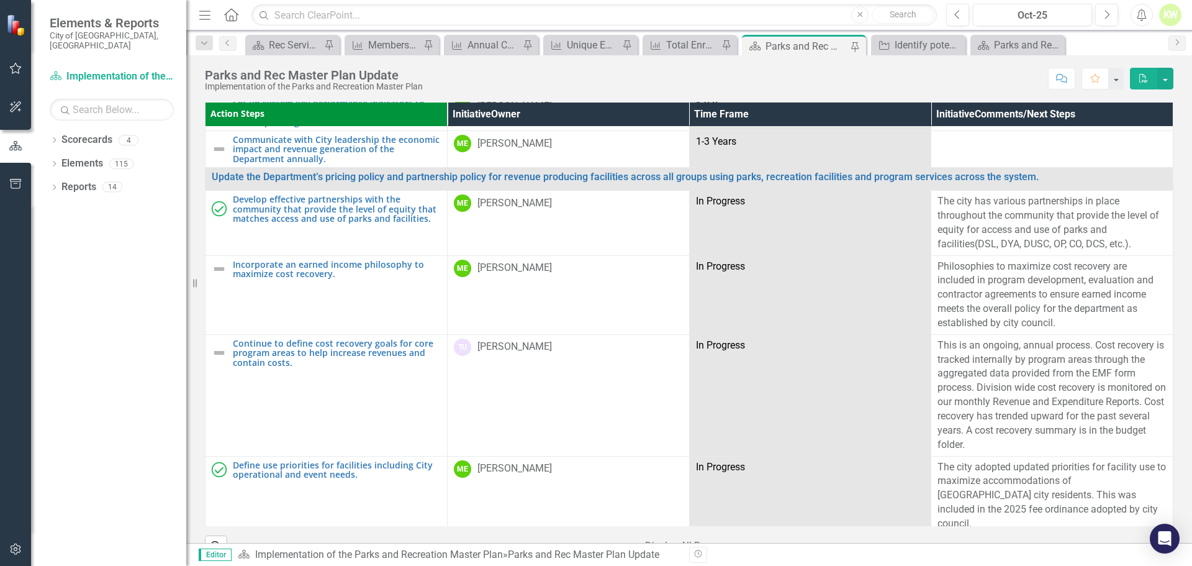
scroll to position [27, 0]
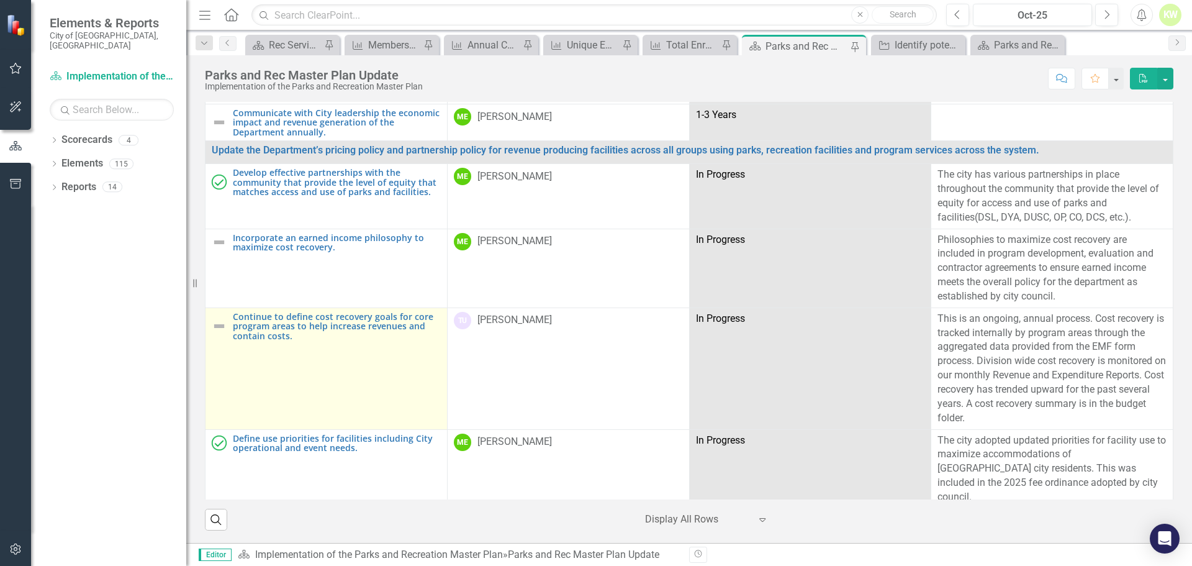
click at [220, 329] on img at bounding box center [219, 325] width 15 height 15
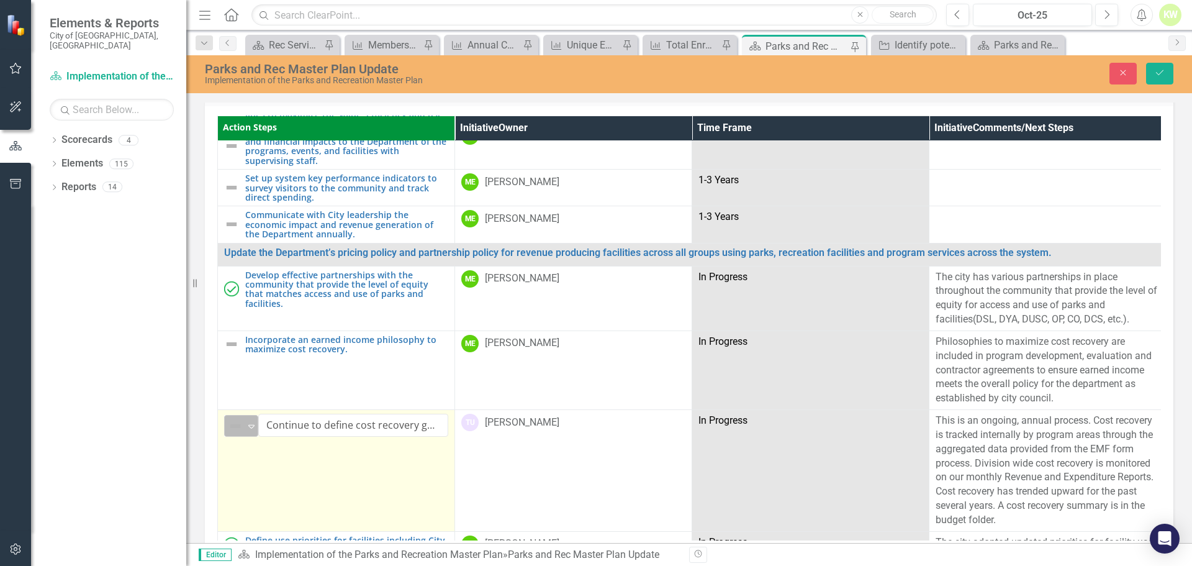
click at [234, 418] on img at bounding box center [235, 425] width 15 height 15
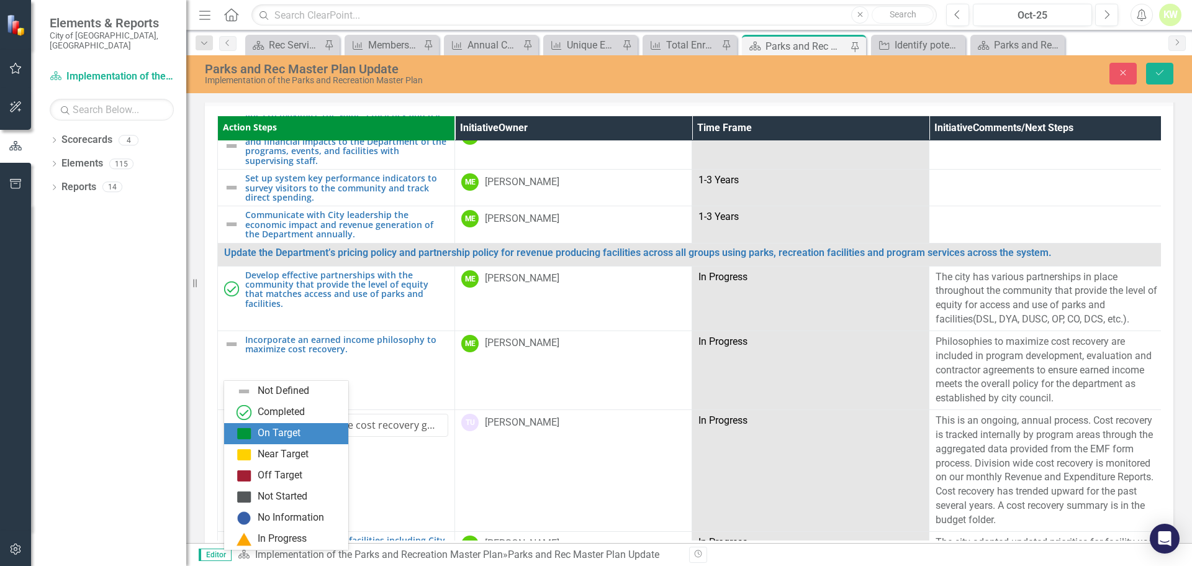
click at [279, 437] on div "On Target" at bounding box center [279, 433] width 43 height 14
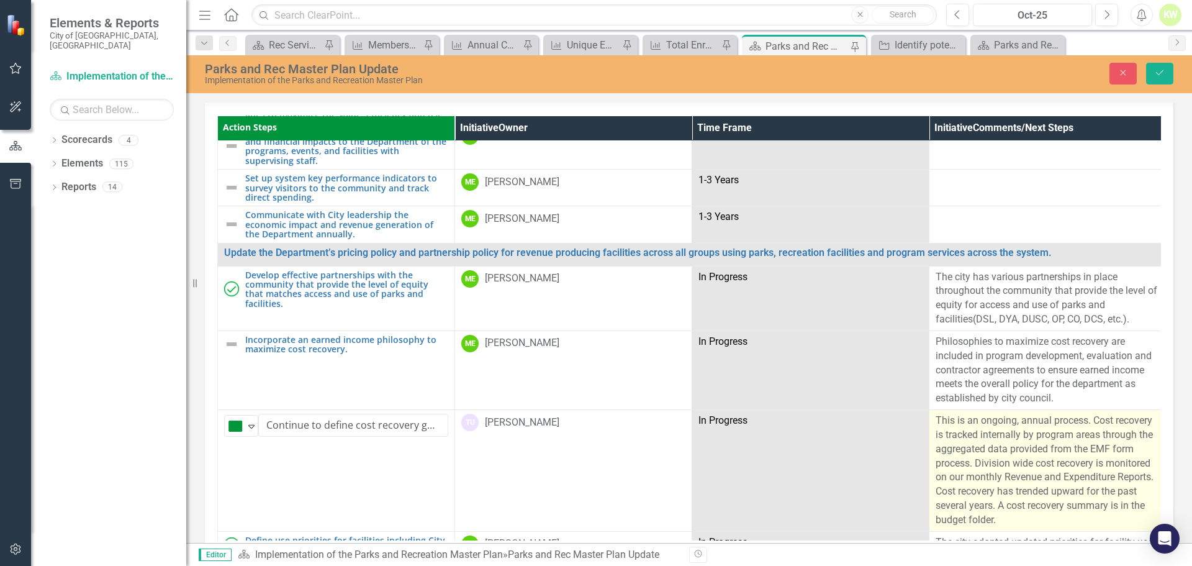
click at [998, 451] on p "This is an ongoing, annual process. Cost recovery is tracked internally by prog…" at bounding box center [1048, 470] width 224 height 114
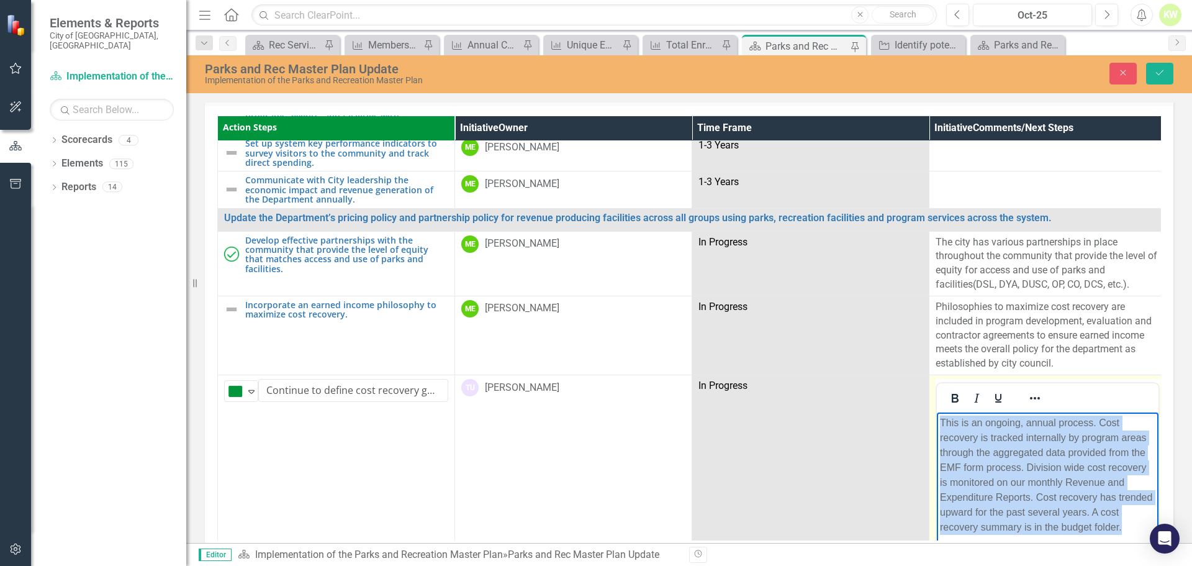
scroll to position [5925, 0]
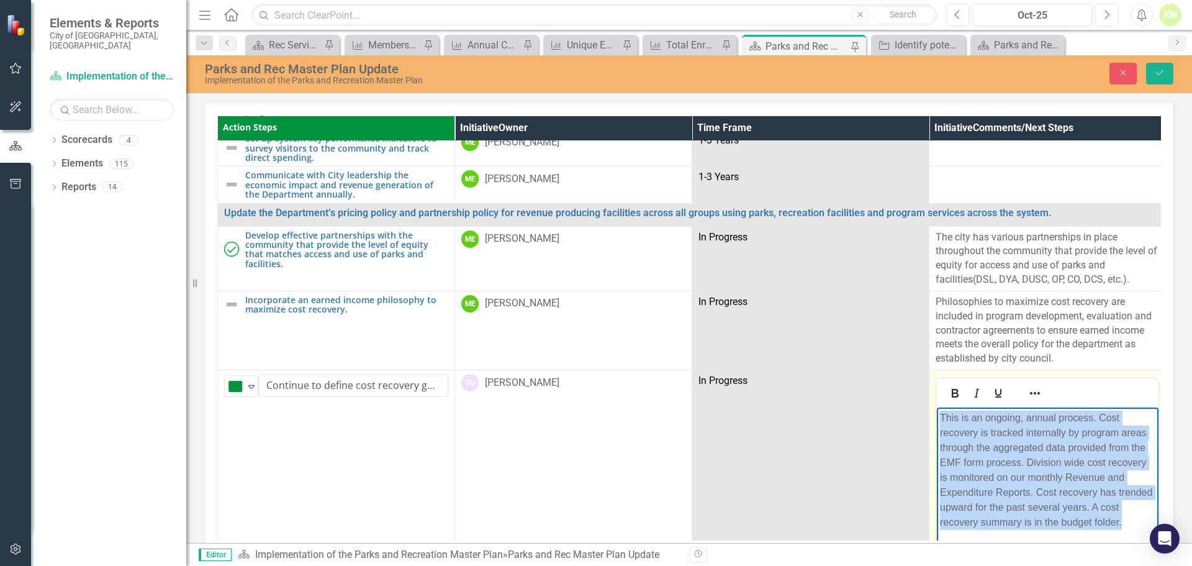
drag, startPoint x: 942, startPoint y: 418, endPoint x: 1122, endPoint y: 520, distance: 206.8
click at [1122, 520] on p "This is an ongoing, annual process. Cost recovery is tracked internally by prog…" at bounding box center [1047, 469] width 215 height 119
copy p "This is an ongoing, annual process. Cost recovery is tracked internally by prog…"
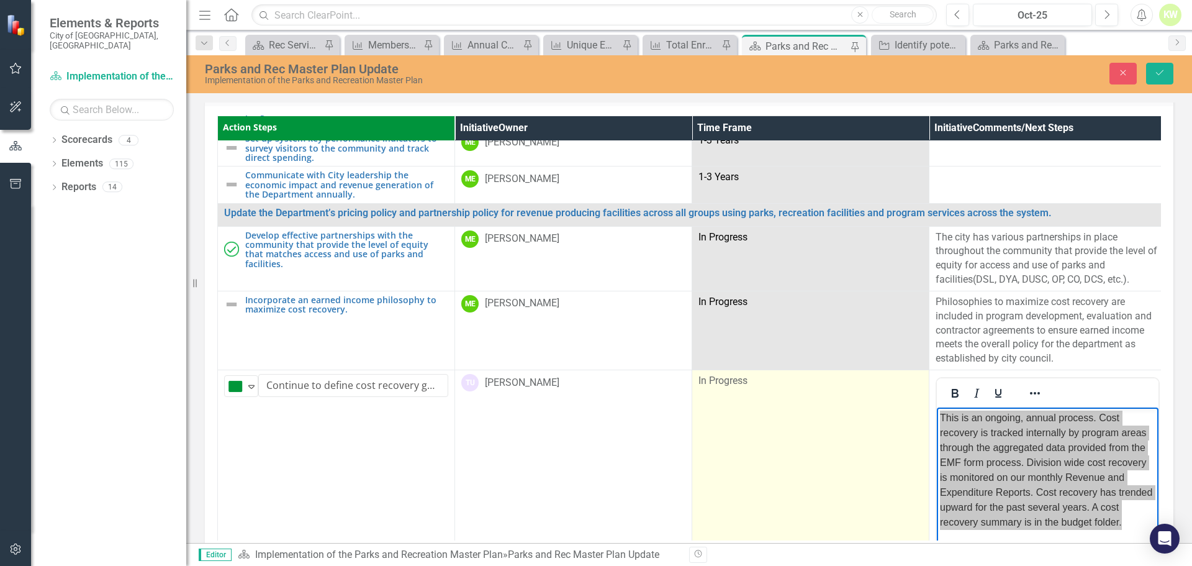
click at [788, 453] on td "In Progress" at bounding box center [810, 517] width 237 height 294
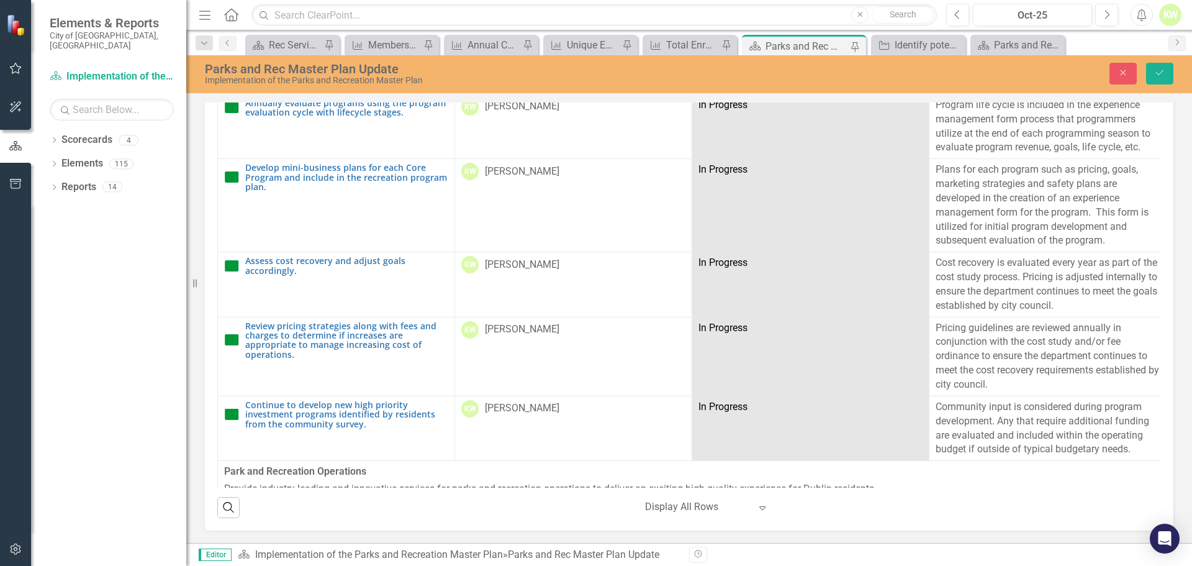
scroll to position [3335, 0]
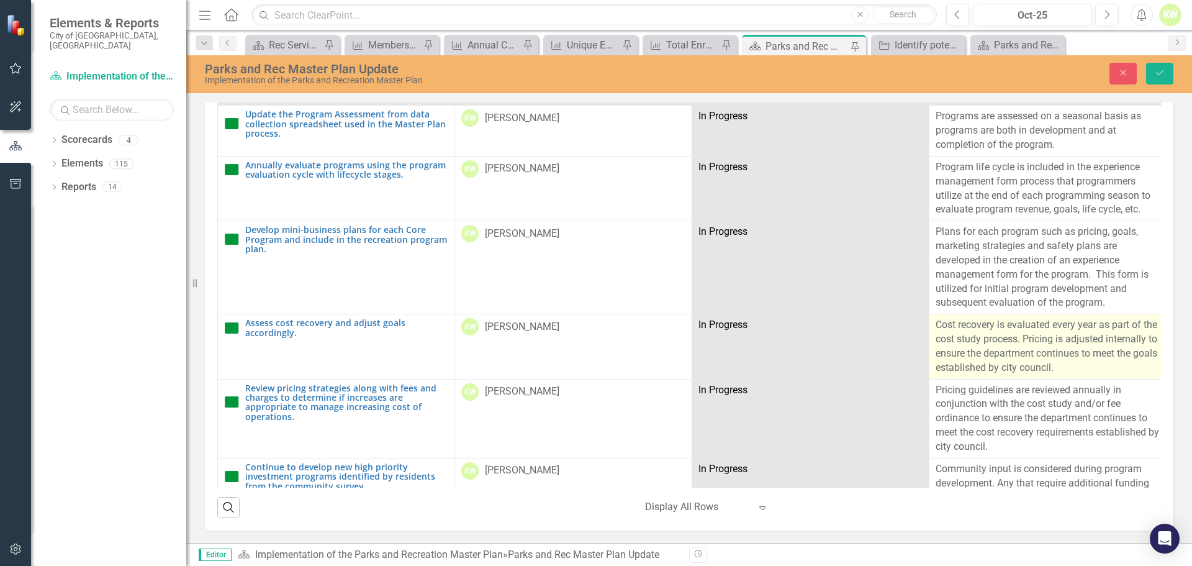
click at [1087, 328] on p "Cost recovery is evaluated every year as part of the cost study process. Pricin…" at bounding box center [1048, 346] width 224 height 56
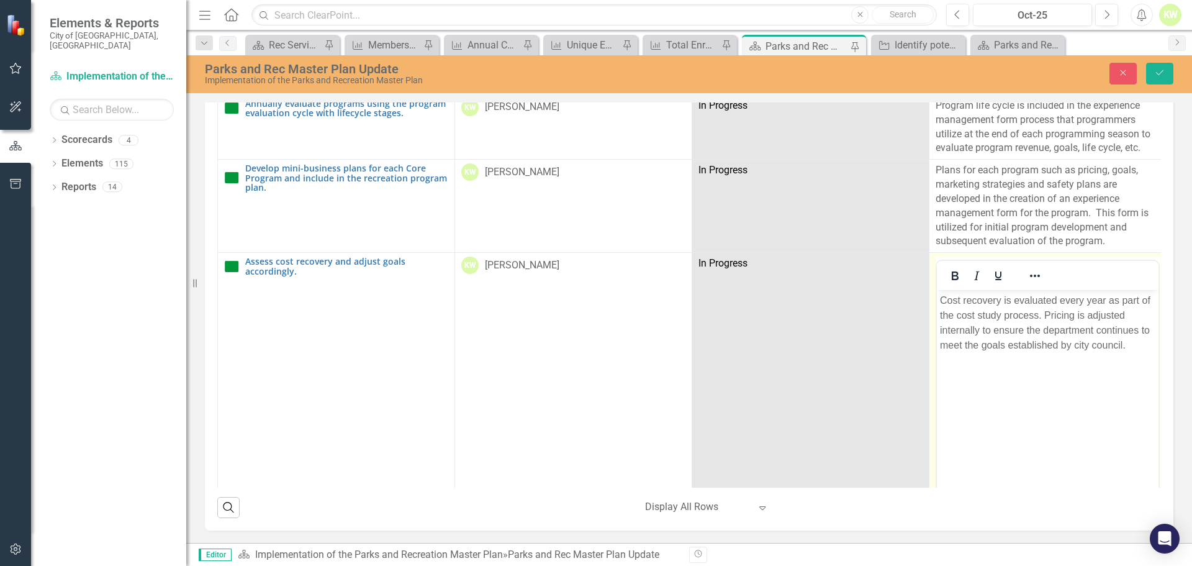
scroll to position [3398, 0]
click at [1130, 349] on p "Cost recovery is evaluated every year as part of the cost study process. Pricin…" at bounding box center [1047, 322] width 215 height 60
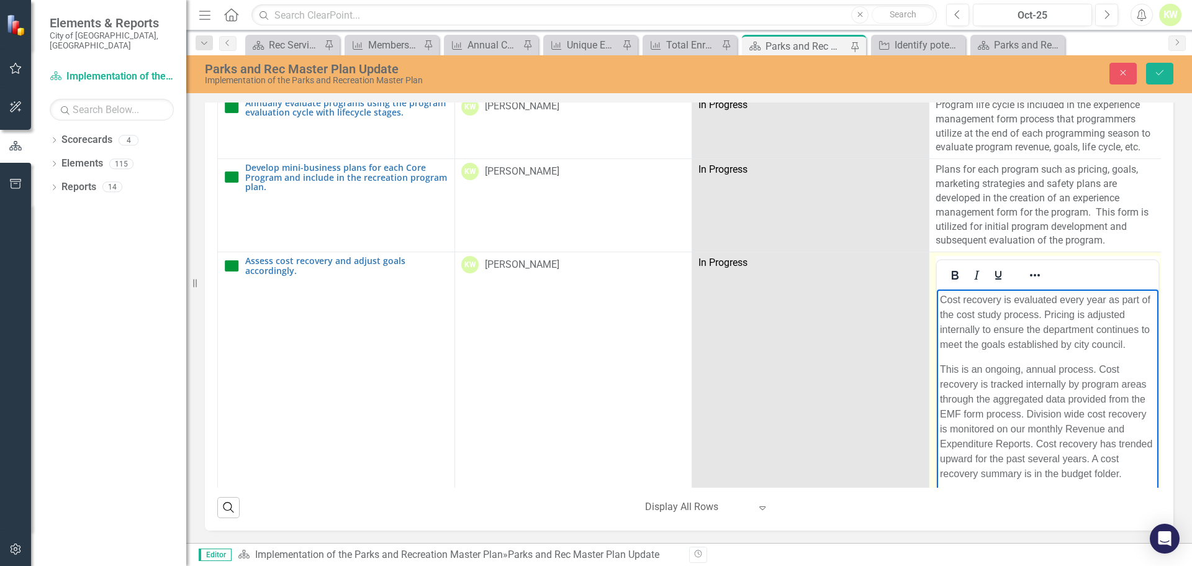
click at [1029, 412] on p "This is an ongoing, annual process. Cost recovery is tracked internally by prog…" at bounding box center [1047, 421] width 215 height 119
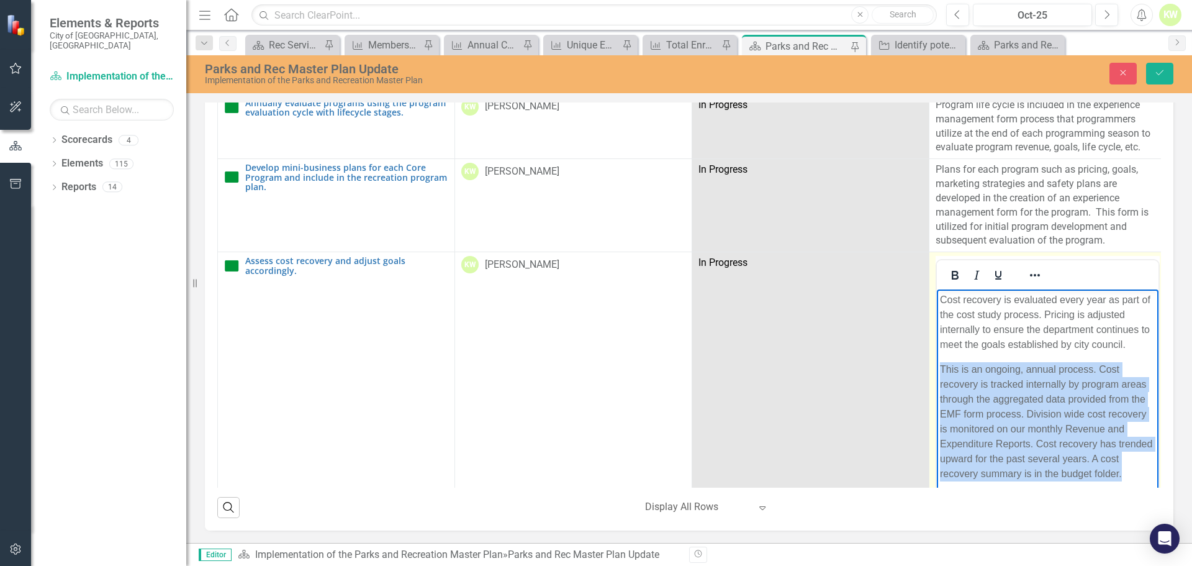
drag, startPoint x: 1125, startPoint y: 471, endPoint x: 939, endPoint y: 370, distance: 211.9
click at [939, 370] on body "Cost recovery is evaluated every year as part of the cost study process. Pricin…" at bounding box center [1048, 391] width 222 height 205
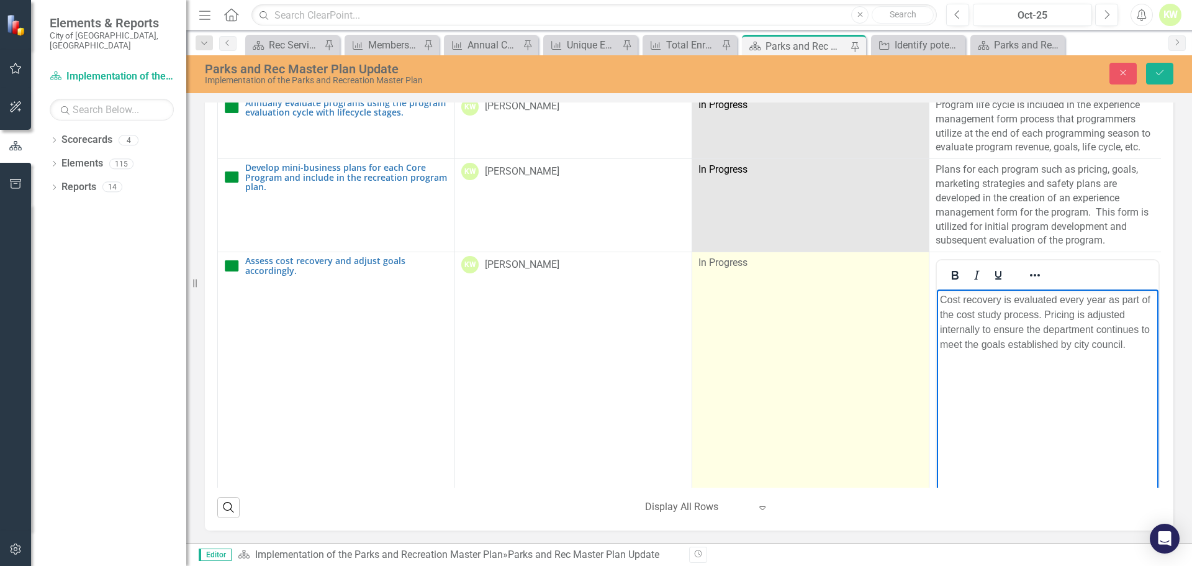
click at [893, 354] on td "In Progress" at bounding box center [810, 399] width 237 height 294
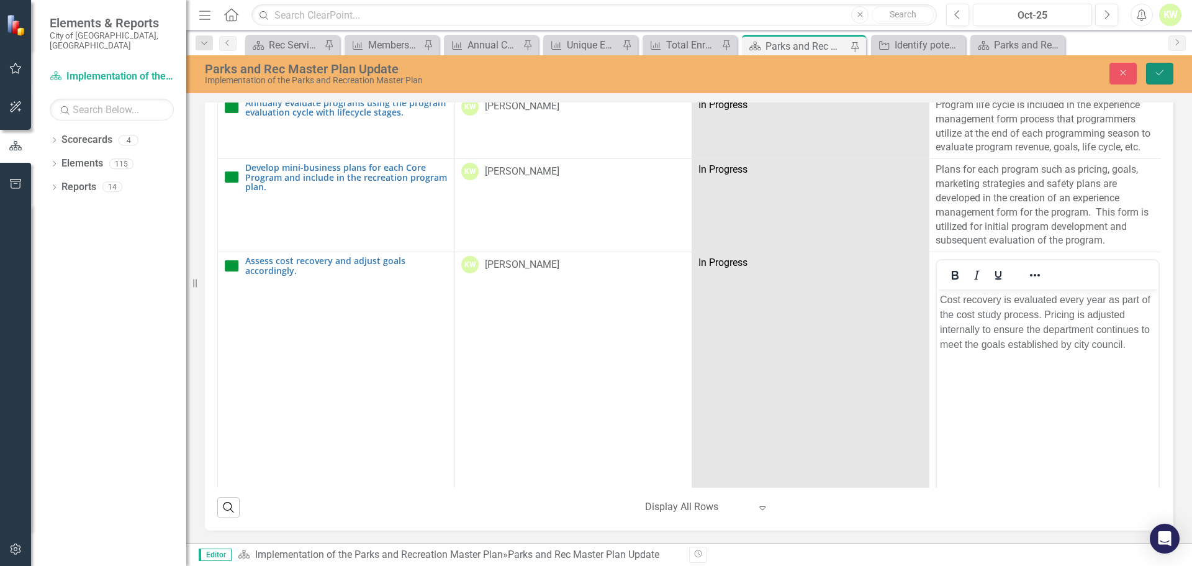
click at [1160, 77] on icon "Save" at bounding box center [1159, 72] width 11 height 9
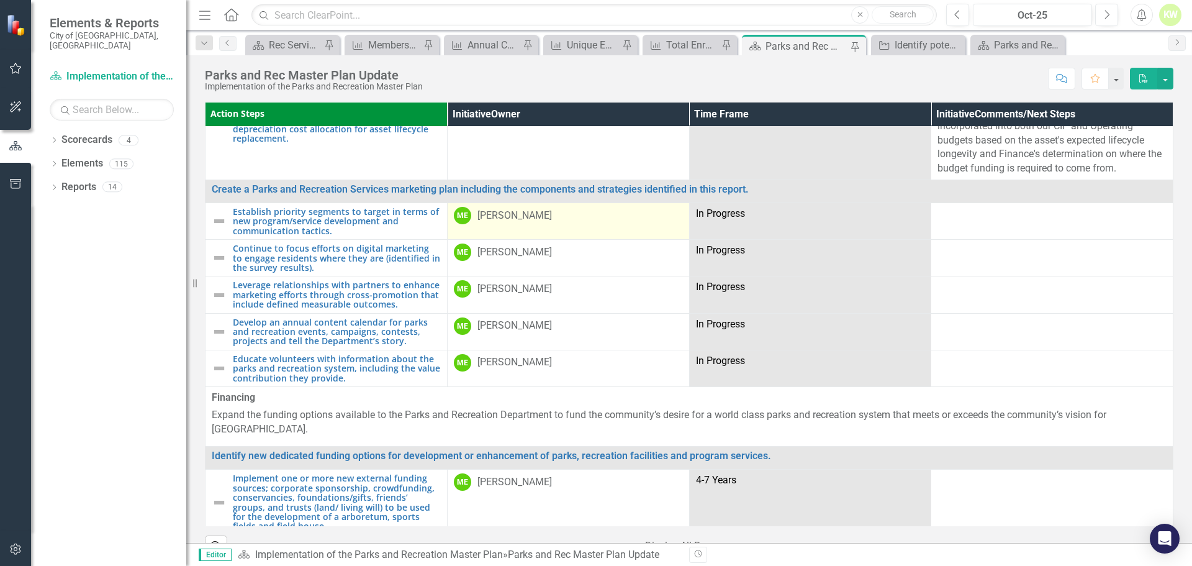
scroll to position [4966, 0]
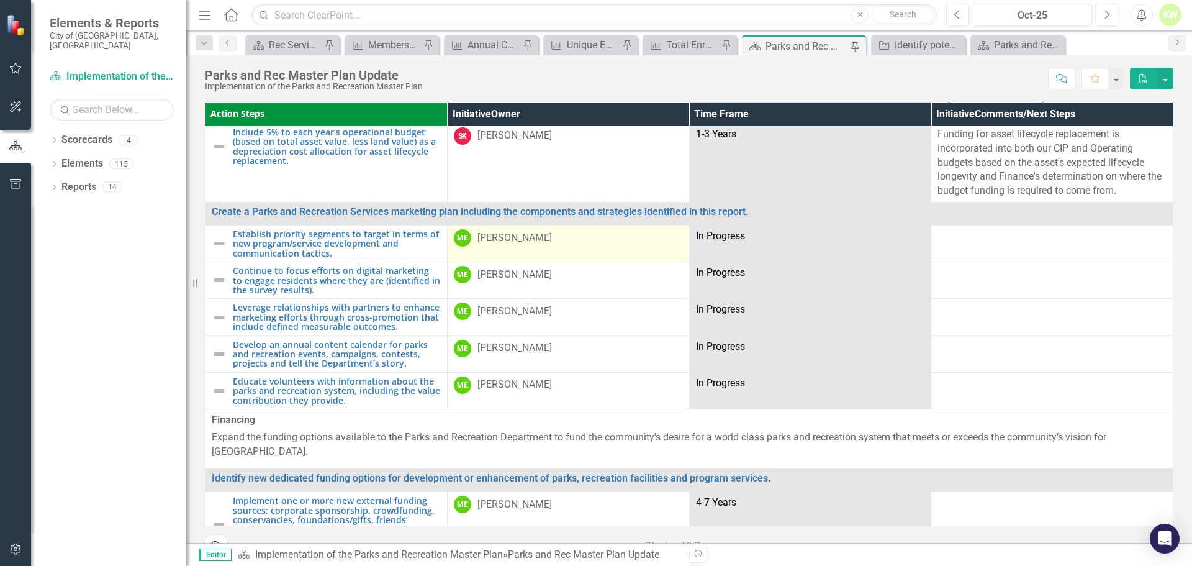
click at [531, 245] on div "[PERSON_NAME]" at bounding box center [514, 238] width 74 height 14
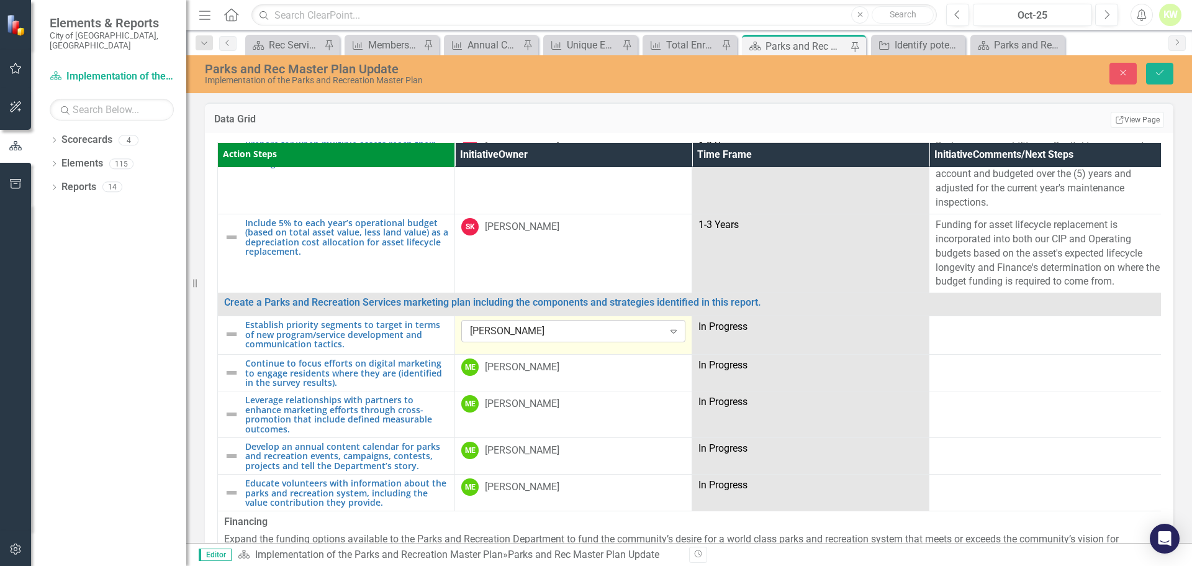
click at [546, 324] on div "[PERSON_NAME]" at bounding box center [567, 331] width 194 height 14
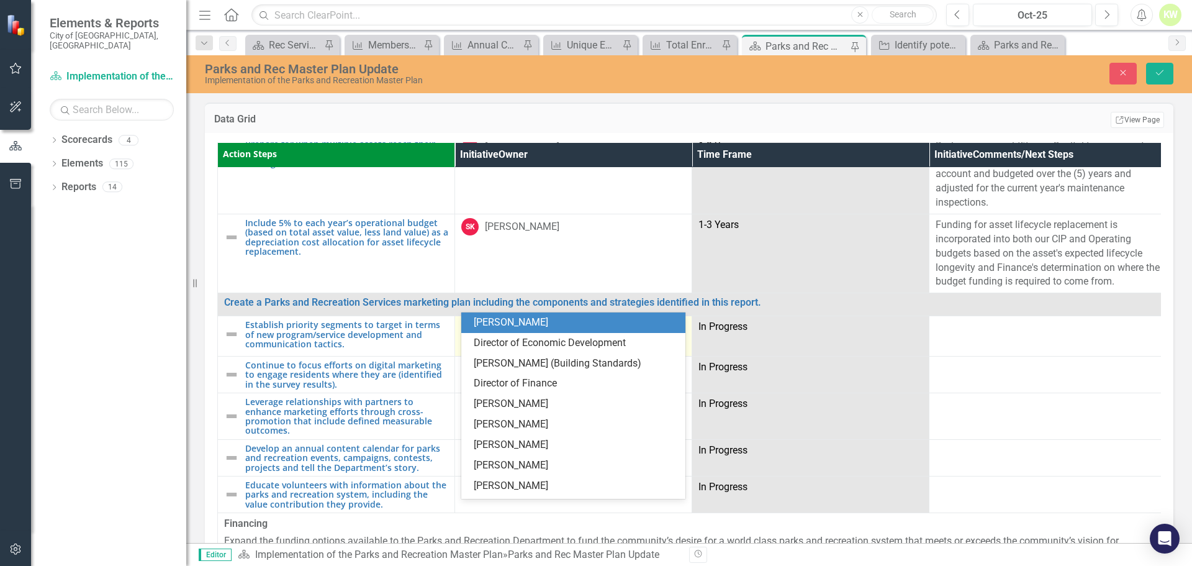
scroll to position [0, 0]
type input "[PERSON_NAME]"
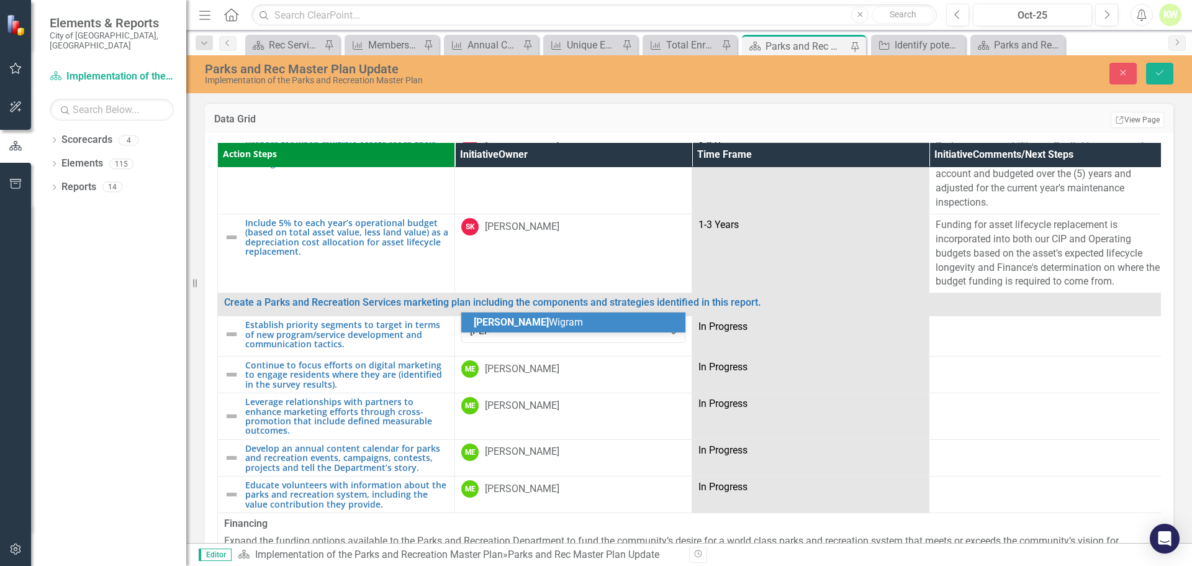
click at [521, 323] on span "[PERSON_NAME]" at bounding box center [528, 322] width 109 height 12
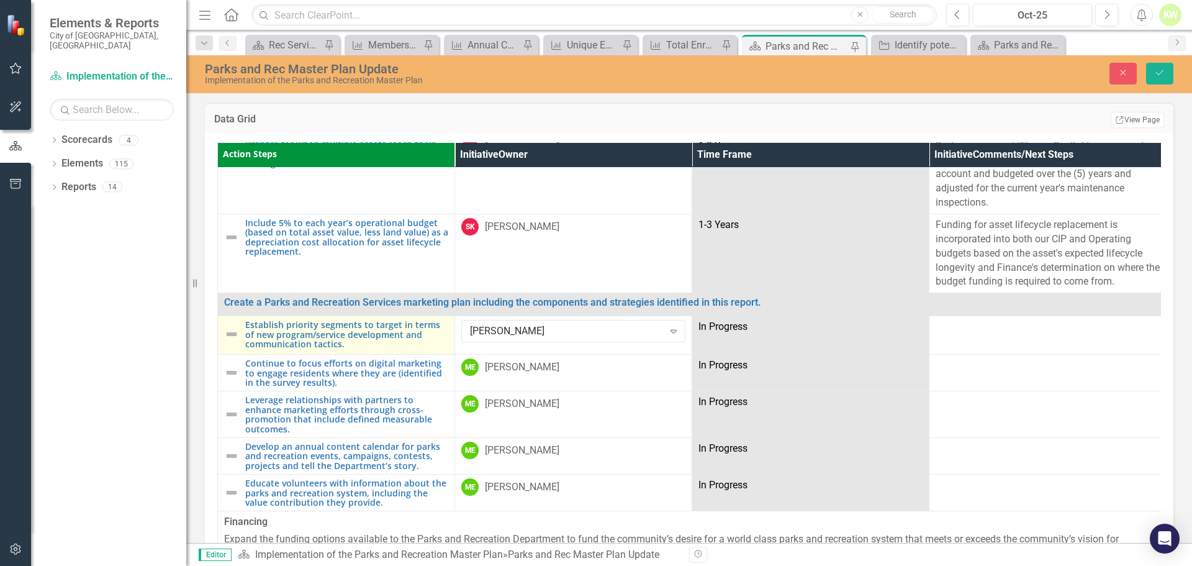
click at [228, 327] on img at bounding box center [231, 334] width 15 height 15
click at [229, 325] on img at bounding box center [235, 332] width 15 height 15
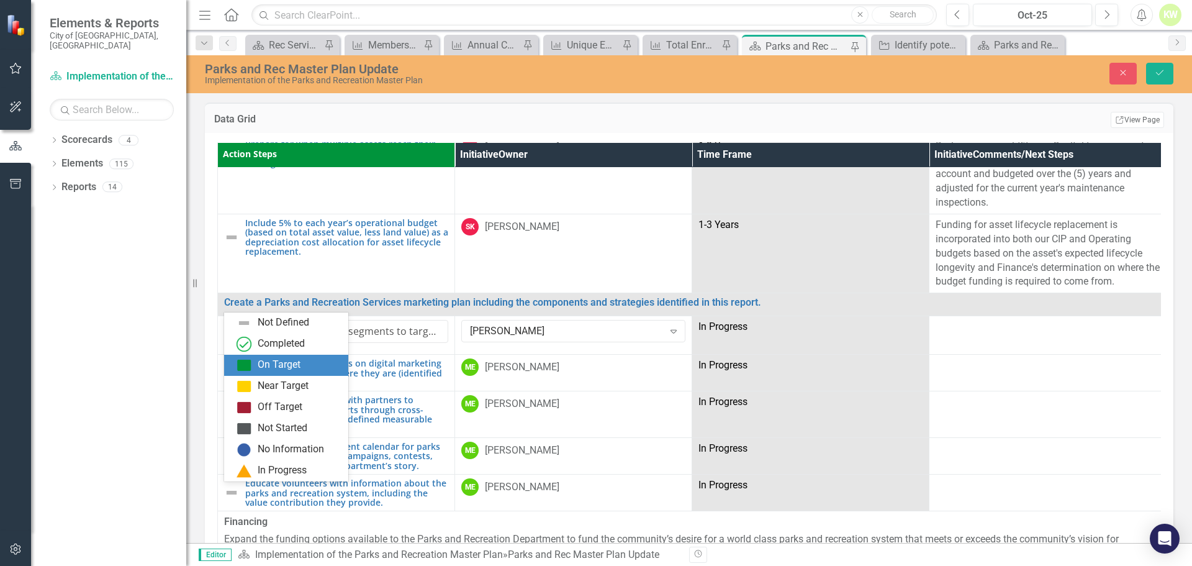
click at [263, 364] on div "On Target" at bounding box center [279, 365] width 43 height 14
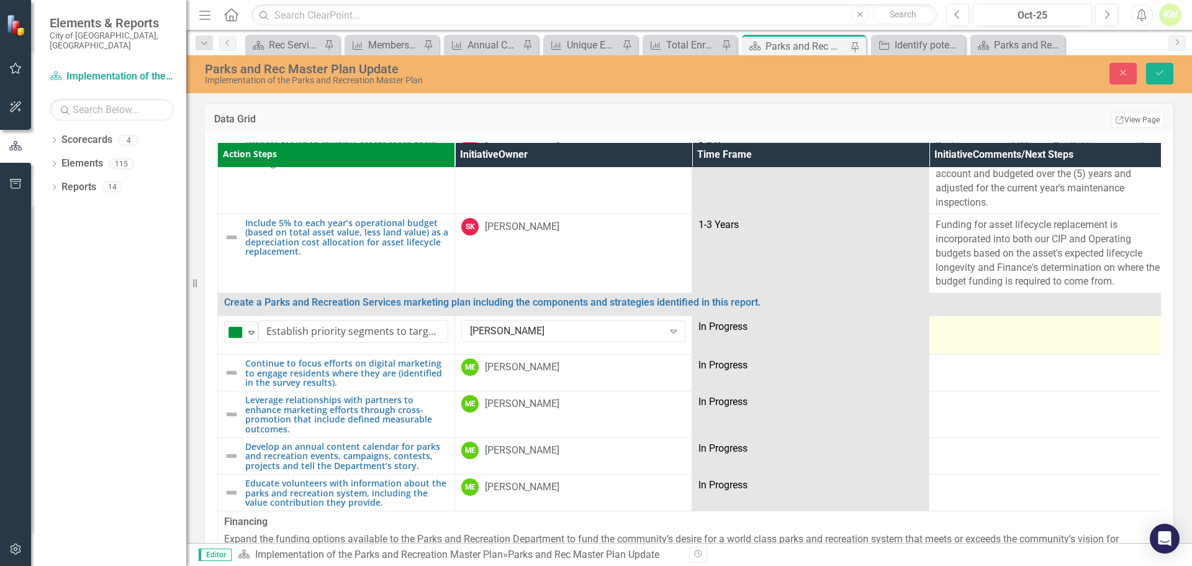
click at [993, 316] on td at bounding box center [1047, 335] width 237 height 38
click at [997, 316] on td at bounding box center [1047, 335] width 237 height 38
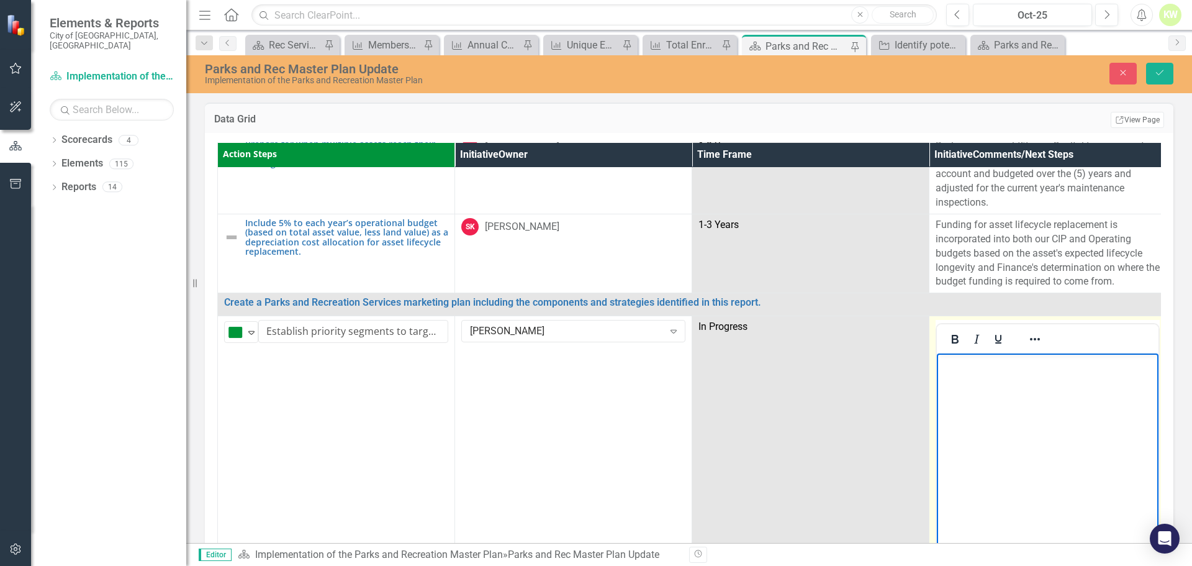
click at [994, 386] on body "Rich Text Area. Press ALT-0 for help." at bounding box center [1048, 446] width 222 height 186
click at [985, 381] on body "Rich Text Area. Press ALT-0 for help." at bounding box center [1048, 446] width 222 height 186
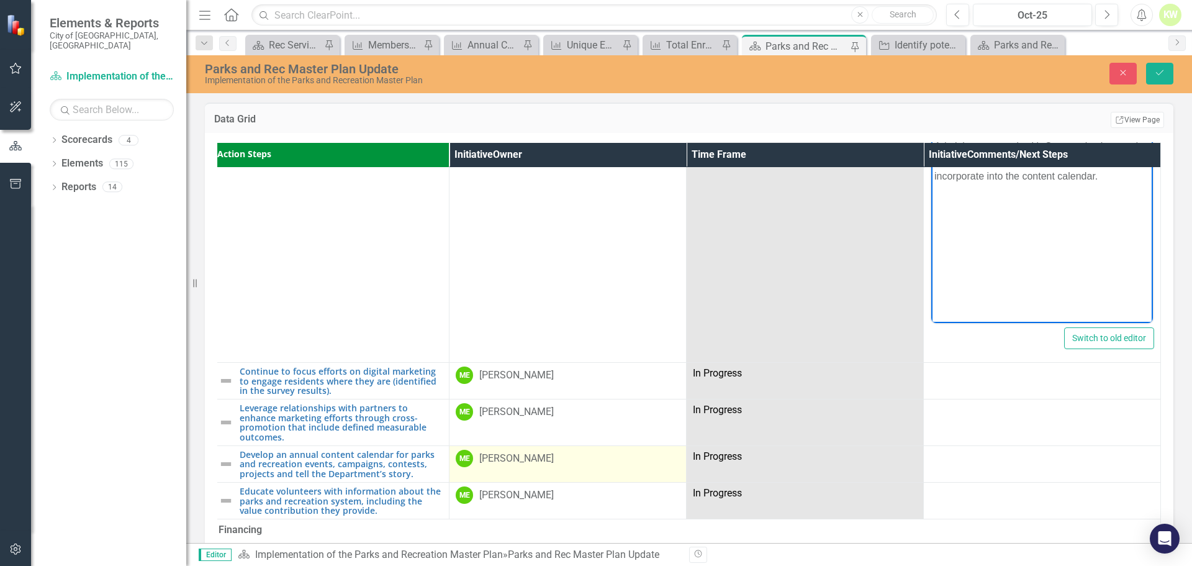
scroll to position [5215, 13]
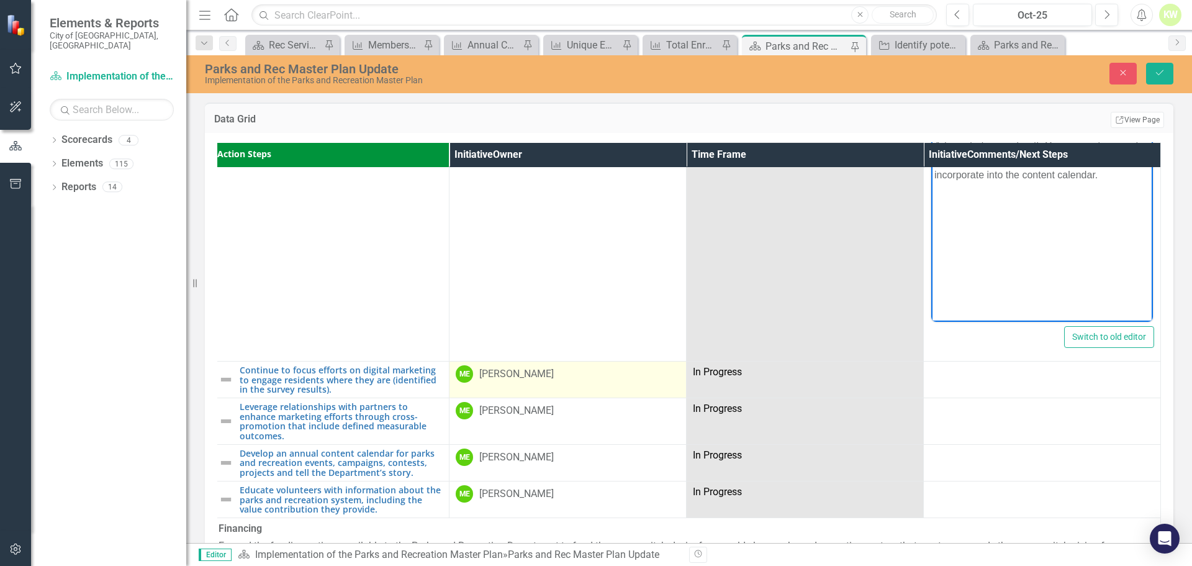
click at [517, 367] on div "[PERSON_NAME]" at bounding box center [516, 374] width 74 height 14
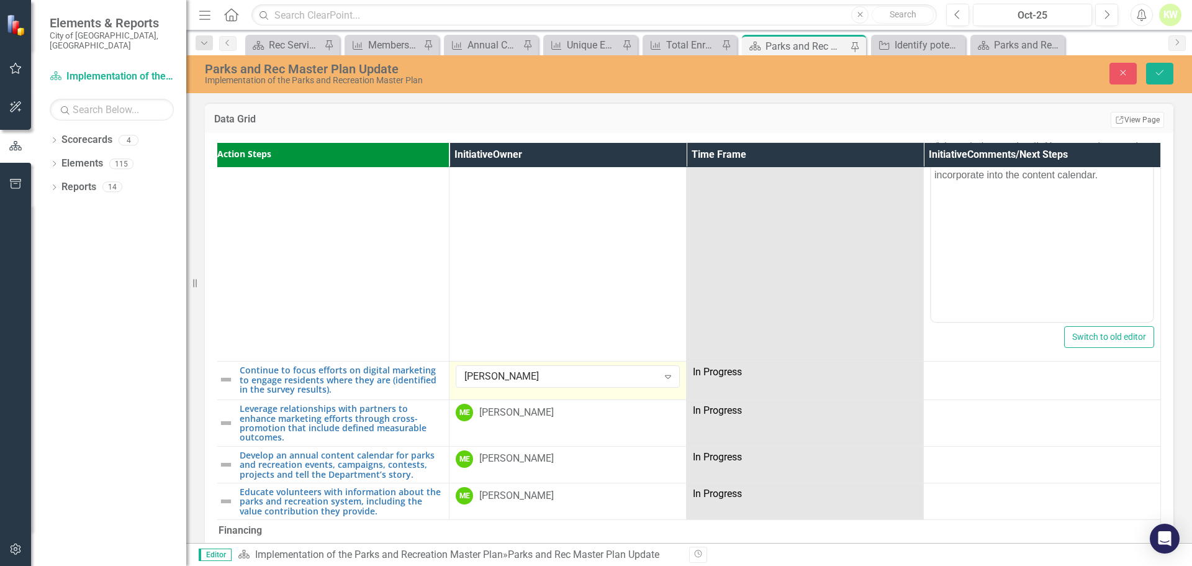
click at [517, 369] on div "[PERSON_NAME]" at bounding box center [561, 376] width 194 height 14
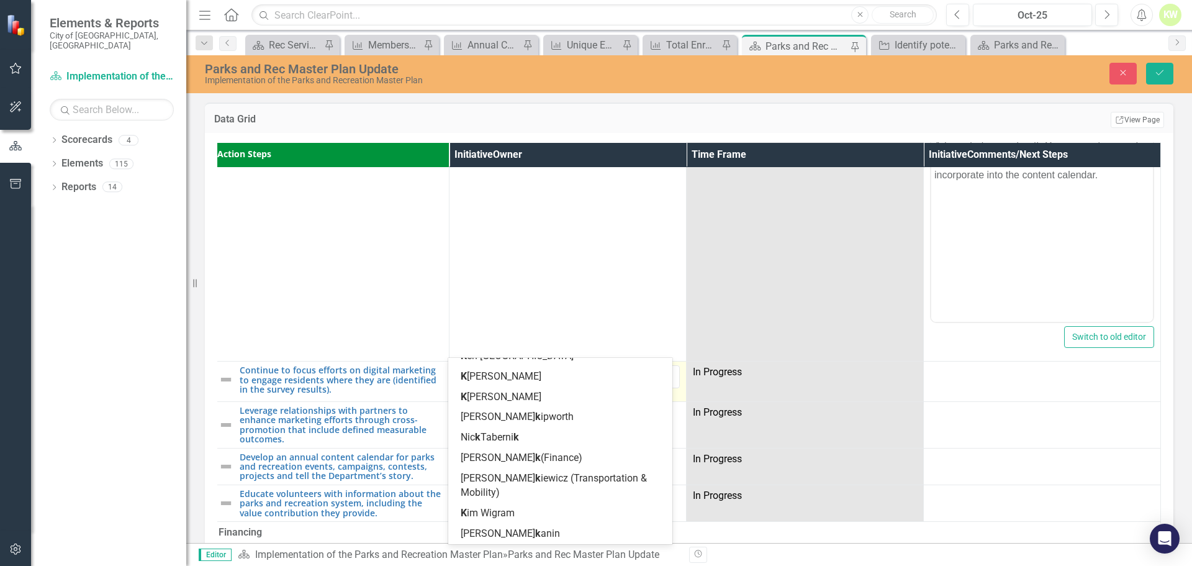
scroll to position [0, 0]
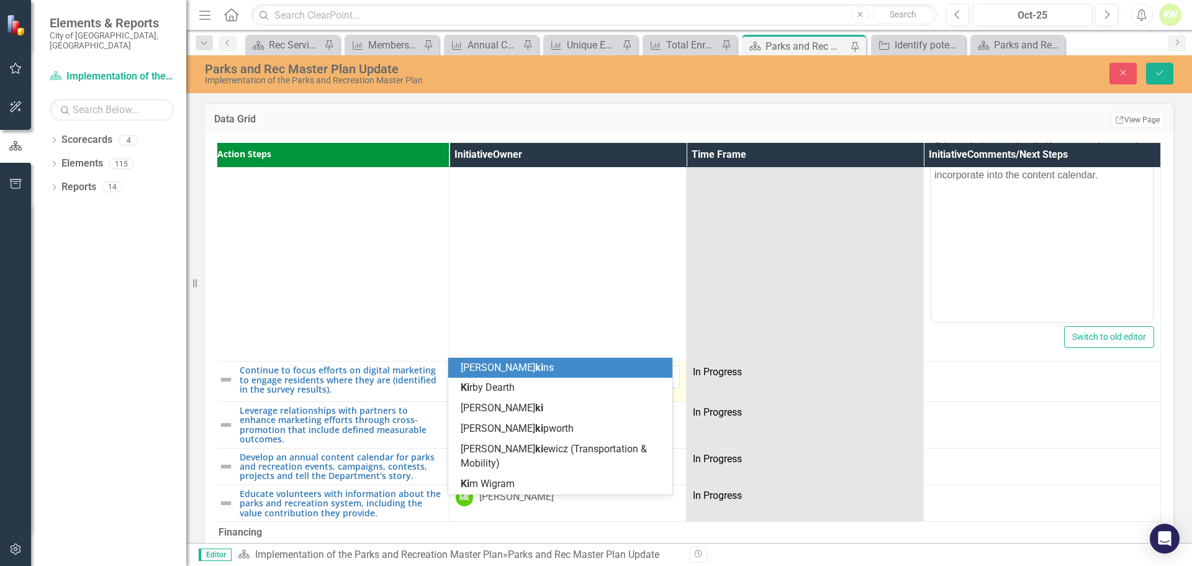
type input "[PERSON_NAME]"
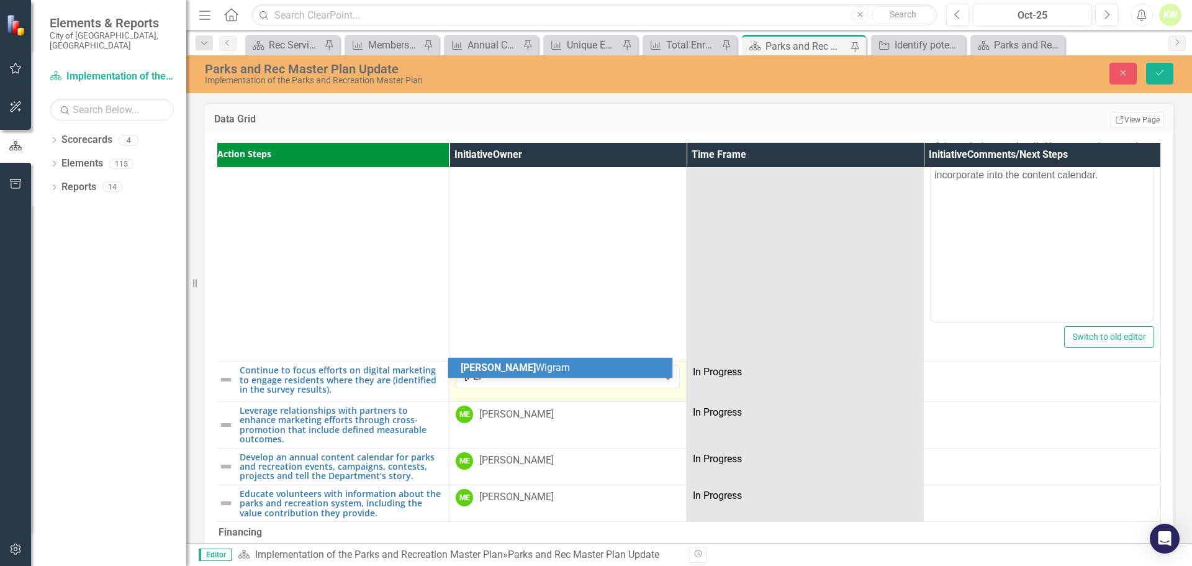
click at [504, 370] on span "[PERSON_NAME]" at bounding box center [515, 367] width 109 height 12
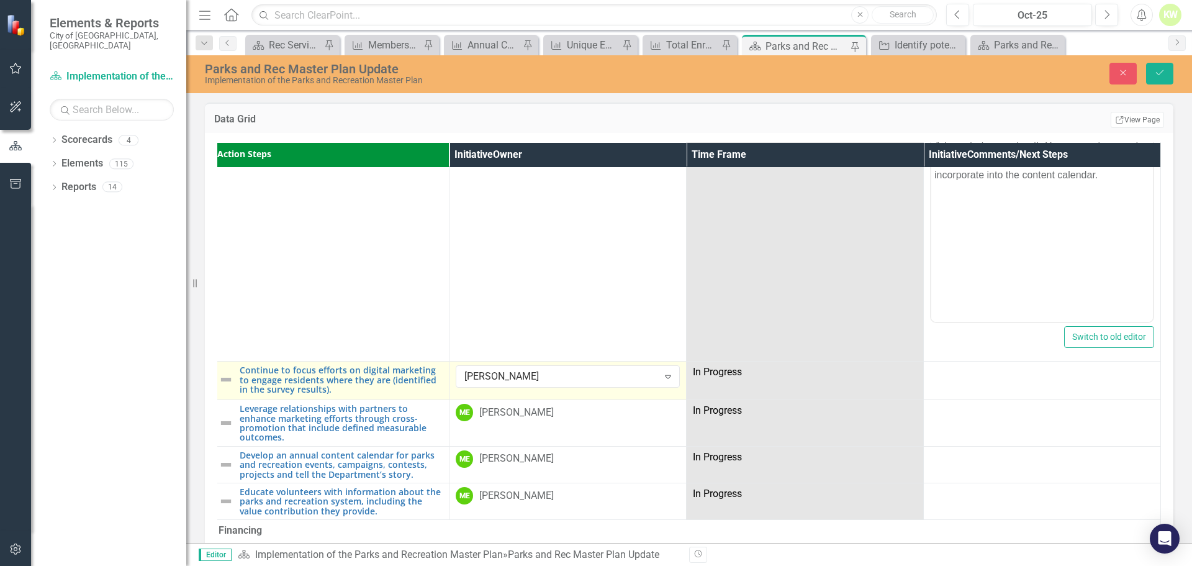
click at [220, 372] on img at bounding box center [226, 379] width 15 height 15
click at [220, 361] on td "Not Defined Expand Continue to focus efforts on digital marketing to engage res…" at bounding box center [330, 380] width 237 height 38
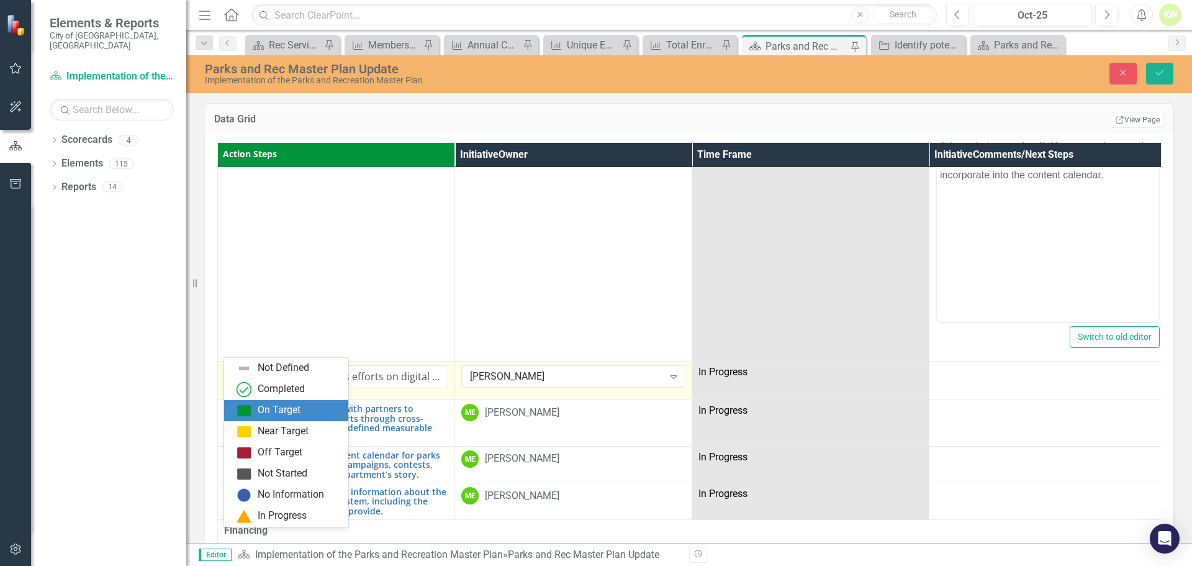
click at [254, 408] on div "On Target" at bounding box center [289, 410] width 104 height 15
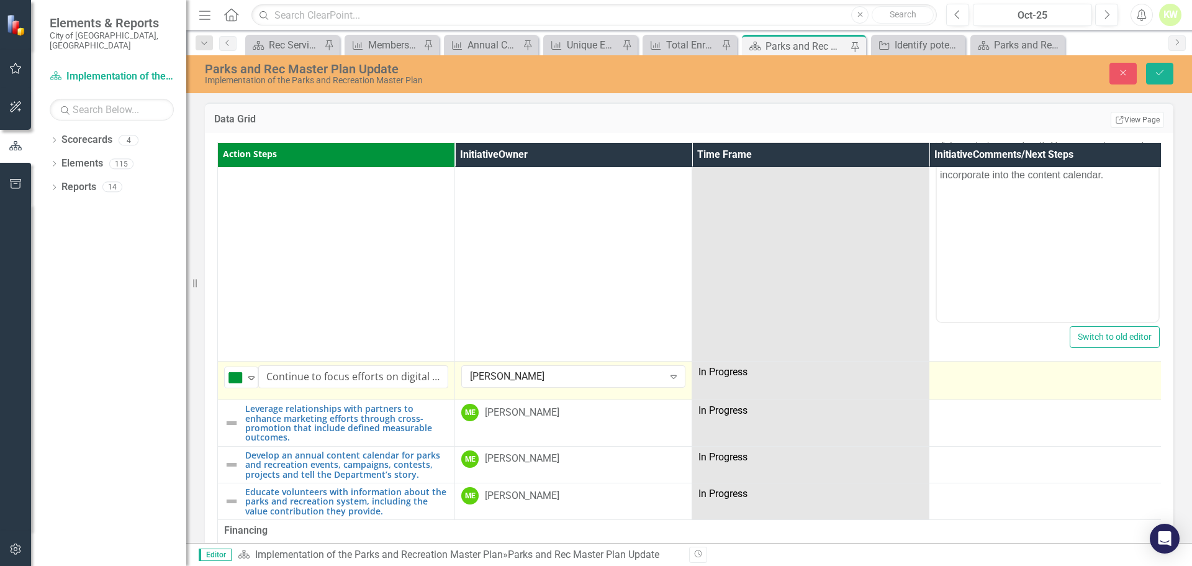
click at [1016, 365] on div at bounding box center [1048, 372] width 224 height 15
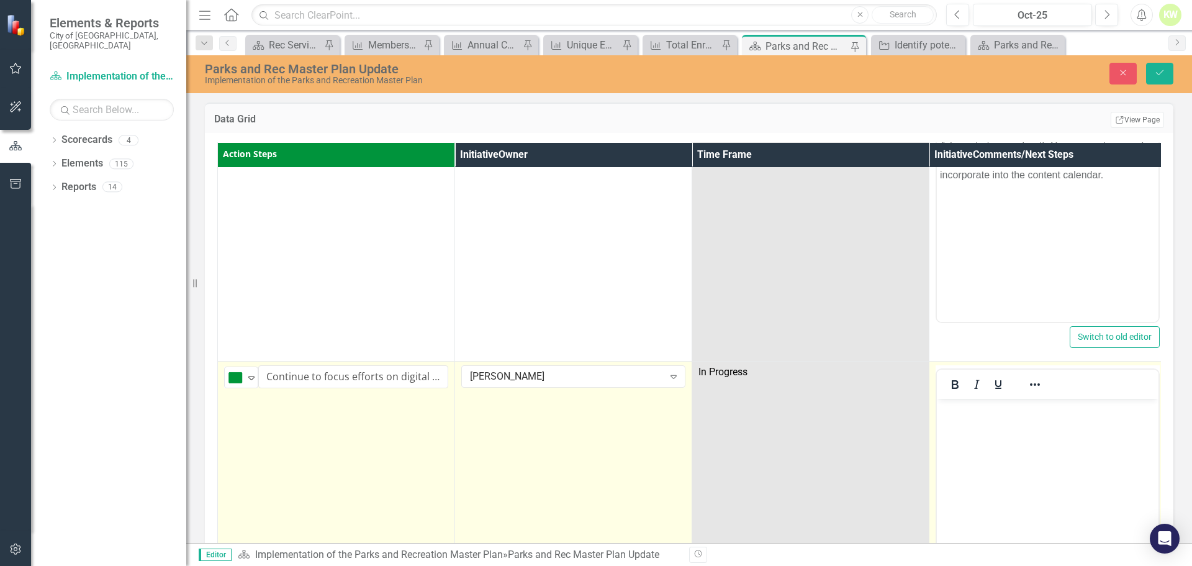
scroll to position [0, 0]
click at [1006, 418] on body "Rich Text Area. Press ALT-0 for help." at bounding box center [1048, 492] width 222 height 186
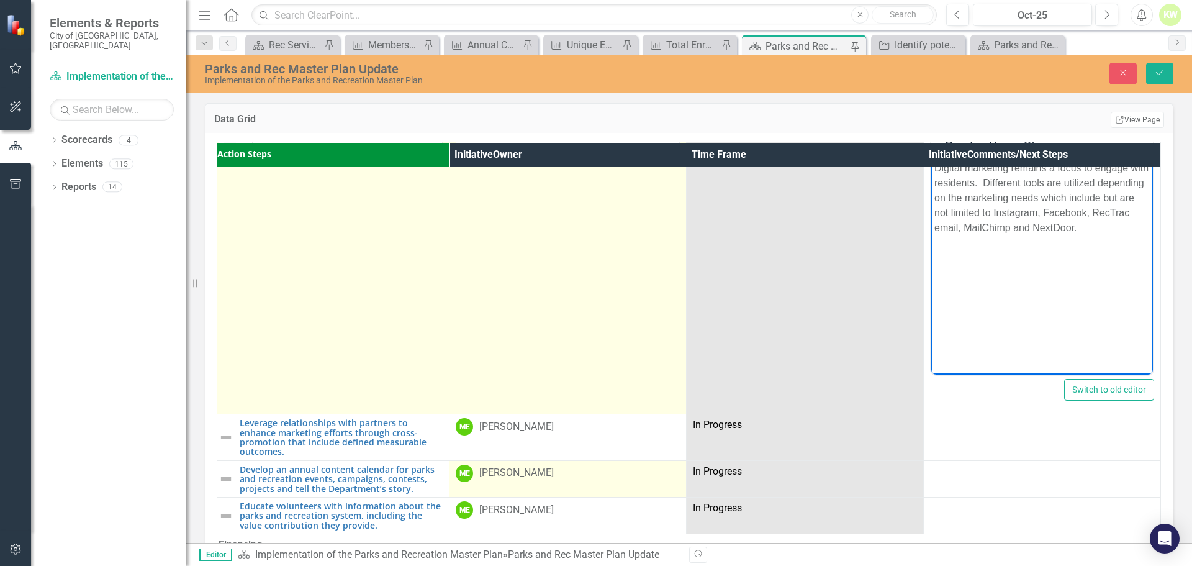
scroll to position [5463, 12]
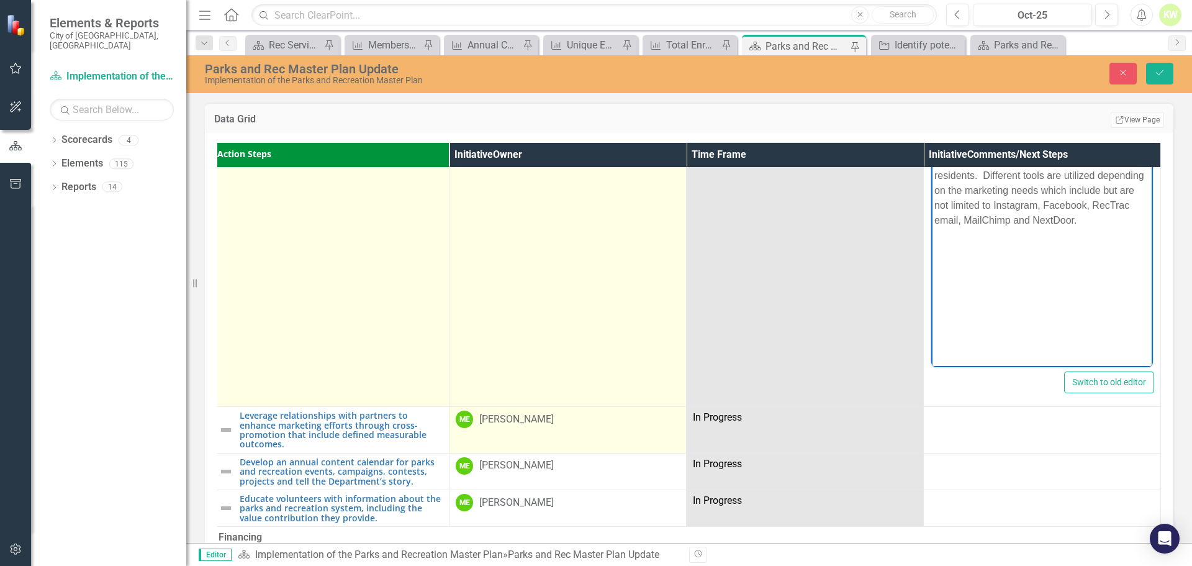
click at [545, 412] on div "[PERSON_NAME]" at bounding box center [516, 419] width 74 height 14
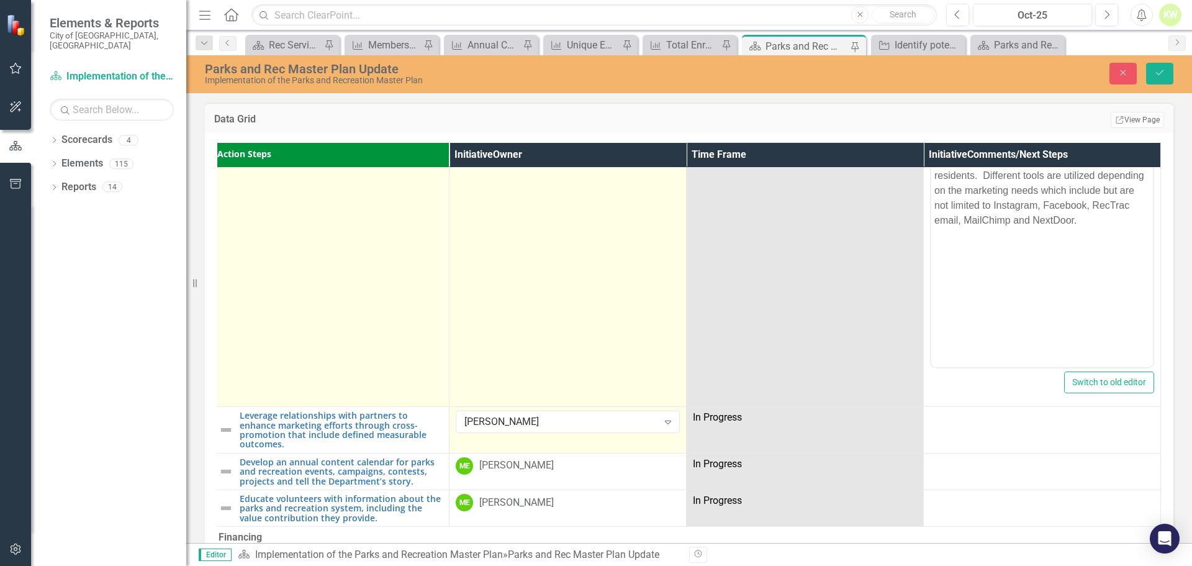
click at [545, 415] on div "[PERSON_NAME]" at bounding box center [561, 422] width 194 height 14
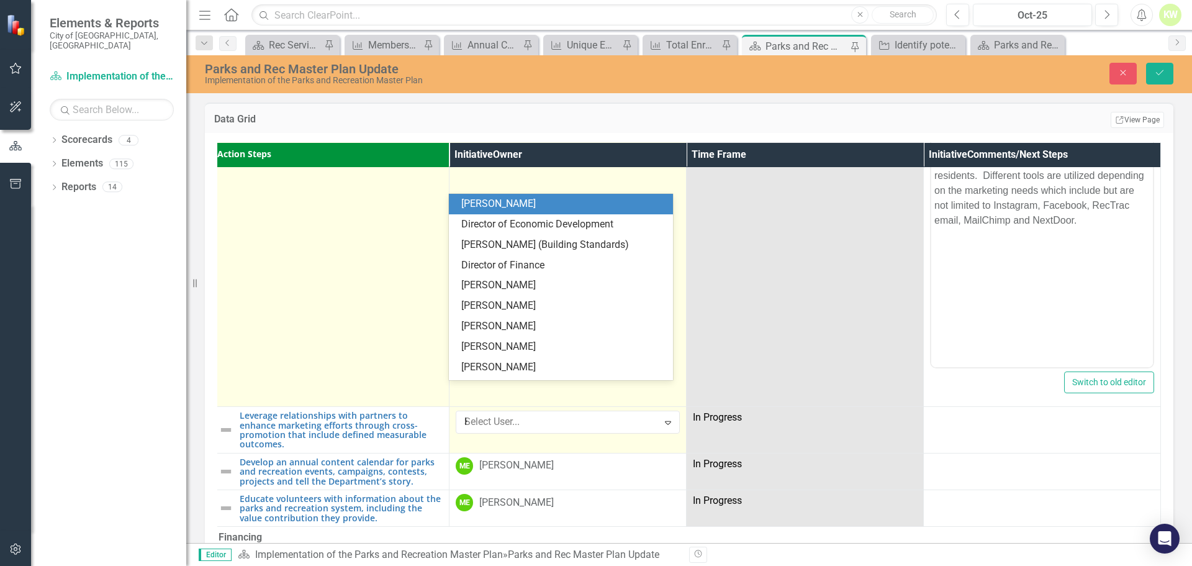
scroll to position [0, 0]
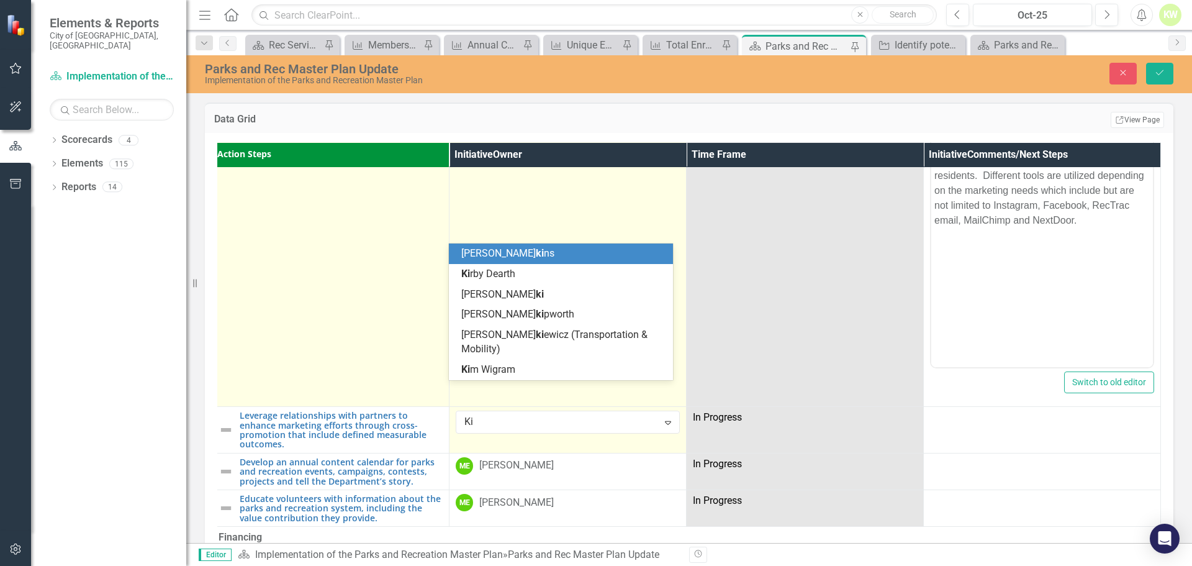
type input "Kim"
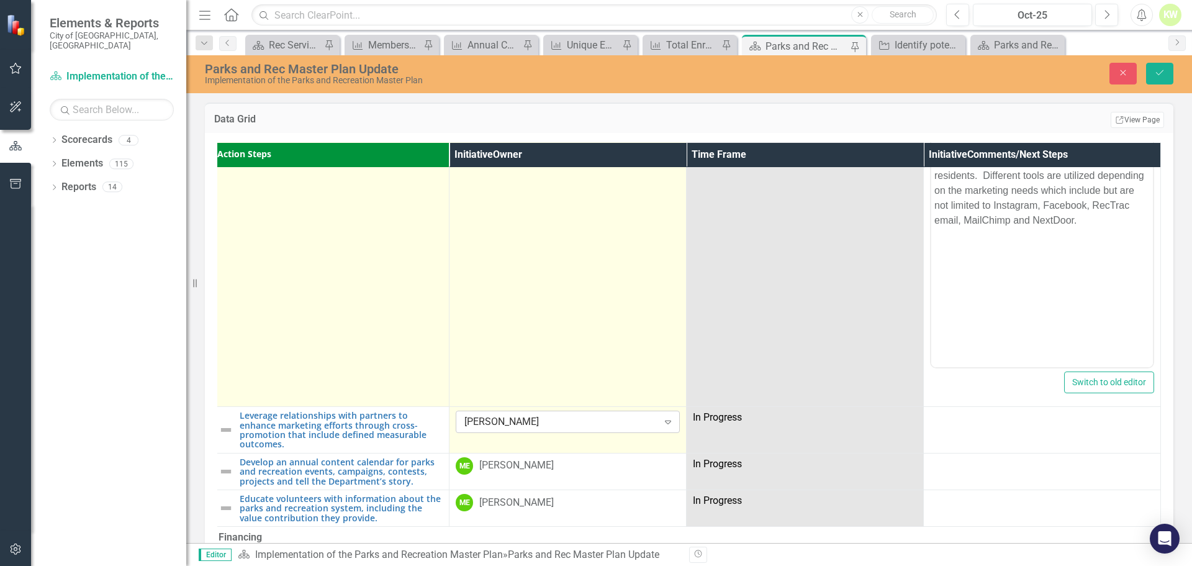
click at [513, 415] on div "[PERSON_NAME]" at bounding box center [561, 422] width 194 height 14
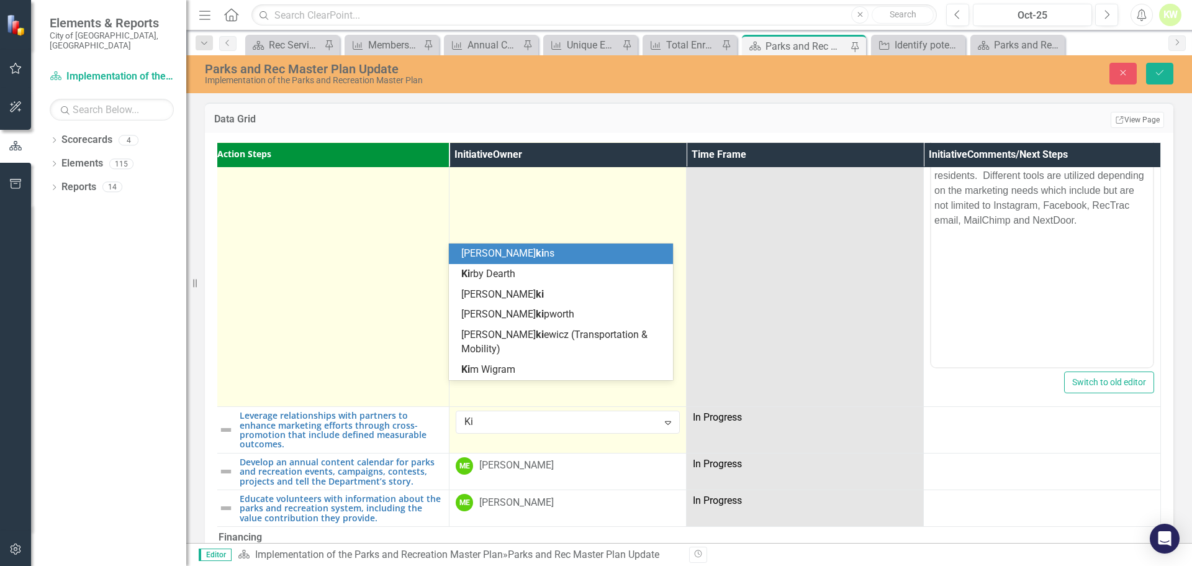
type input "Kim"
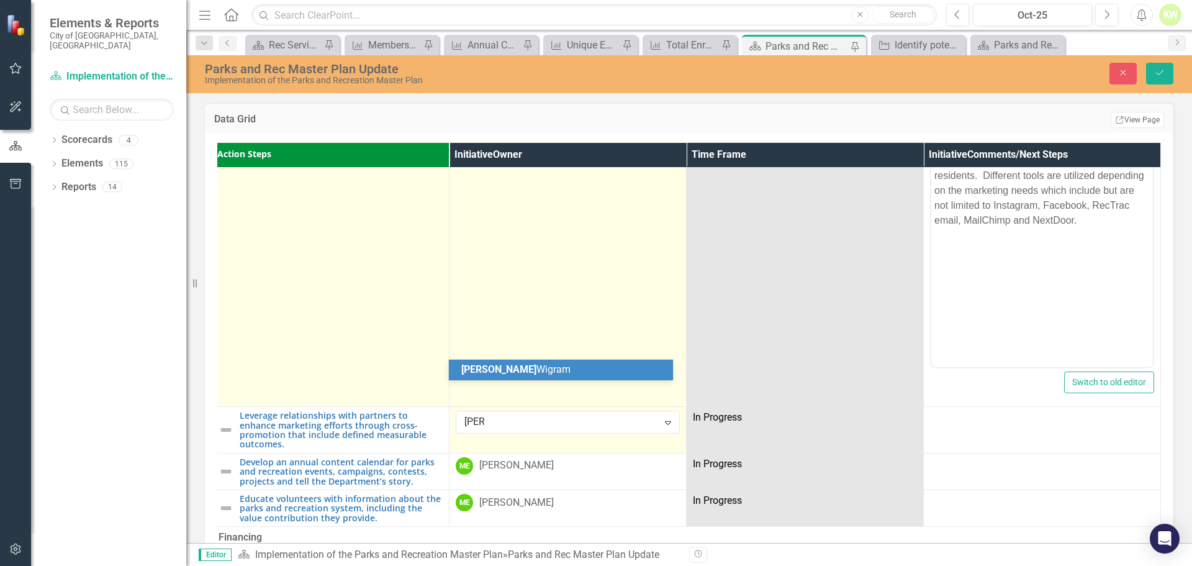
click at [489, 372] on span "Kim Wigram" at bounding box center [515, 369] width 109 height 12
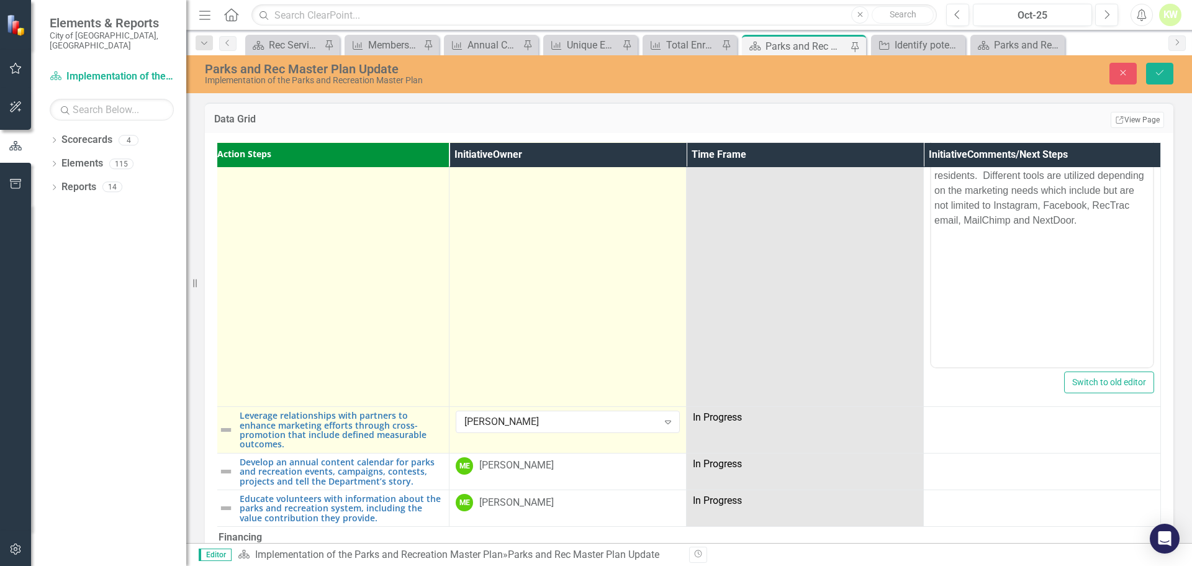
click at [219, 422] on img at bounding box center [226, 429] width 15 height 15
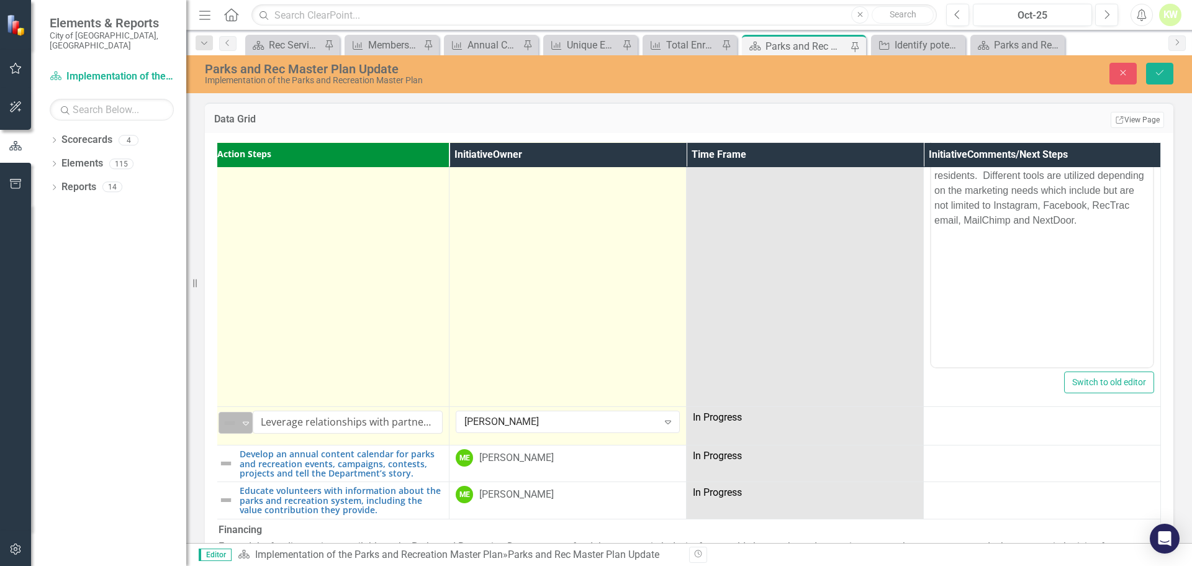
scroll to position [5463, 0]
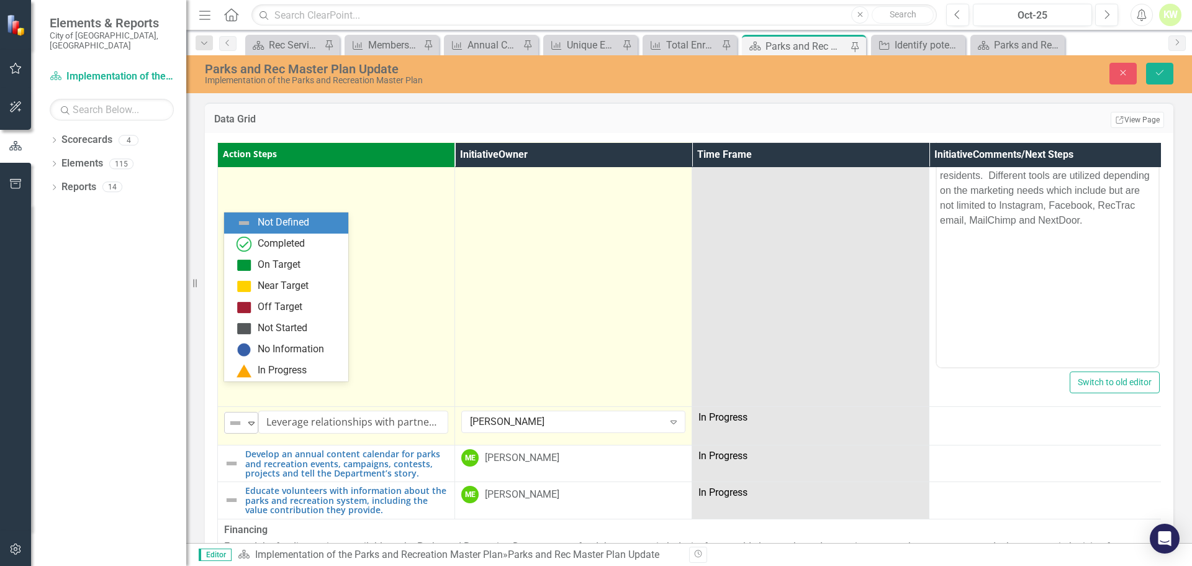
click at [222, 407] on td "8 results available. Use Up and Down to choose options, press Enter to select t…" at bounding box center [336, 426] width 237 height 38
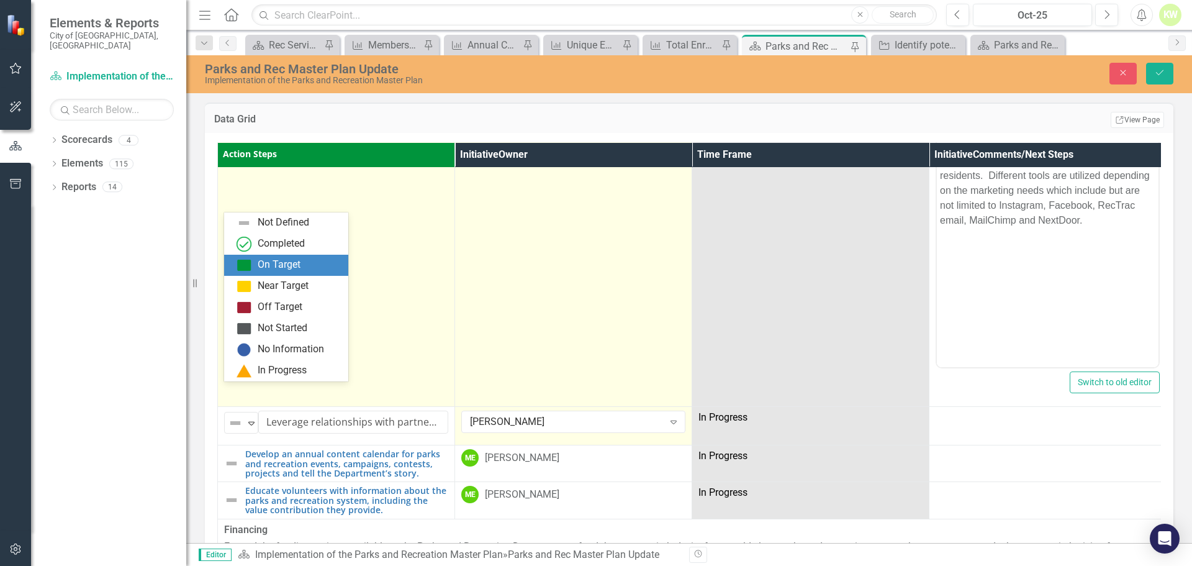
click at [271, 264] on div "On Target" at bounding box center [279, 265] width 43 height 14
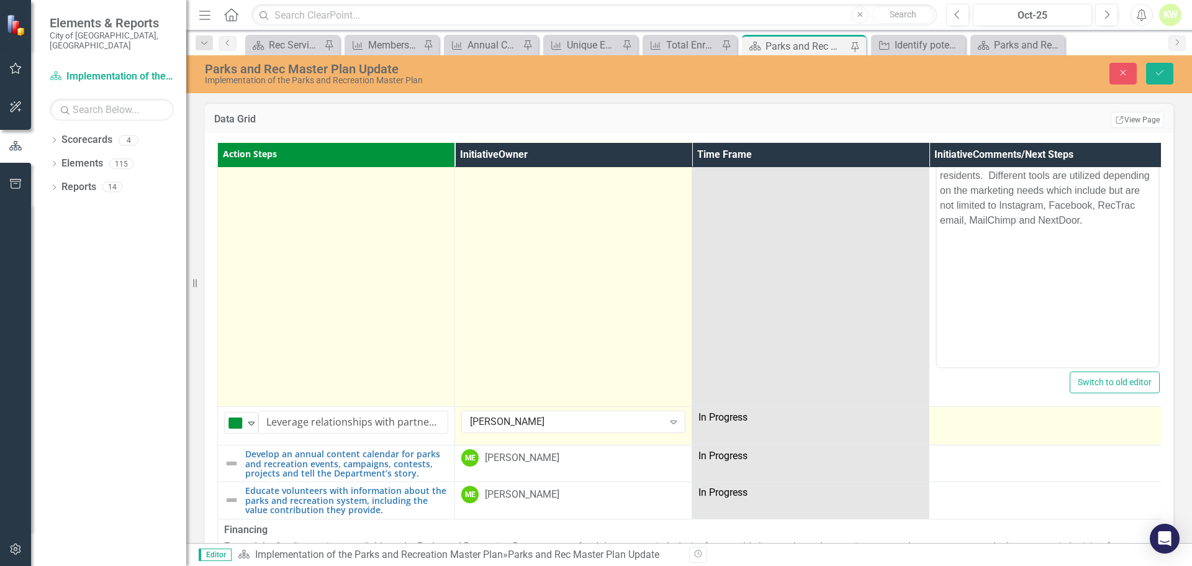
click at [1026, 407] on td at bounding box center [1047, 426] width 237 height 38
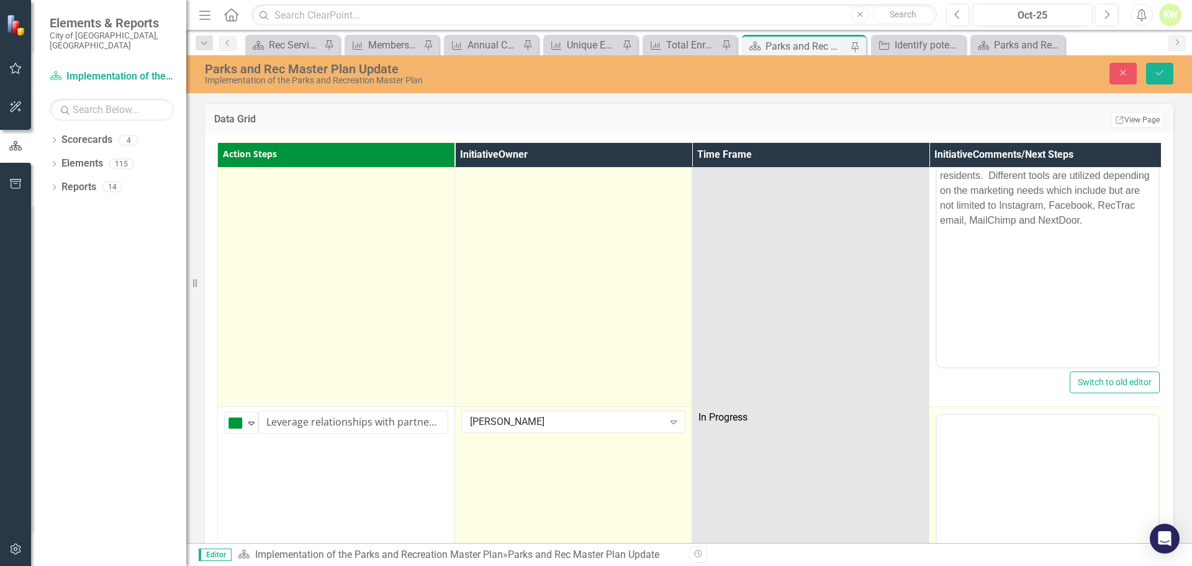
scroll to position [0, 0]
click at [990, 458] on p "Rich Text Area. Press ALT-0 for help." at bounding box center [1047, 454] width 215 height 15
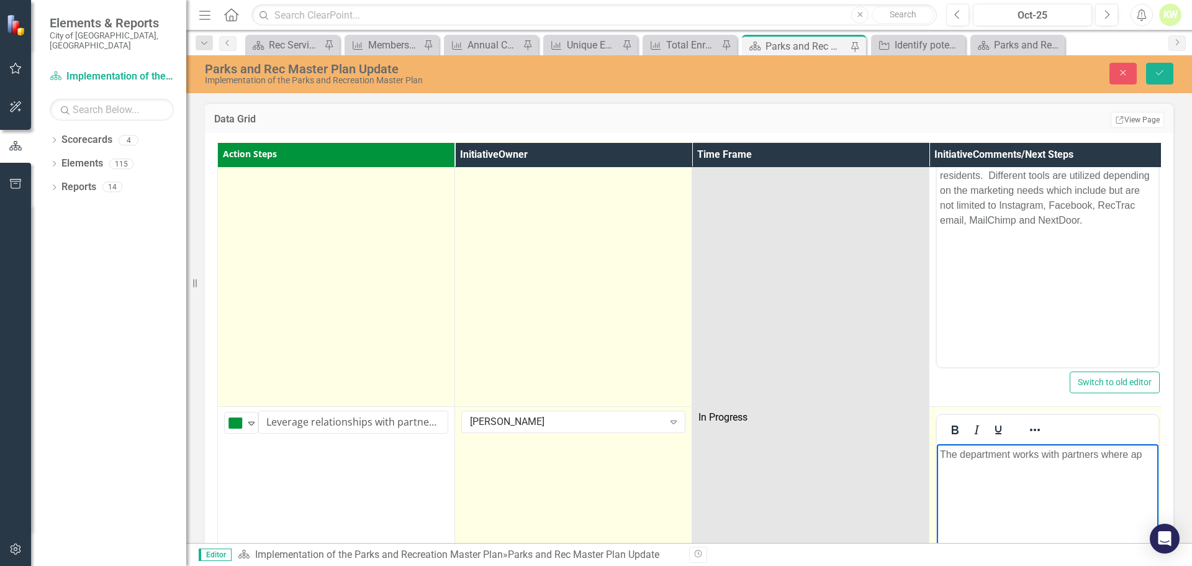
scroll to position [5463, 9]
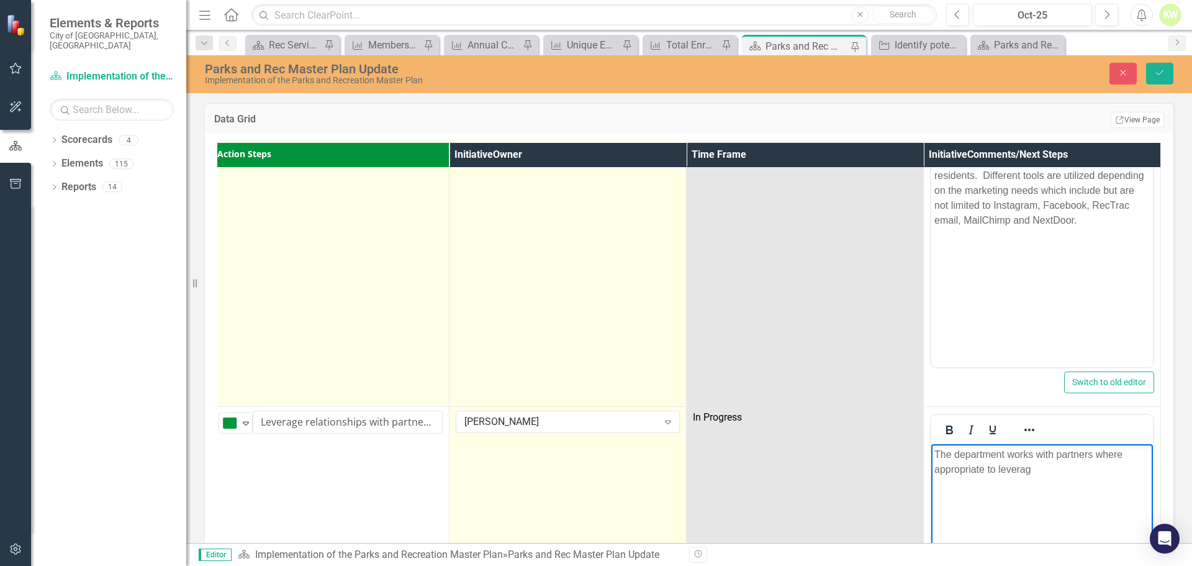
click at [1043, 472] on p "The department works with partners where appropriate to leverag" at bounding box center [1041, 462] width 215 height 30
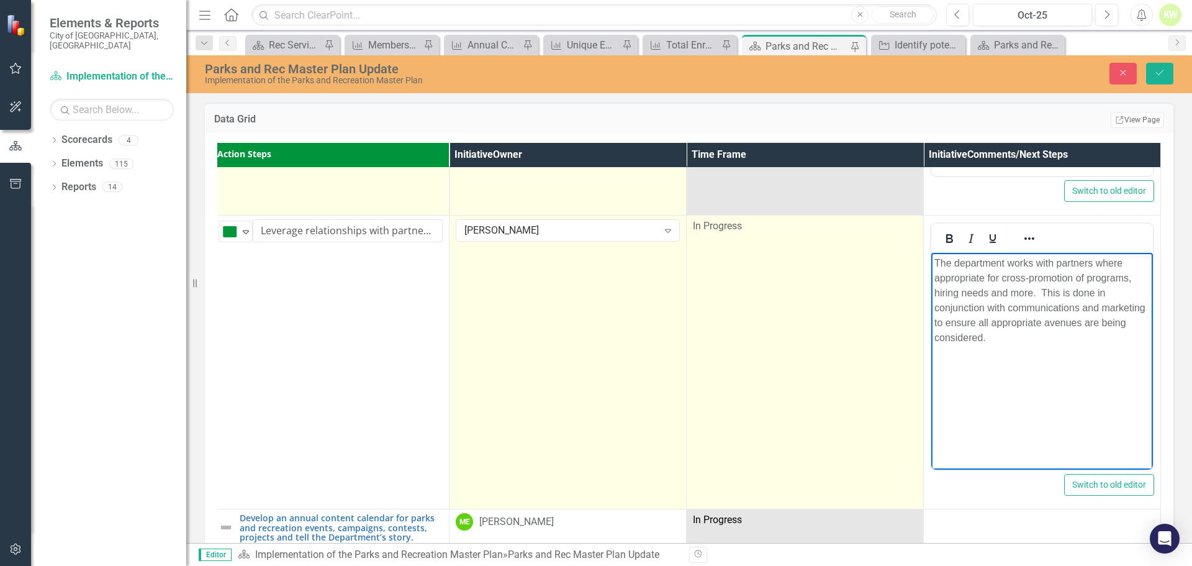
scroll to position [5711, 13]
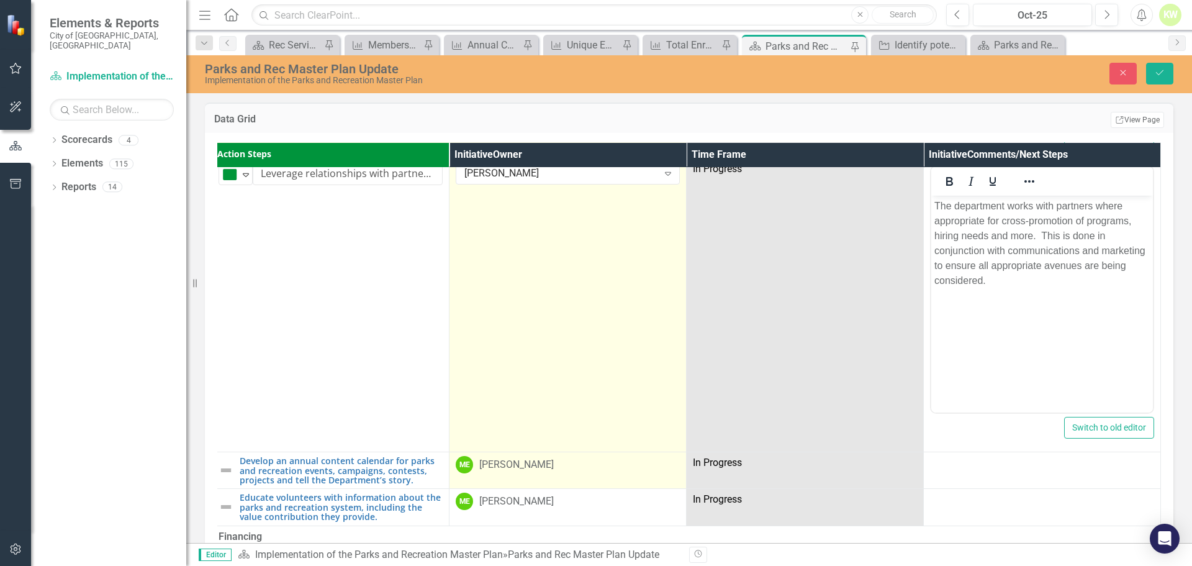
click at [533, 458] on div "[PERSON_NAME]" at bounding box center [516, 465] width 74 height 14
click at [533, 460] on div "[PERSON_NAME]" at bounding box center [561, 467] width 194 height 14
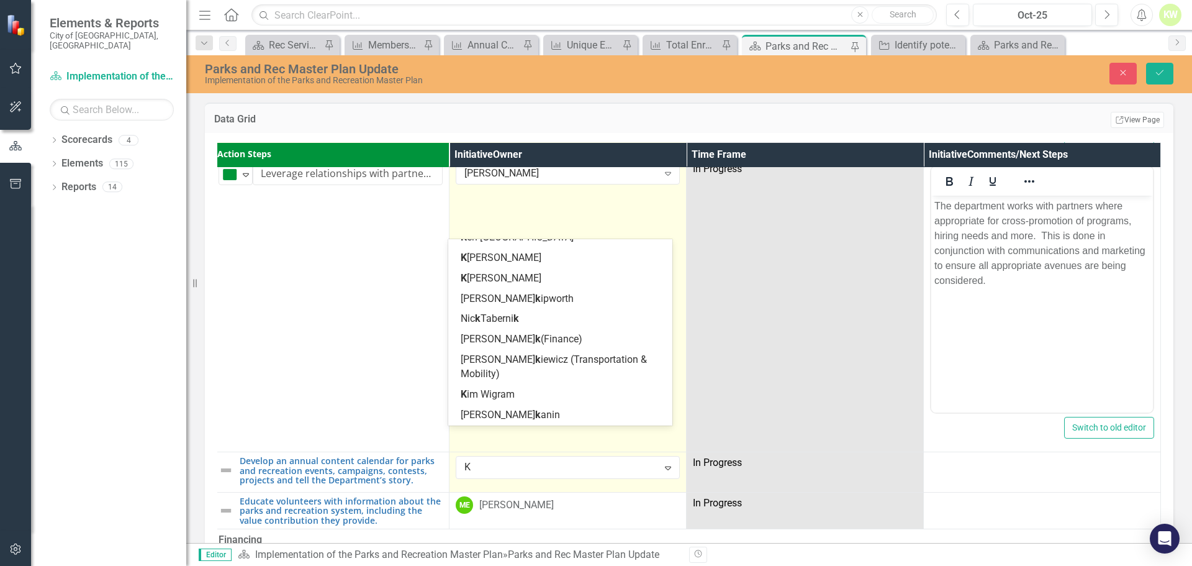
scroll to position [0, 0]
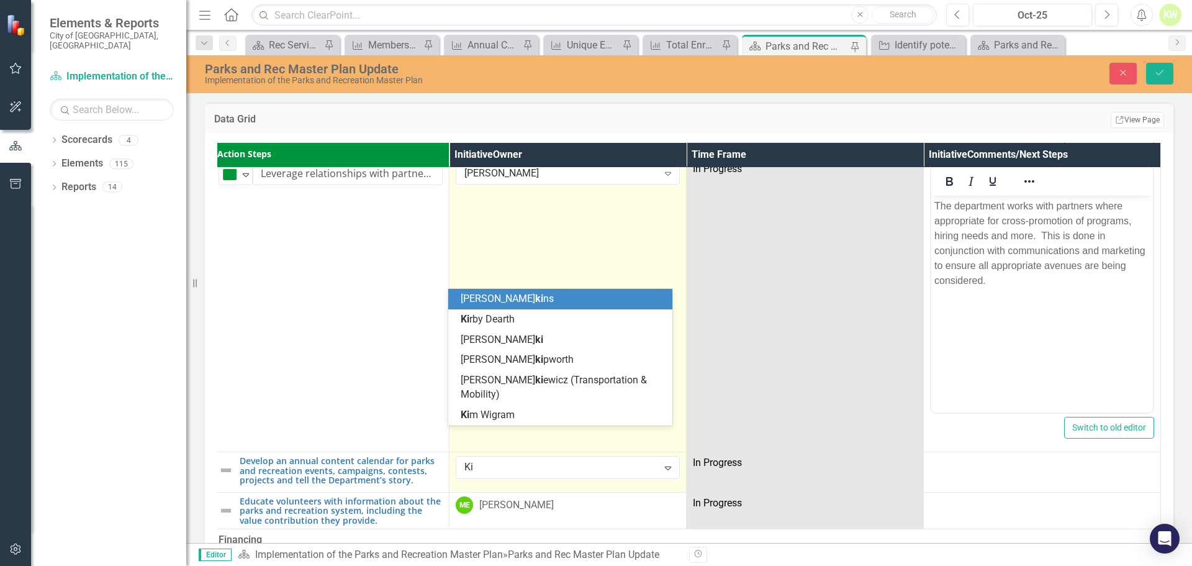
type input "Kim"
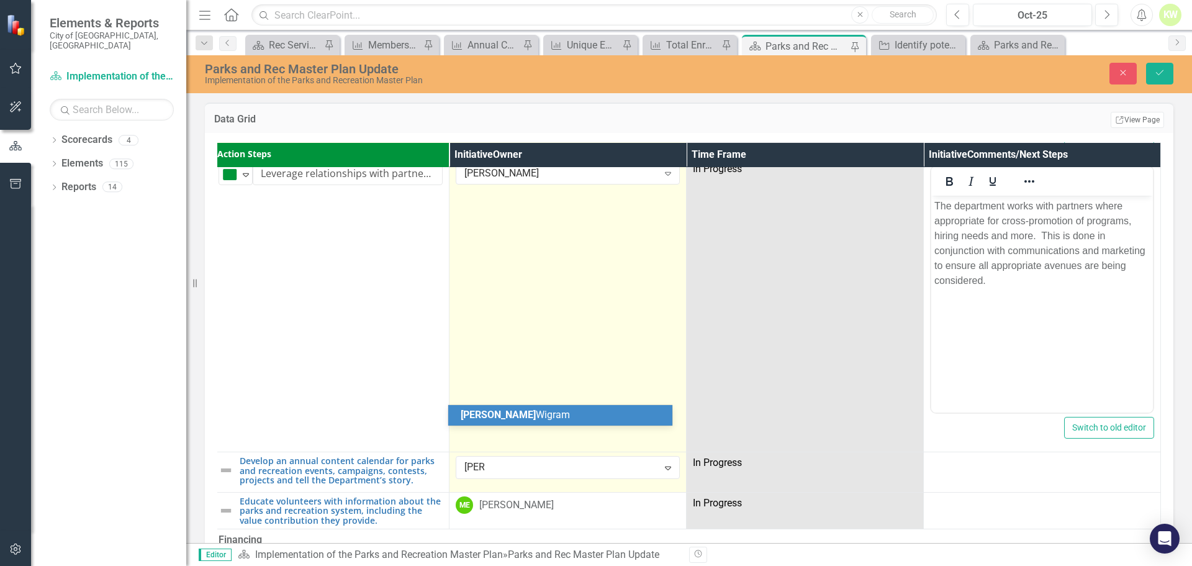
click at [512, 411] on span "Kim Wigram" at bounding box center [515, 414] width 109 height 12
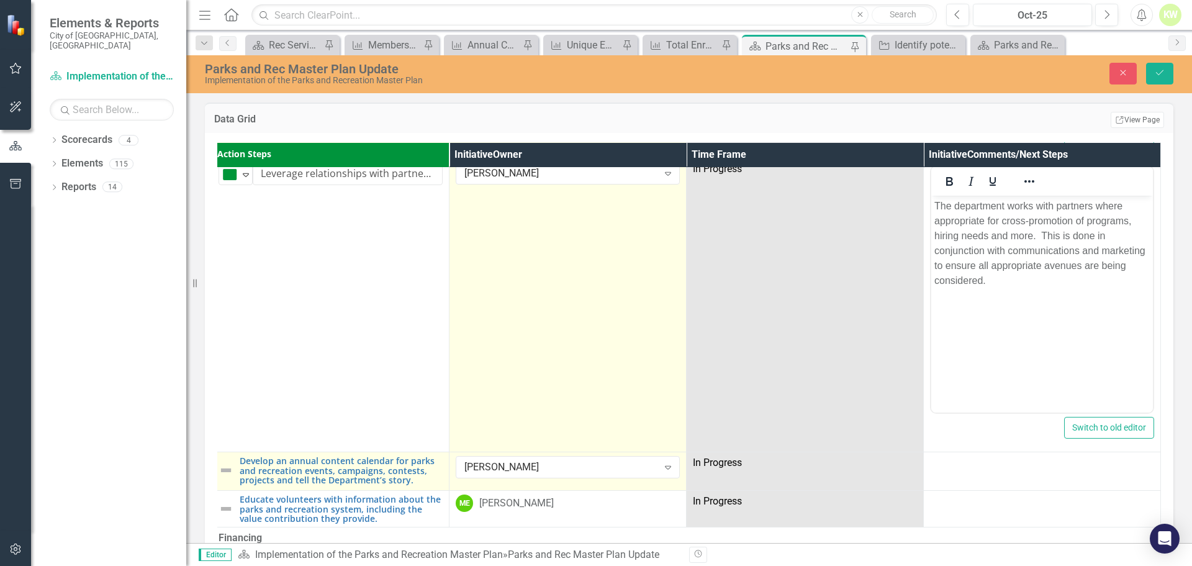
click at [220, 462] on img at bounding box center [226, 469] width 15 height 15
click at [220, 452] on td "Not Defined Expand Develop an annual content calendar for parks and recreation …" at bounding box center [330, 471] width 237 height 38
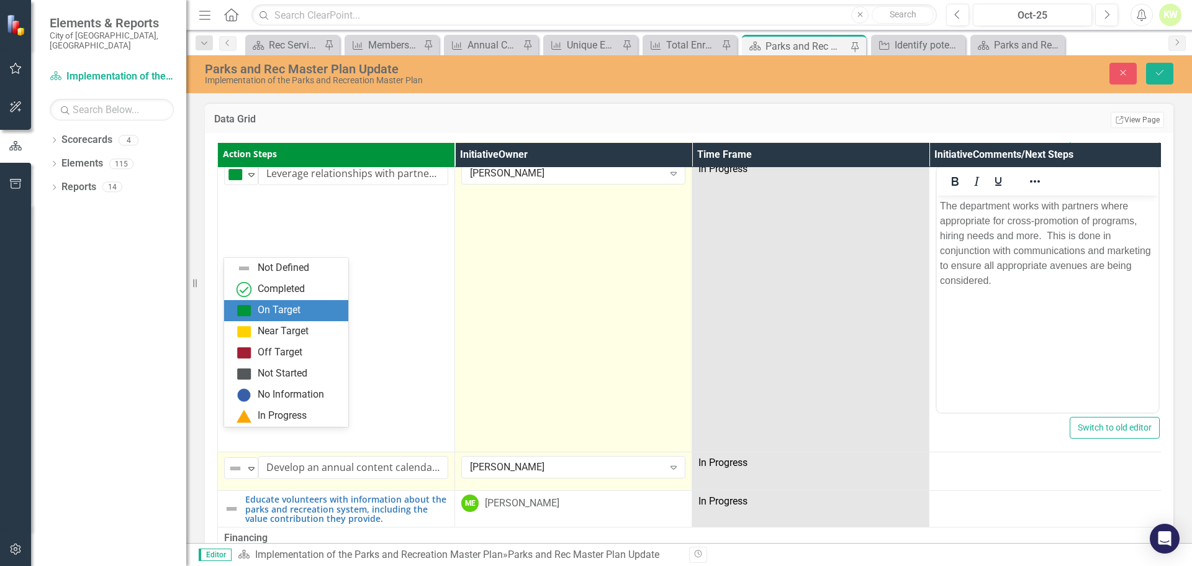
click at [259, 312] on div "On Target" at bounding box center [279, 310] width 43 height 14
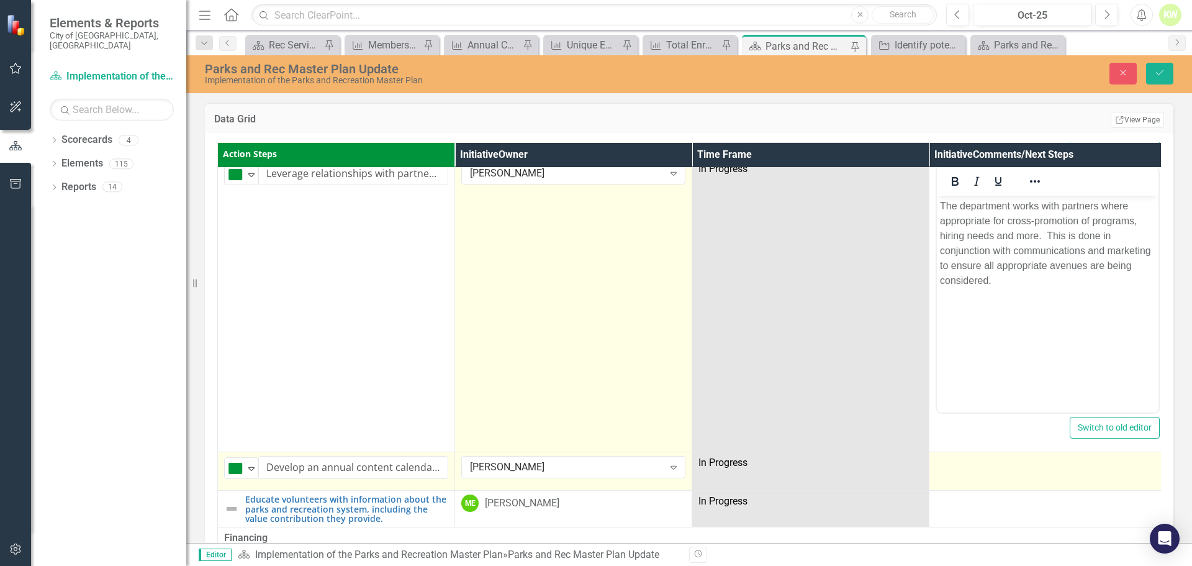
click at [1010, 452] on td at bounding box center [1047, 471] width 237 height 38
click at [986, 452] on td at bounding box center [1047, 471] width 237 height 38
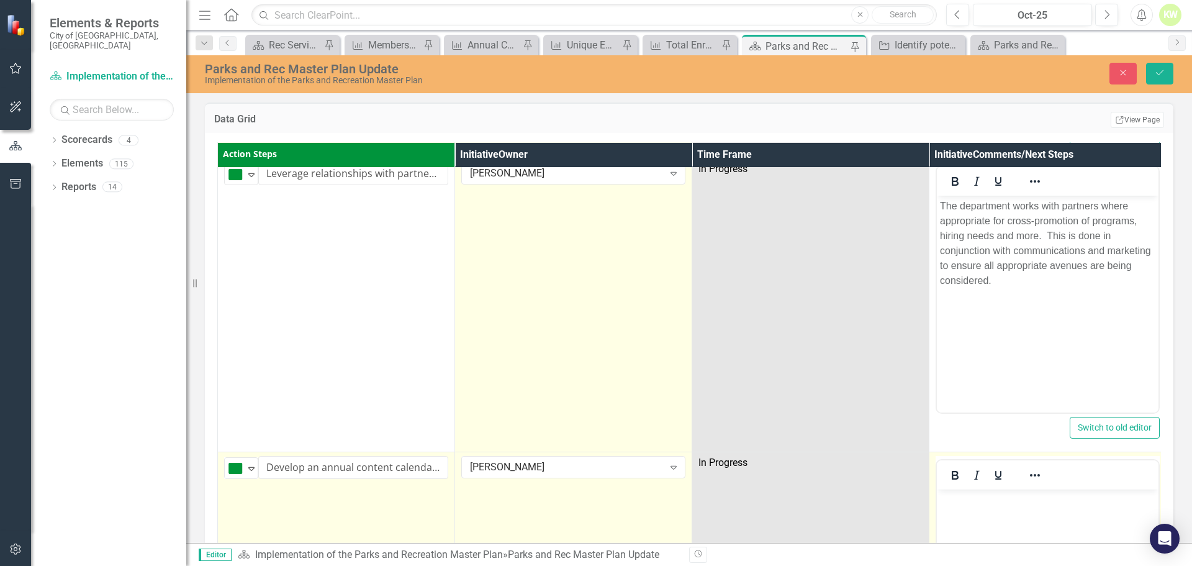
scroll to position [0, 0]
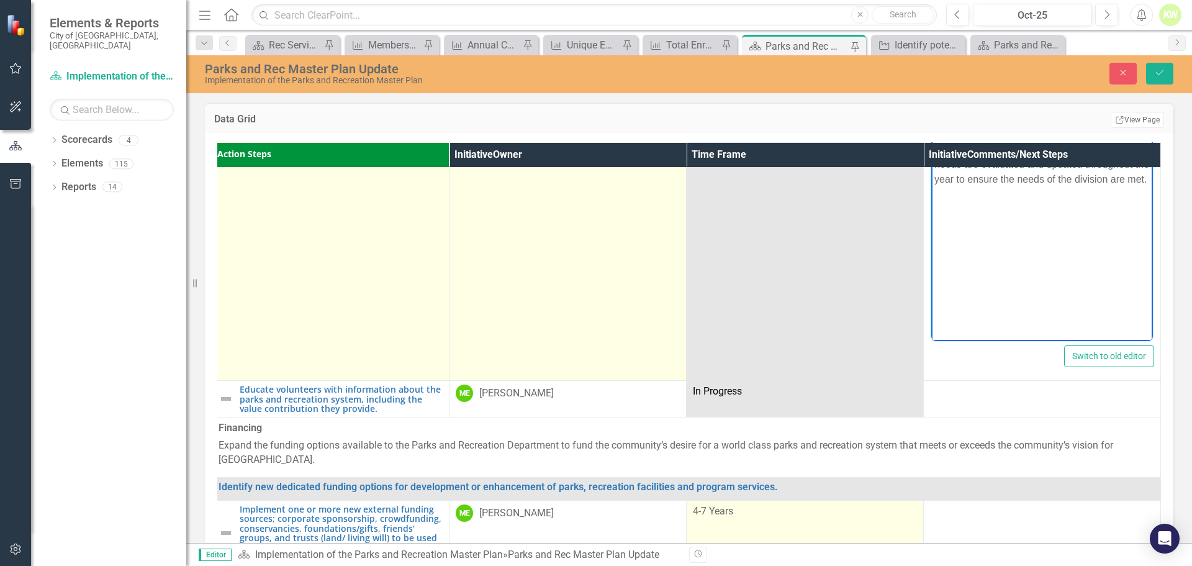
scroll to position [6084, 13]
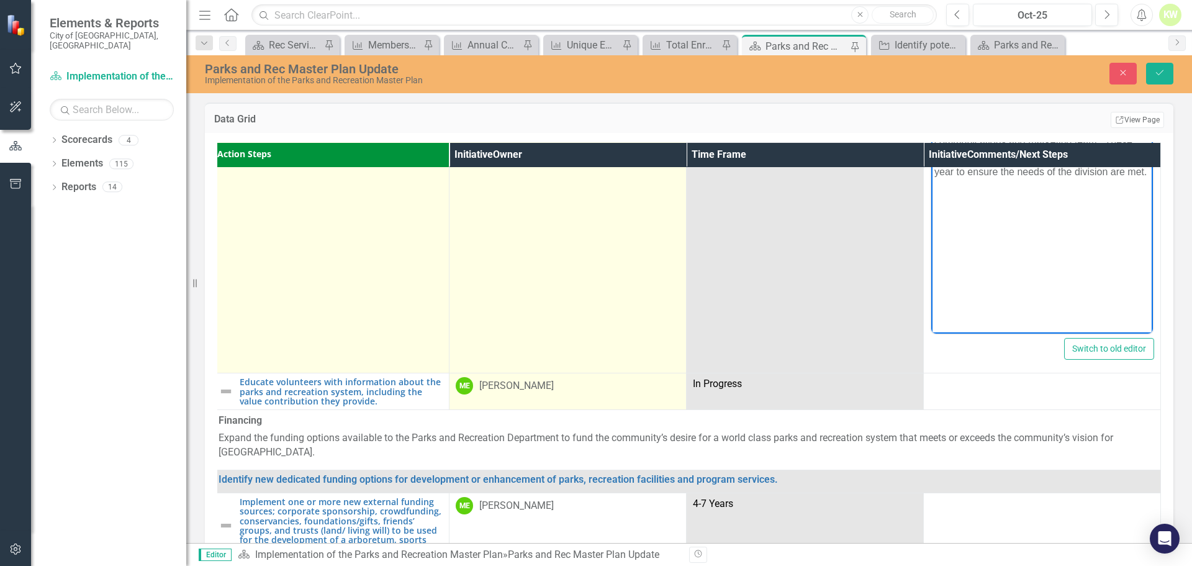
click at [520, 379] on div "[PERSON_NAME]" at bounding box center [516, 386] width 74 height 14
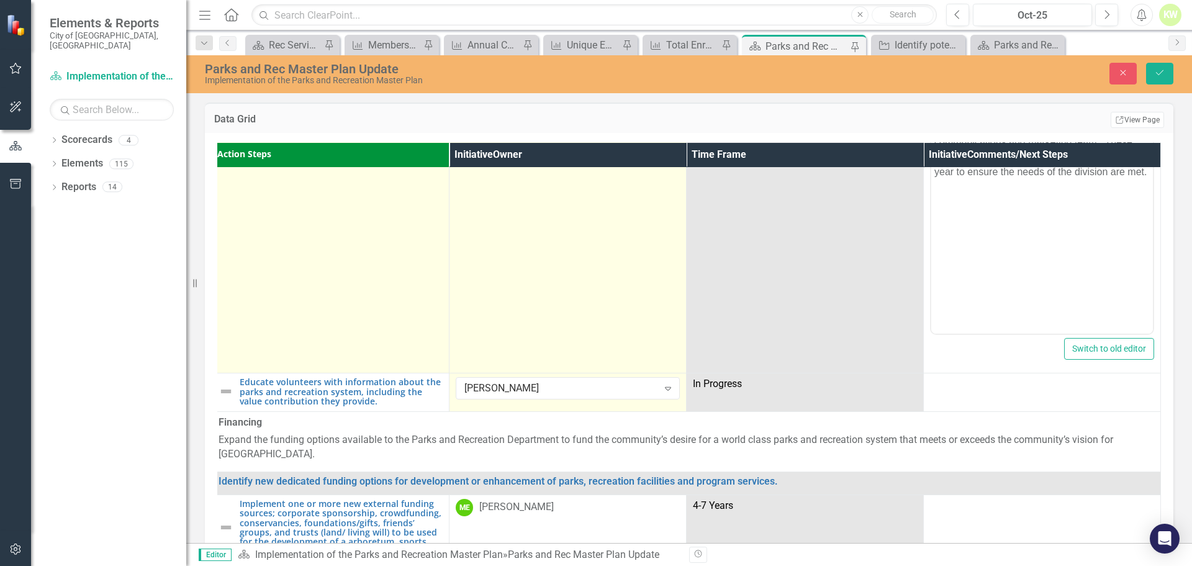
click at [520, 381] on div "[PERSON_NAME]" at bounding box center [561, 388] width 194 height 14
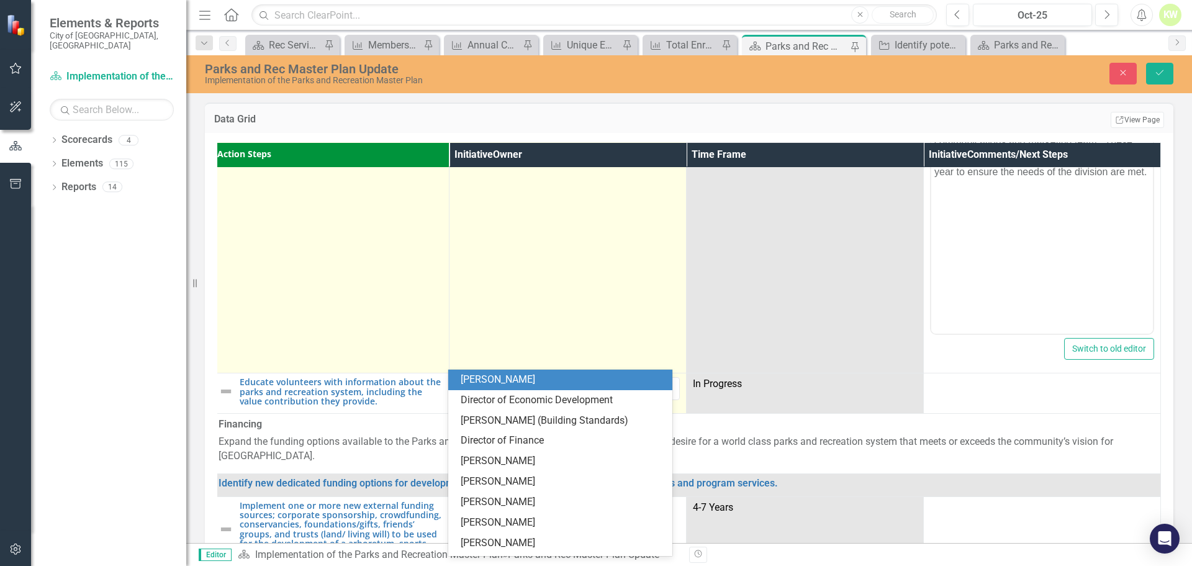
scroll to position [0, 0]
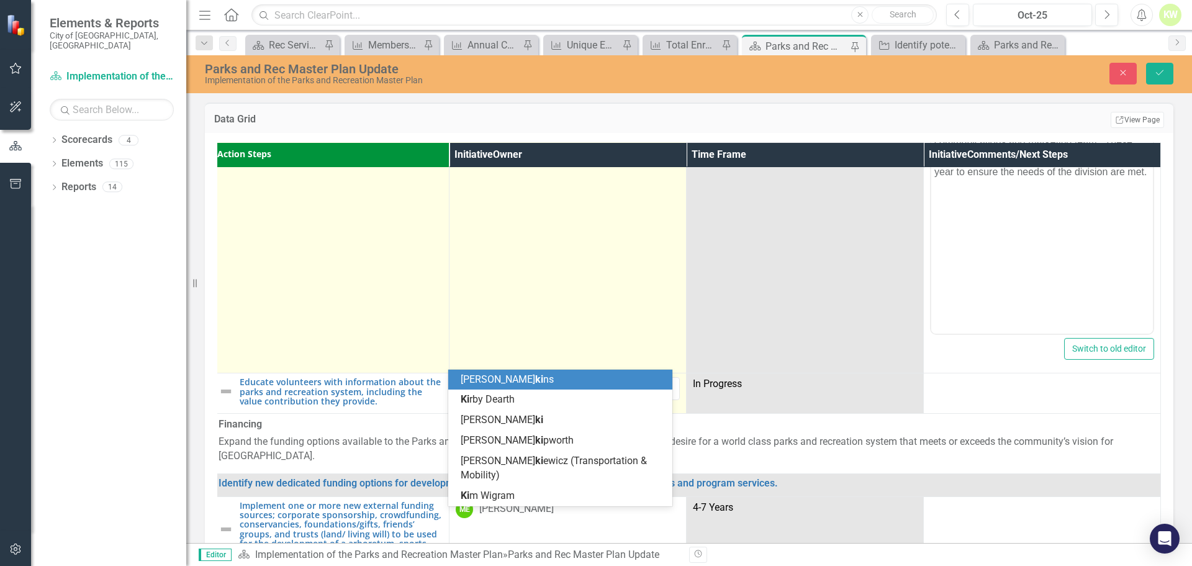
type input "Kim"
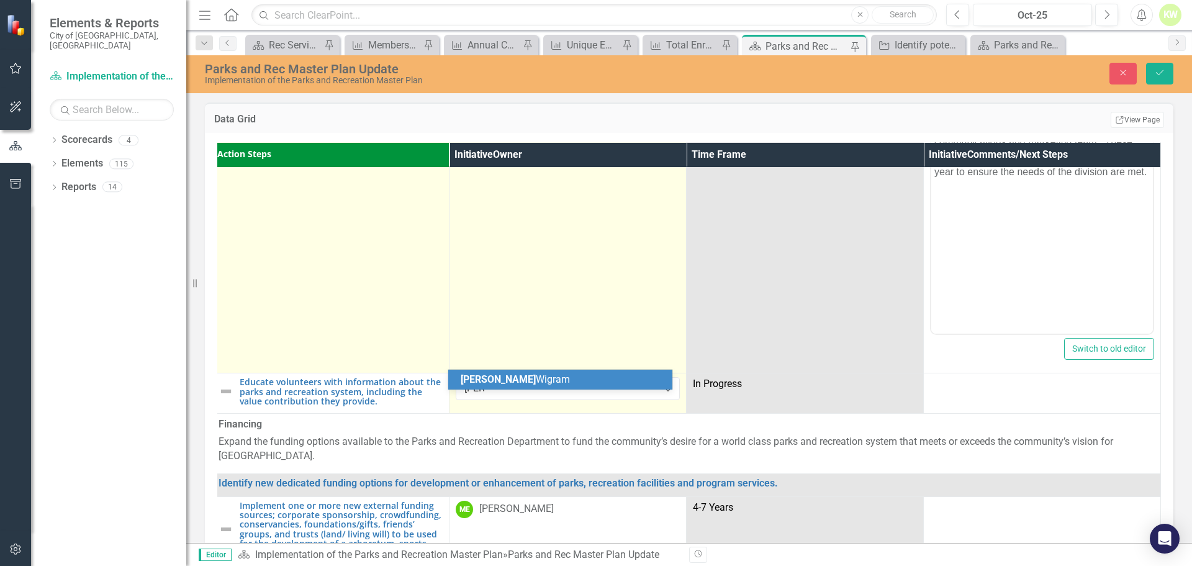
click at [516, 376] on div "Kim Wigram" at bounding box center [563, 379] width 204 height 14
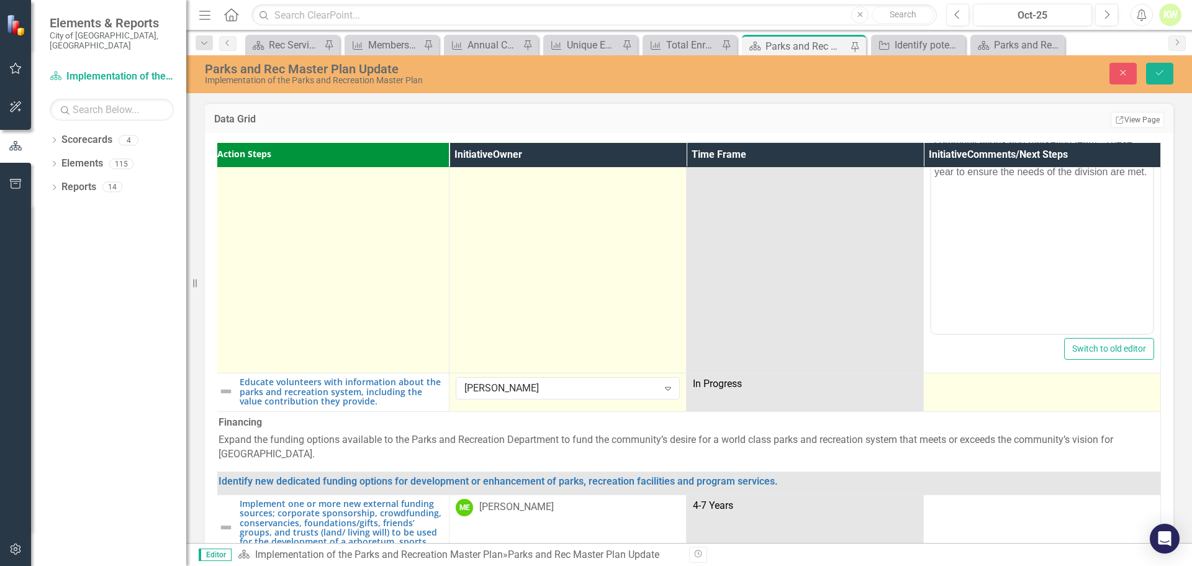
click at [954, 373] on td at bounding box center [1042, 392] width 237 height 38
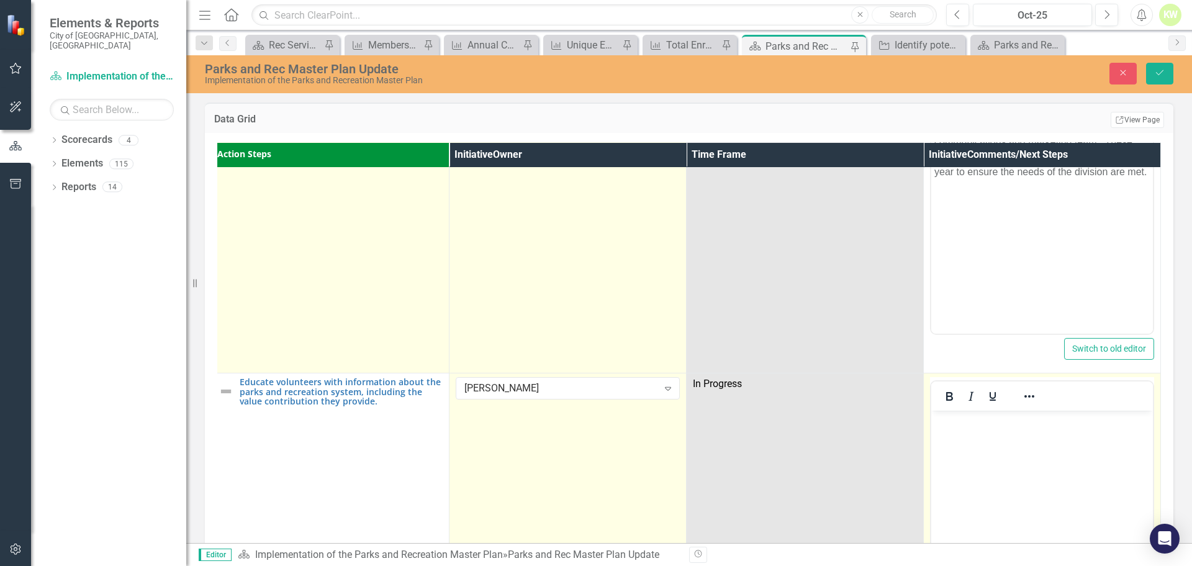
click at [970, 423] on p "Rich Text Area. Press ALT-0 for help." at bounding box center [1041, 420] width 215 height 15
click at [967, 440] on p "Staff works closely with Outreach and Engagment" at bounding box center [1041, 428] width 215 height 30
click at [1040, 423] on p "Staff works closely with Outreach and Engagement" at bounding box center [1041, 428] width 215 height 30
click at [1029, 432] on p "Staff works closely with the Outreach and Engagement" at bounding box center [1041, 428] width 215 height 30
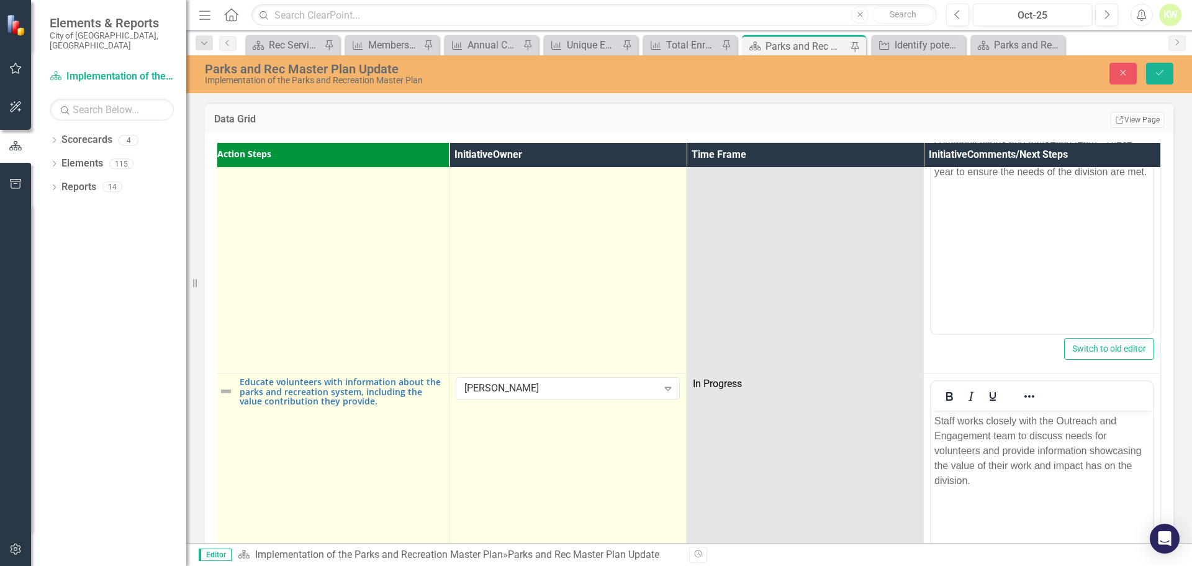
click at [220, 384] on img at bounding box center [226, 391] width 15 height 15
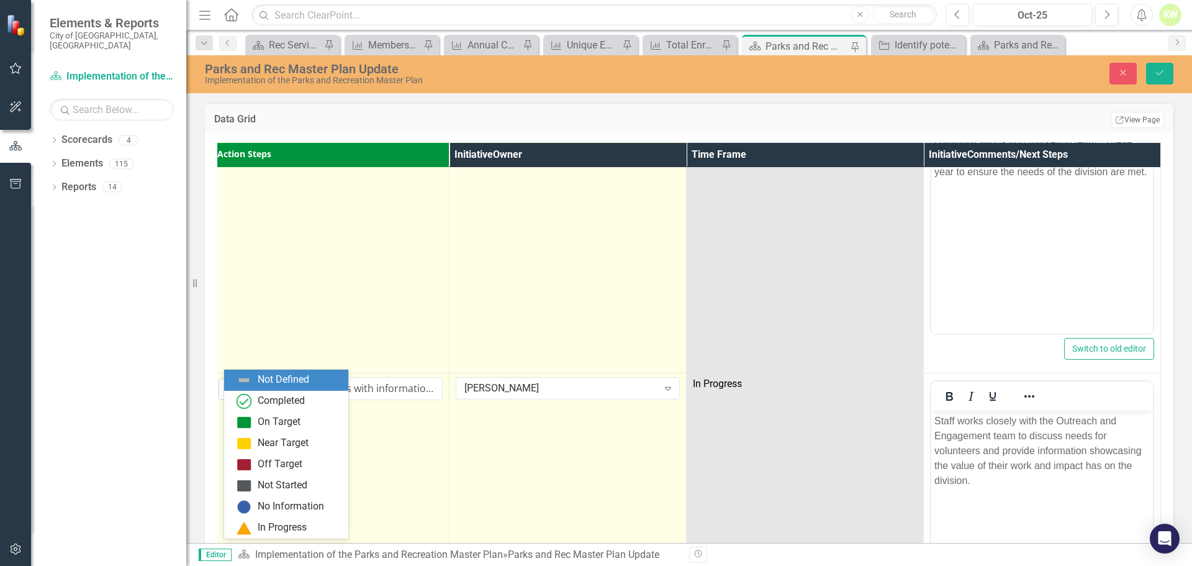
click at [220, 373] on td "8 results available. Use Up and Down to choose options, press Enter to select t…" at bounding box center [330, 520] width 237 height 294
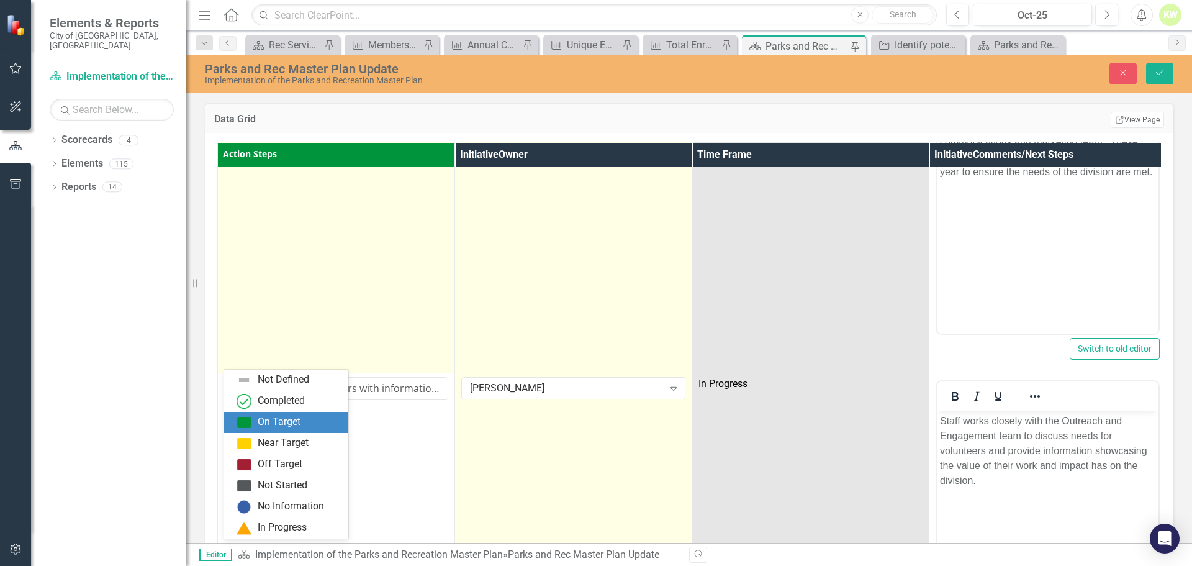
click at [246, 419] on img at bounding box center [244, 422] width 15 height 15
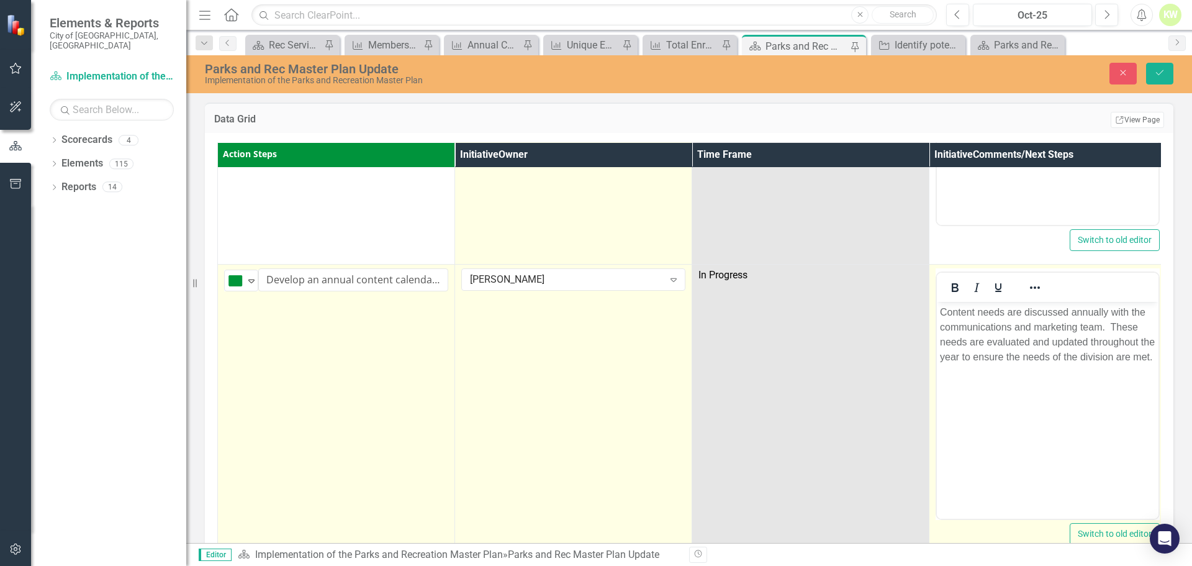
scroll to position [5897, 0]
click at [1160, 74] on icon "Save" at bounding box center [1159, 72] width 11 height 9
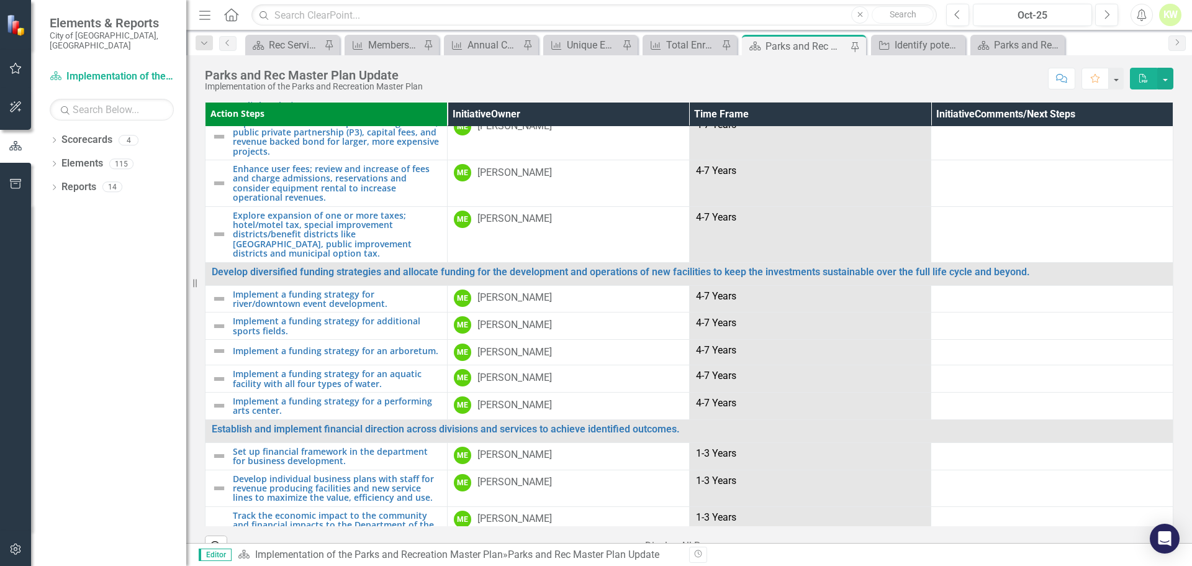
scroll to position [6078, 0]
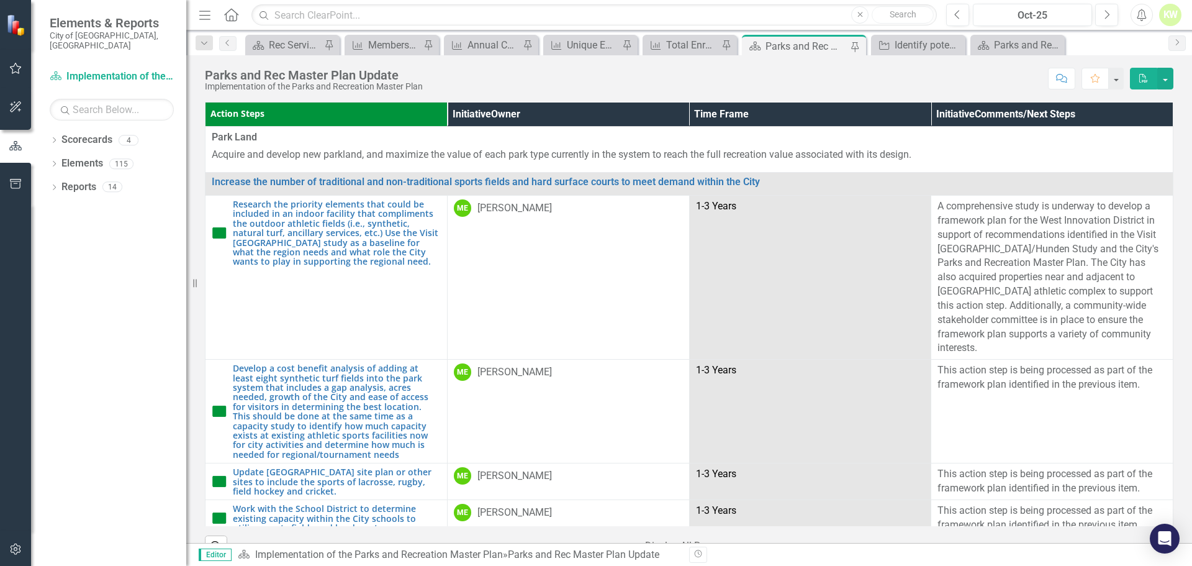
click at [1143, 80] on icon "PDF" at bounding box center [1143, 78] width 11 height 9
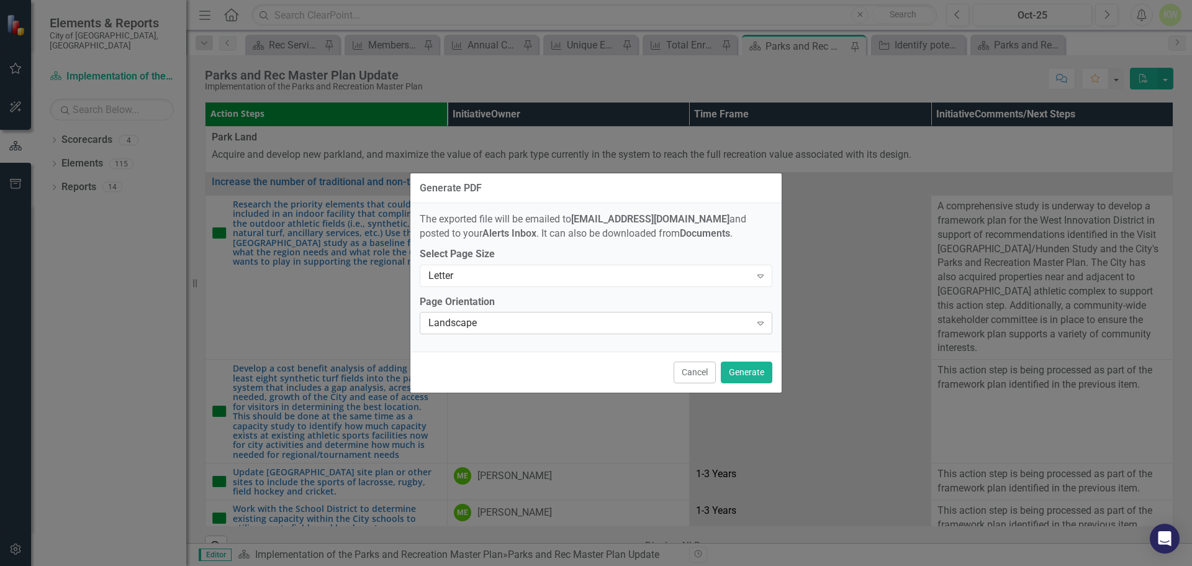
click at [671, 327] on div "Landscape" at bounding box center [589, 323] width 322 height 14
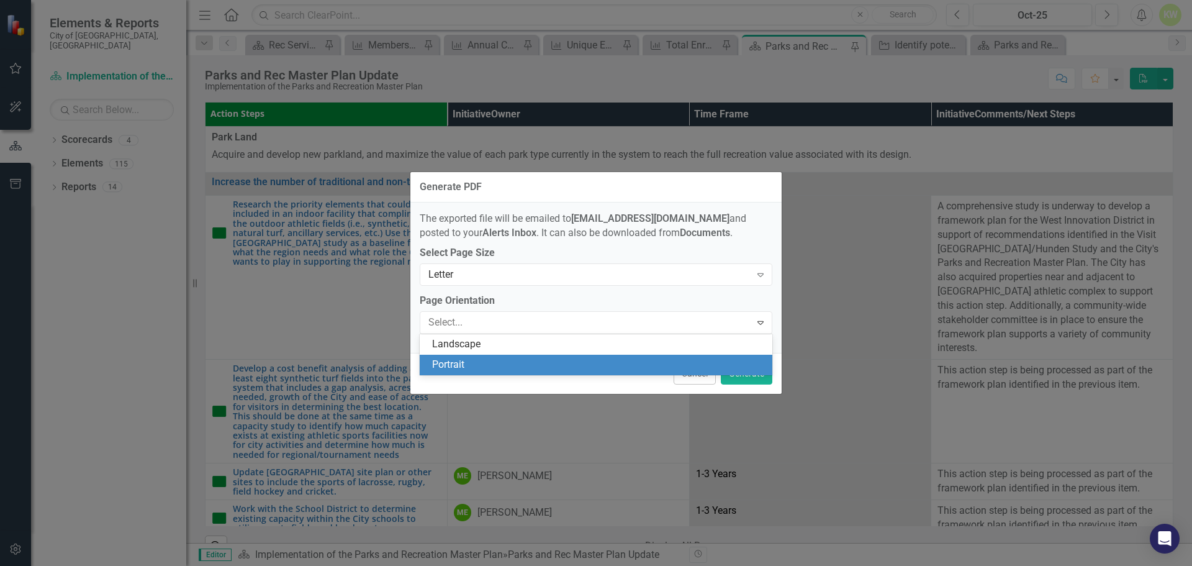
click at [621, 364] on div "Portrait" at bounding box center [598, 365] width 333 height 14
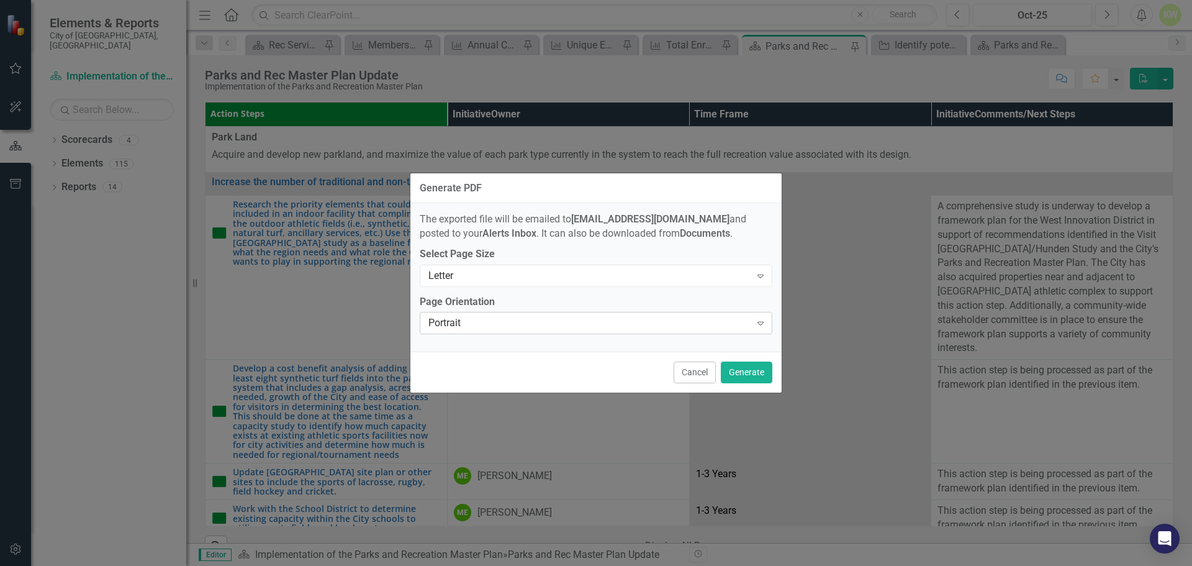
click at [752, 324] on div "Expand" at bounding box center [760, 323] width 22 height 20
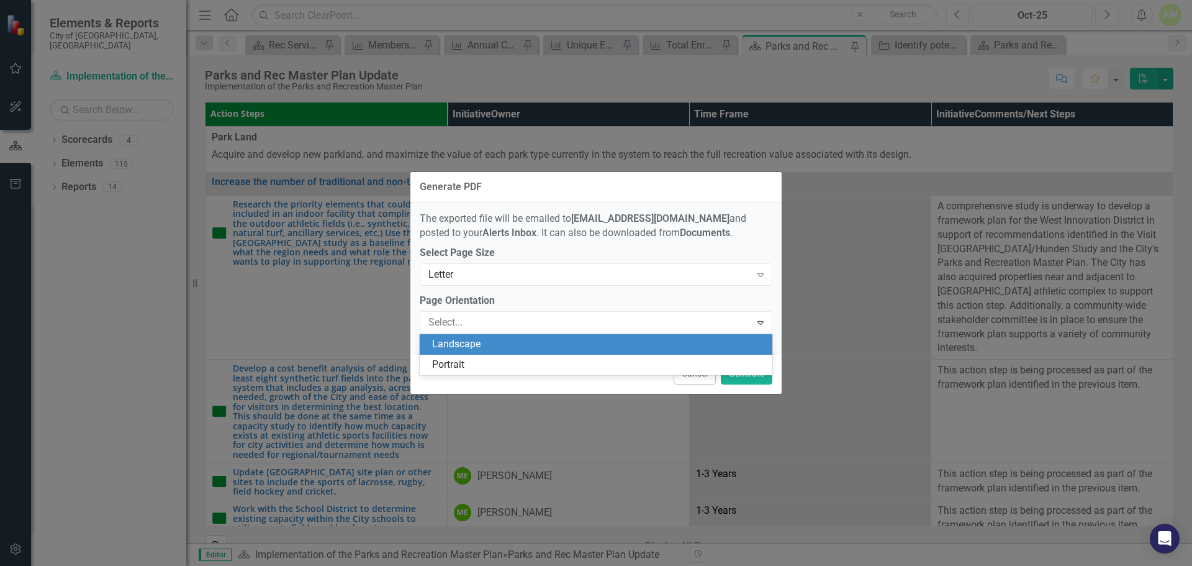
click at [714, 343] on div "Landscape" at bounding box center [598, 344] width 333 height 14
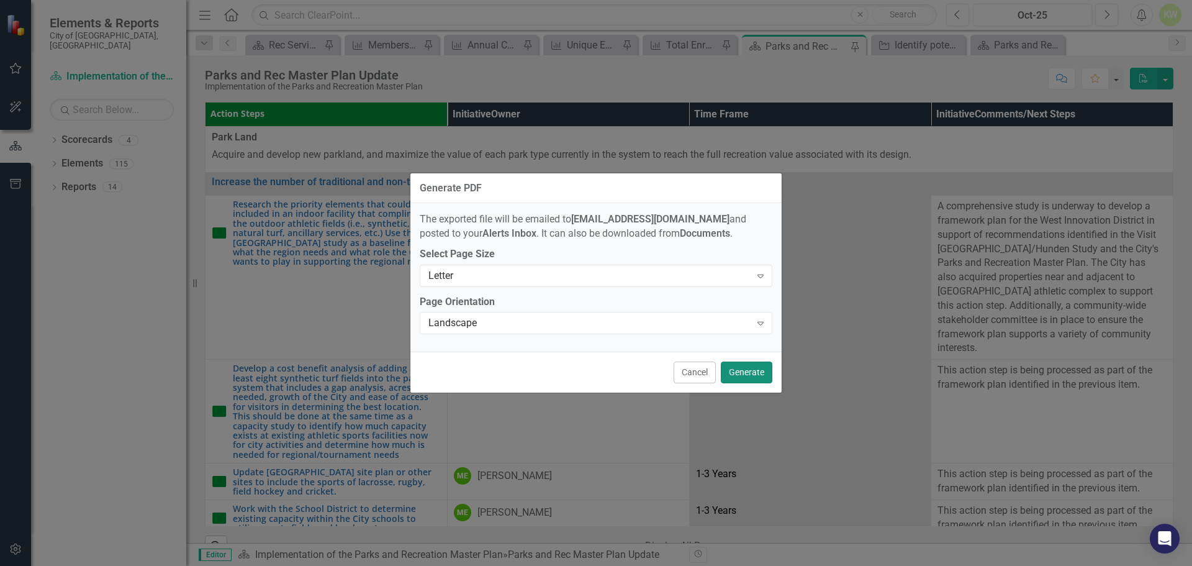
click at [751, 377] on button "Generate" at bounding box center [747, 372] width 52 height 22
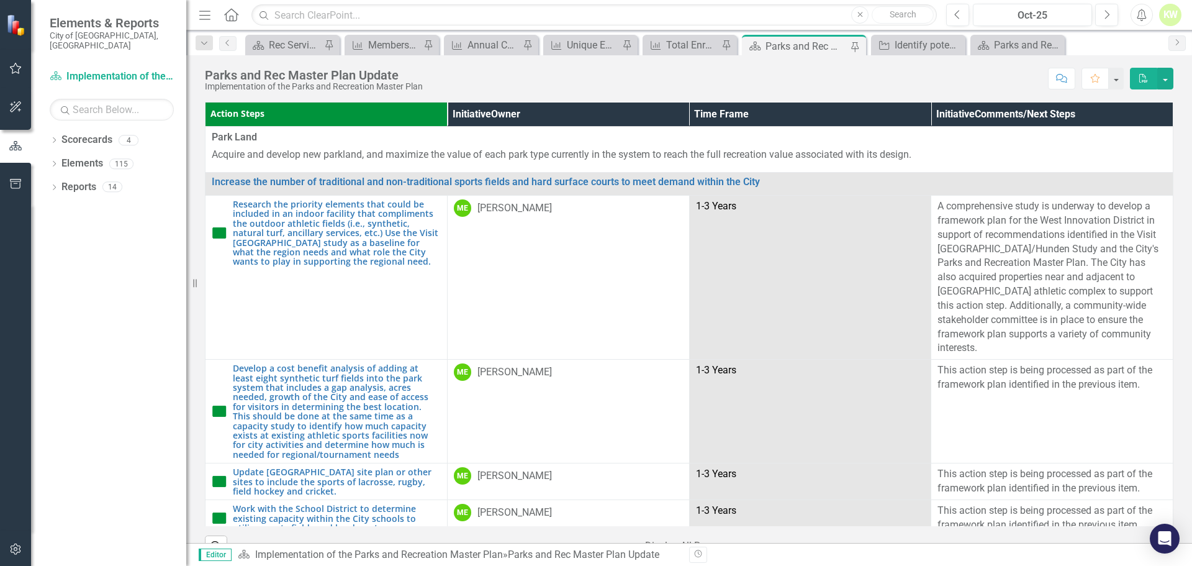
click at [1145, 19] on icon "Alerts" at bounding box center [1141, 15] width 13 height 12
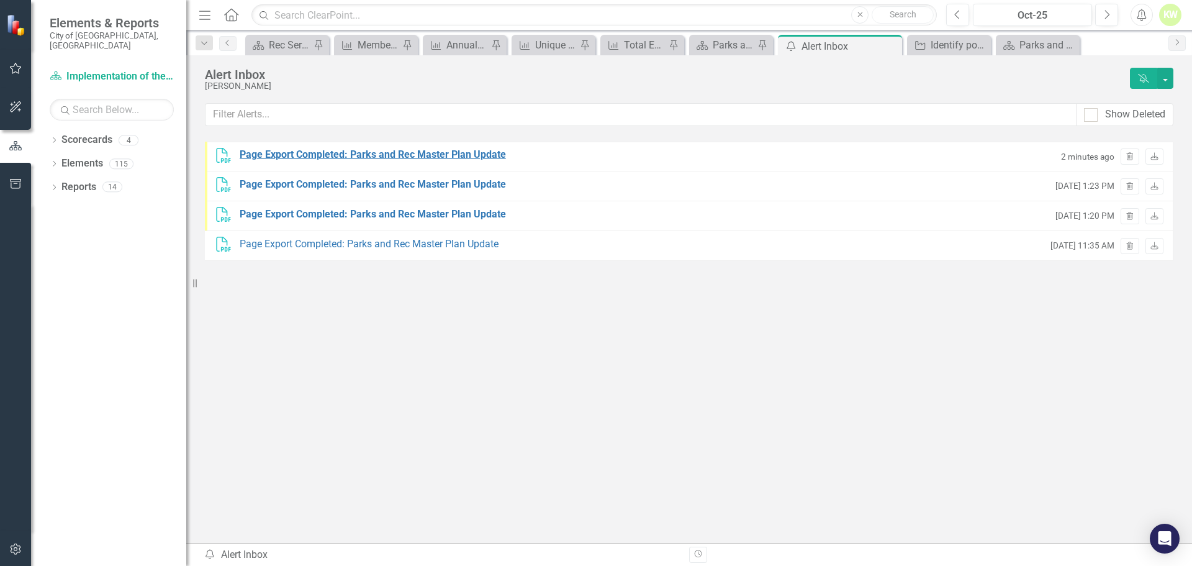
click at [430, 153] on div "Page Export Completed: Parks and Rec Master Plan Update" at bounding box center [373, 155] width 266 height 14
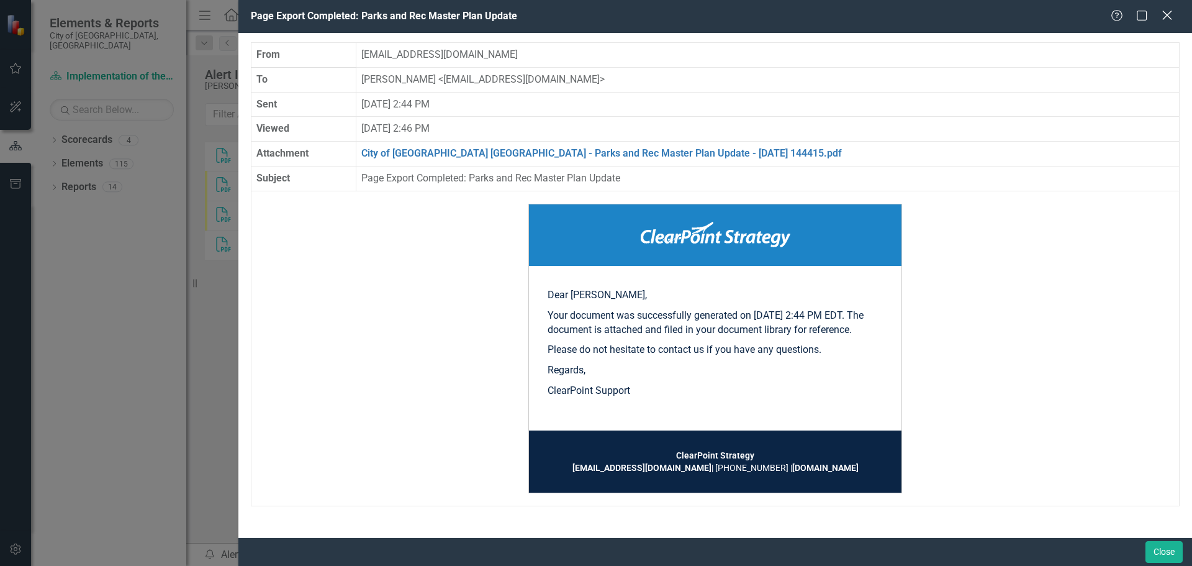
click at [1165, 11] on icon "Close" at bounding box center [1167, 15] width 16 height 12
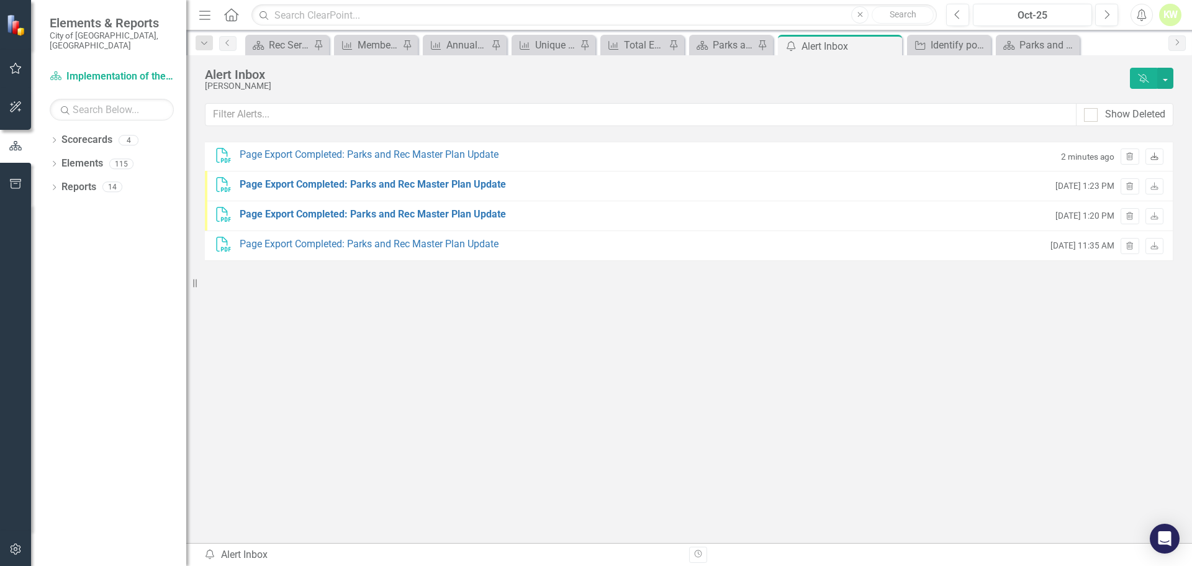
click at [1157, 157] on icon "Download" at bounding box center [1154, 156] width 9 height 7
